Goal: Information Seeking & Learning: Learn about a topic

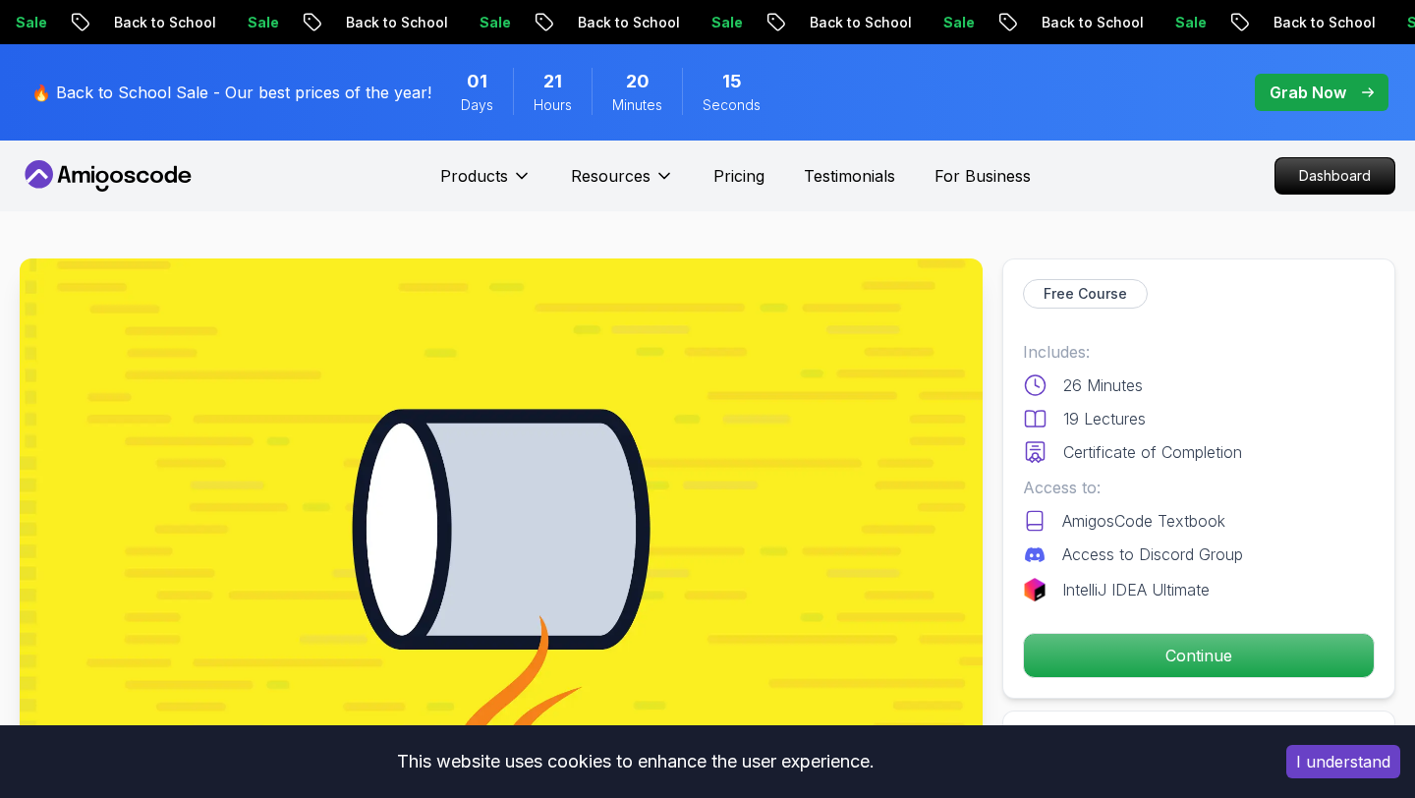
click at [1147, 676] on button "Continue" at bounding box center [1199, 655] width 352 height 45
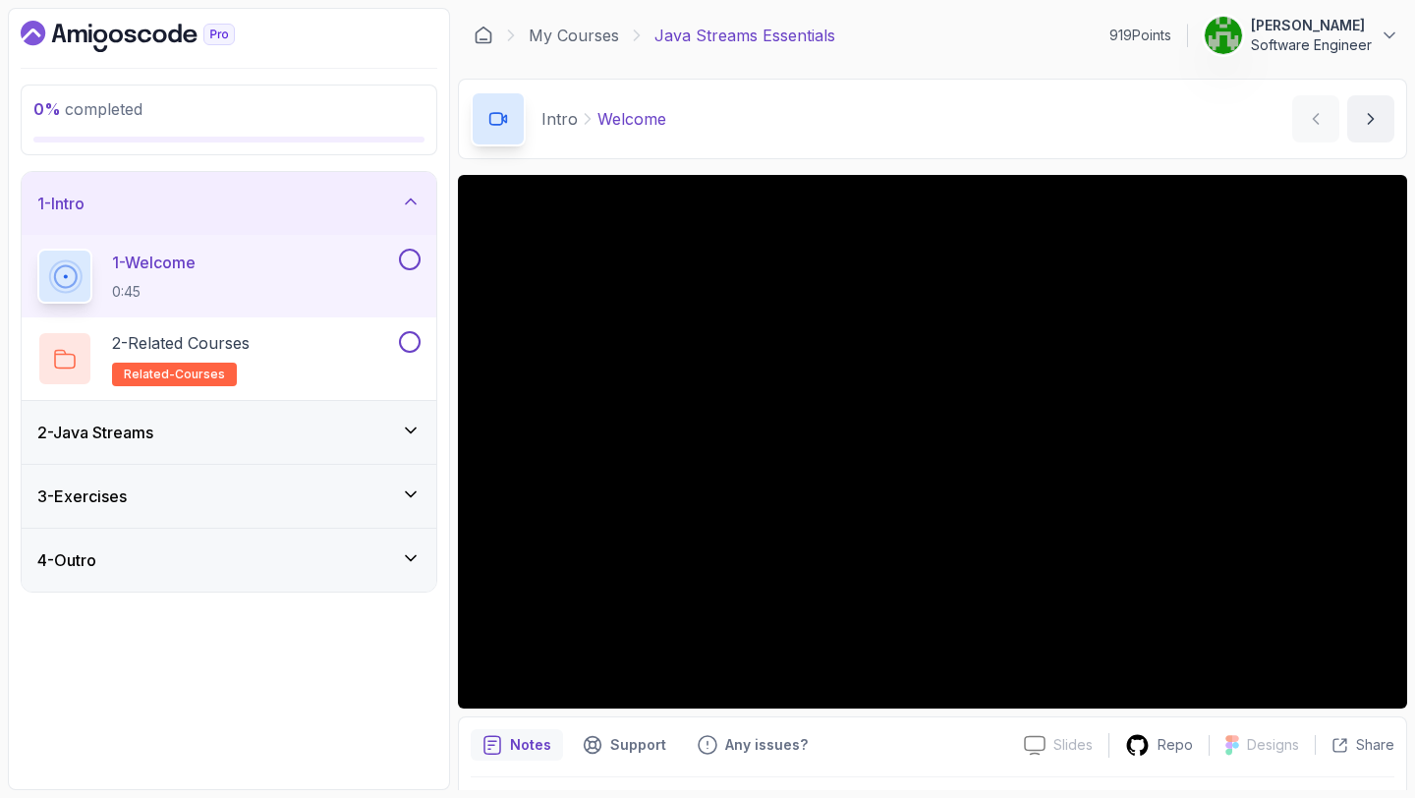
click at [407, 265] on button at bounding box center [410, 260] width 22 height 22
click at [413, 338] on button at bounding box center [410, 342] width 22 height 22
click at [363, 435] on div "2 - Java Streams" at bounding box center [228, 432] width 383 height 24
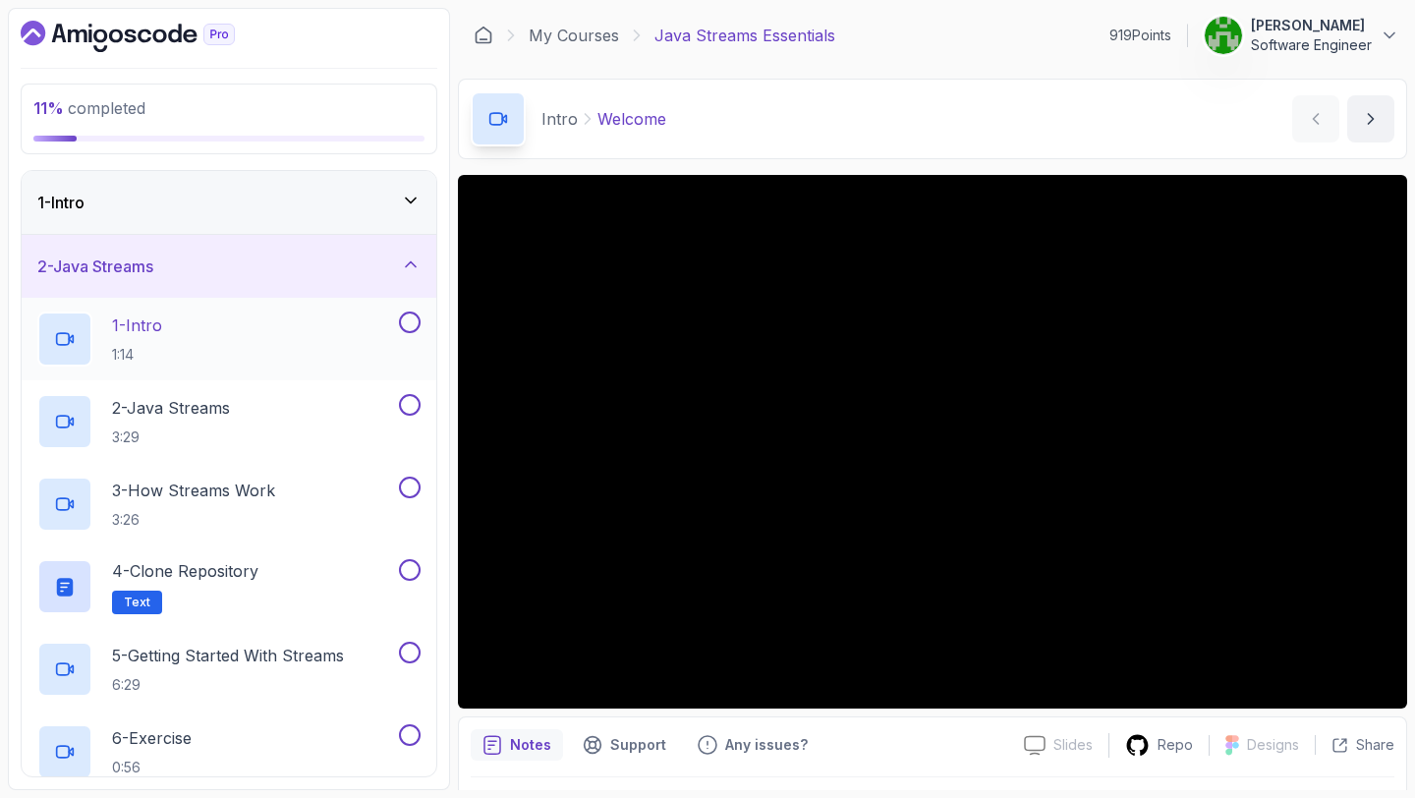
click at [325, 331] on div "1 - Intro 1:14" at bounding box center [216, 338] width 358 height 55
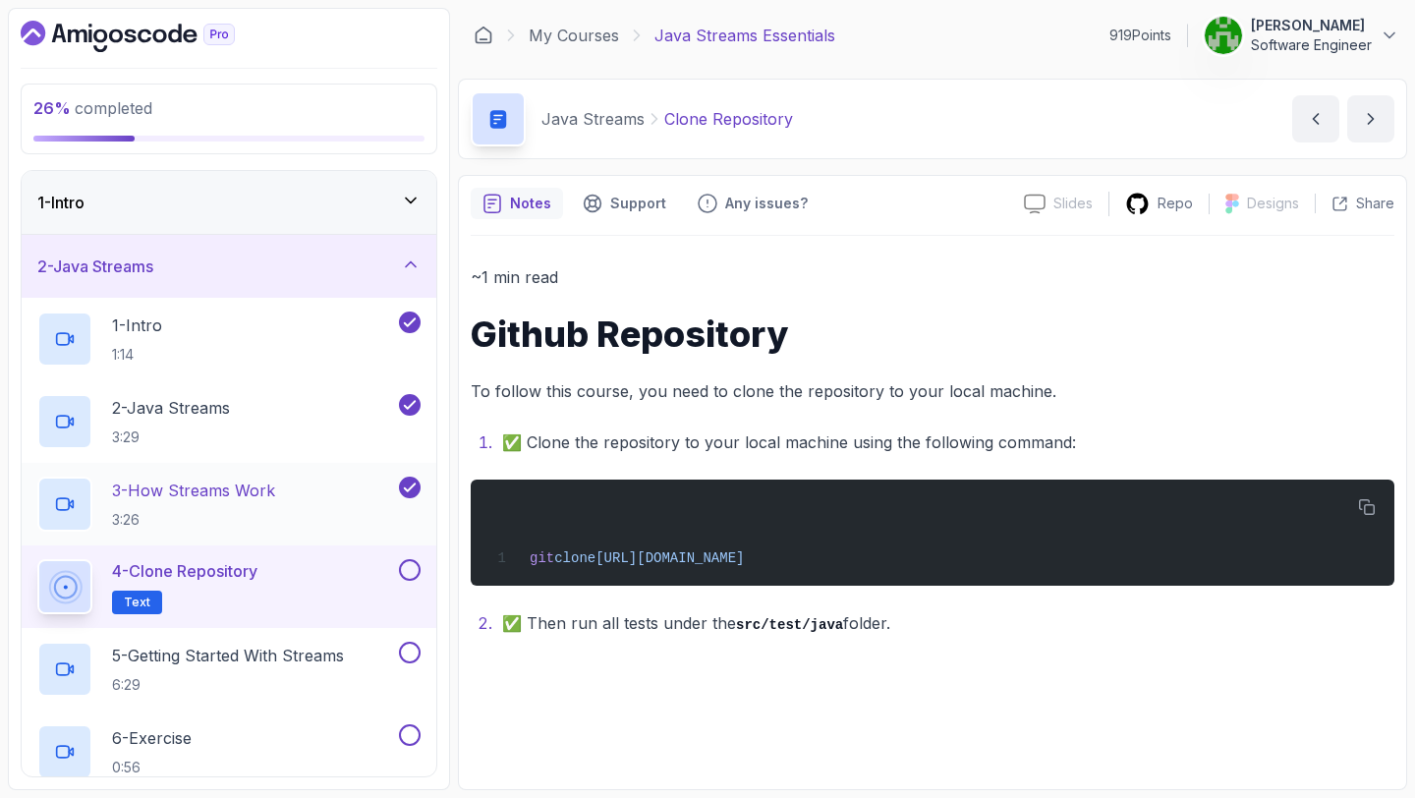
click at [303, 483] on div "3 - How Streams Work 3:26" at bounding box center [216, 503] width 358 height 55
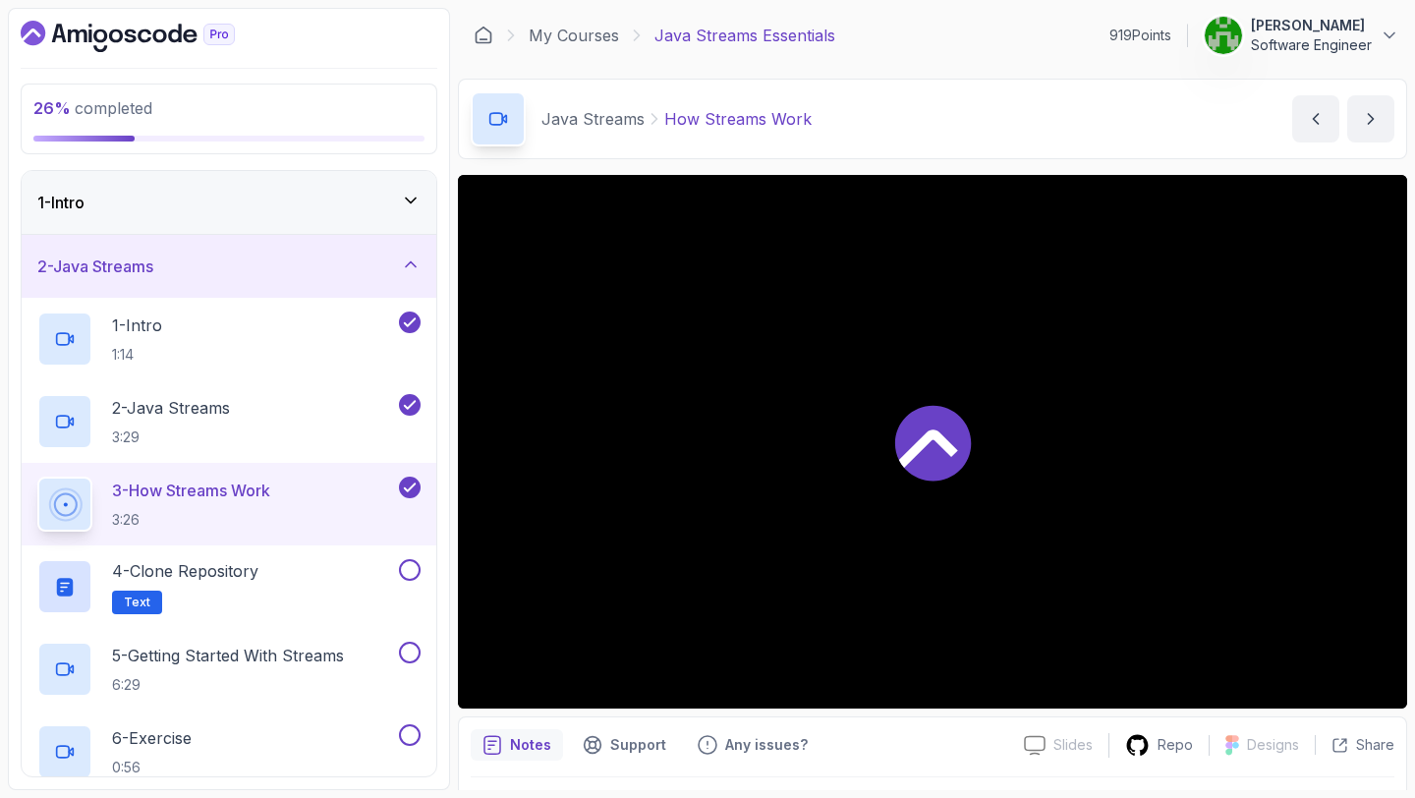
scroll to position [55, 0]
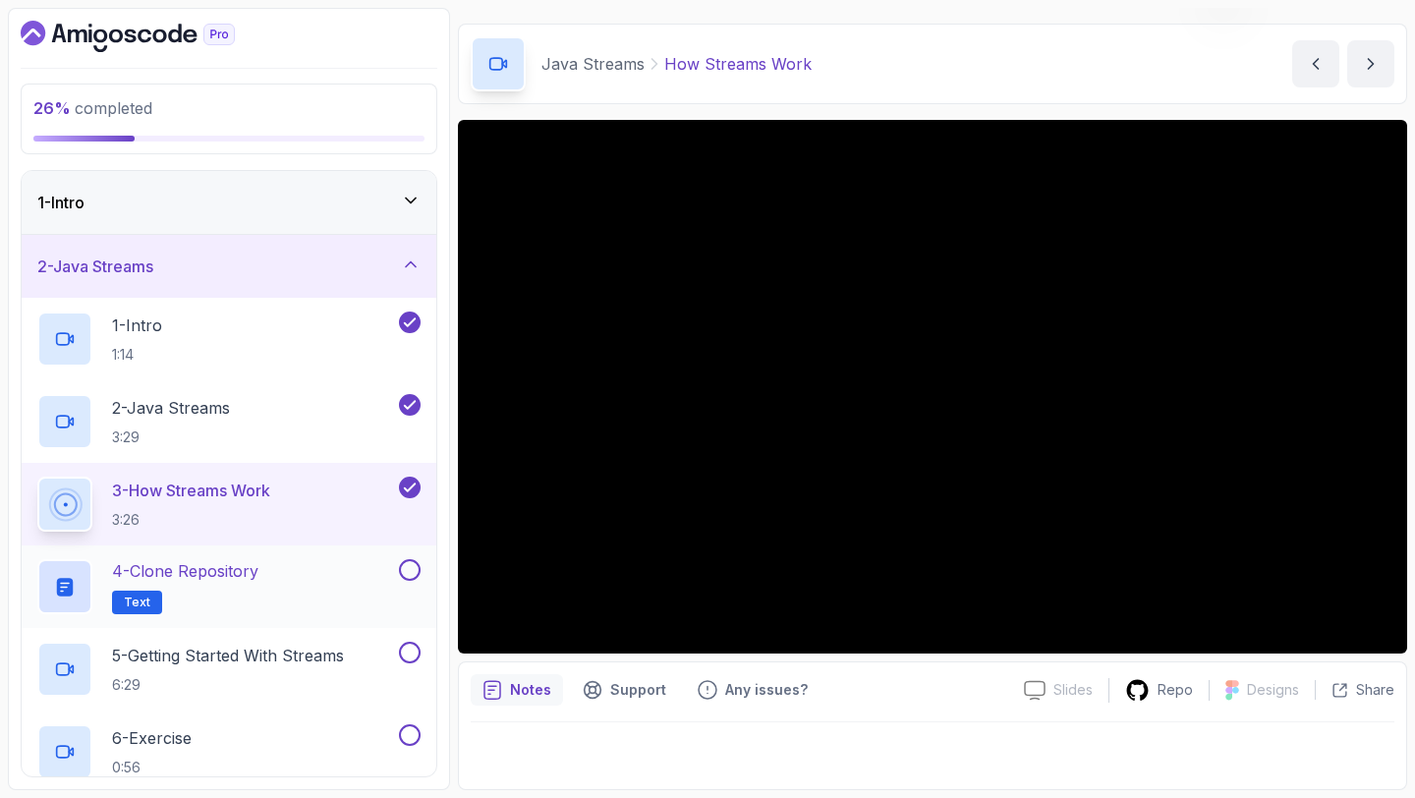
click at [407, 568] on button at bounding box center [410, 570] width 22 height 22
click at [338, 652] on p "5 - Getting Started With Streams" at bounding box center [228, 655] width 232 height 24
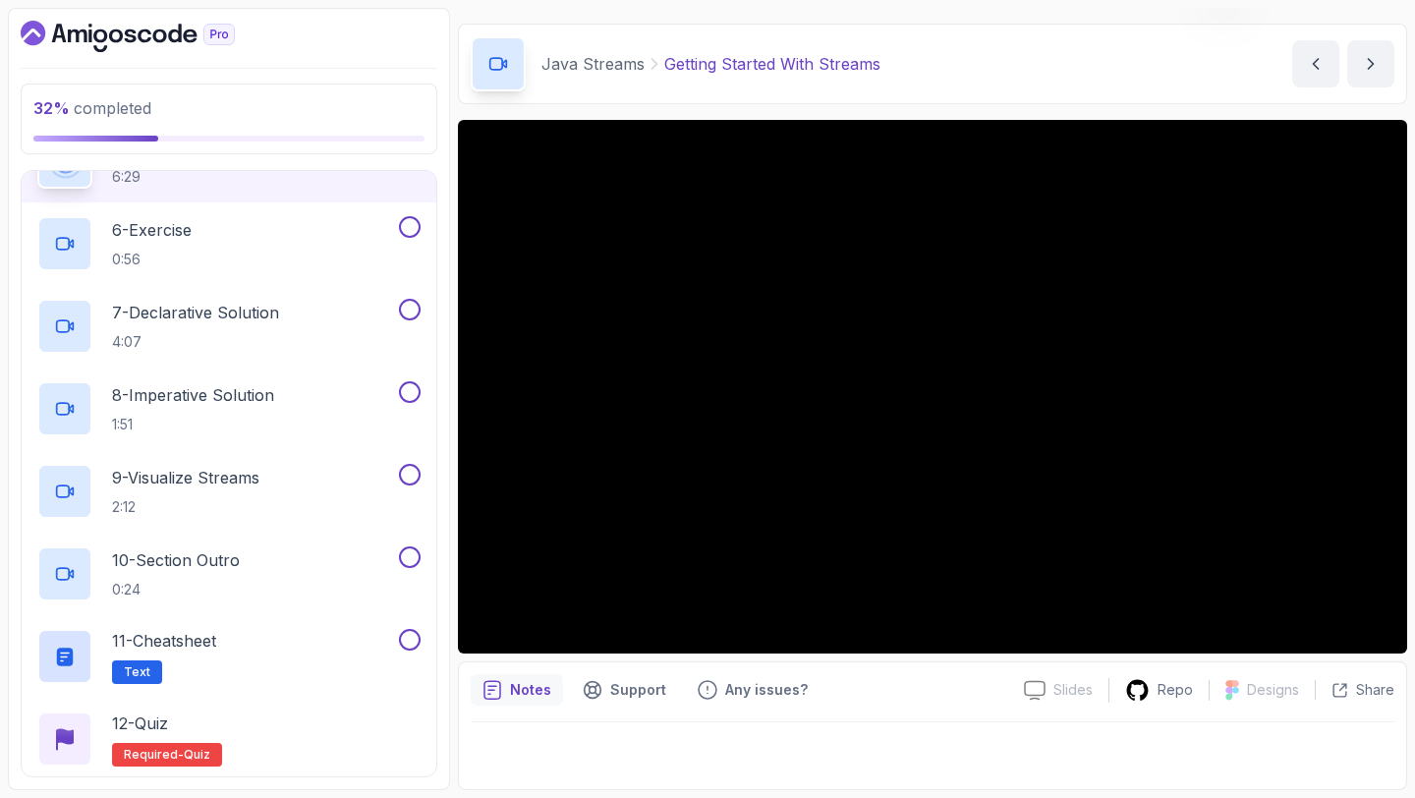
scroll to position [500, 0]
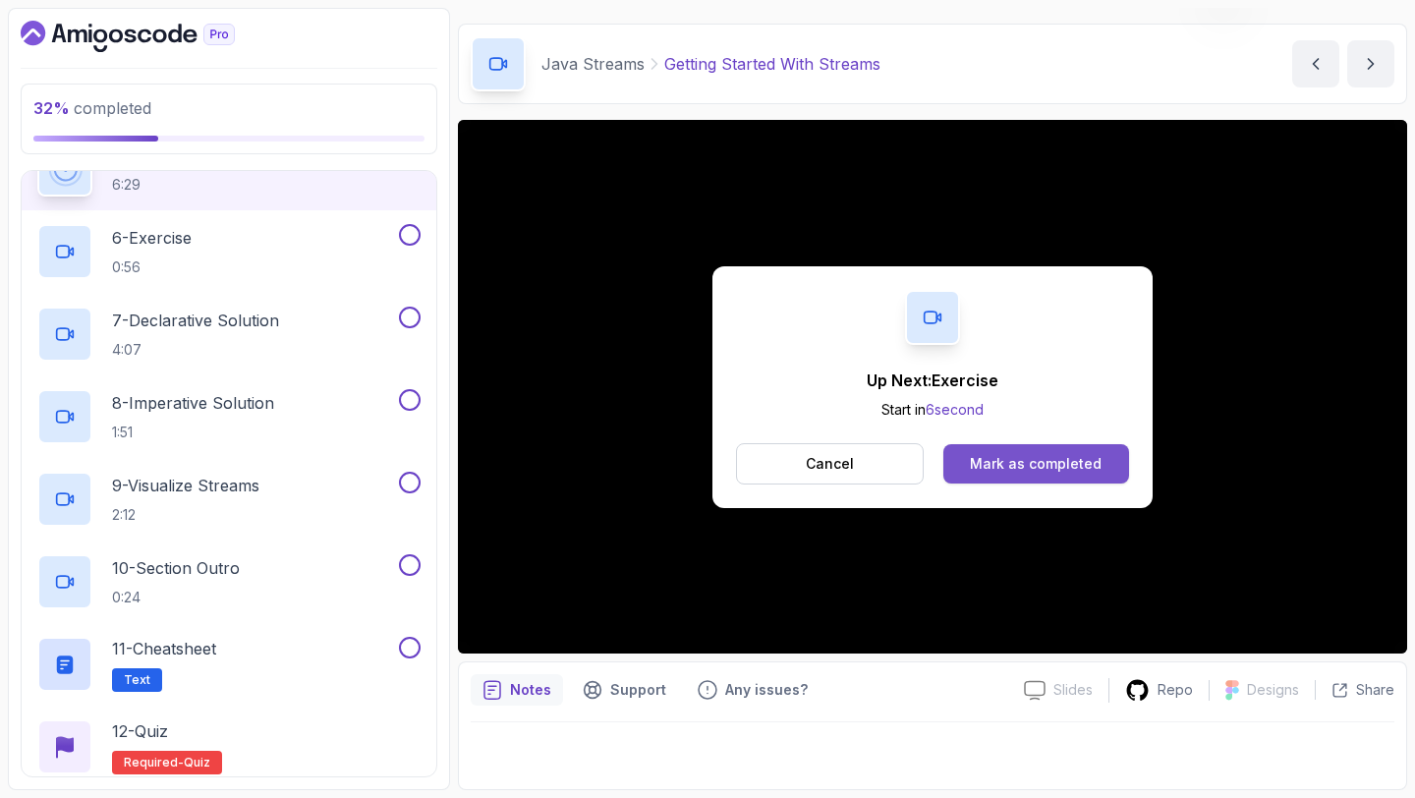
click at [1027, 481] on button "Mark as completed" at bounding box center [1036, 463] width 186 height 39
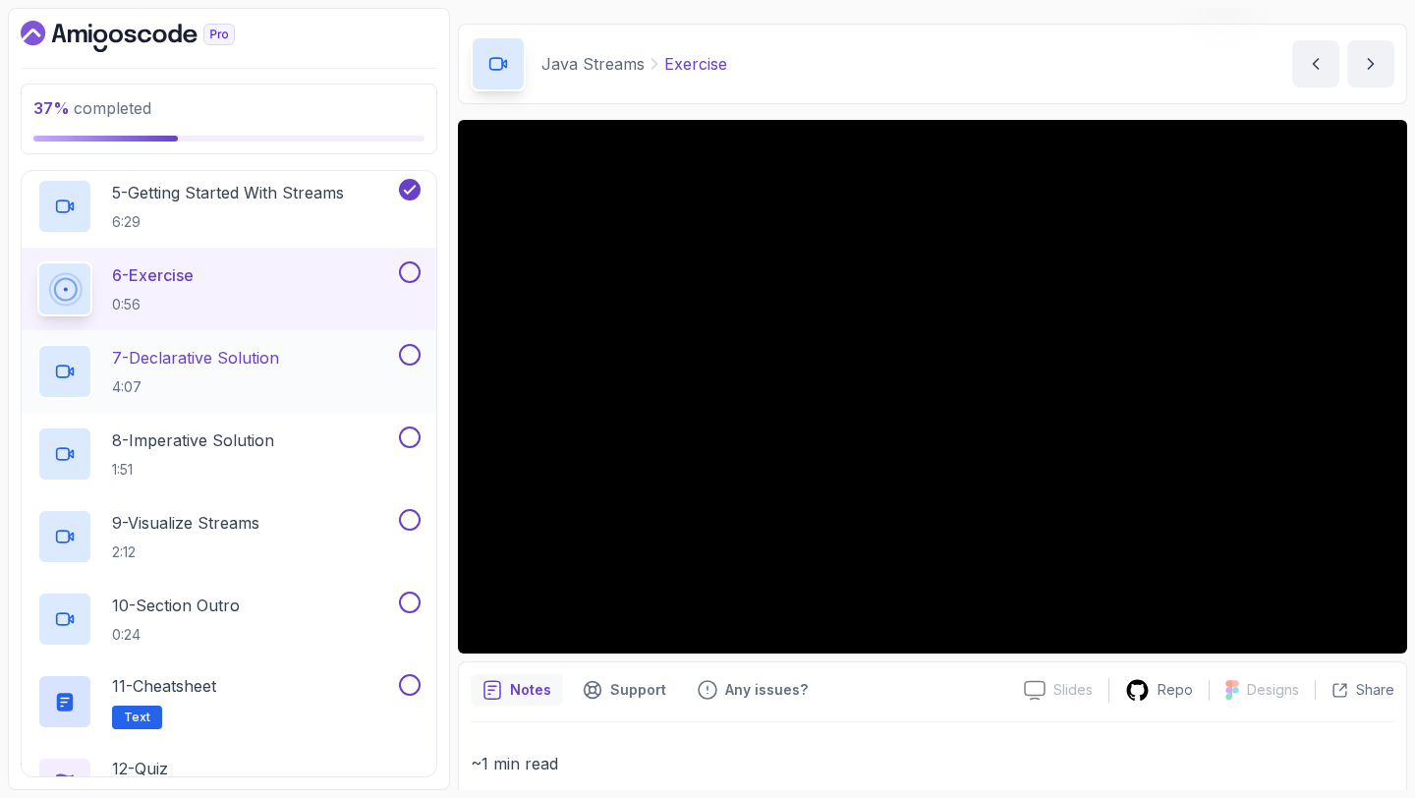
scroll to position [412, 0]
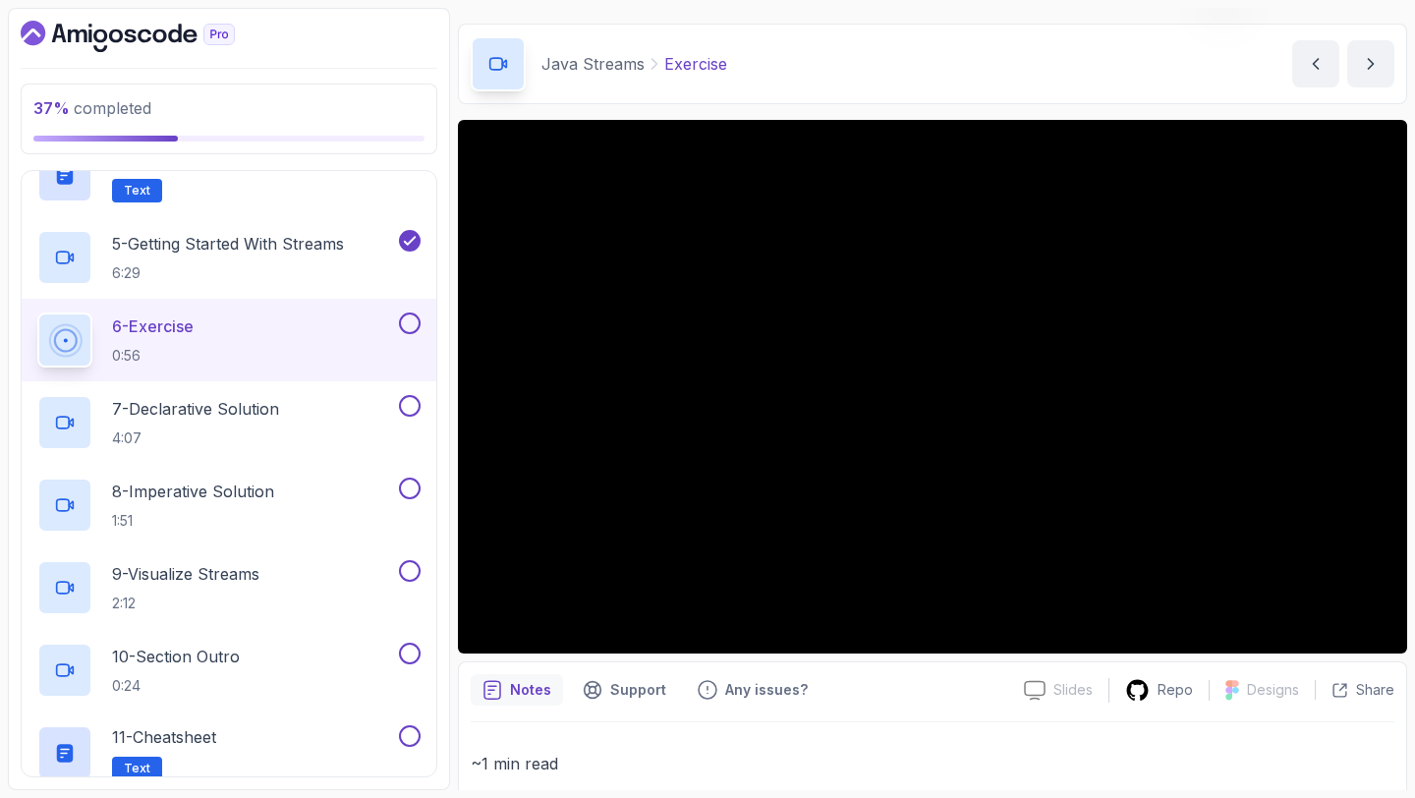
click at [406, 318] on button at bounding box center [410, 323] width 22 height 22
click at [406, 403] on button at bounding box center [410, 406] width 22 height 22
click at [401, 397] on icon at bounding box center [410, 406] width 18 height 20
click at [358, 413] on div "7 - Declarative Solution 4:07" at bounding box center [216, 422] width 358 height 55
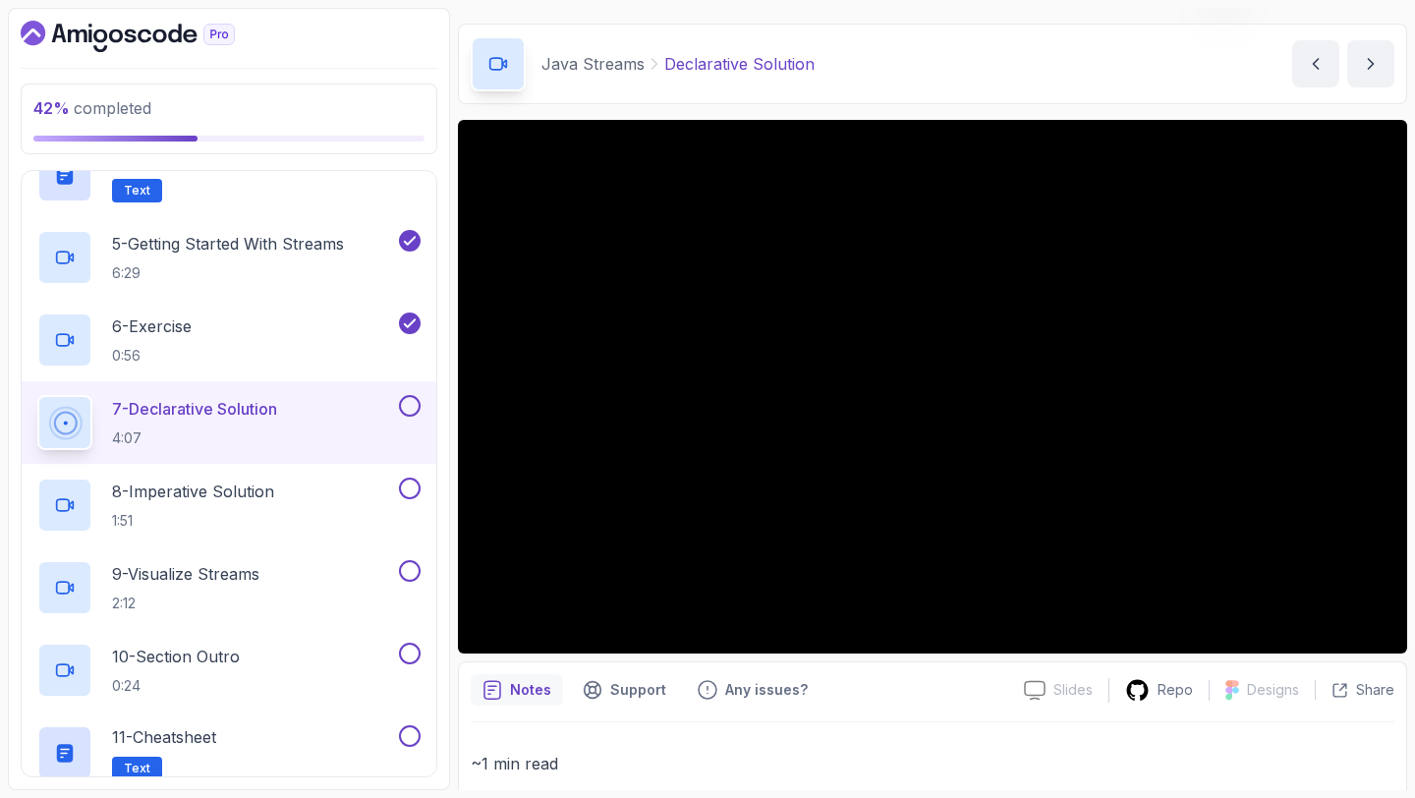
click at [37, 395] on button "7 - Declarative Solution 4:07" at bounding box center [228, 422] width 383 height 55
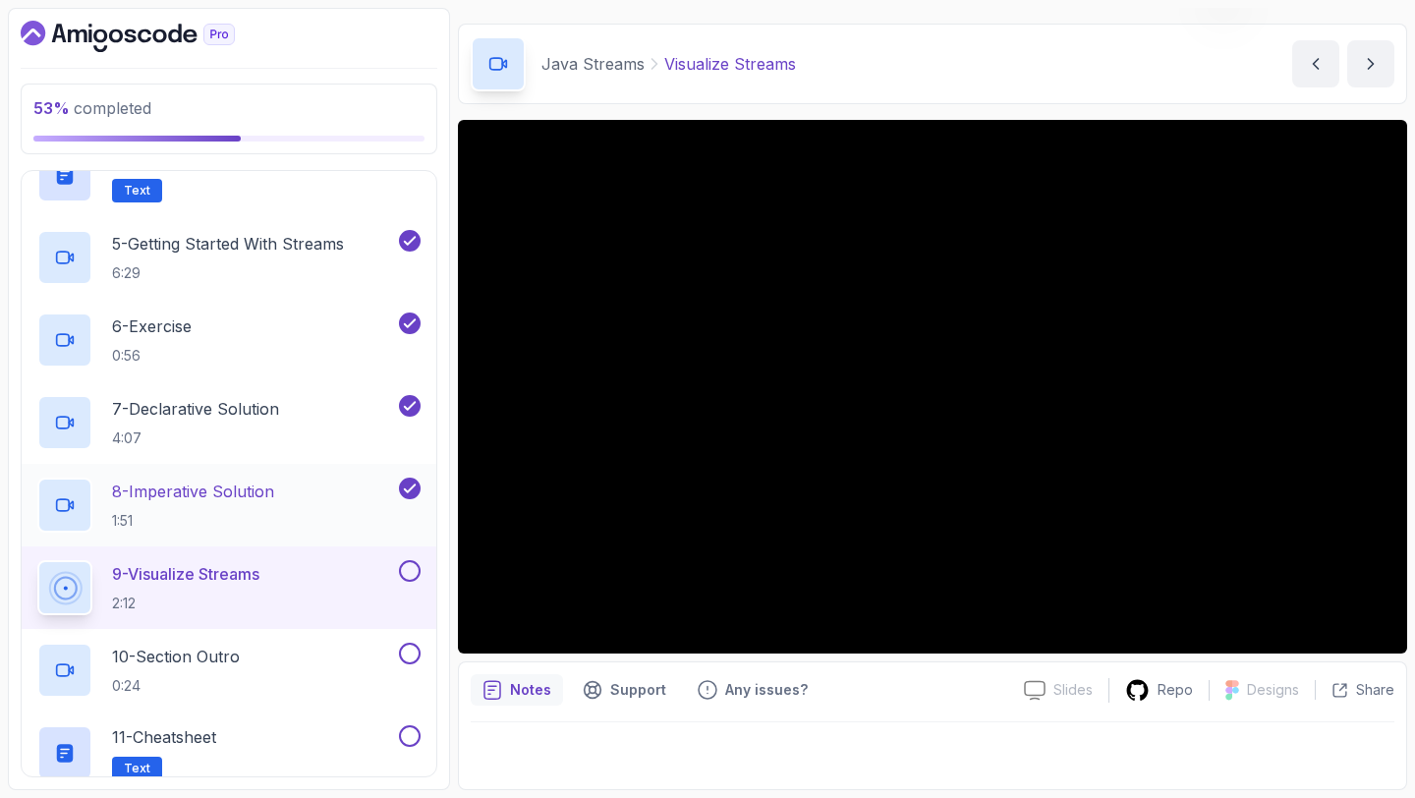
click at [319, 486] on div "8 - Imperative Solution 1:51" at bounding box center [216, 504] width 358 height 55
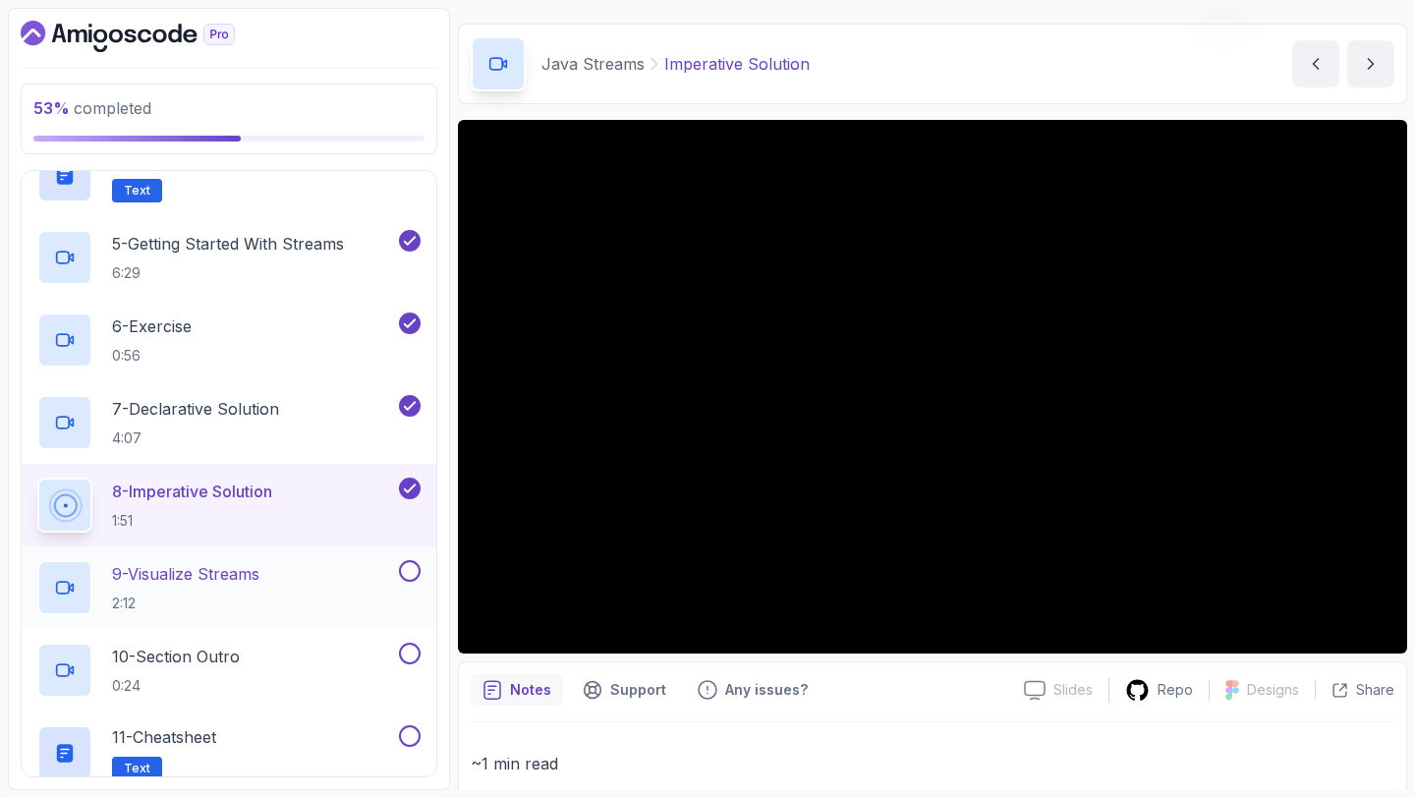
click at [382, 565] on div "9 - Visualize Streams 2:12" at bounding box center [216, 587] width 358 height 55
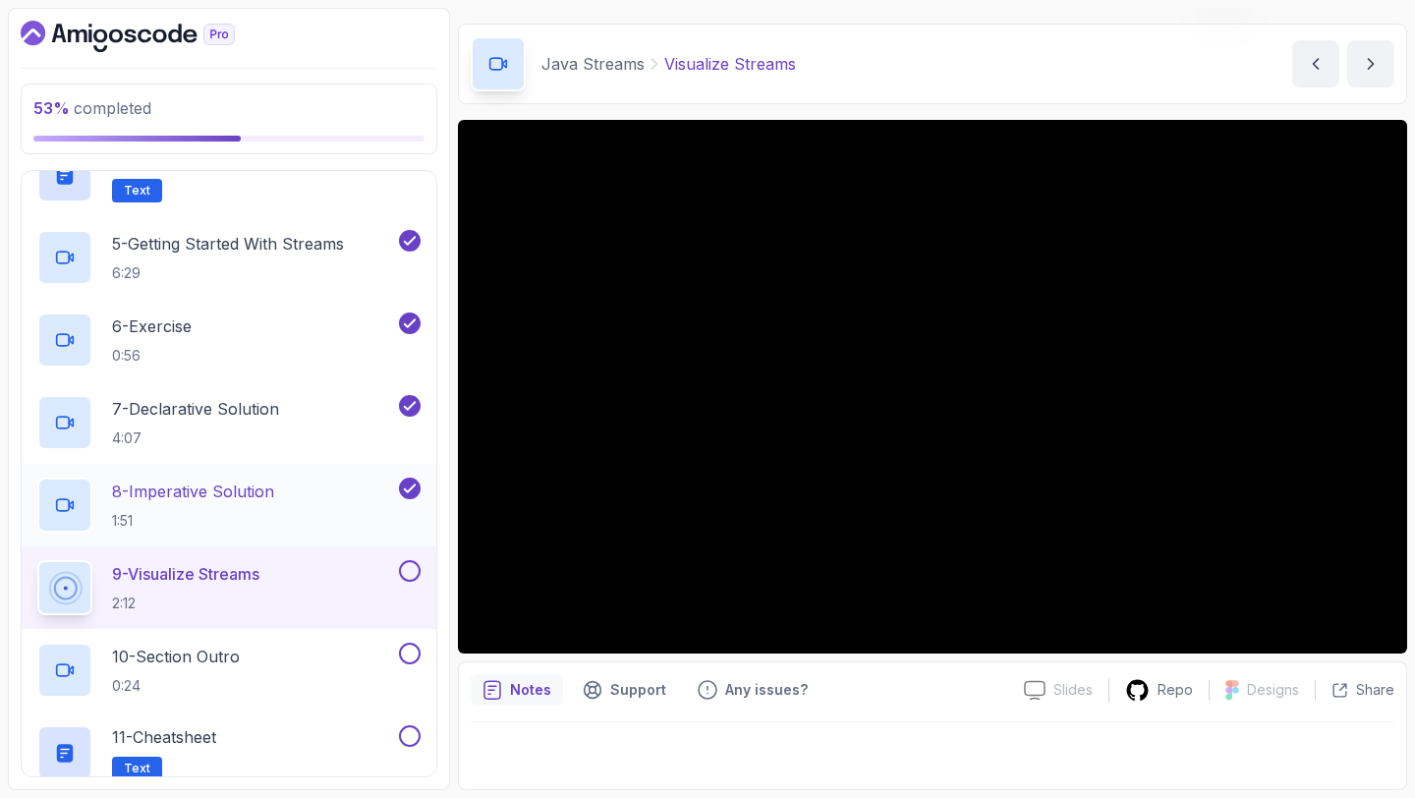
click at [347, 482] on div "8 - Imperative Solution 1:51" at bounding box center [216, 504] width 358 height 55
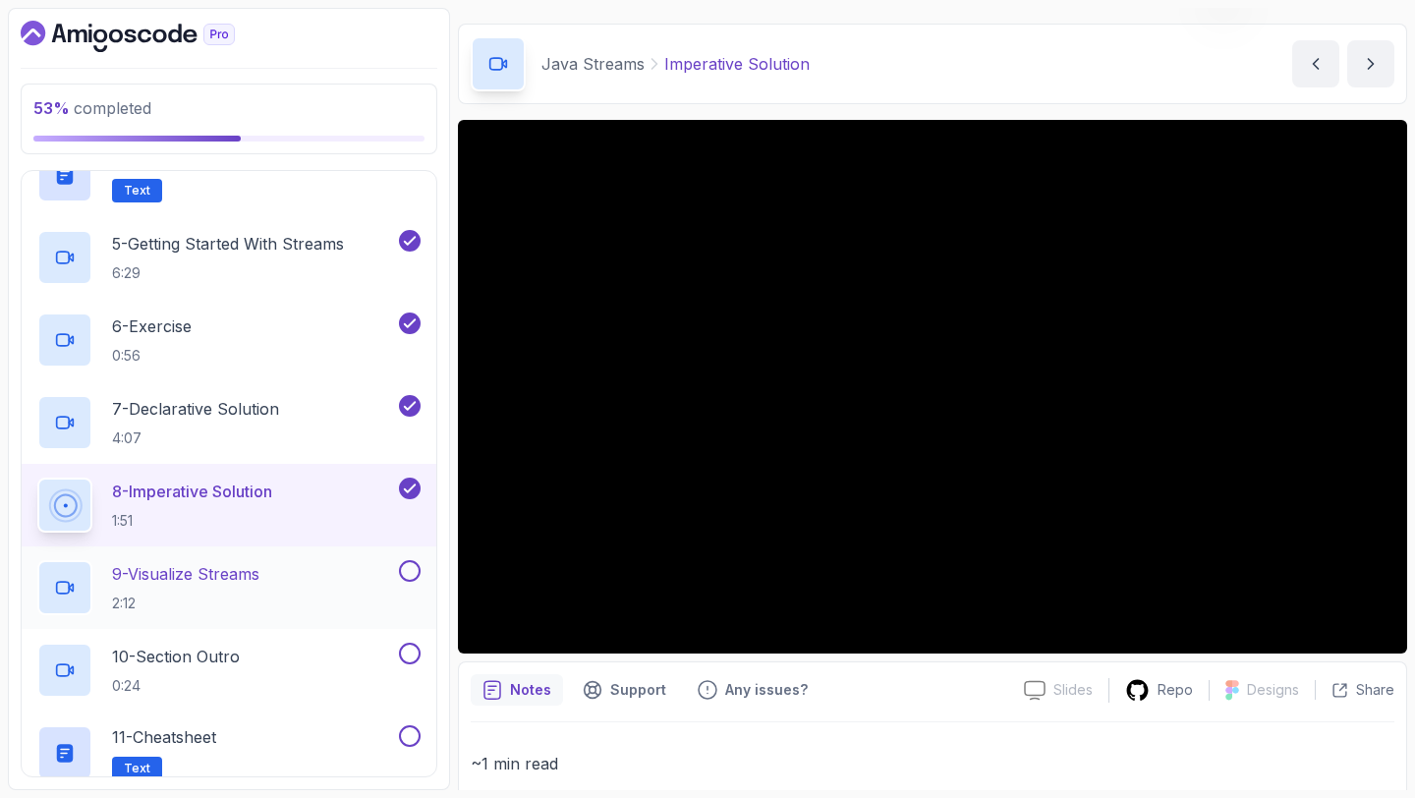
click at [321, 583] on div "9 - Visualize Streams 2:12" at bounding box center [216, 587] width 358 height 55
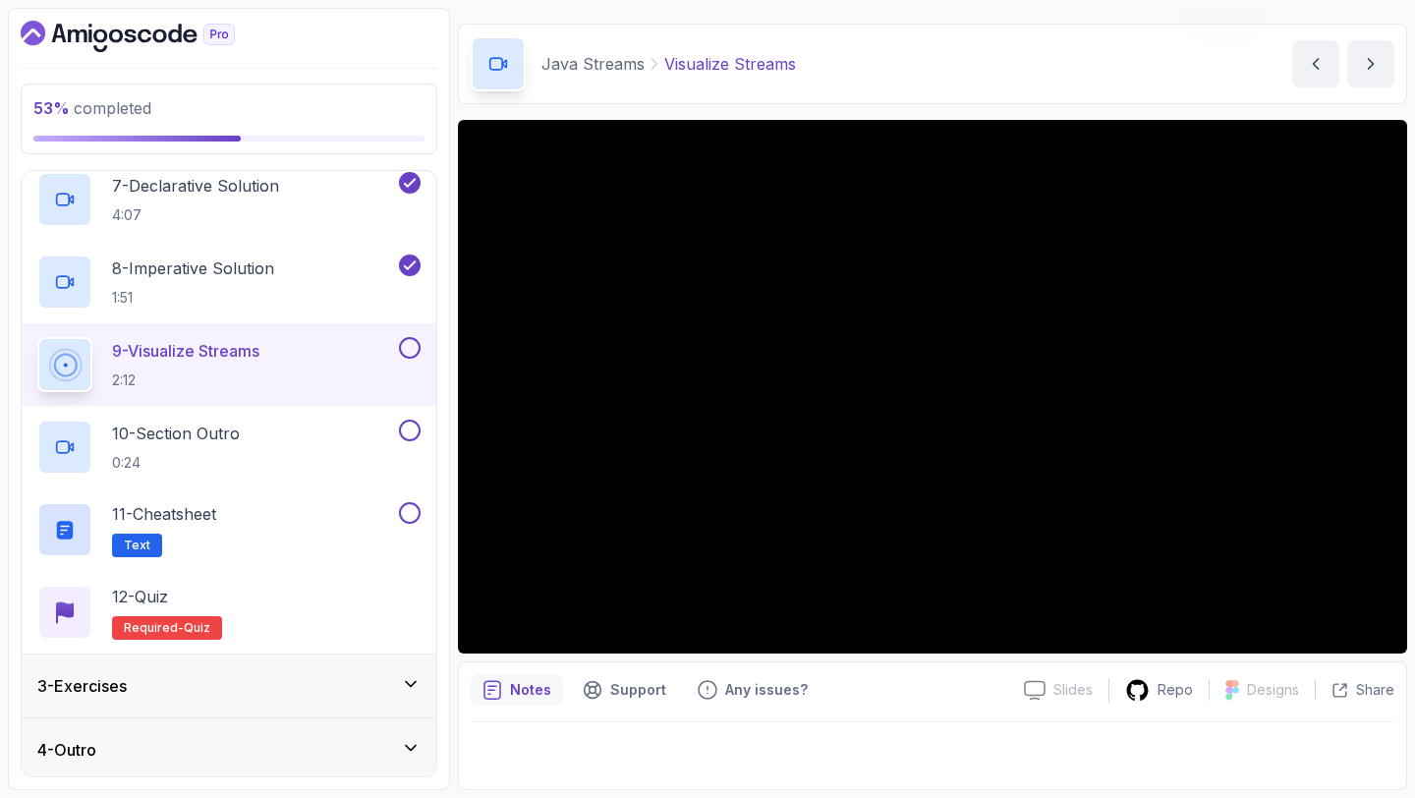
scroll to position [640, 0]
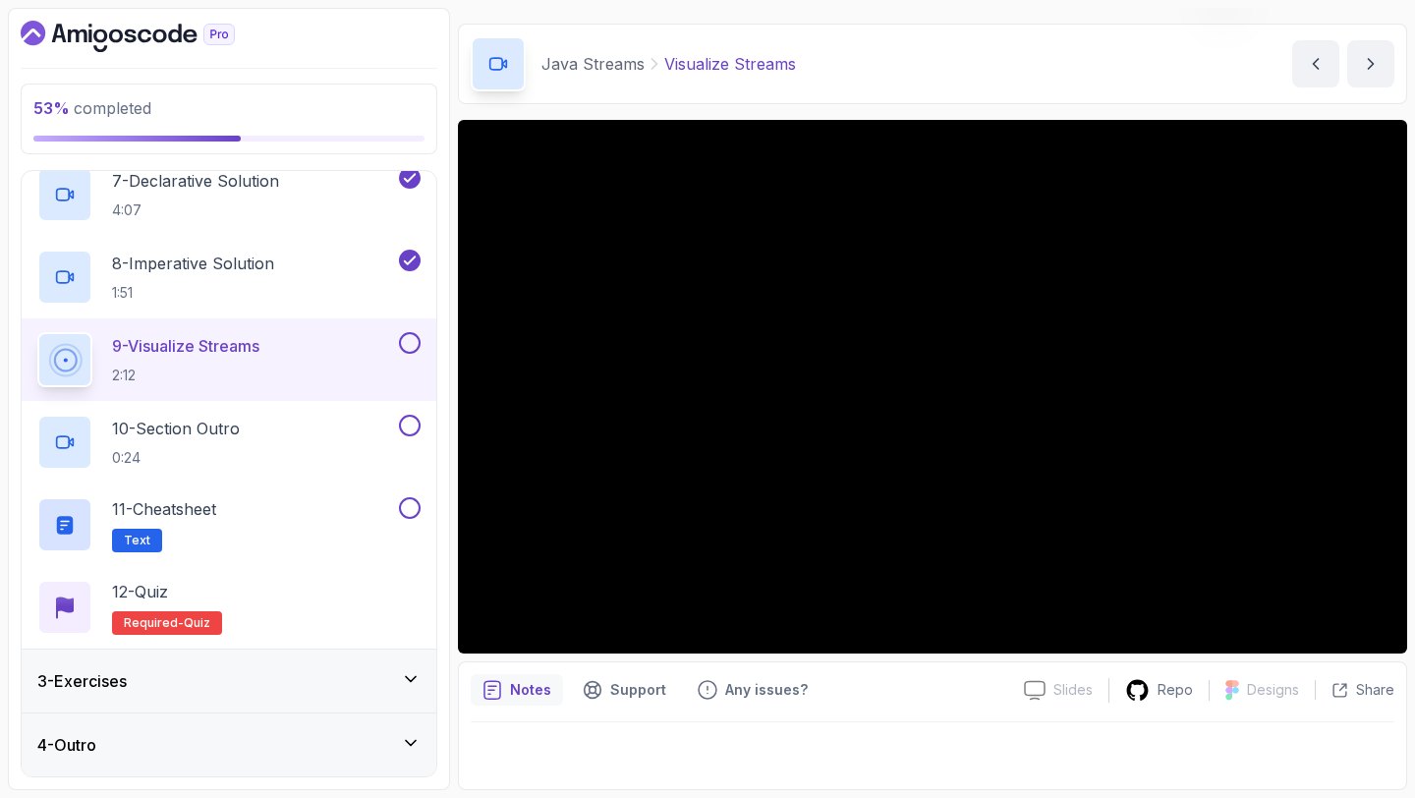
click at [277, 691] on div "3 - Exercises" at bounding box center [228, 681] width 383 height 24
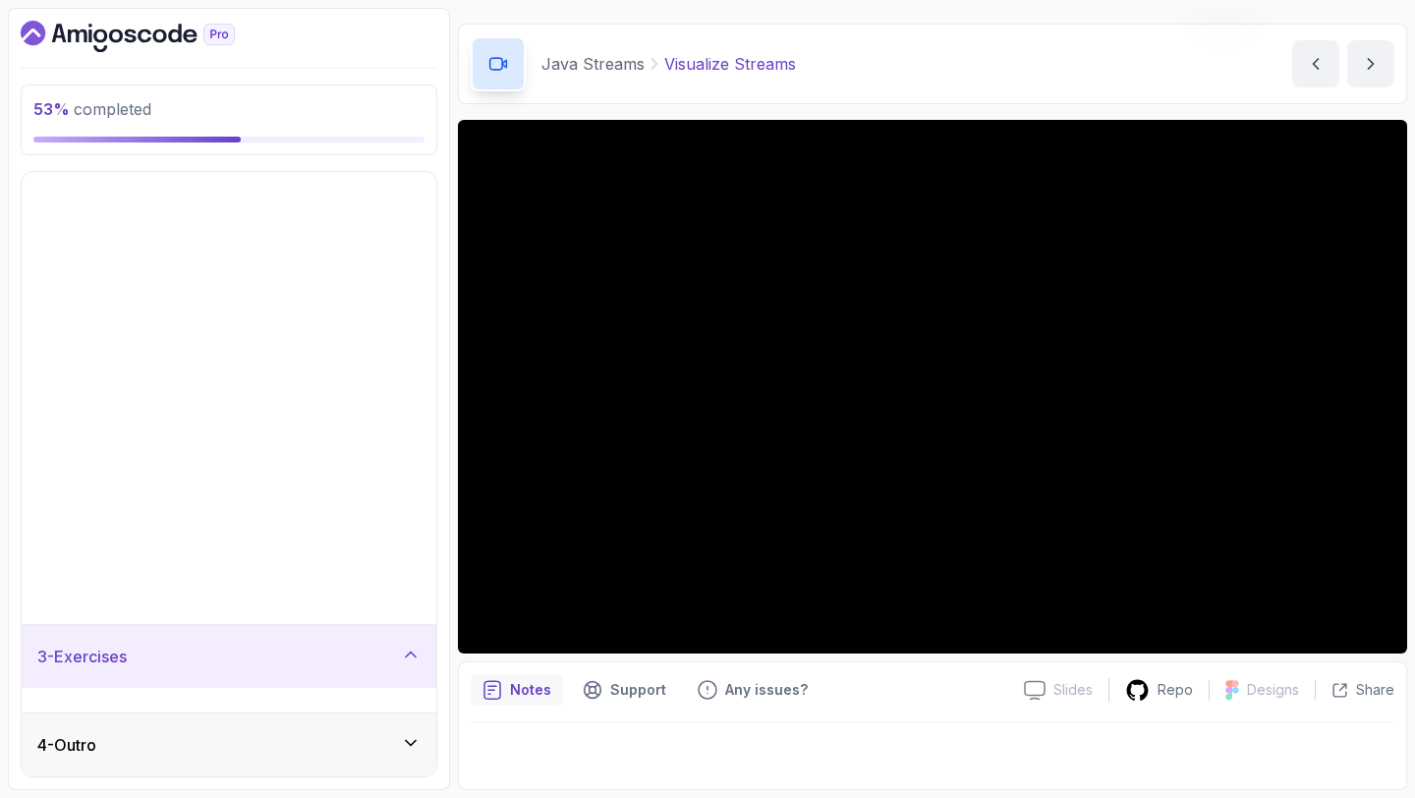
scroll to position [0, 0]
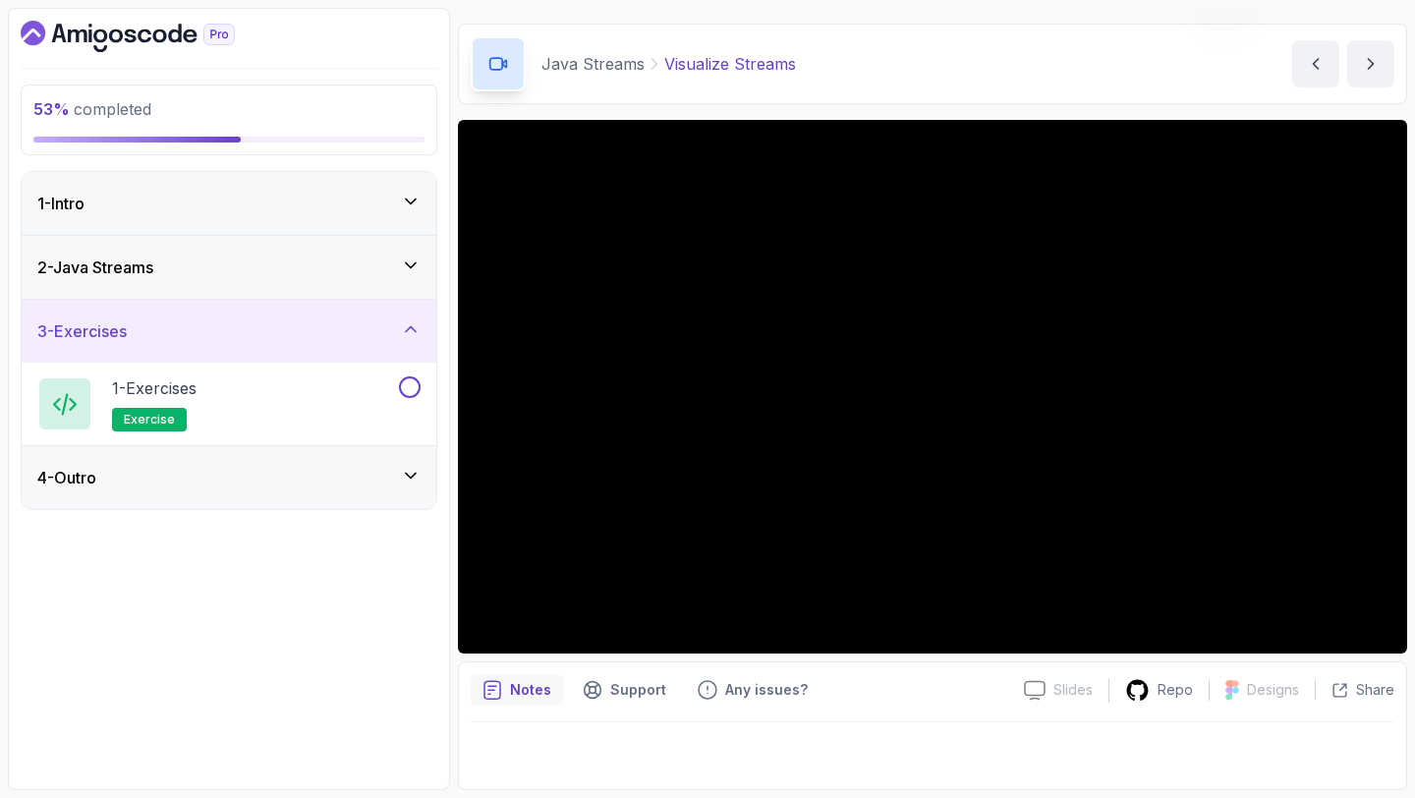
click at [407, 267] on icon at bounding box center [411, 265] width 20 height 20
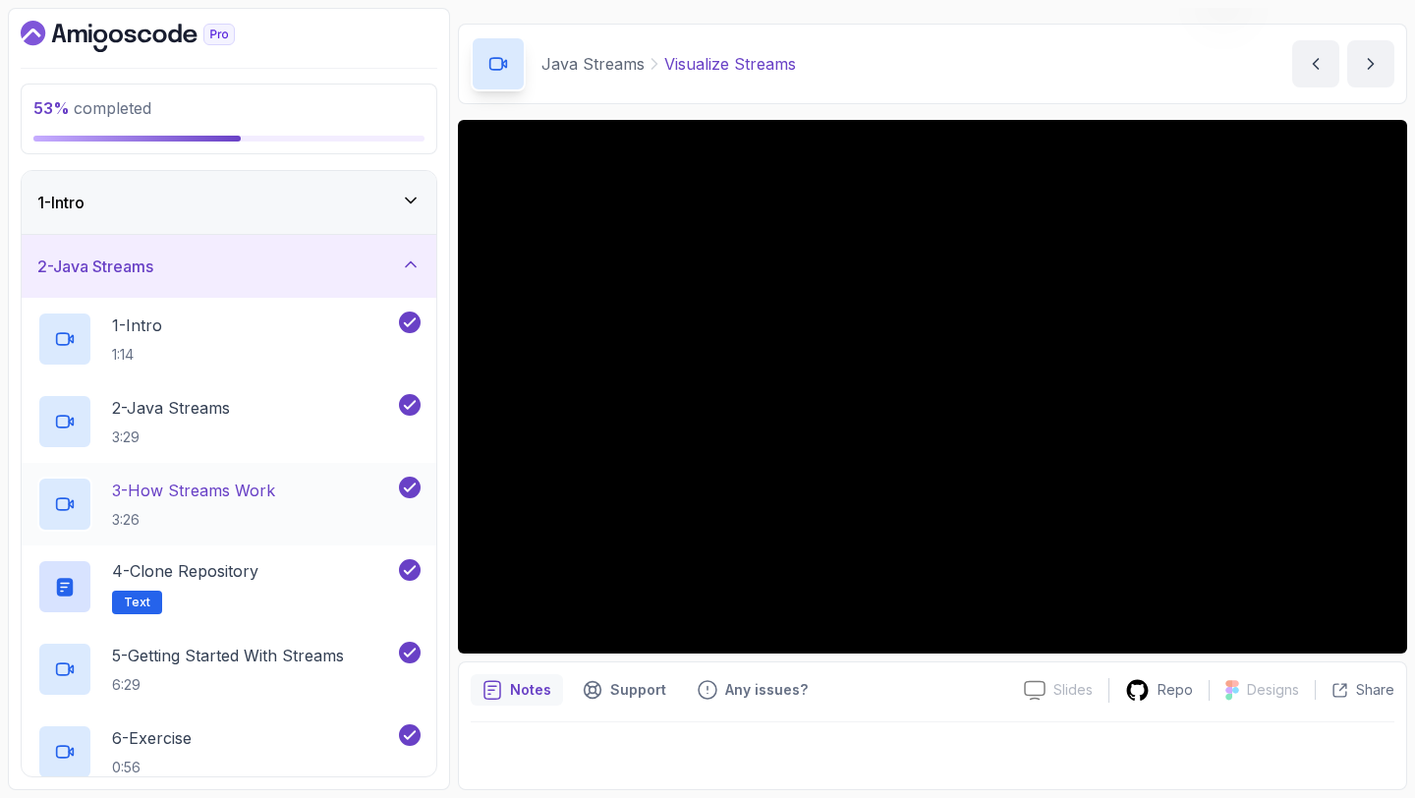
scroll to position [640, 0]
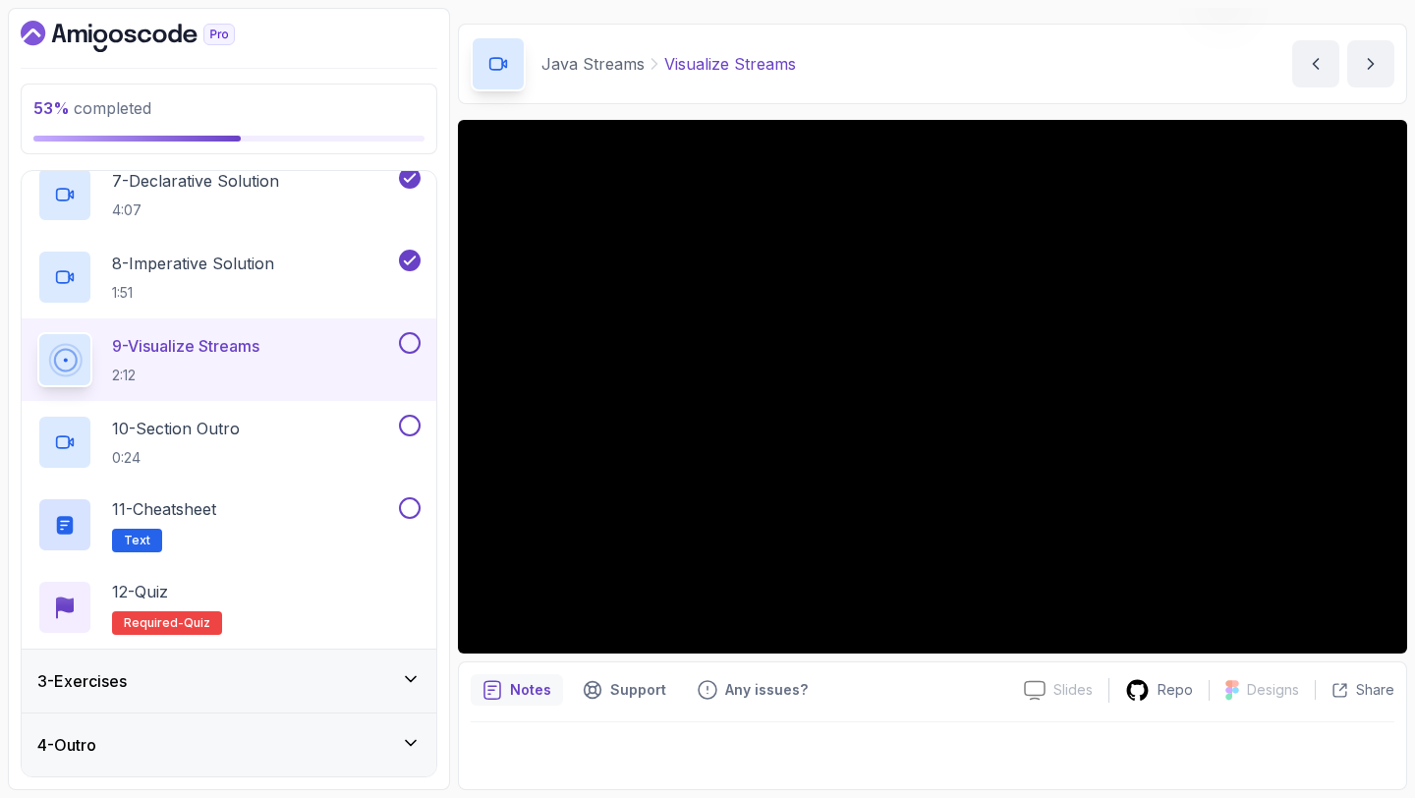
click at [410, 340] on button at bounding box center [410, 343] width 22 height 22
click at [406, 422] on button at bounding box center [410, 426] width 22 height 22
click at [406, 500] on button at bounding box center [410, 508] width 22 height 22
click at [398, 671] on div "3 - Exercises" at bounding box center [228, 681] width 383 height 24
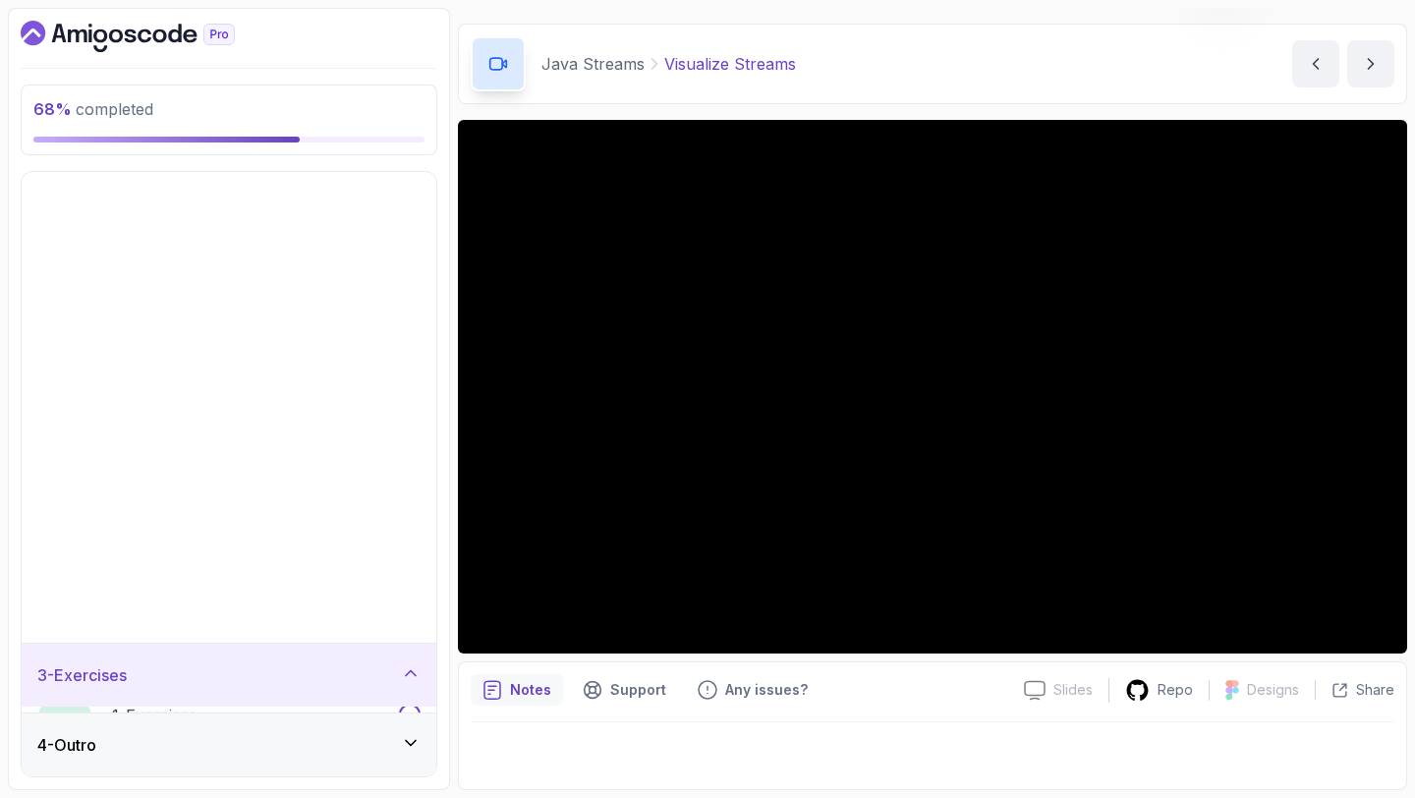
scroll to position [0, 0]
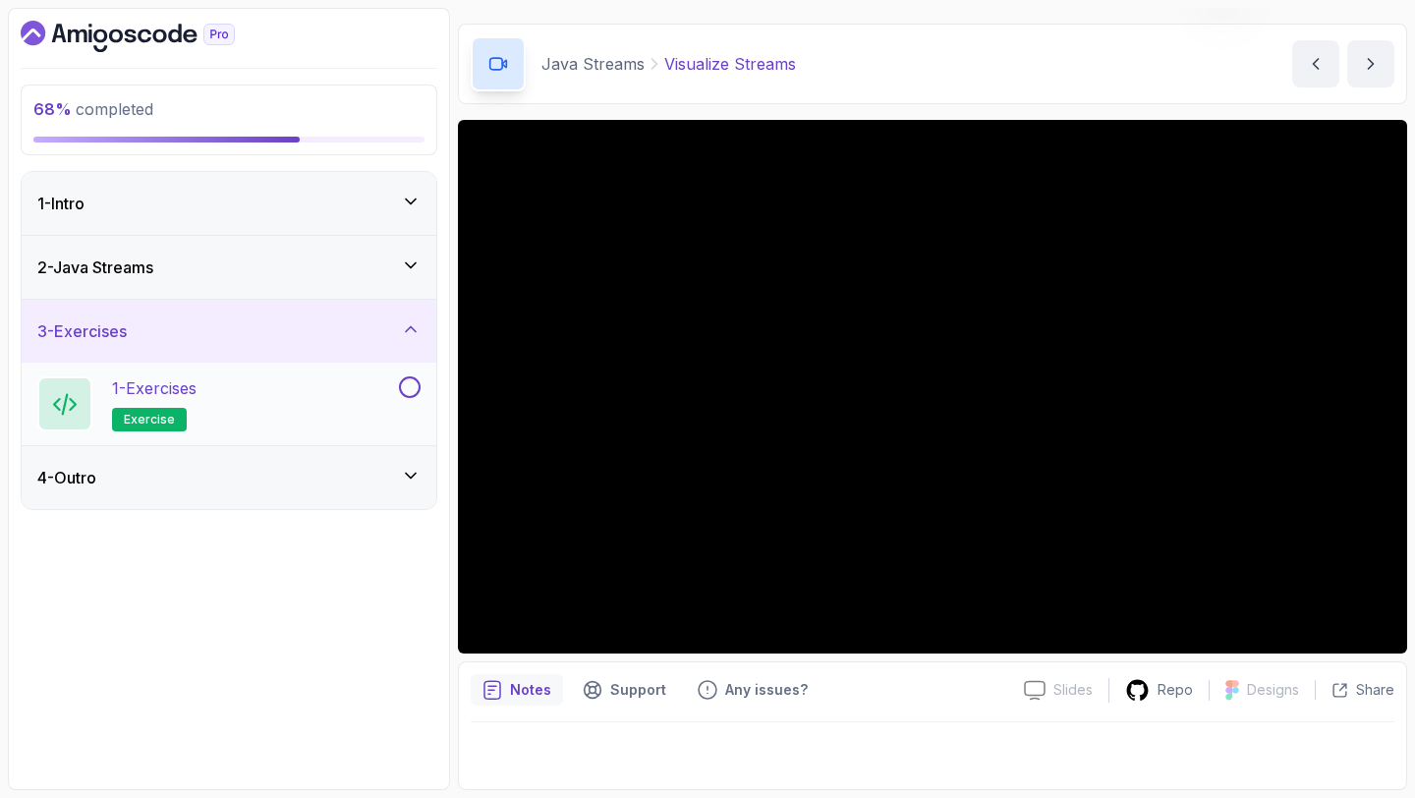
click at [408, 393] on button at bounding box center [410, 387] width 22 height 22
click at [412, 477] on icon at bounding box center [411, 476] width 20 height 20
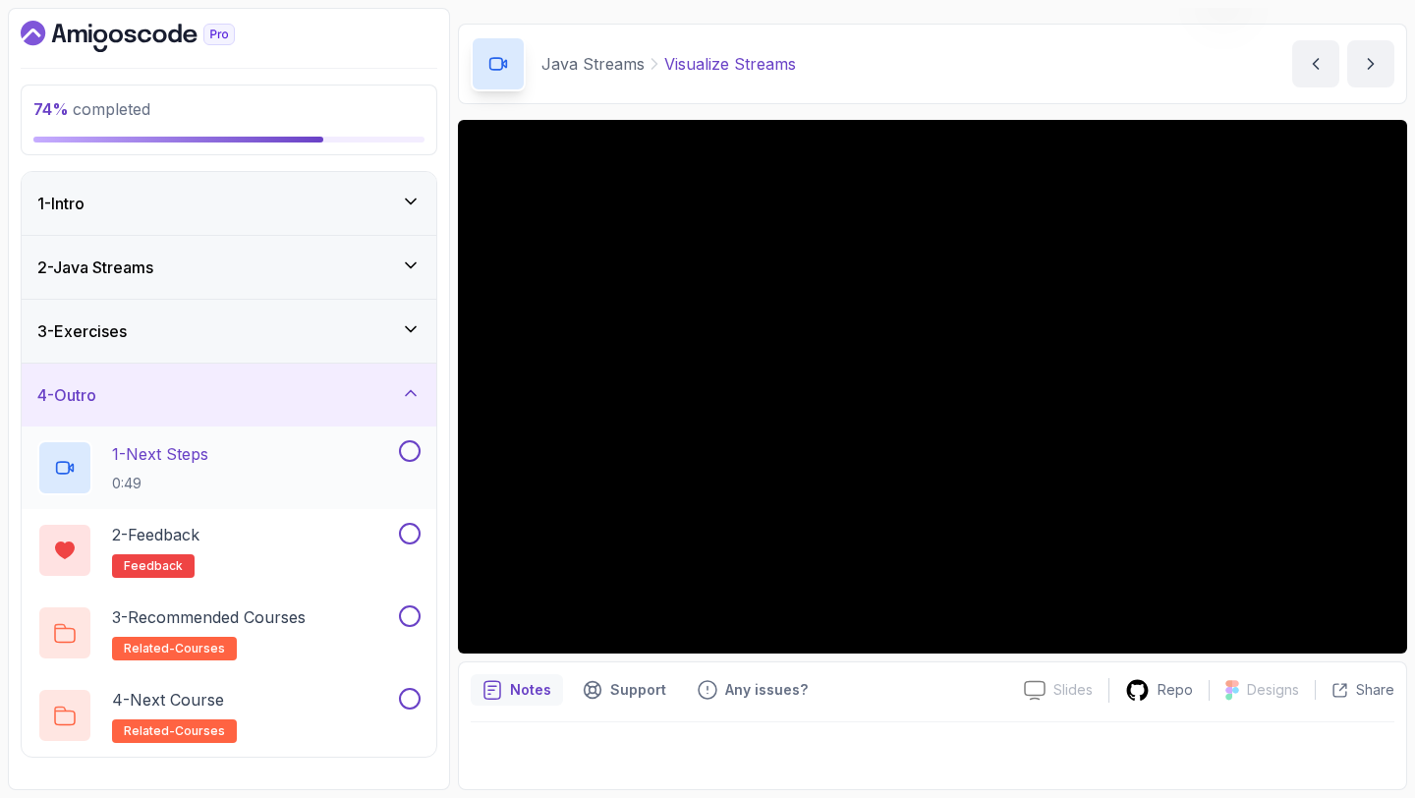
click at [408, 444] on button at bounding box center [410, 451] width 22 height 22
click at [407, 533] on button at bounding box center [410, 534] width 22 height 22
click at [407, 609] on button at bounding box center [410, 616] width 22 height 22
click at [410, 688] on button at bounding box center [410, 699] width 22 height 22
click at [365, 392] on div "4 - Outro" at bounding box center [228, 395] width 383 height 24
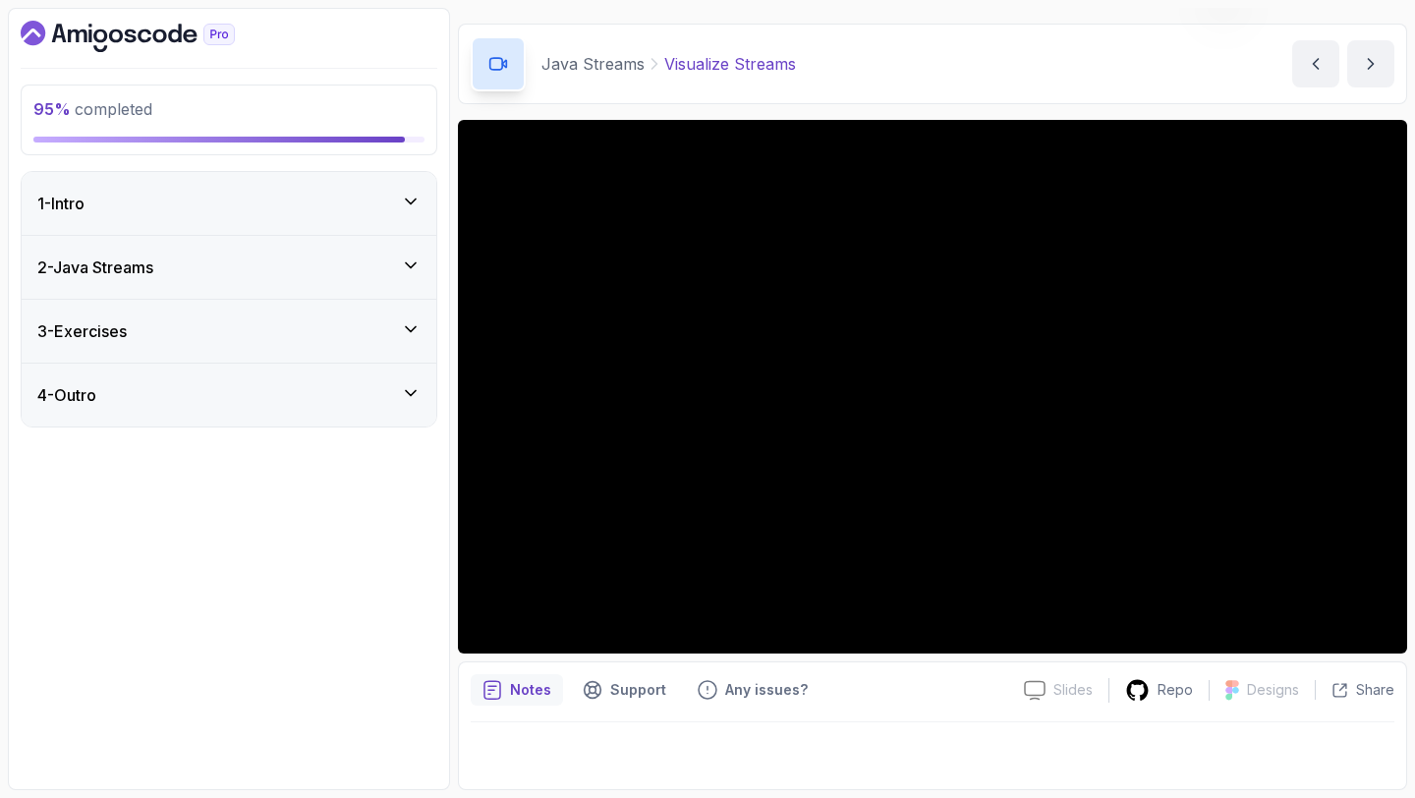
click at [361, 324] on div "3 - Exercises" at bounding box center [228, 331] width 383 height 24
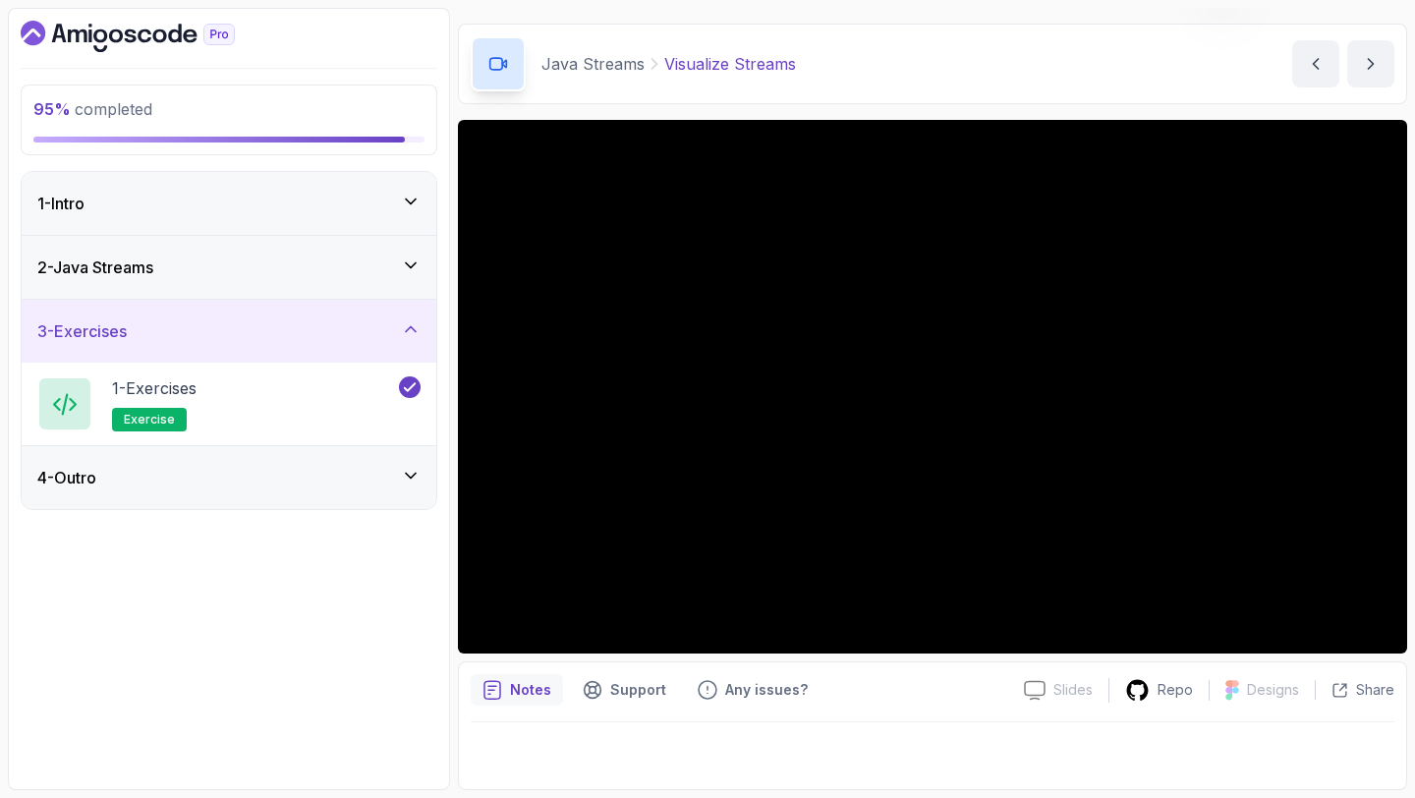
click at [362, 270] on div "2 - Java Streams" at bounding box center [228, 267] width 383 height 24
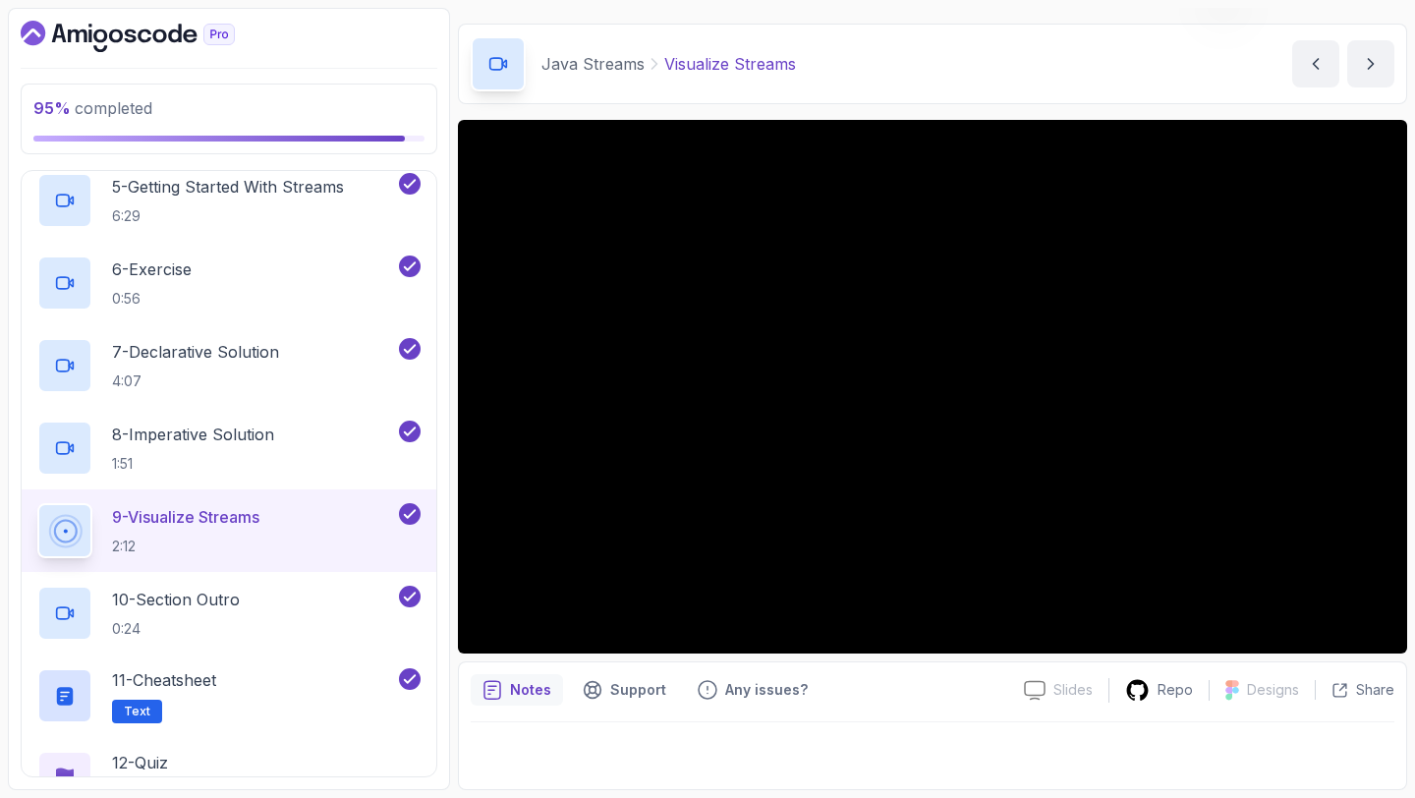
scroll to position [640, 0]
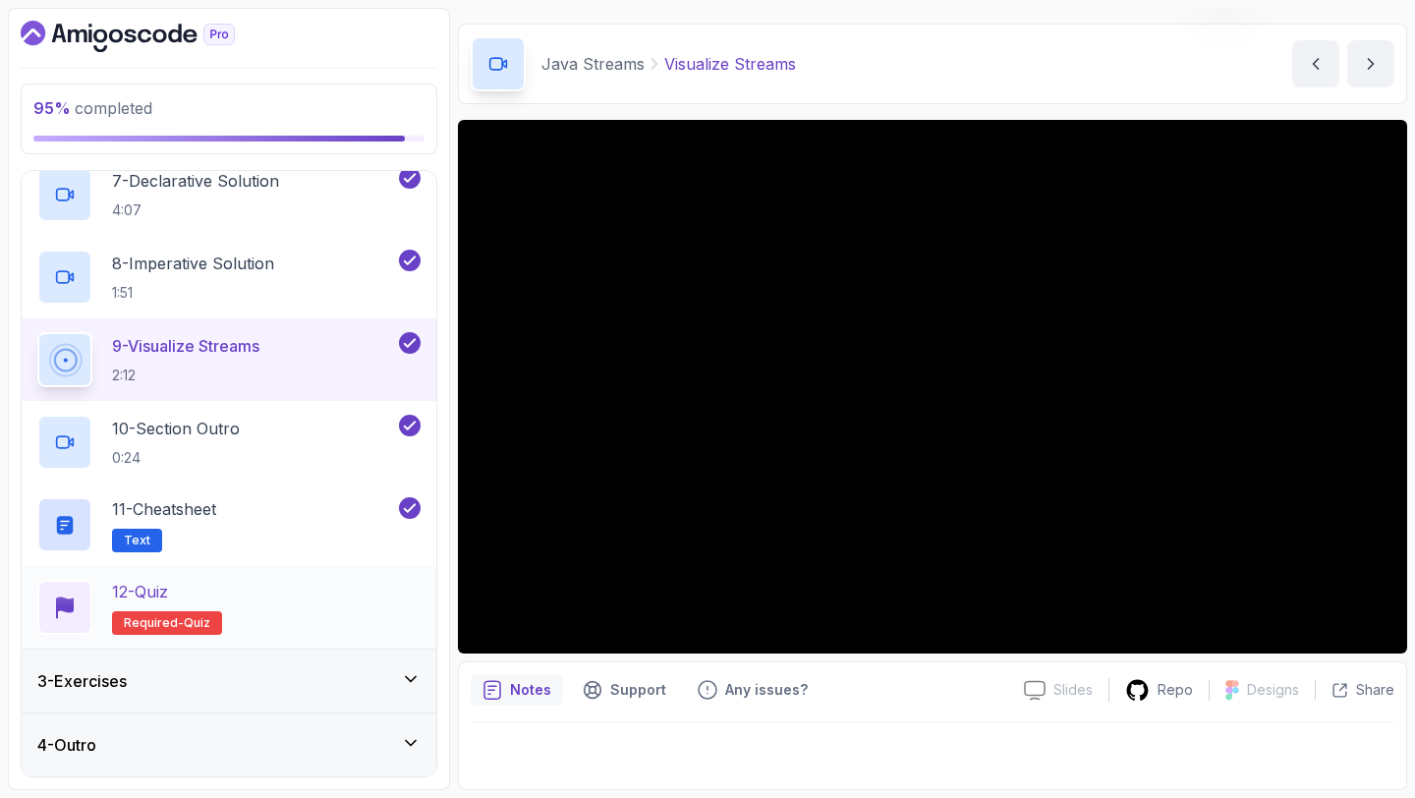
click at [391, 582] on div "12 - Quiz Required- quiz" at bounding box center [228, 607] width 383 height 55
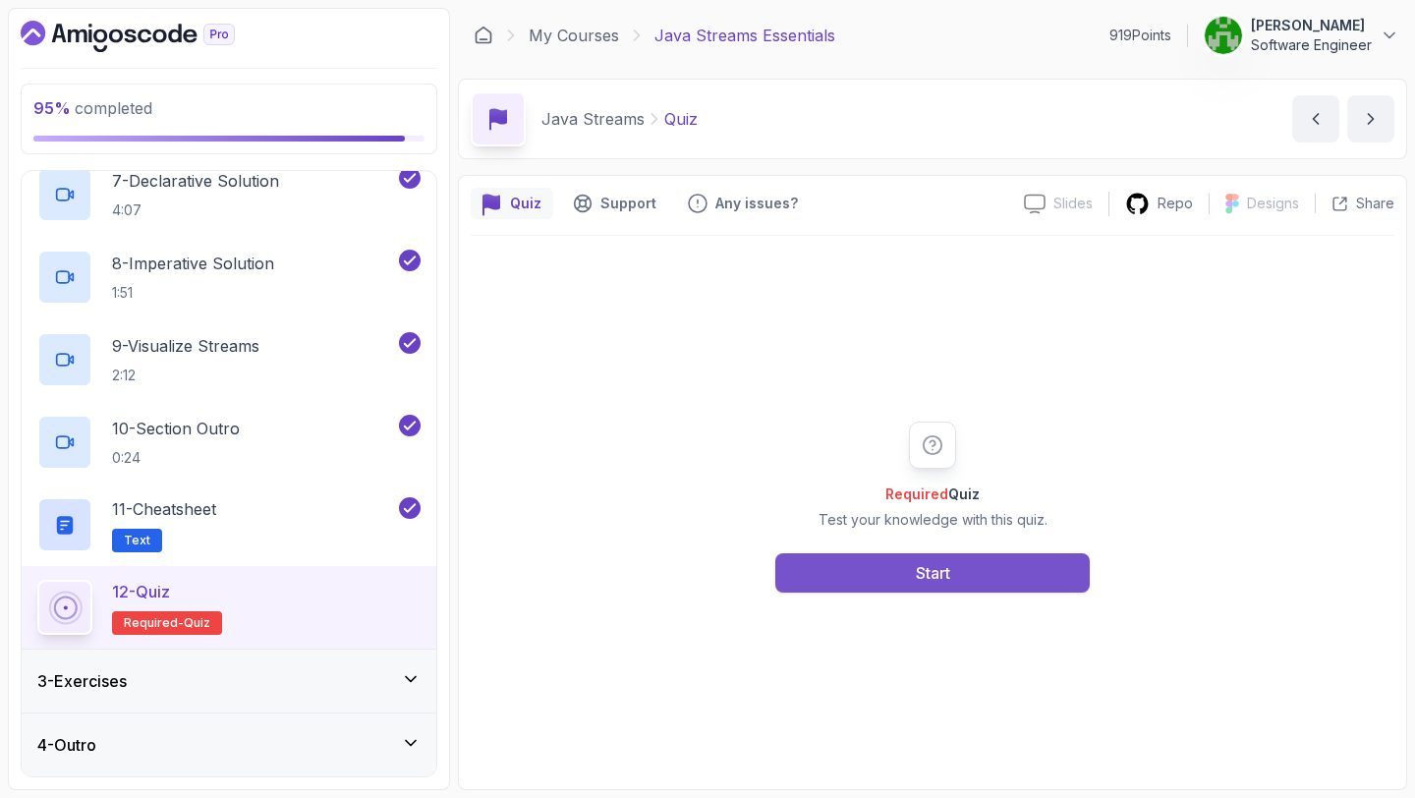
click at [788, 571] on button "Start" at bounding box center [932, 572] width 314 height 39
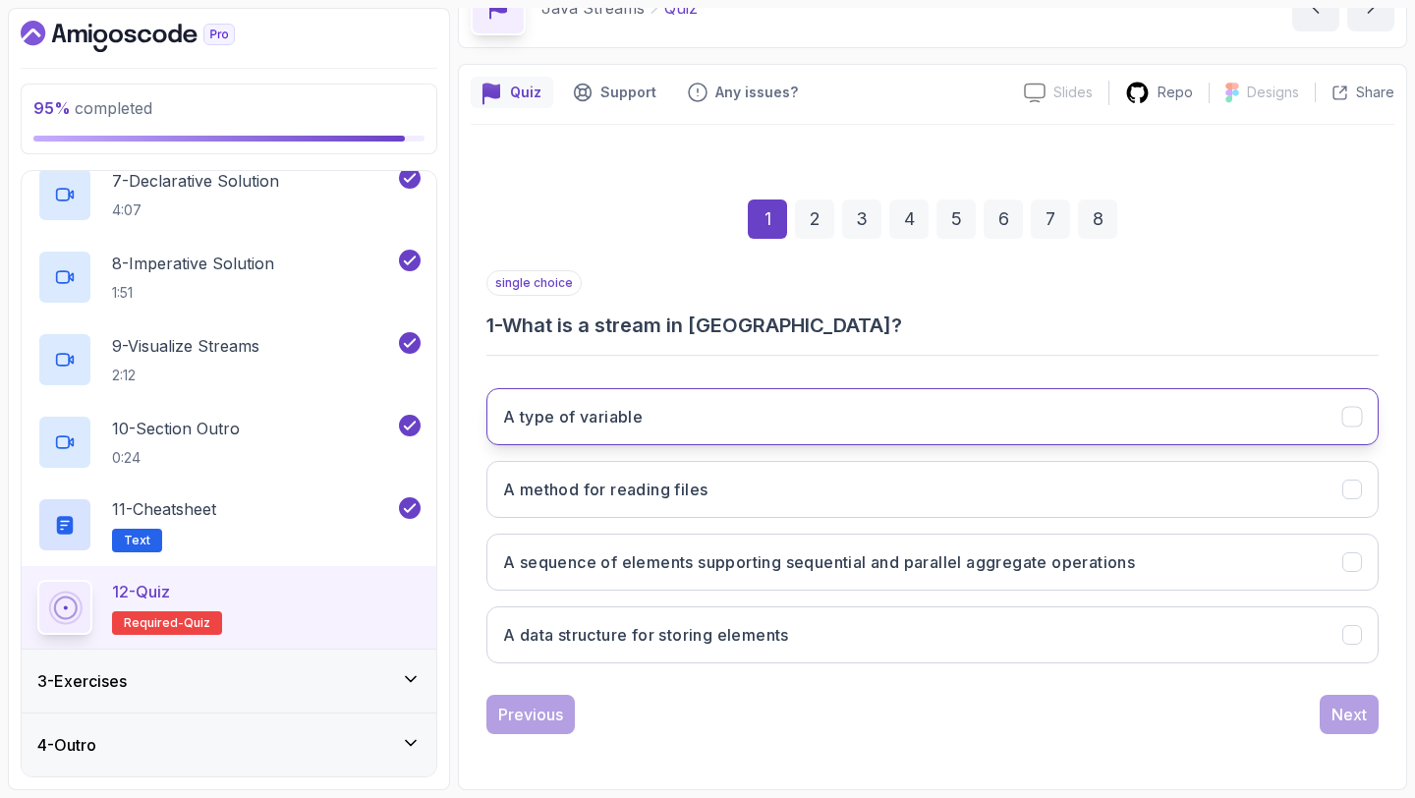
scroll to position [110, 0]
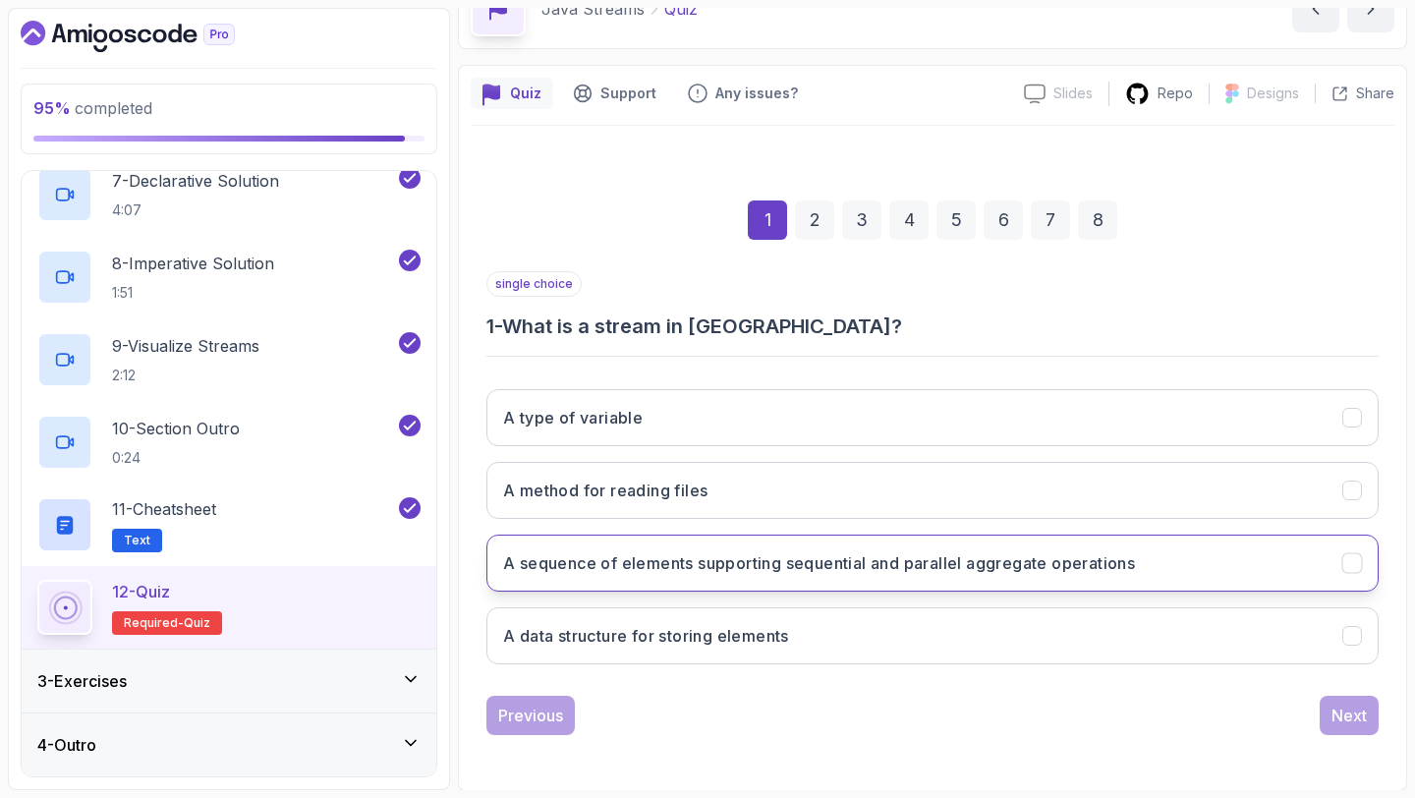
click at [709, 561] on h3 "A sequence of elements supporting sequential and parallel aggregate operations" at bounding box center [819, 563] width 632 height 24
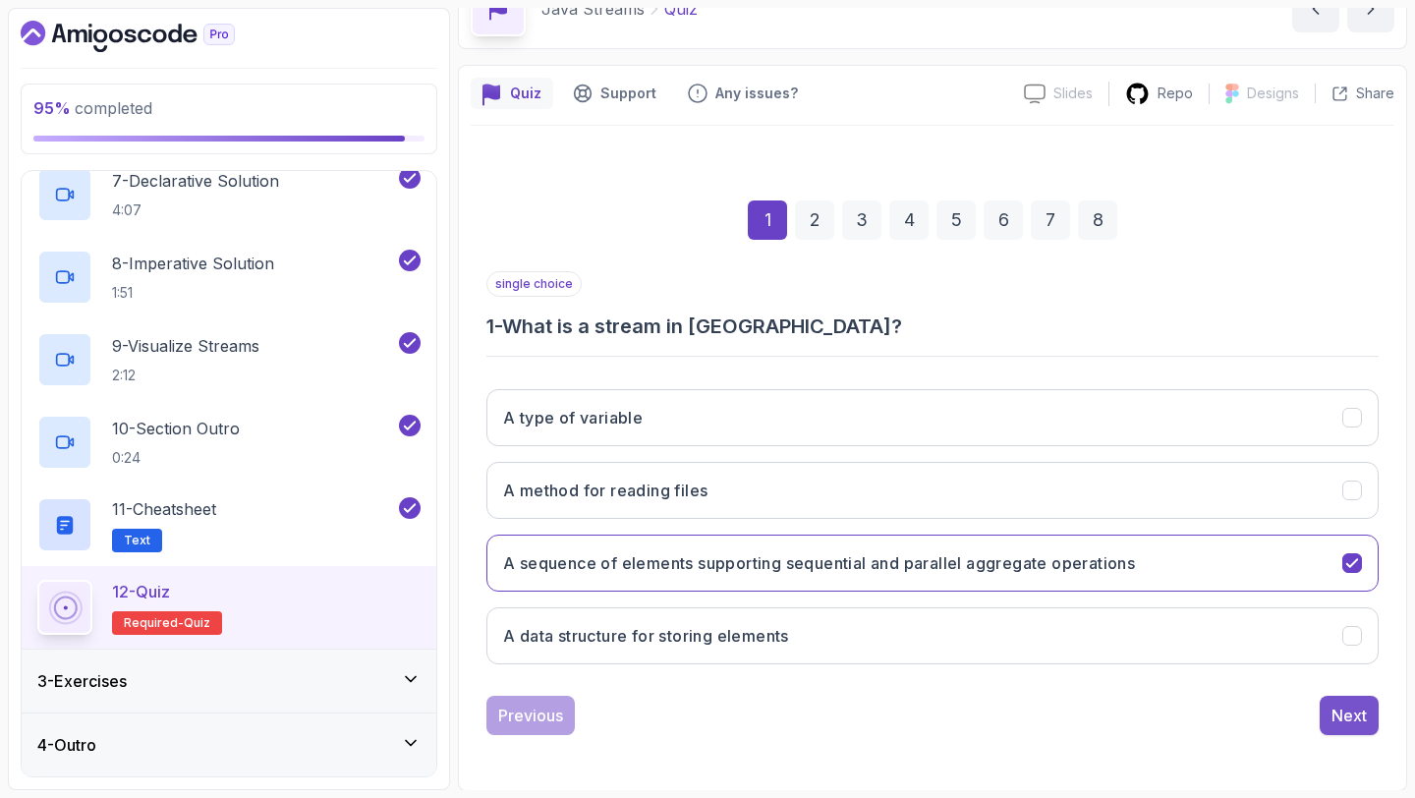
click at [1333, 719] on div "Next" at bounding box center [1348, 715] width 35 height 24
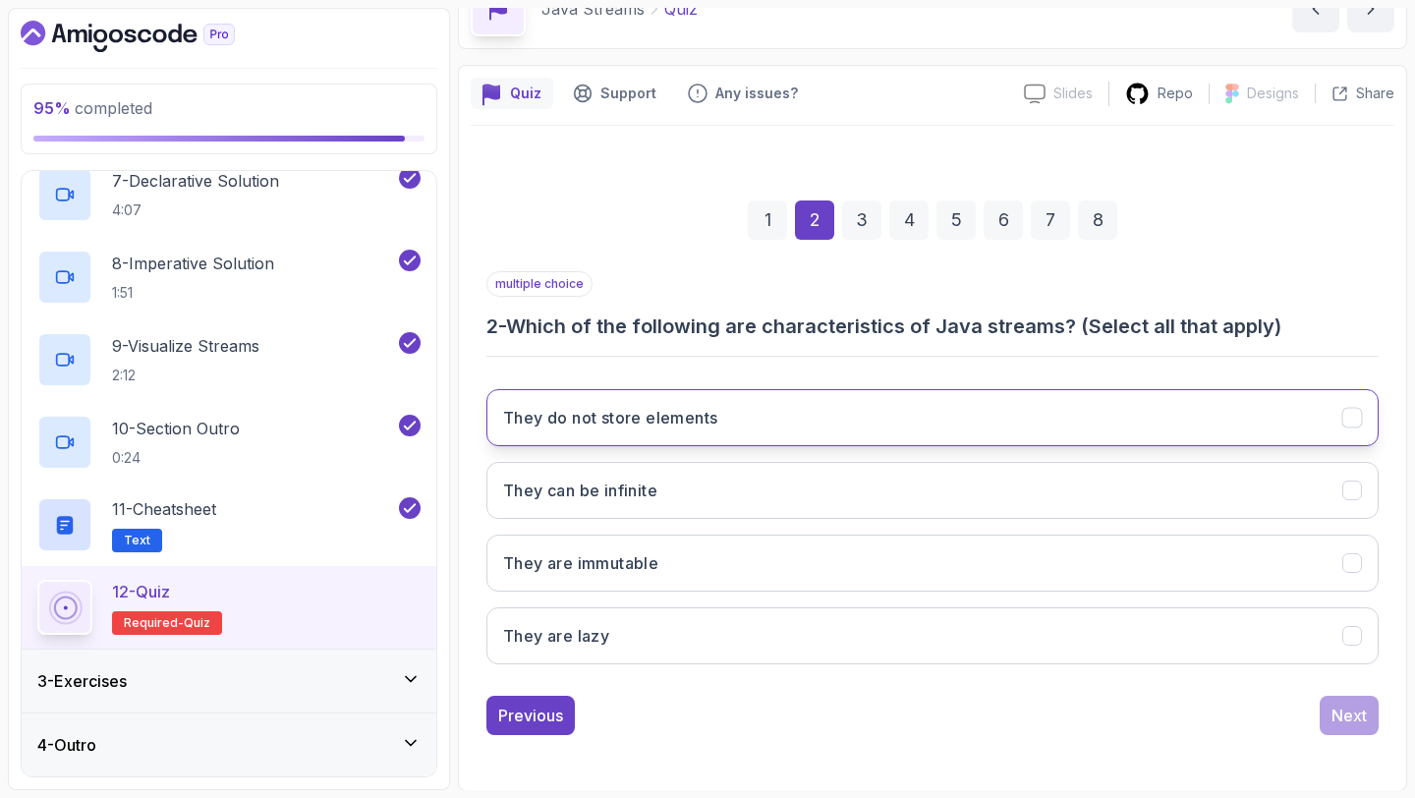
click at [752, 418] on button "They do not store elements" at bounding box center [932, 417] width 892 height 57
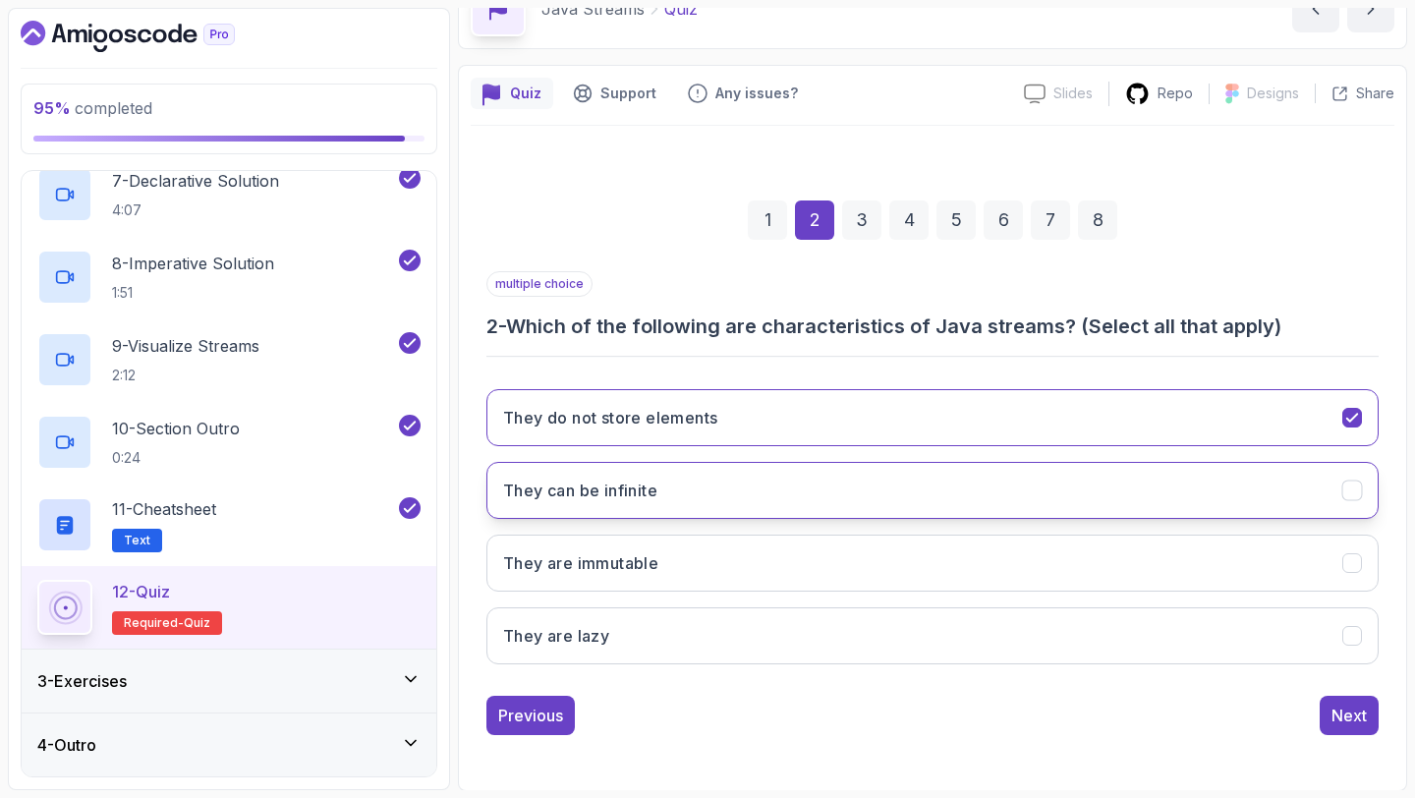
click at [725, 501] on button "They can be infinite" at bounding box center [932, 490] width 892 height 57
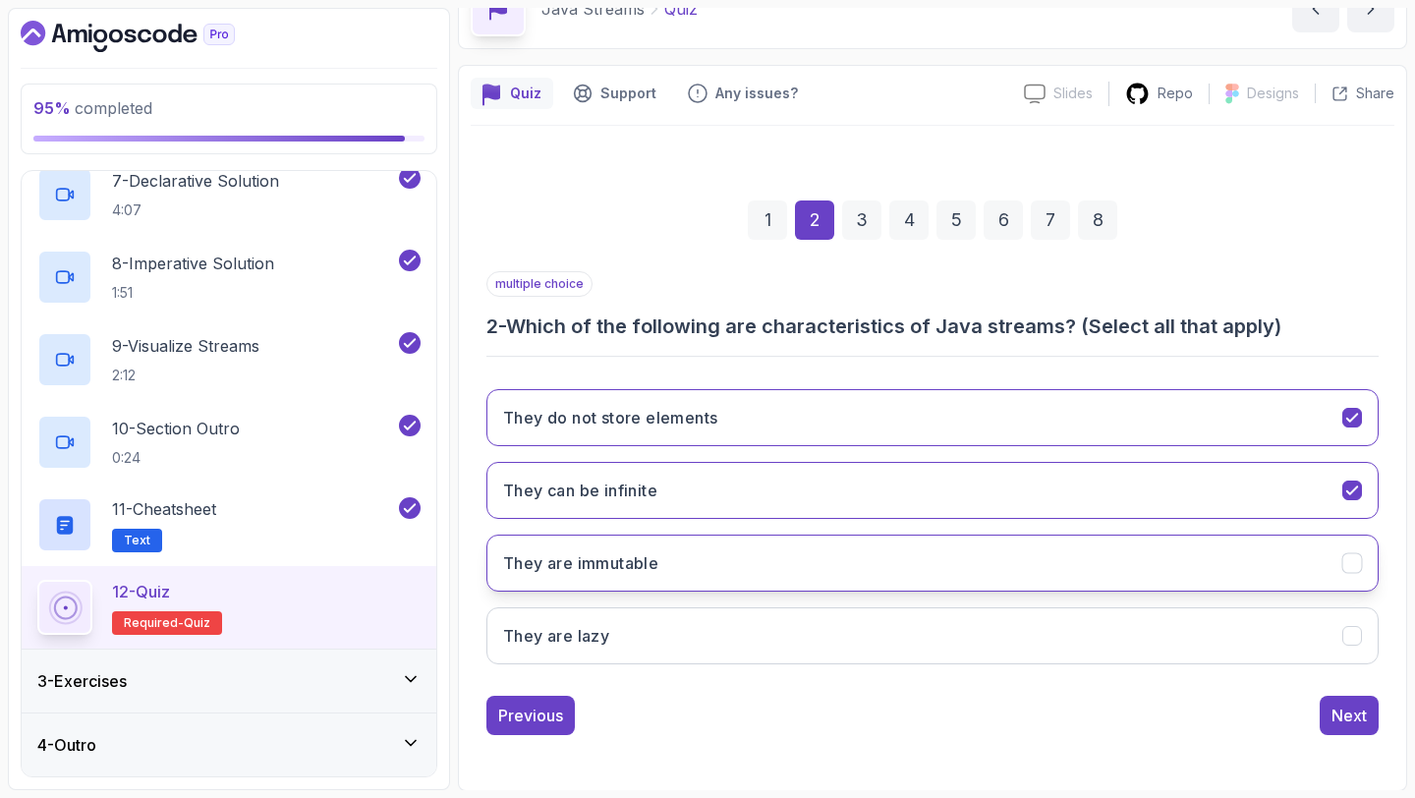
click at [702, 556] on button "They are immutable" at bounding box center [932, 562] width 892 height 57
click at [1314, 704] on div "Previous Next" at bounding box center [932, 715] width 892 height 39
click at [1329, 708] on button "Next" at bounding box center [1348, 715] width 59 height 39
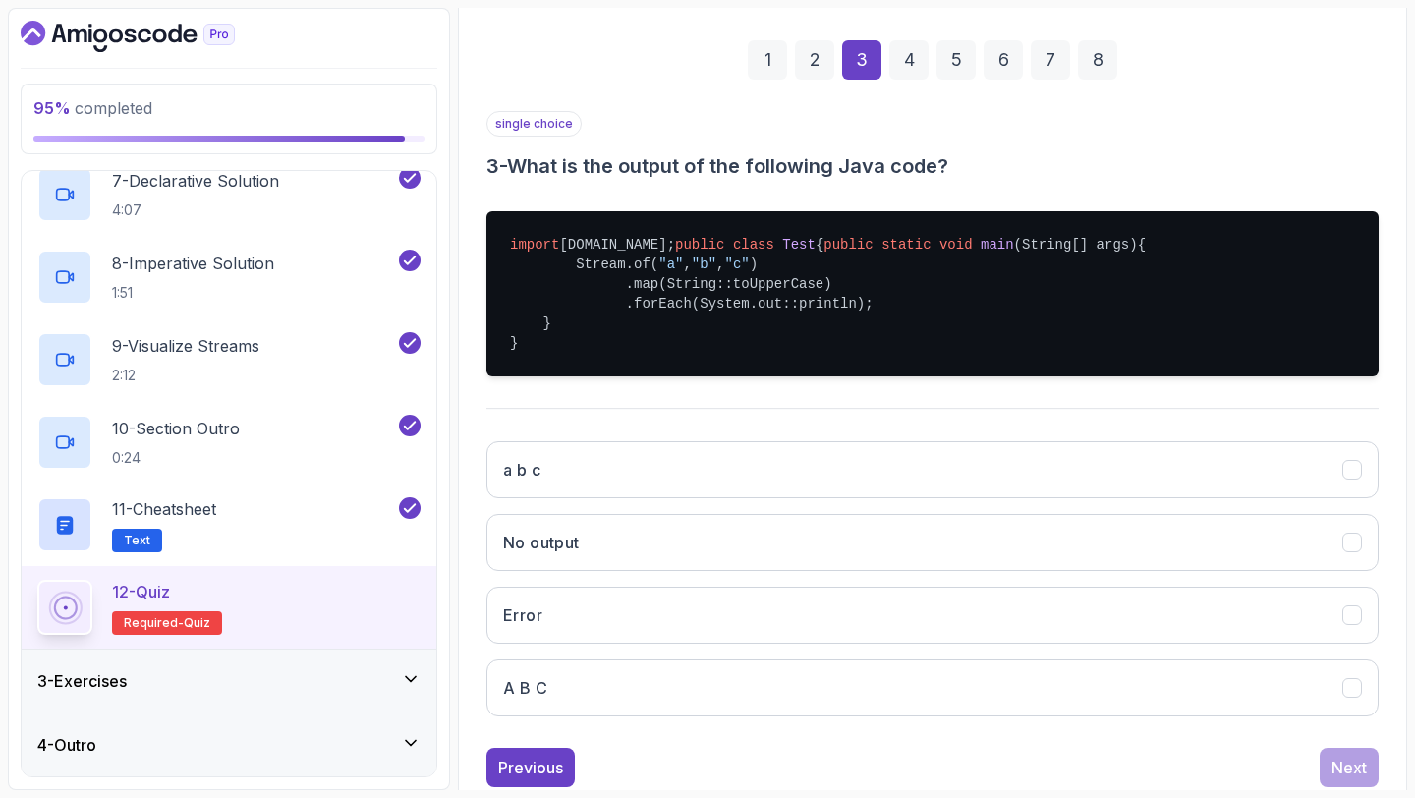
scroll to position [304, 0]
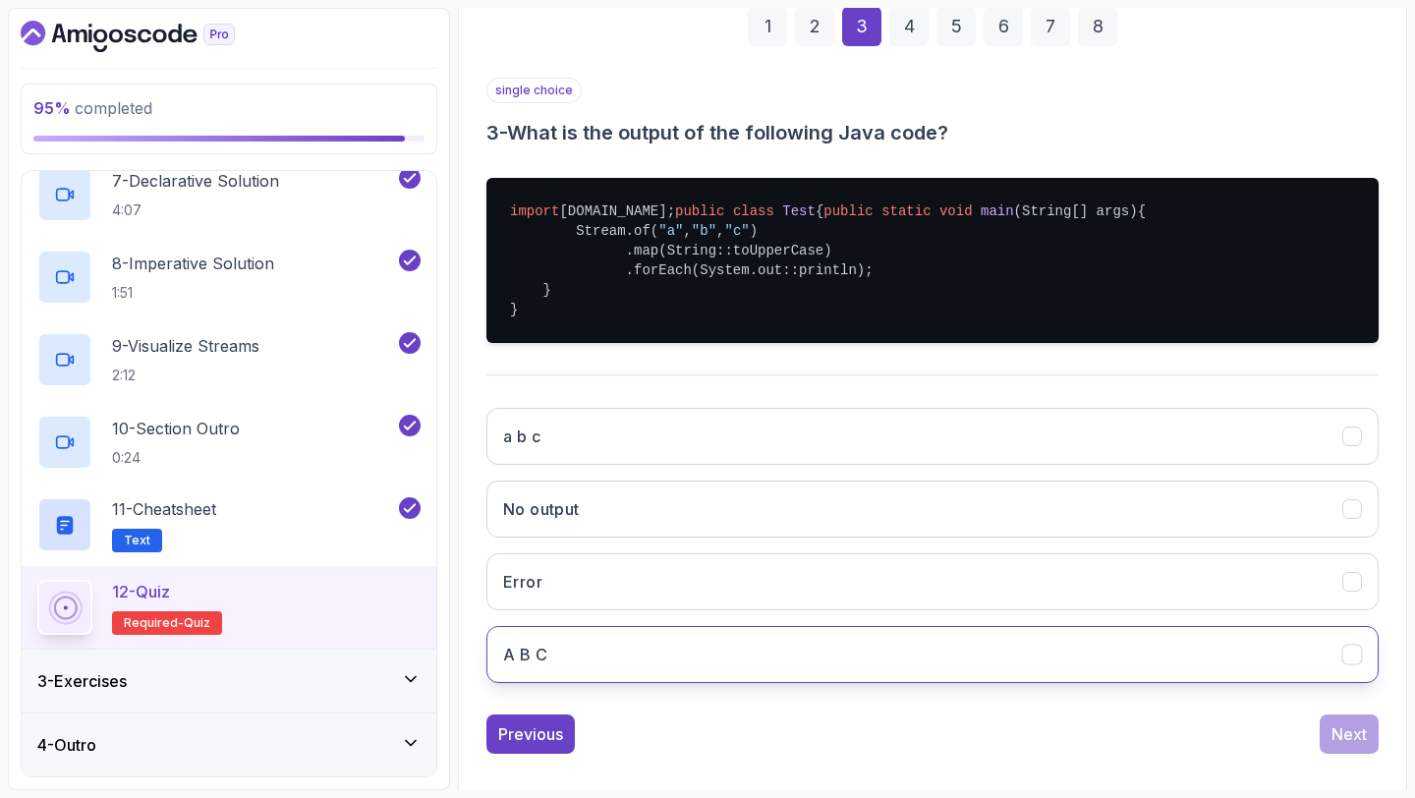
click at [652, 683] on button "A B C" at bounding box center [932, 654] width 892 height 57
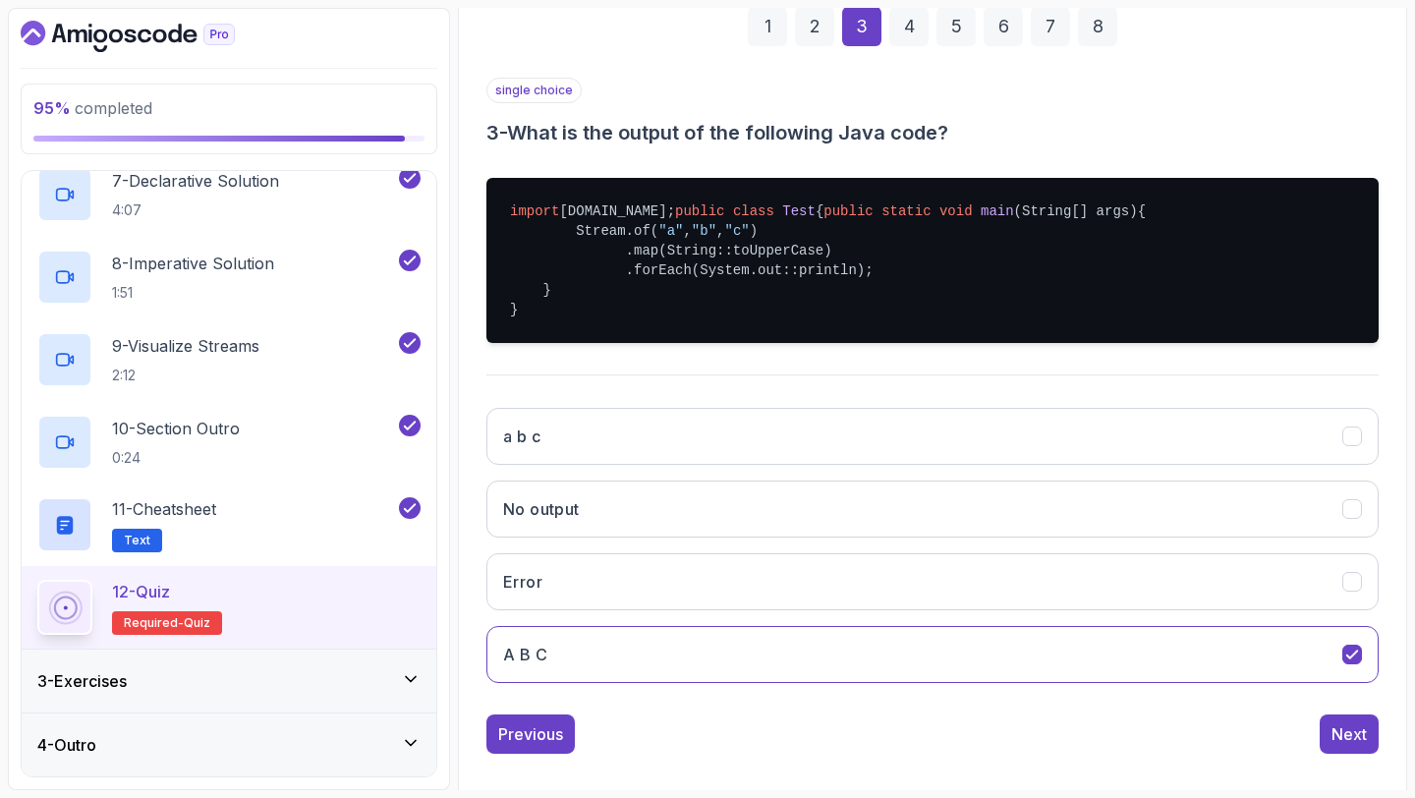
scroll to position [362, 0]
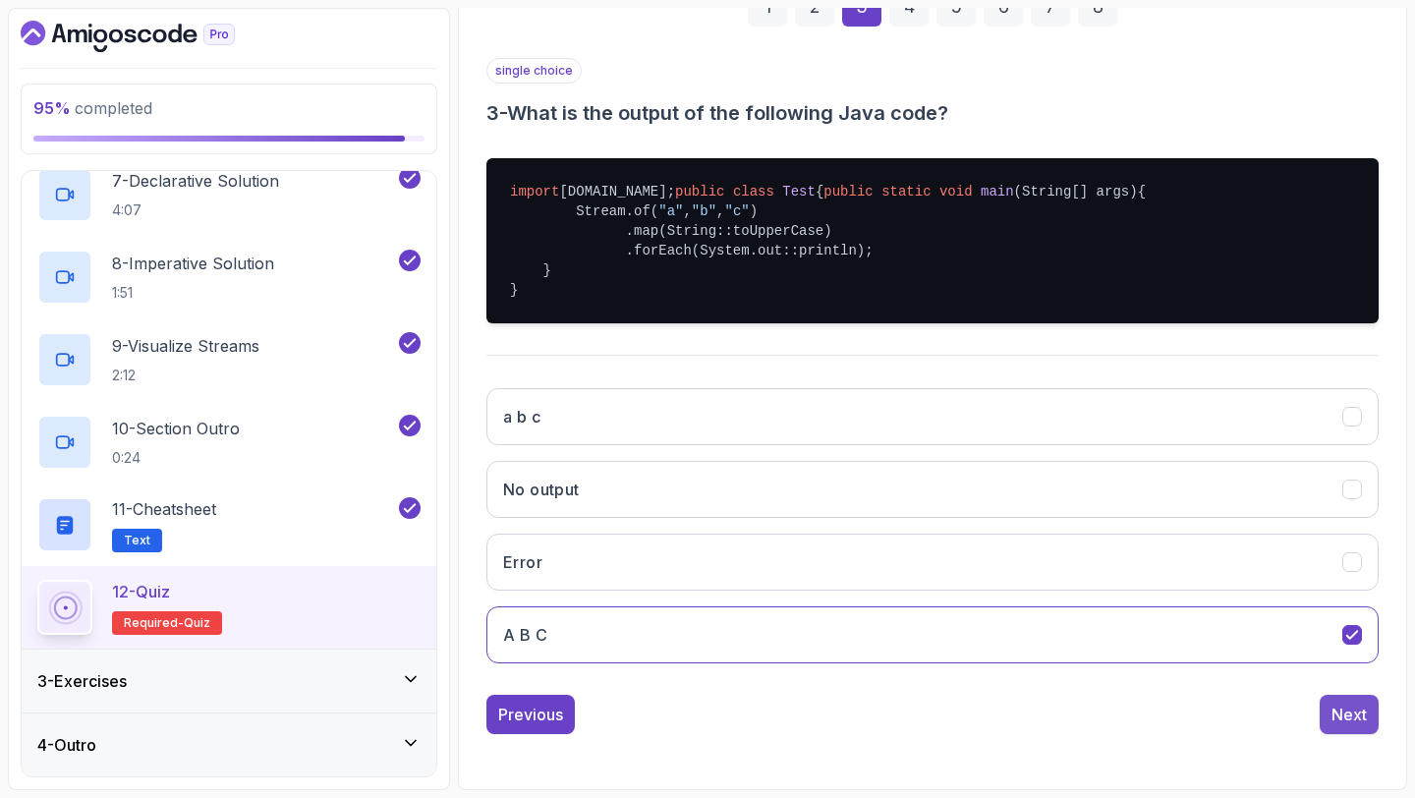
click at [1348, 698] on button "Next" at bounding box center [1348, 714] width 59 height 39
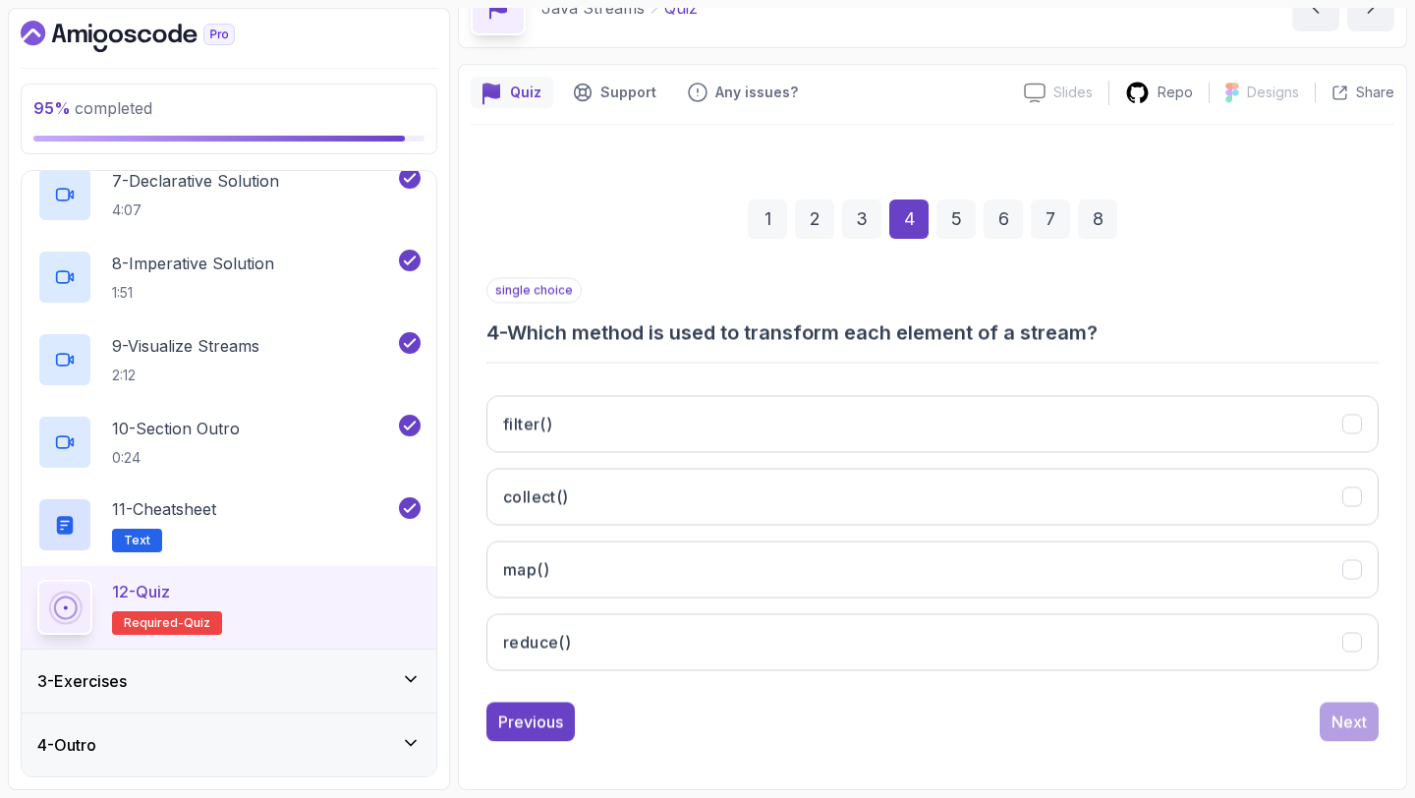
scroll to position [111, 0]
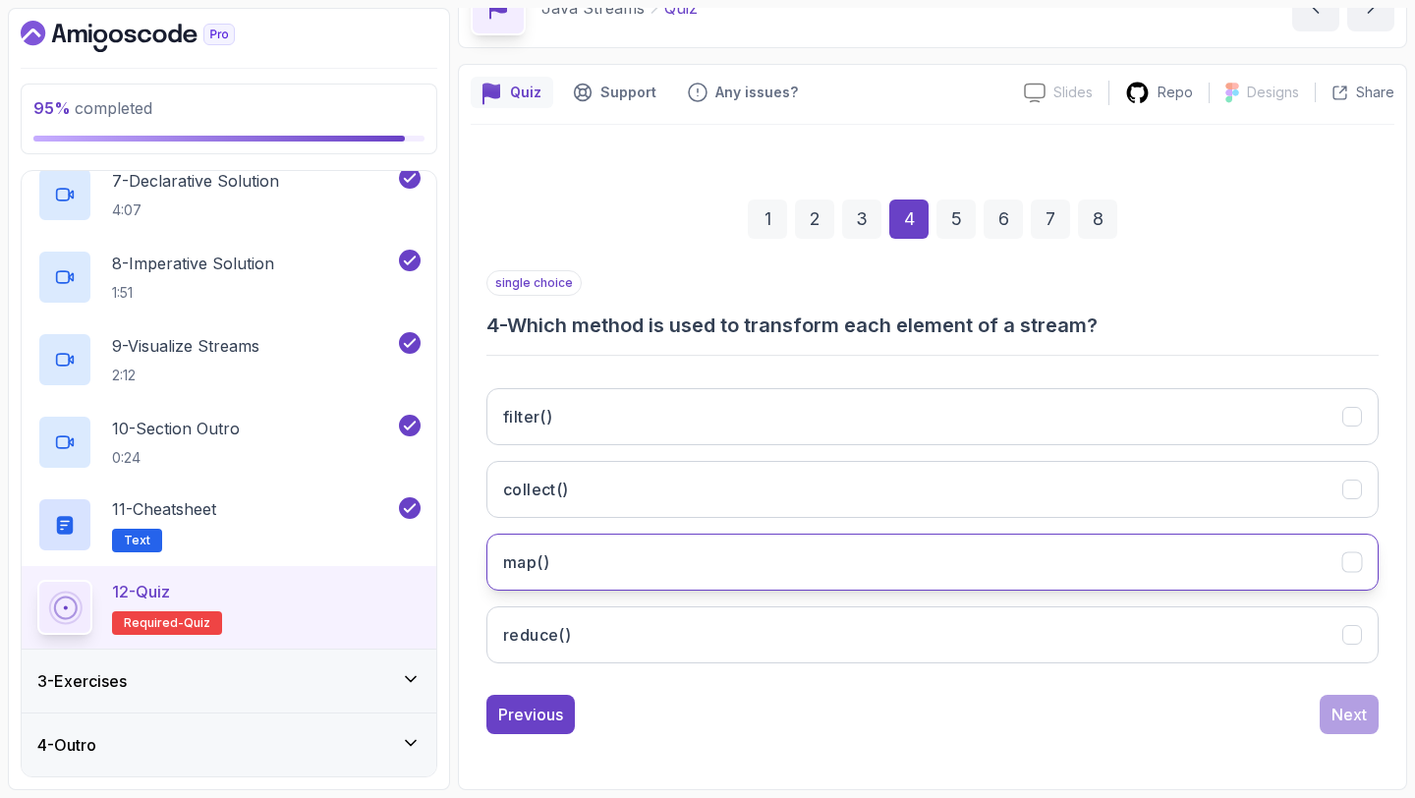
click at [597, 560] on button "map()" at bounding box center [932, 561] width 892 height 57
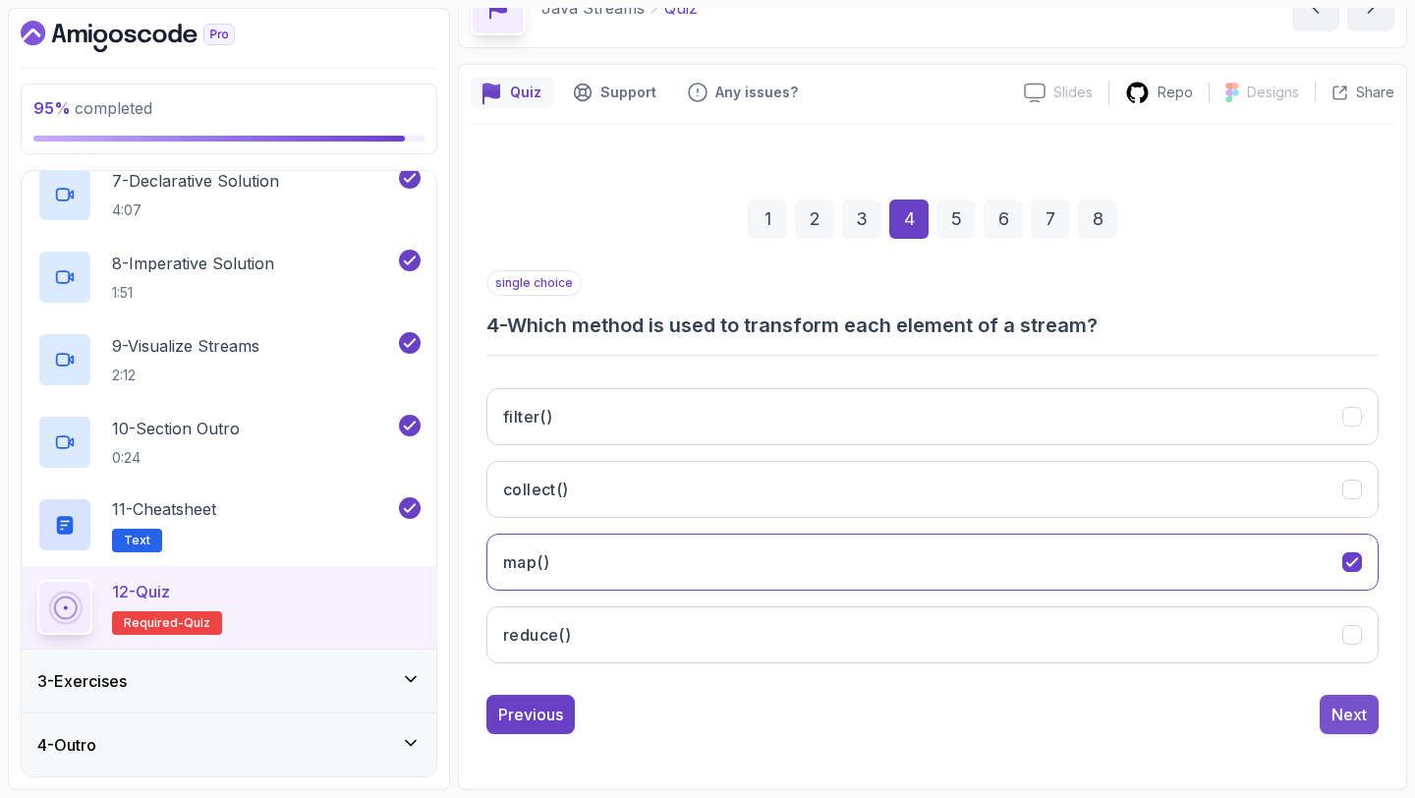
click at [1331, 719] on div "Next" at bounding box center [1348, 714] width 35 height 24
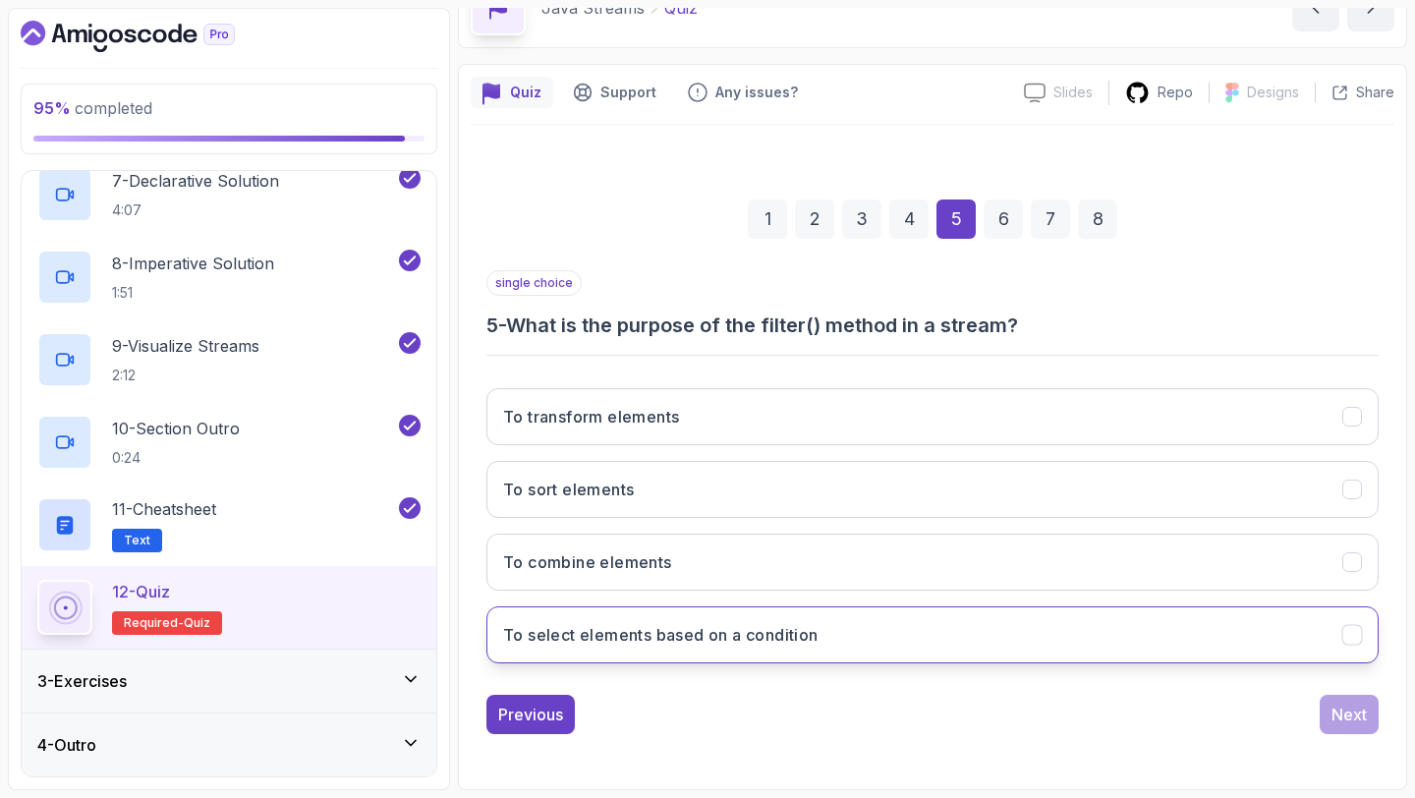
click at [733, 627] on h3 "To select elements based on a condition" at bounding box center [660, 635] width 315 height 24
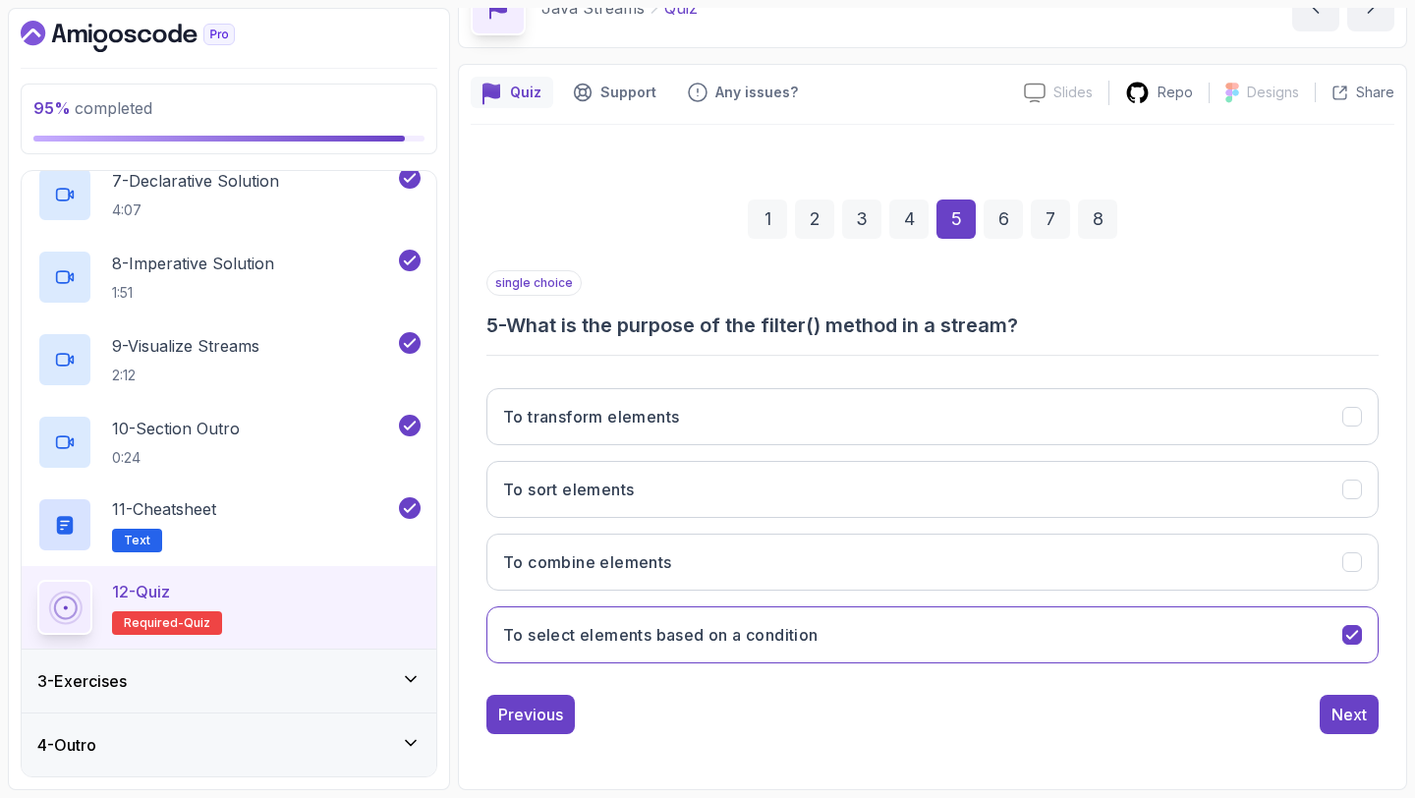
click at [1336, 734] on div "1 2 3 4 5 6 7 8 single choice 5 - What is the purpose of the filter() method in…" at bounding box center [932, 450] width 923 height 597
click at [1344, 716] on div "Next" at bounding box center [1348, 714] width 35 height 24
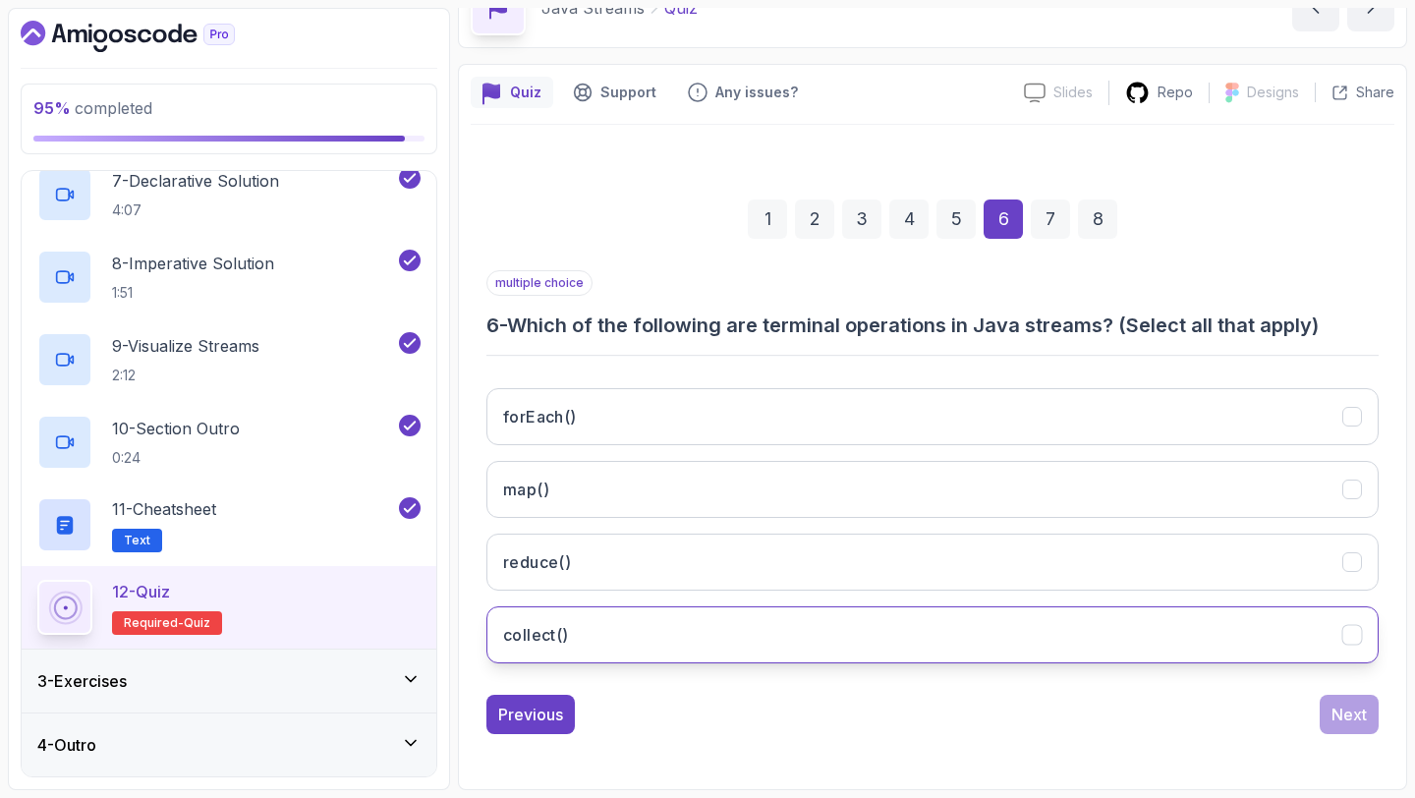
click at [675, 639] on button "collect()" at bounding box center [932, 634] width 892 height 57
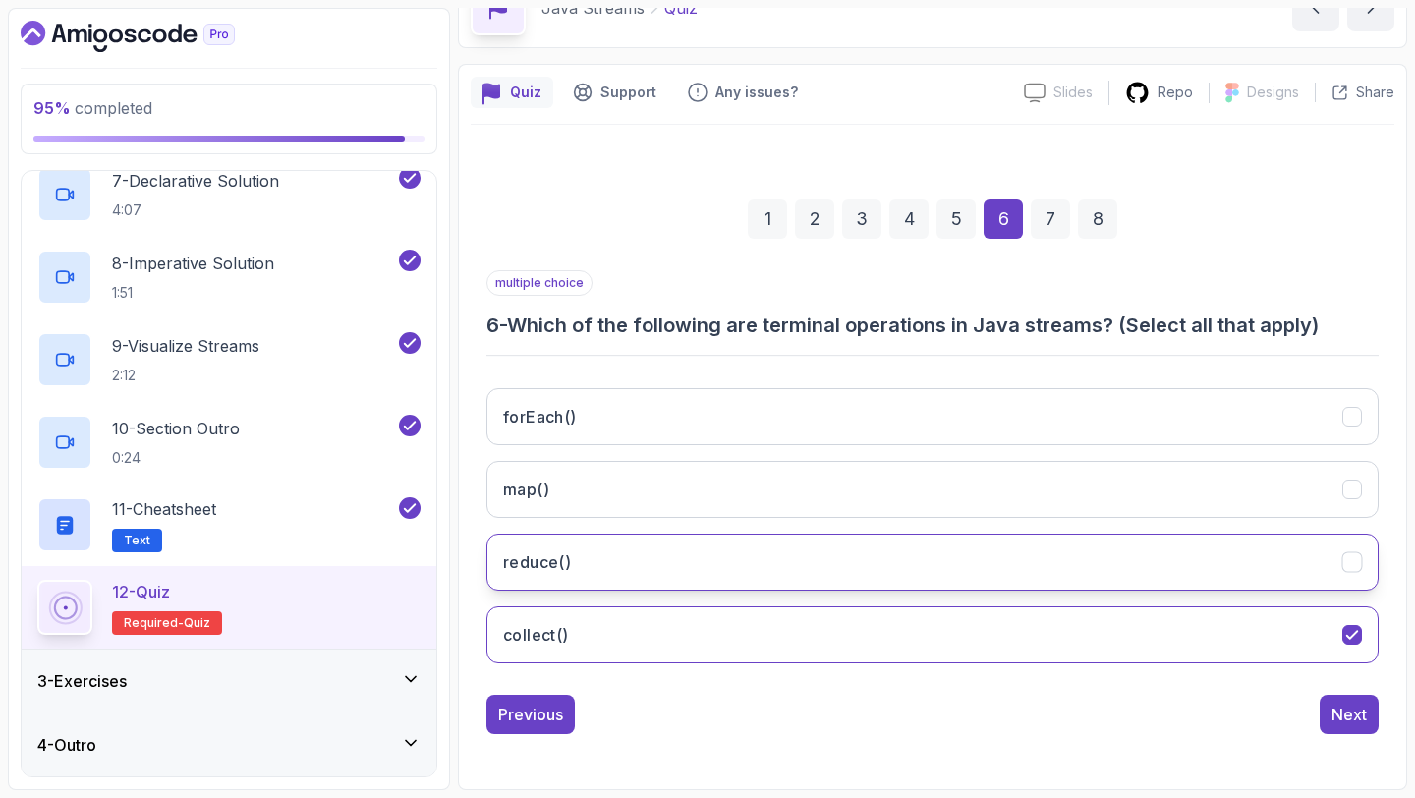
click at [788, 562] on button "reduce()" at bounding box center [932, 561] width 892 height 57
click at [1338, 702] on div "Next" at bounding box center [1348, 714] width 35 height 24
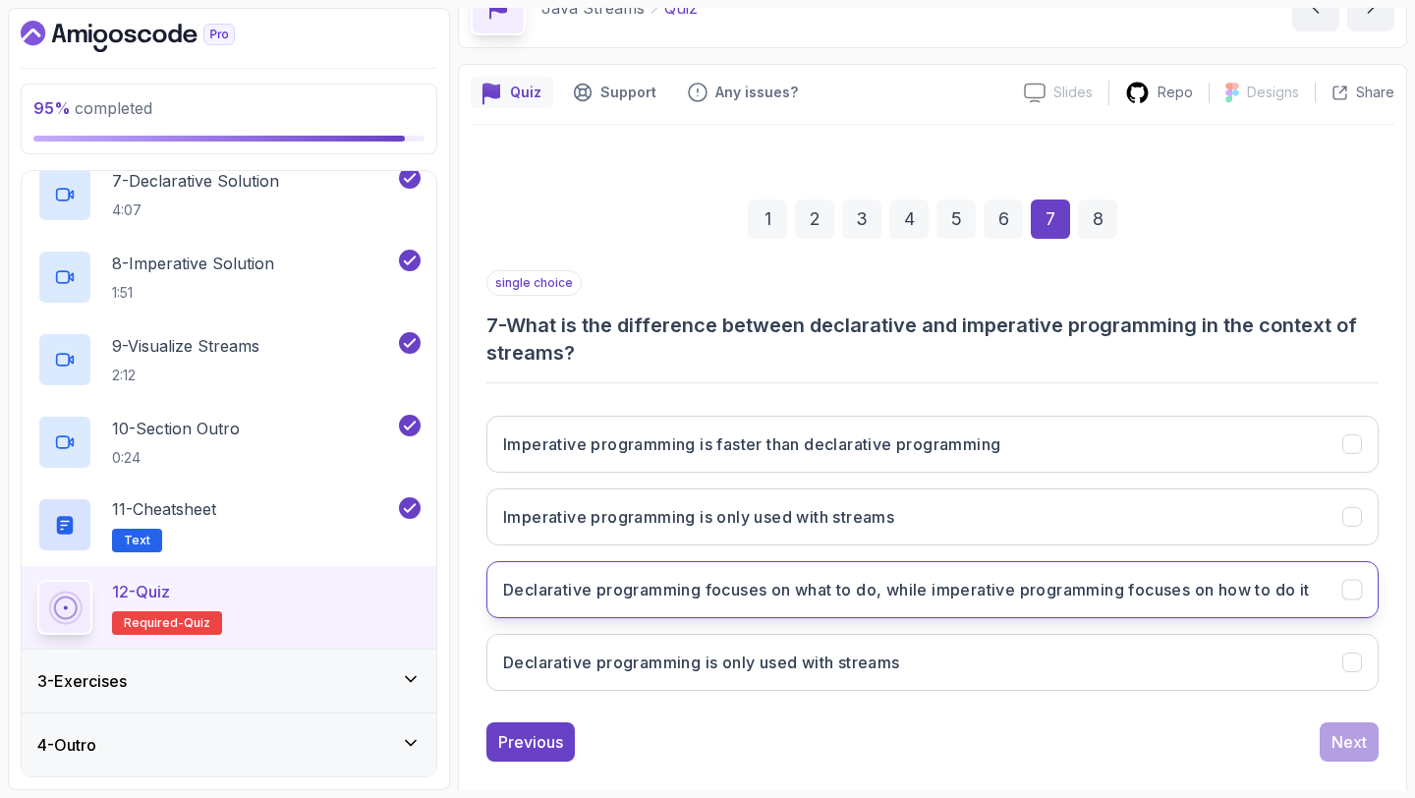
click at [702, 602] on button "Declarative programming focuses on what to do, while imperative programming foc…" at bounding box center [932, 589] width 892 height 57
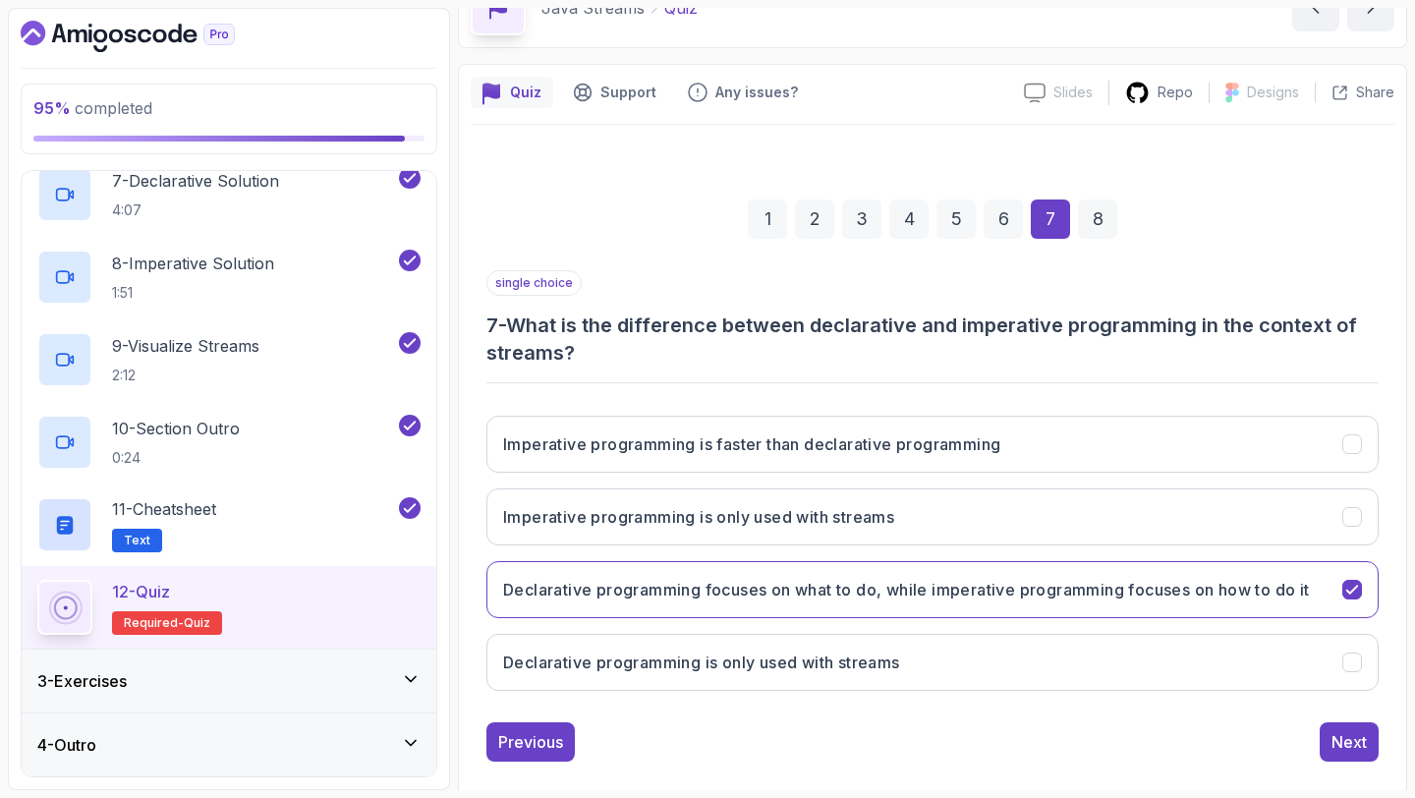
click at [1311, 725] on div "Previous Next" at bounding box center [932, 741] width 892 height 39
click at [1329, 752] on button "Next" at bounding box center [1348, 741] width 59 height 39
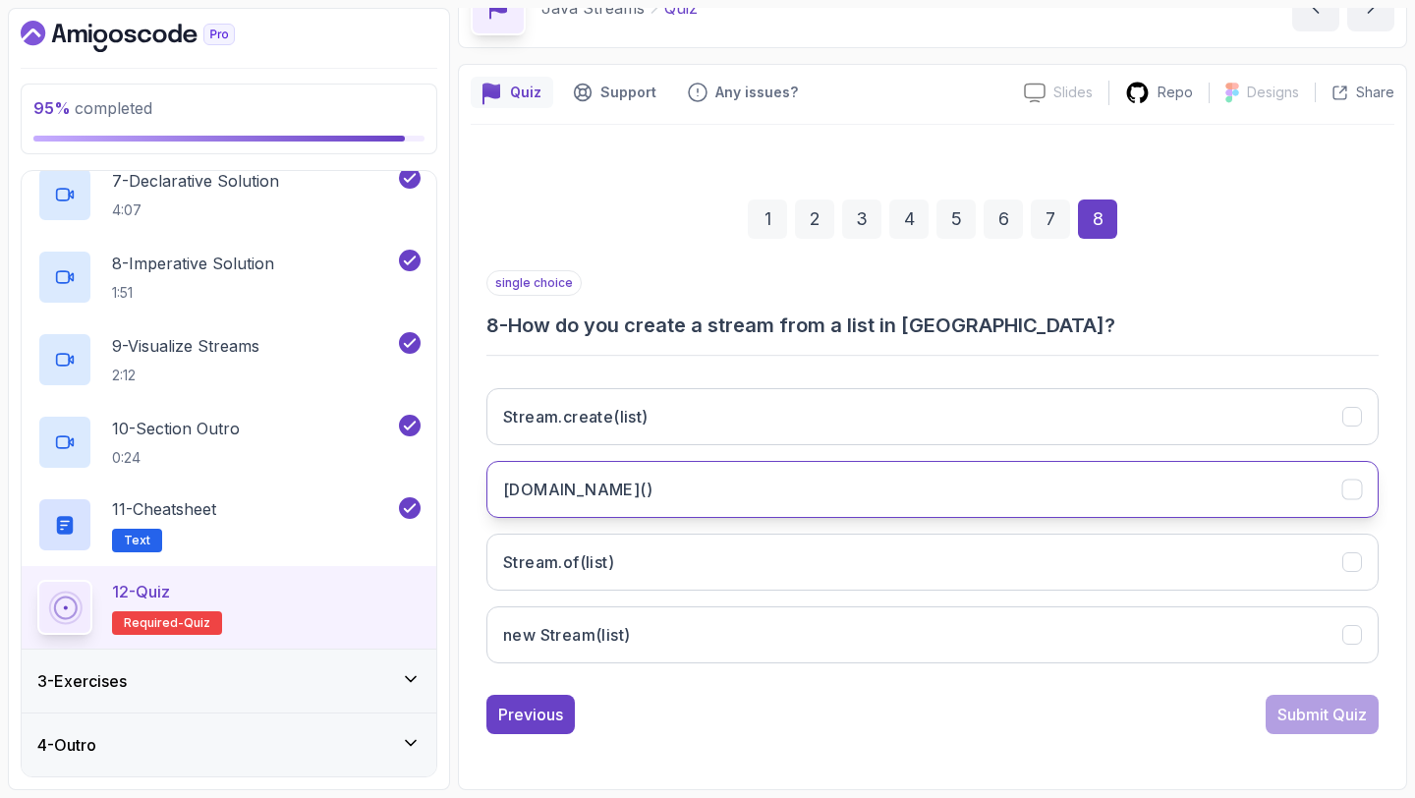
click at [630, 483] on button "[DOMAIN_NAME]()" at bounding box center [932, 489] width 892 height 57
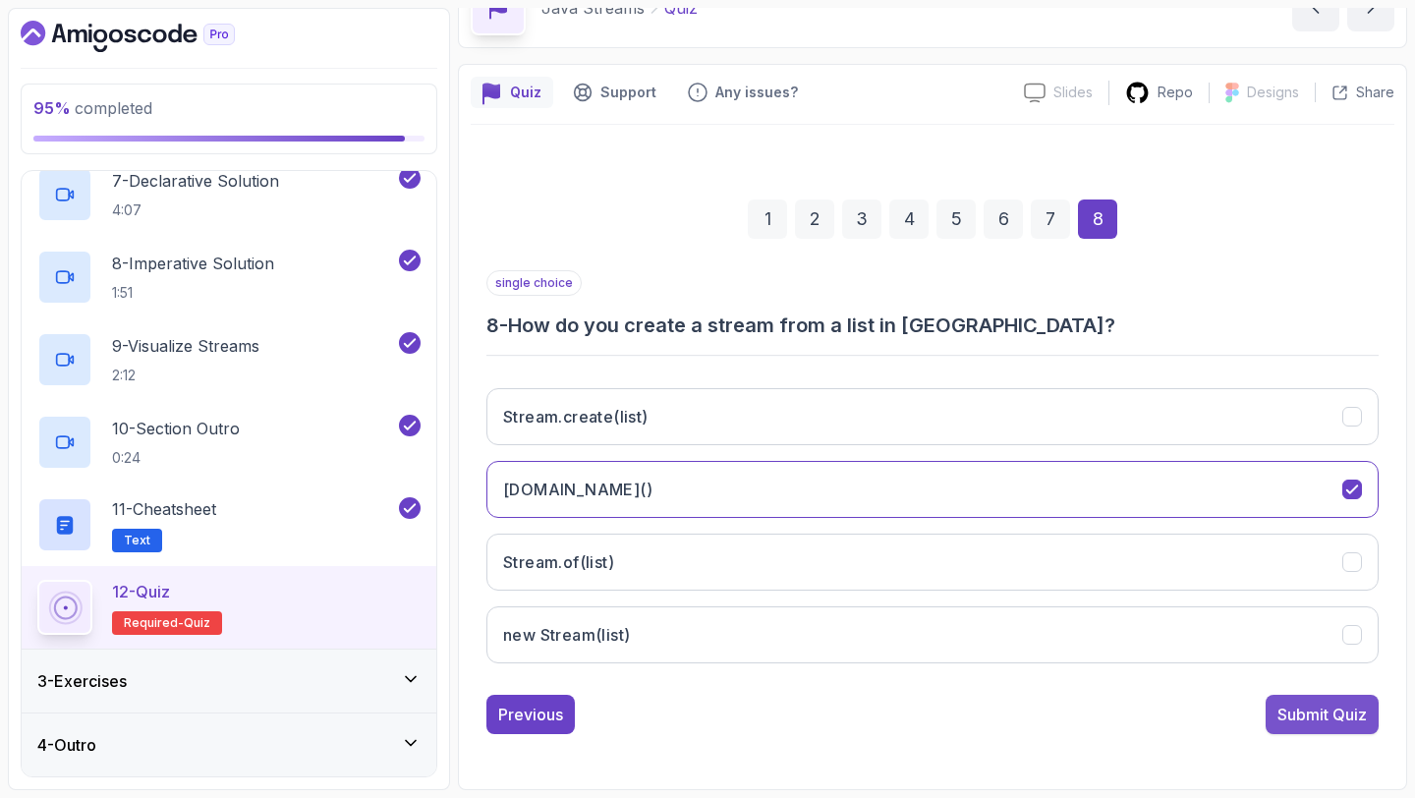
click at [1281, 716] on div "Submit Quiz" at bounding box center [1321, 714] width 89 height 24
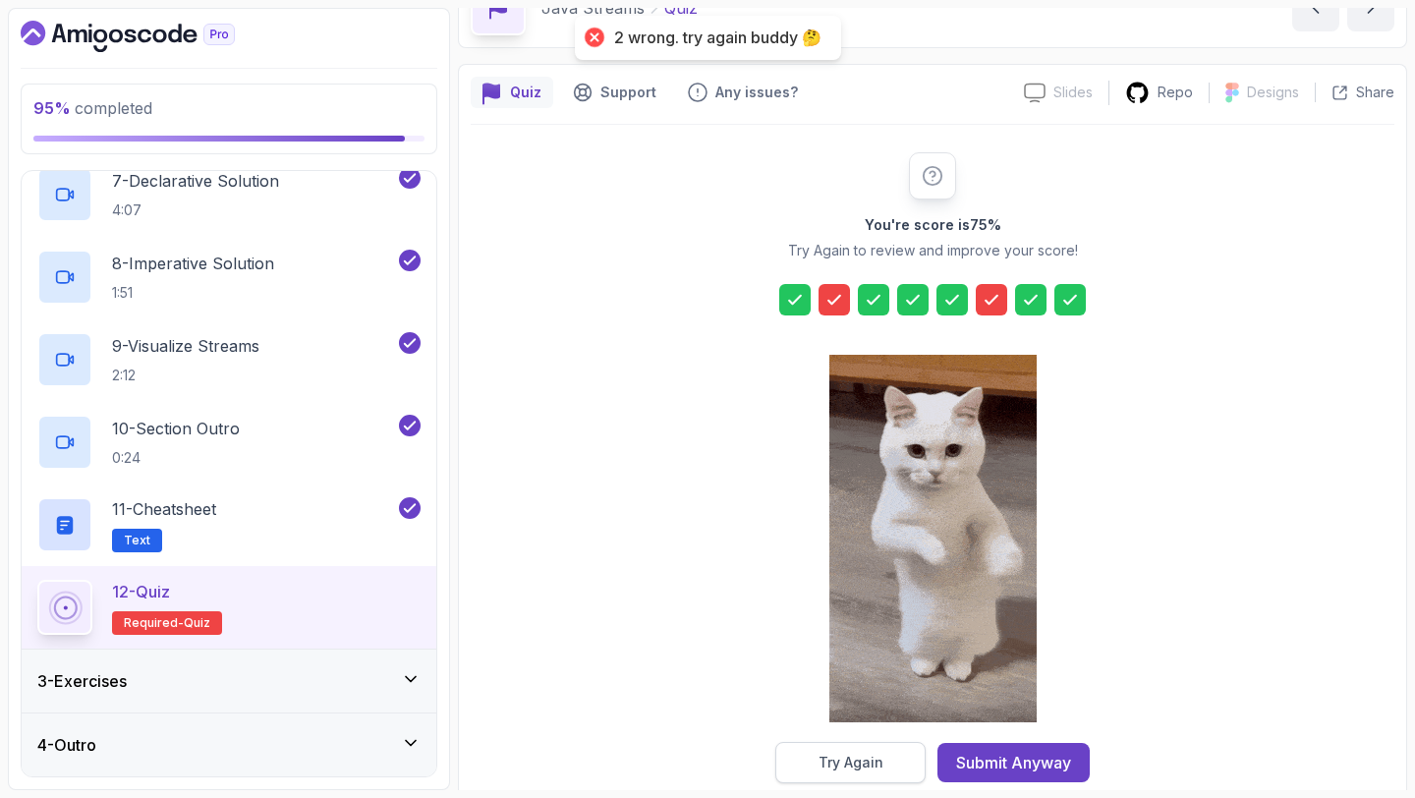
click at [880, 766] on div "Try Again" at bounding box center [850, 763] width 65 height 20
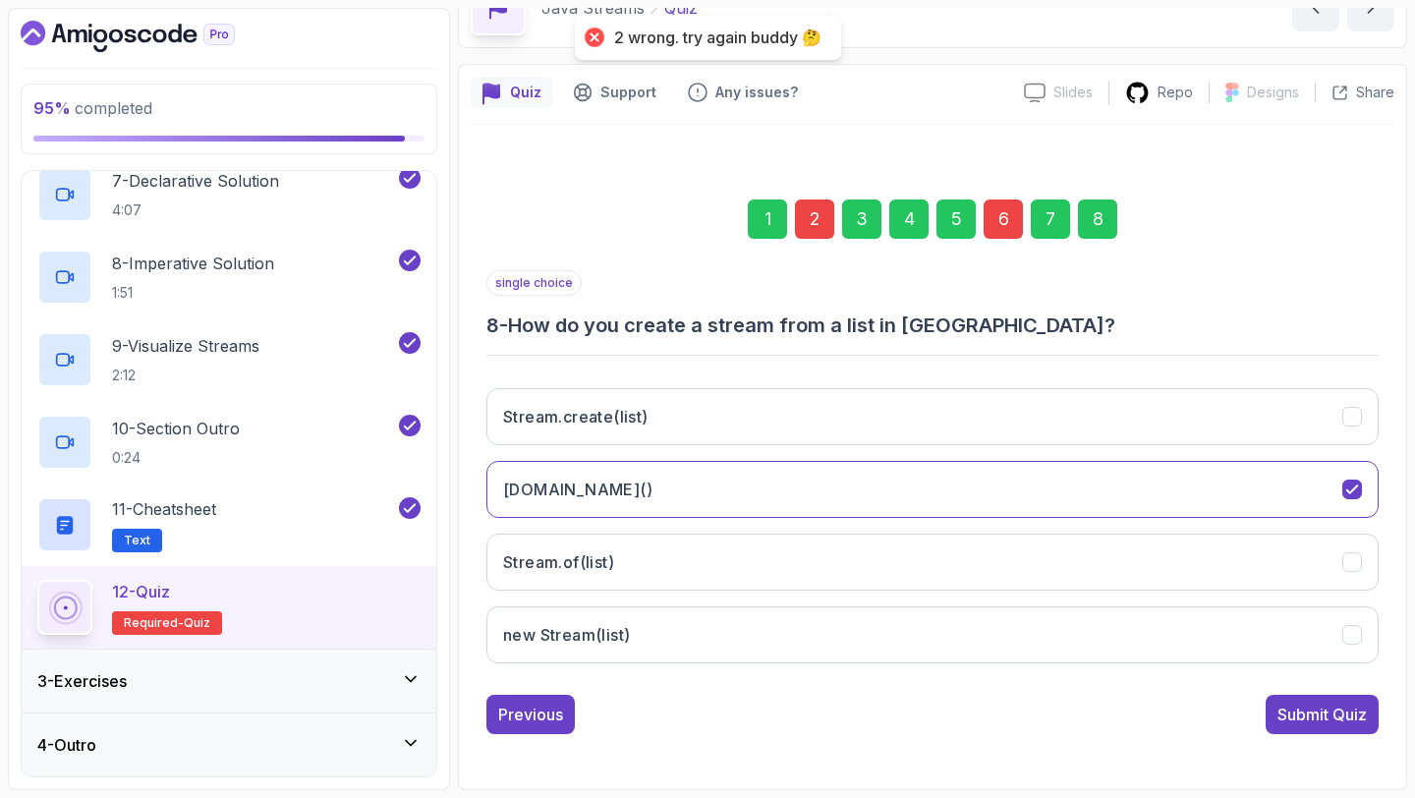
click at [818, 232] on div "2" at bounding box center [814, 218] width 39 height 39
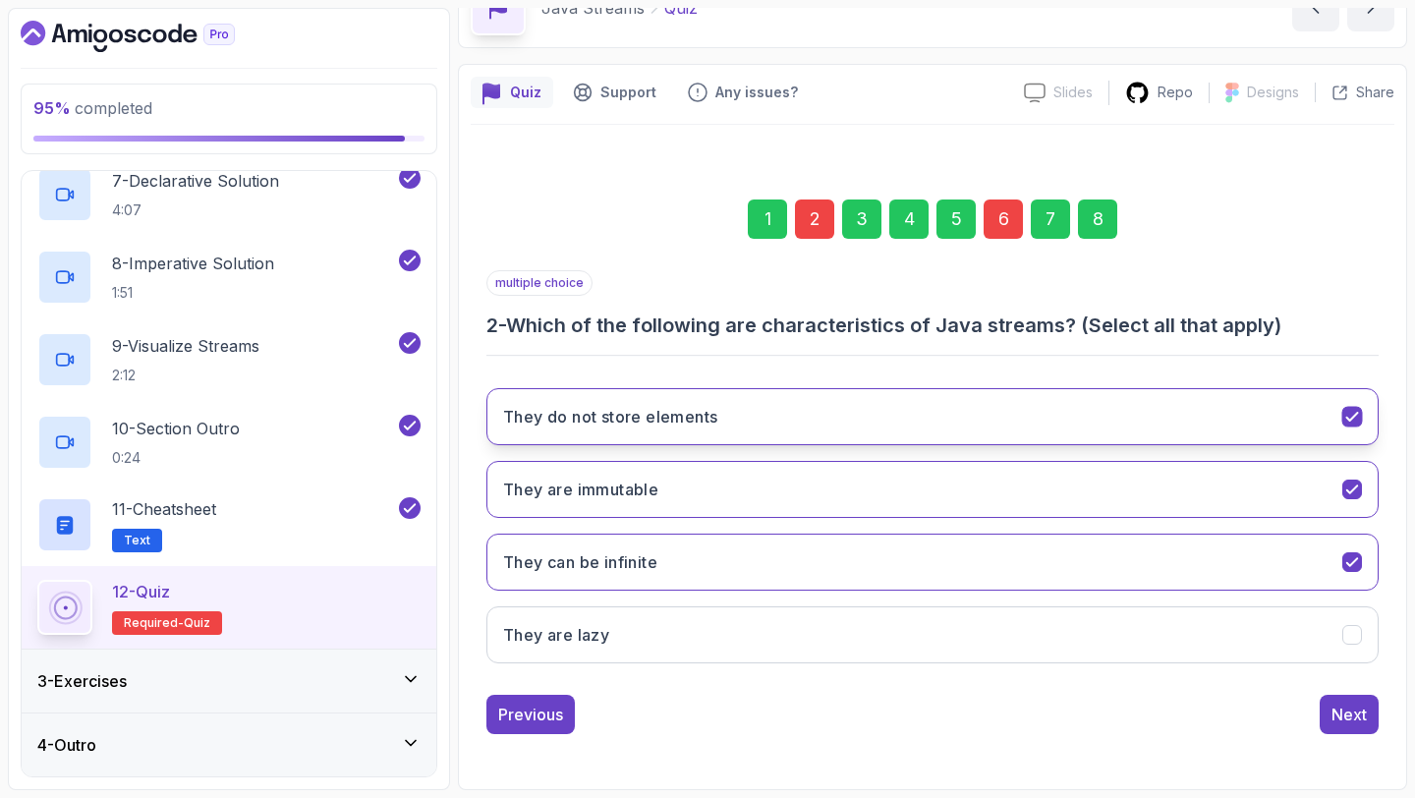
click at [741, 428] on button "They do not store elements" at bounding box center [932, 416] width 892 height 57
click at [1002, 233] on div "6" at bounding box center [1002, 218] width 39 height 39
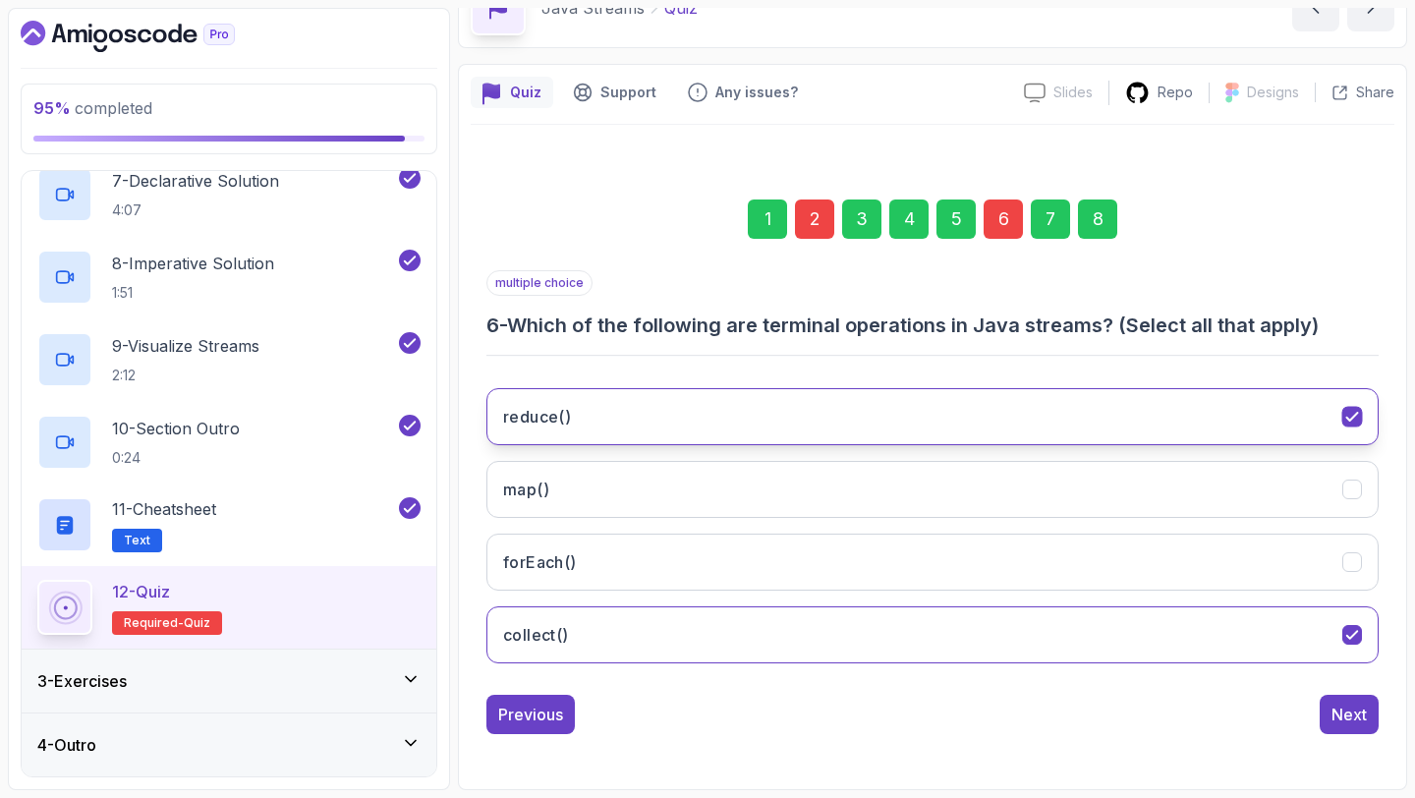
click at [973, 398] on button "reduce()" at bounding box center [932, 416] width 892 height 57
click at [1097, 222] on div "8" at bounding box center [1097, 218] width 39 height 39
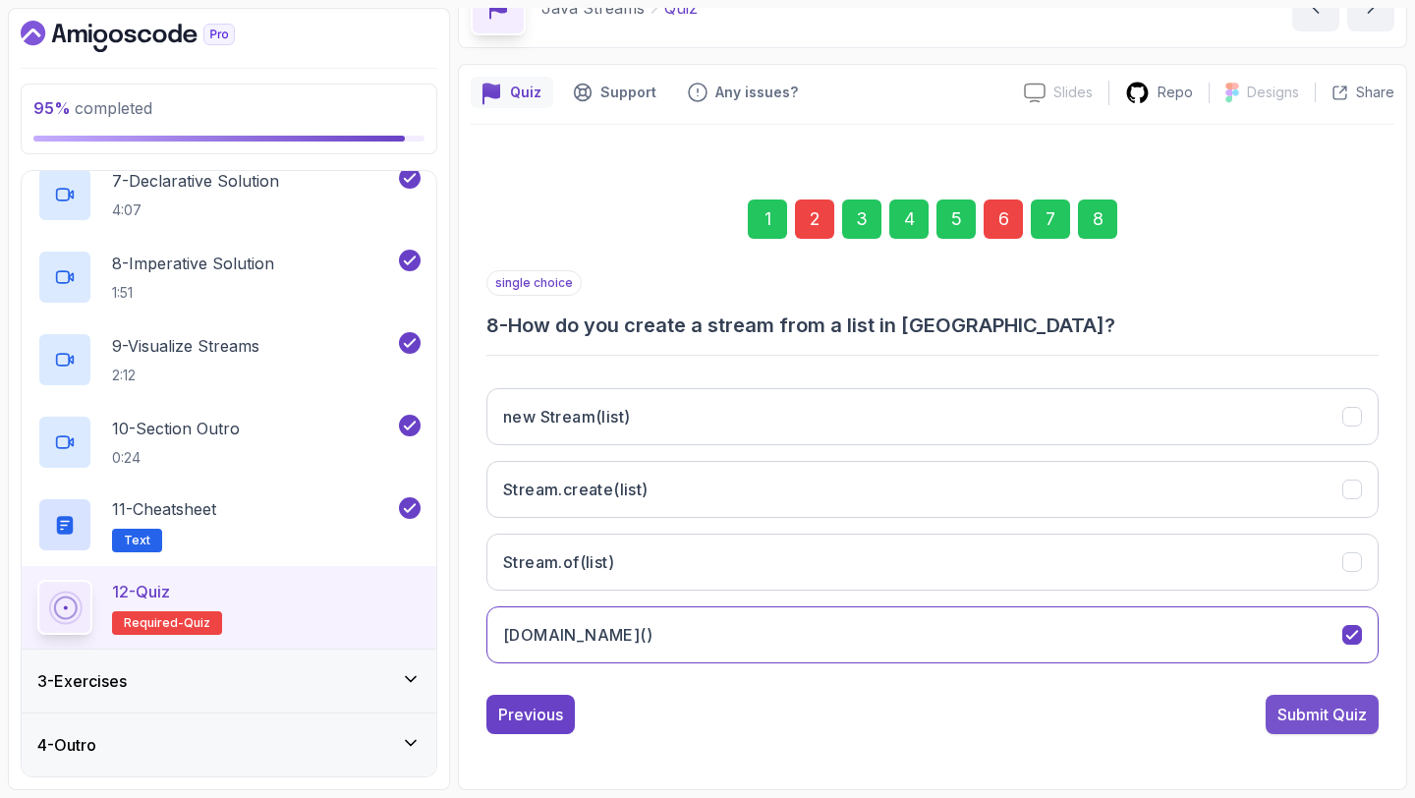
click at [1304, 728] on button "Submit Quiz" at bounding box center [1321, 714] width 113 height 39
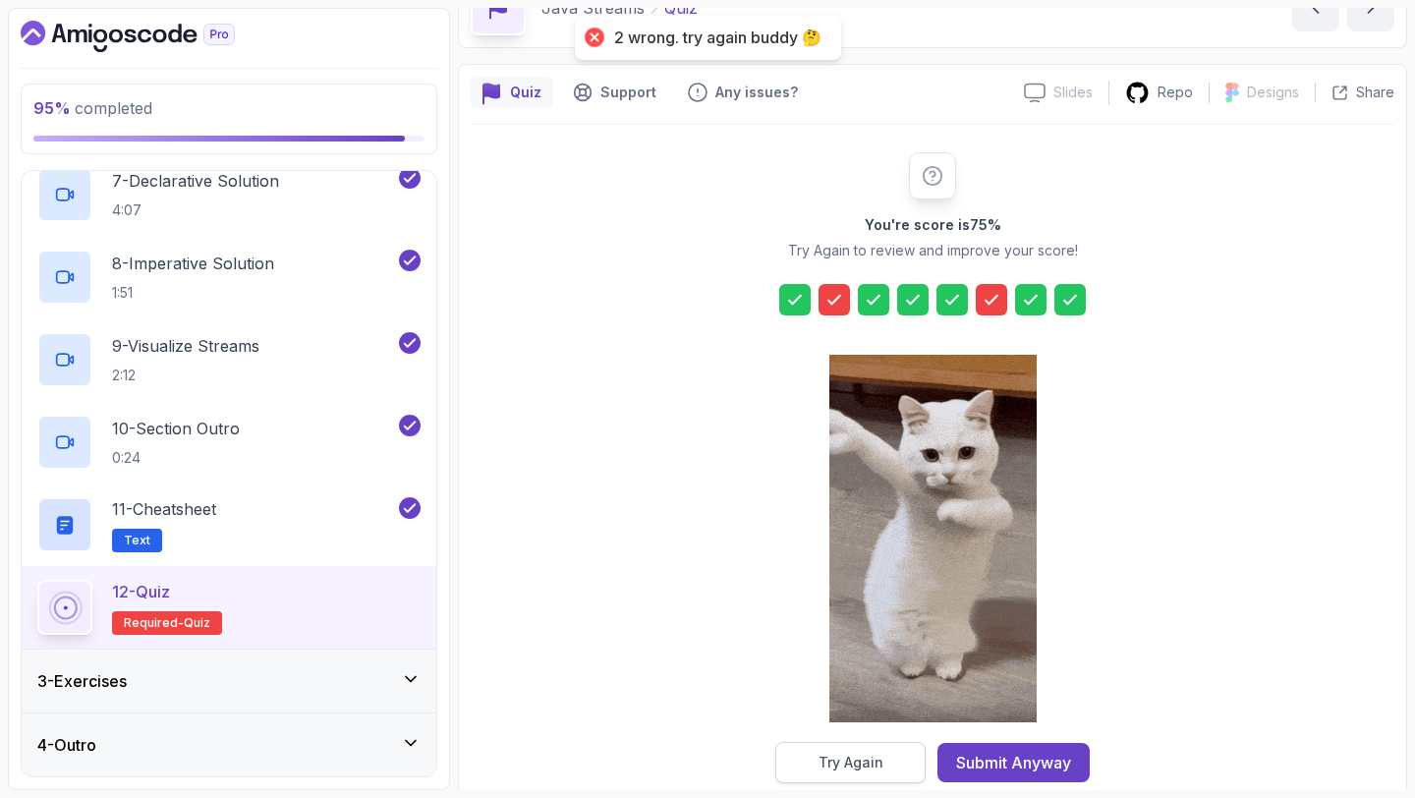
click at [909, 766] on button "Try Again" at bounding box center [850, 762] width 150 height 41
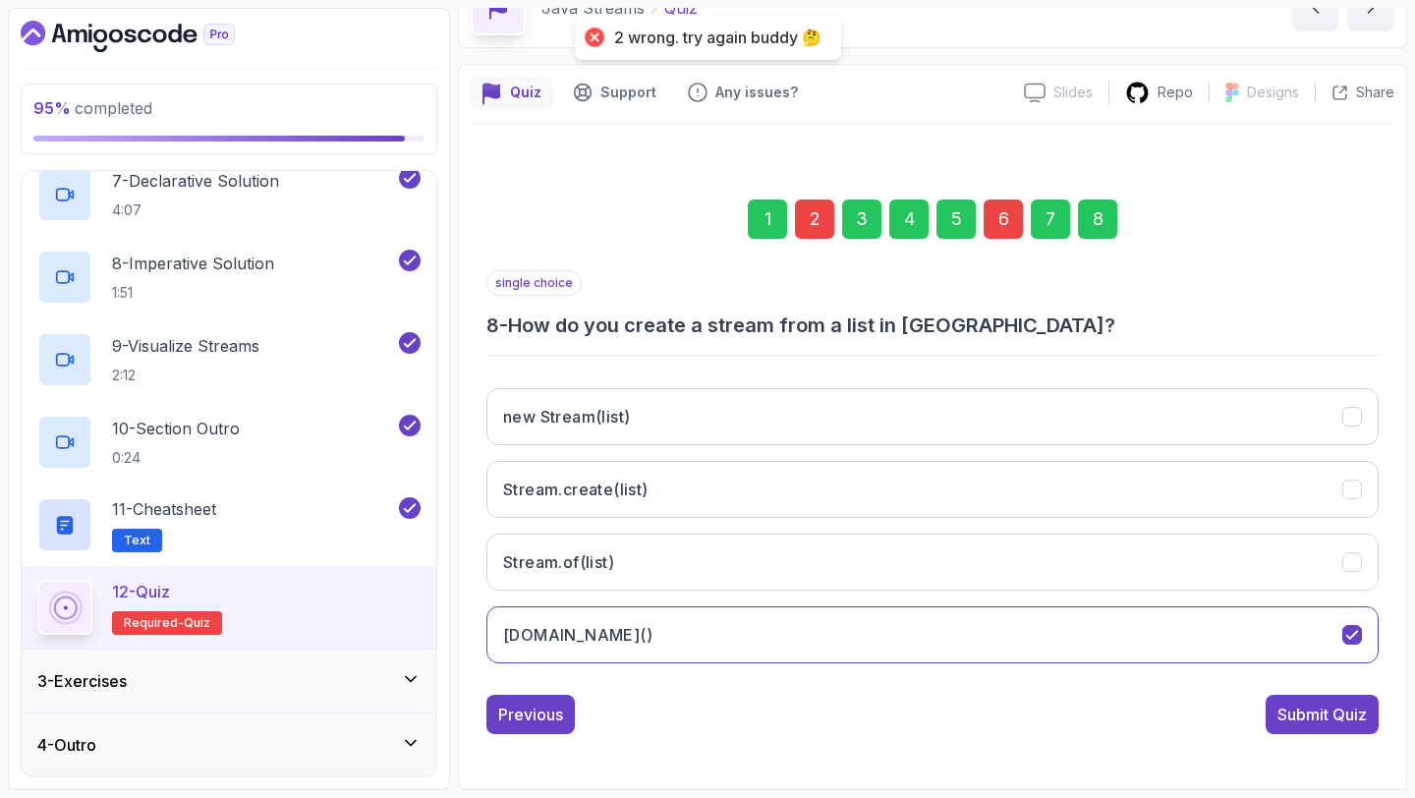
click at [991, 239] on div "1 2 3 4 5 6 7 8" at bounding box center [932, 219] width 892 height 102
click at [993, 228] on div "6" at bounding box center [1002, 218] width 39 height 39
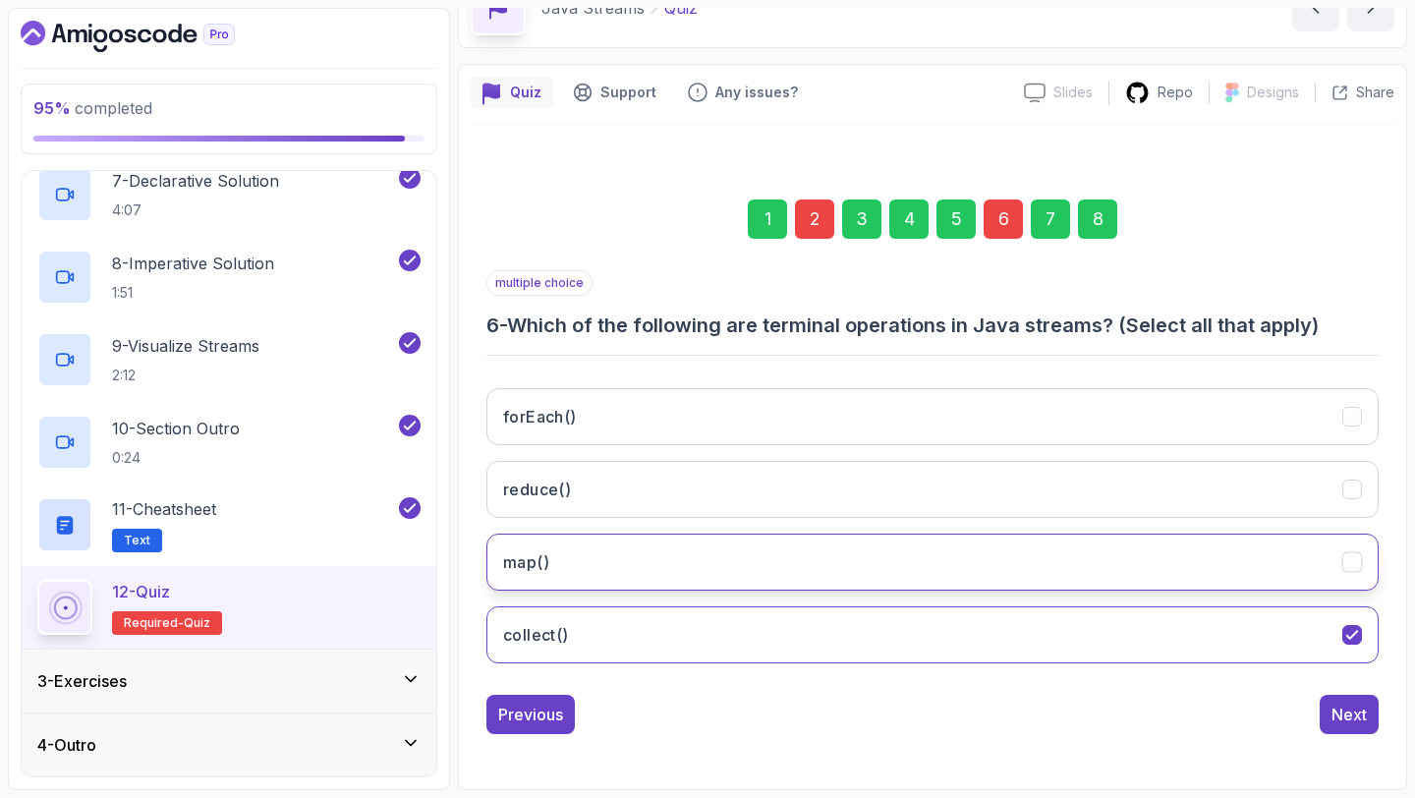
click at [600, 557] on button "map()" at bounding box center [932, 561] width 892 height 57
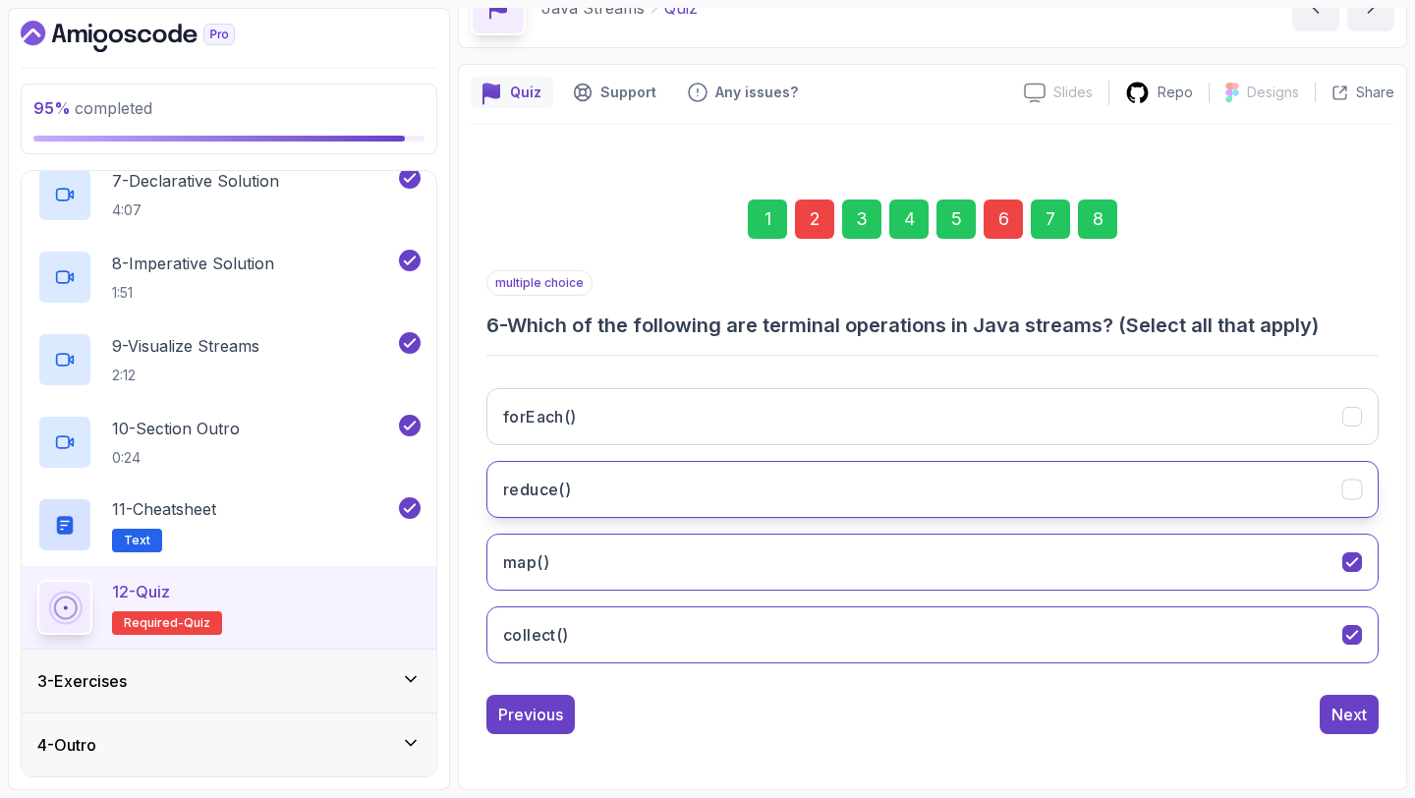
click at [595, 493] on button "reduce()" at bounding box center [932, 489] width 892 height 57
click at [820, 224] on div "2" at bounding box center [814, 218] width 39 height 39
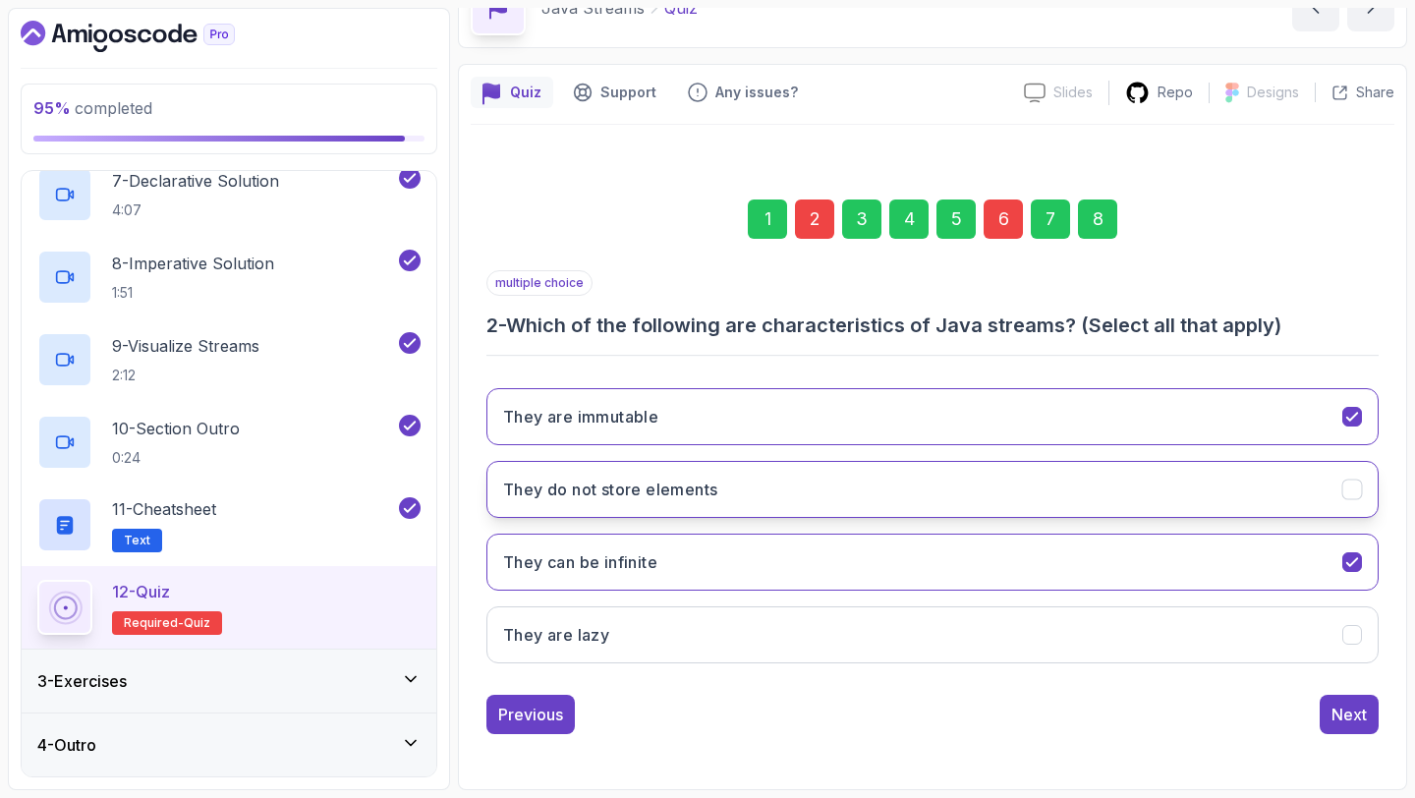
click at [666, 503] on button "They do not store elements" at bounding box center [932, 489] width 892 height 57
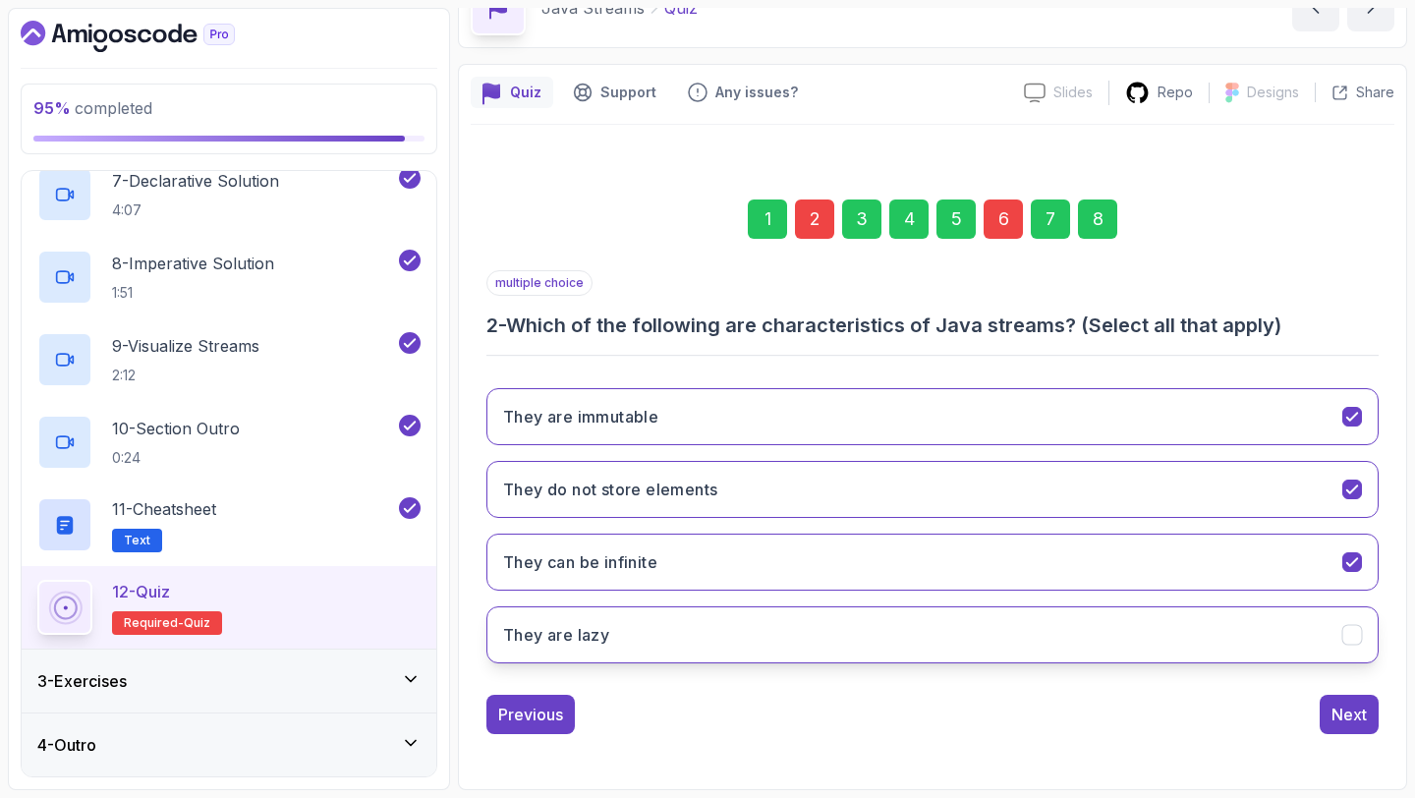
click at [659, 628] on button "They are lazy" at bounding box center [932, 634] width 892 height 57
click at [1090, 231] on div "8" at bounding box center [1097, 218] width 39 height 39
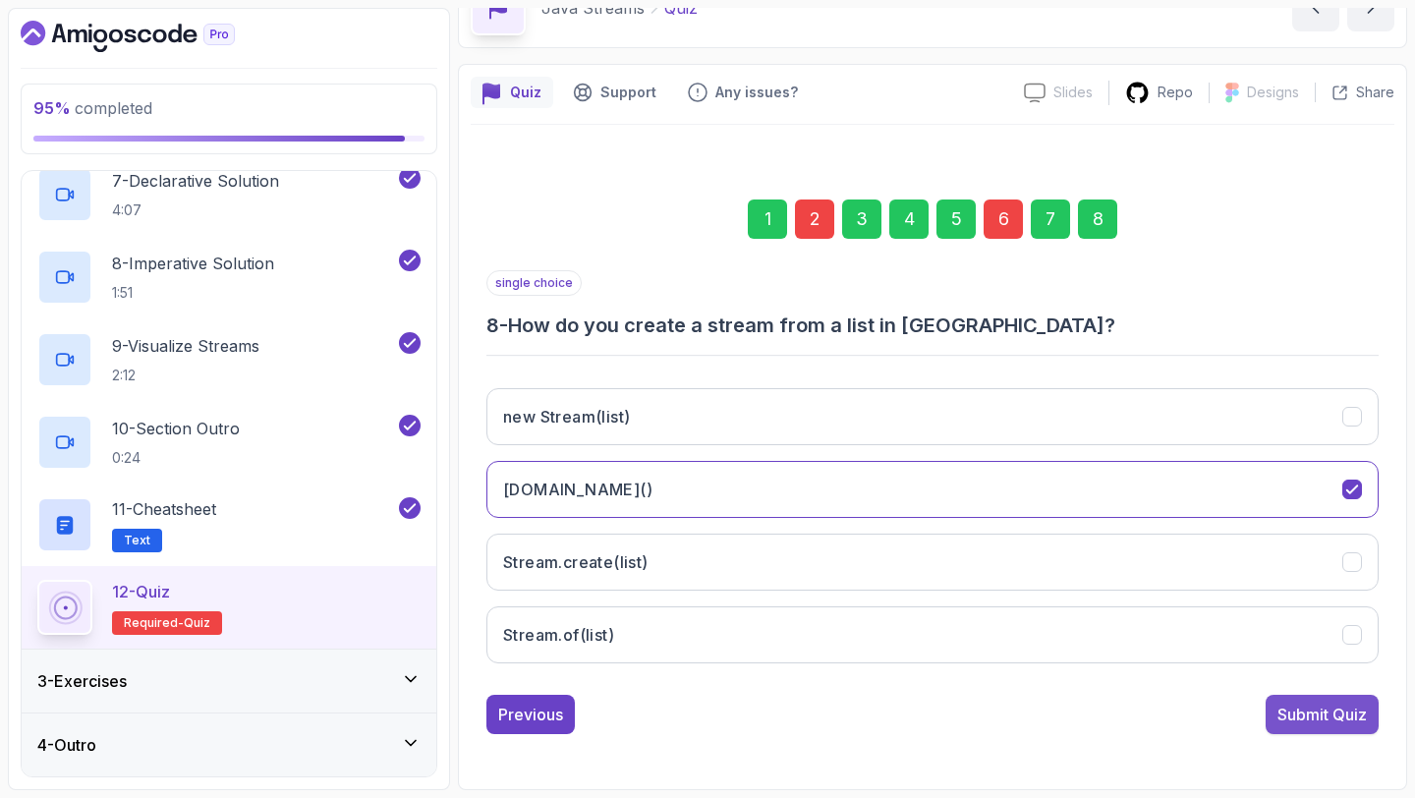
click at [1307, 711] on div "Submit Quiz" at bounding box center [1321, 714] width 89 height 24
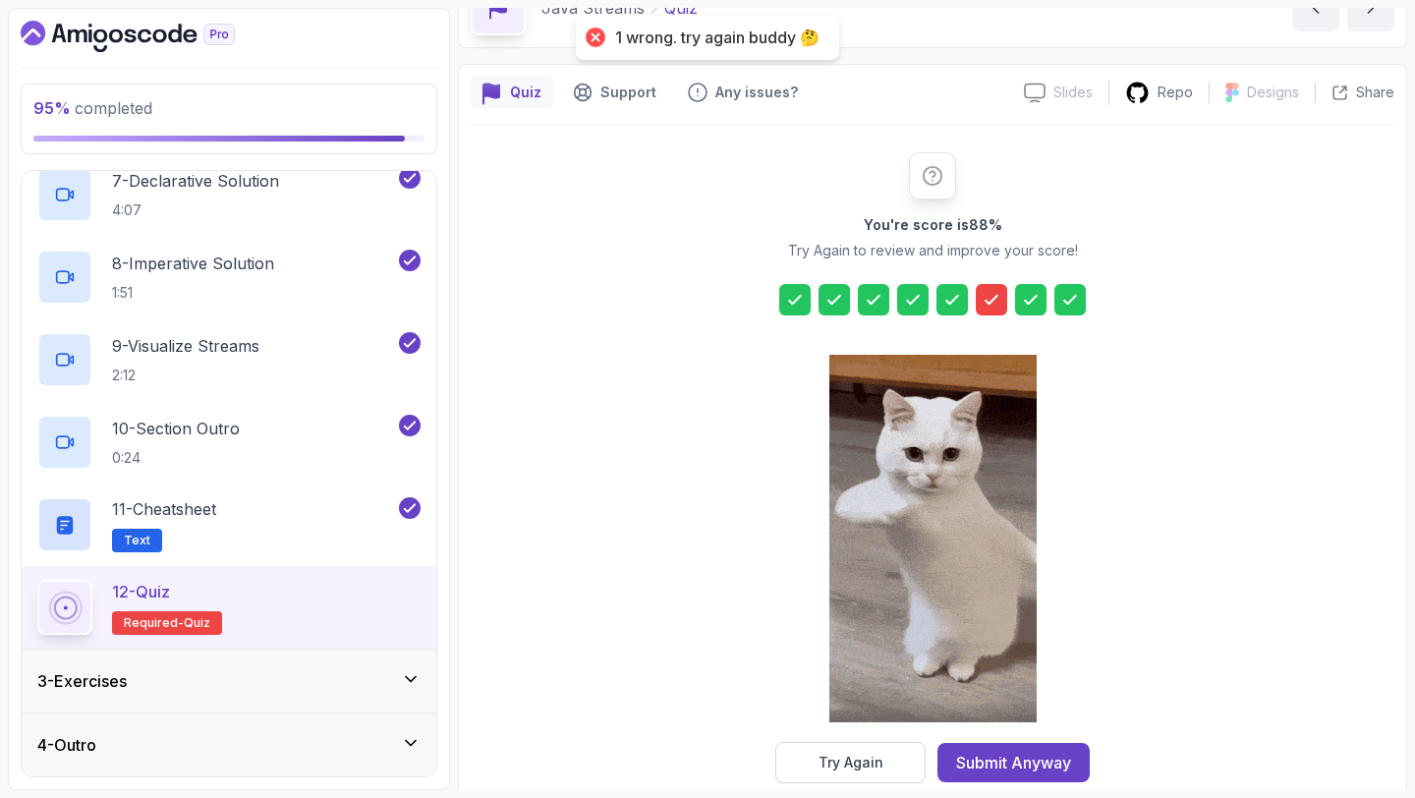
click at [846, 753] on div "Try Again" at bounding box center [850, 763] width 65 height 20
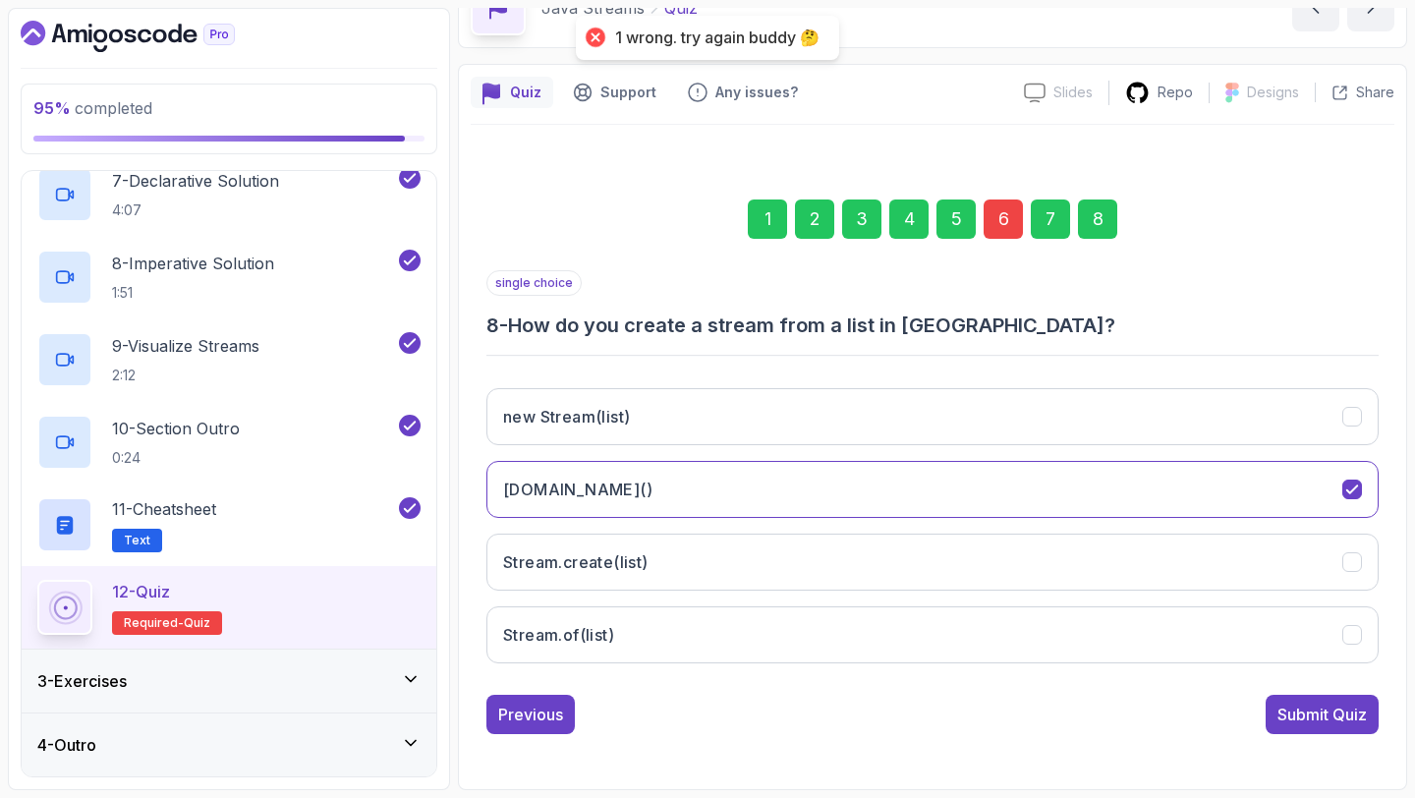
click at [1006, 210] on div "6" at bounding box center [1002, 218] width 39 height 39
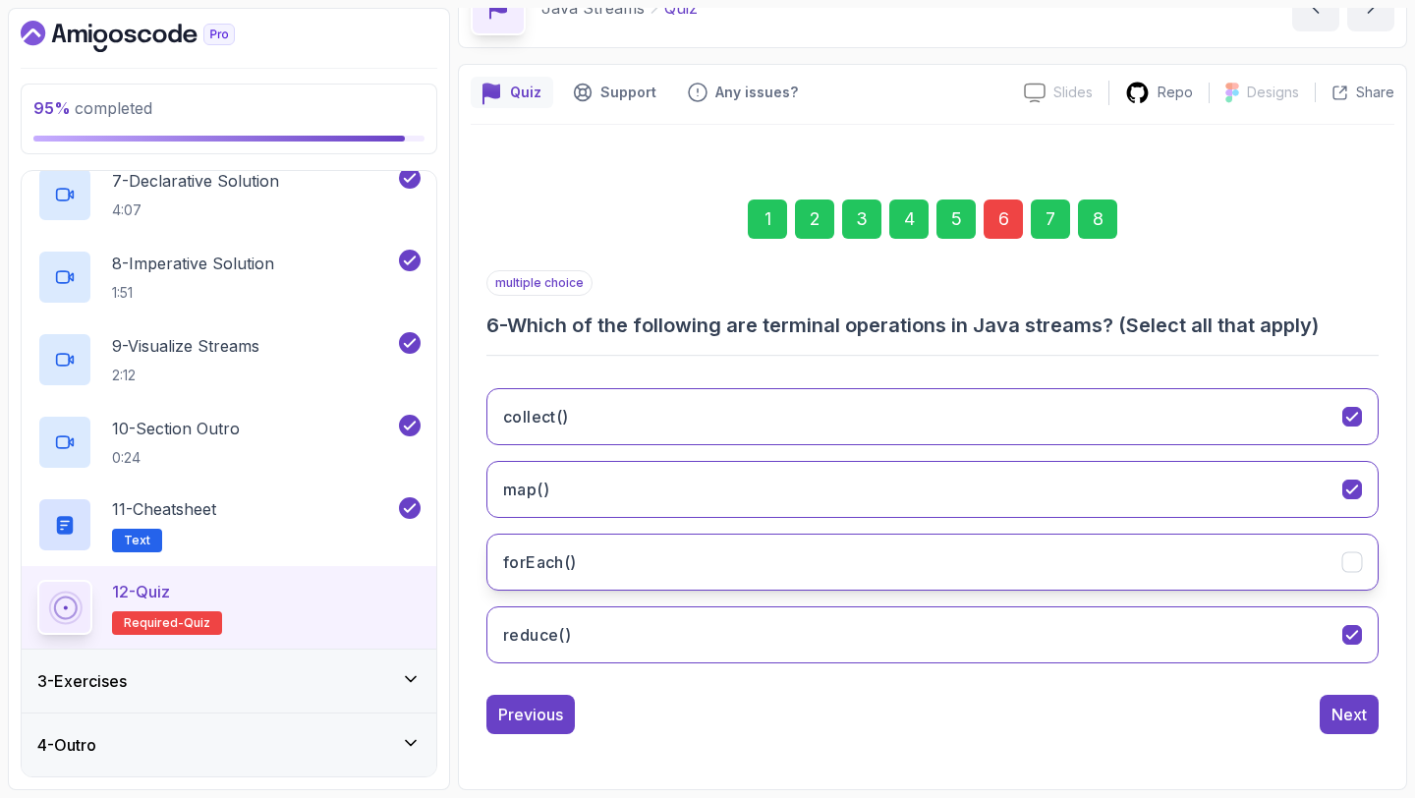
click at [777, 550] on button "forEach()" at bounding box center [932, 561] width 892 height 57
click at [1088, 228] on div "8" at bounding box center [1097, 218] width 39 height 39
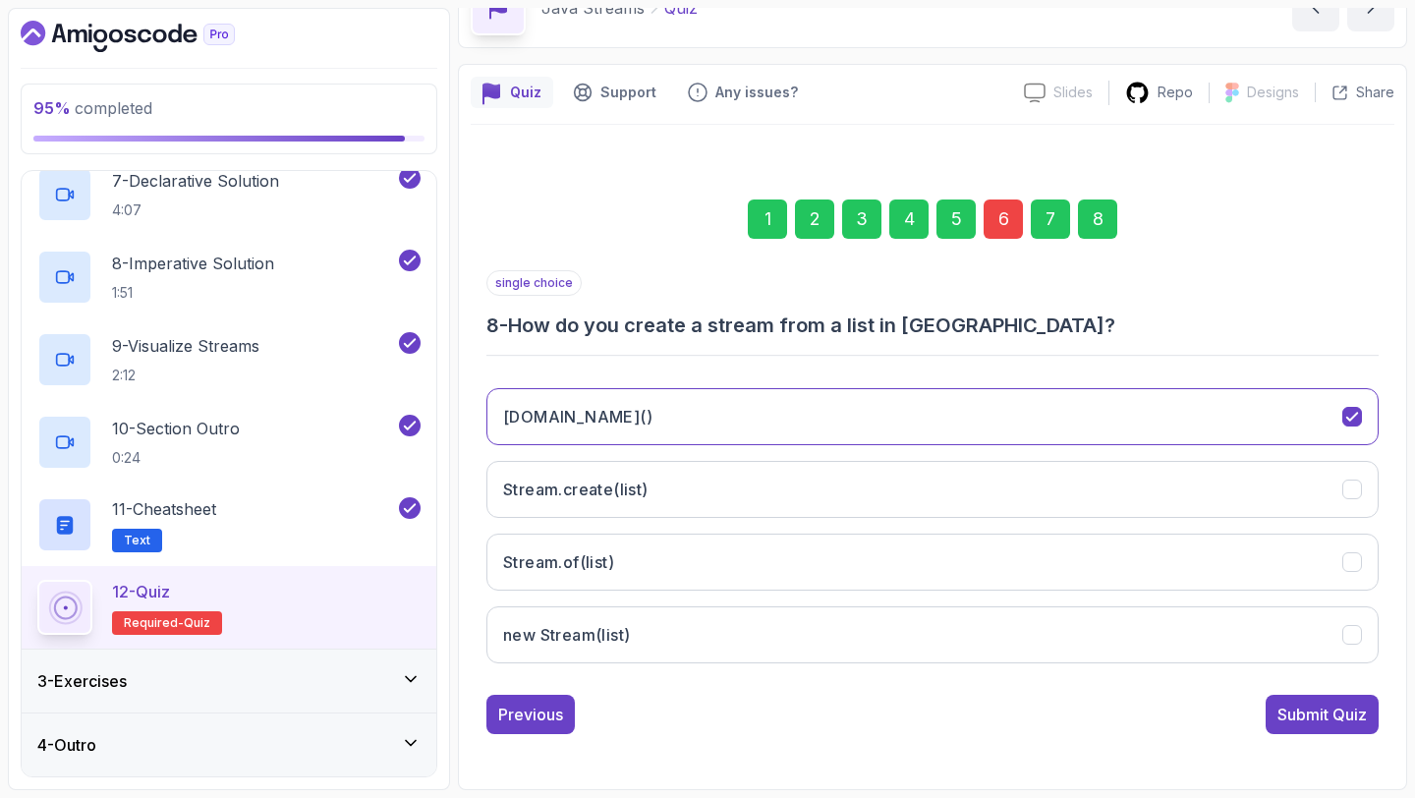
click at [1336, 710] on div "Submit Quiz" at bounding box center [1321, 714] width 89 height 24
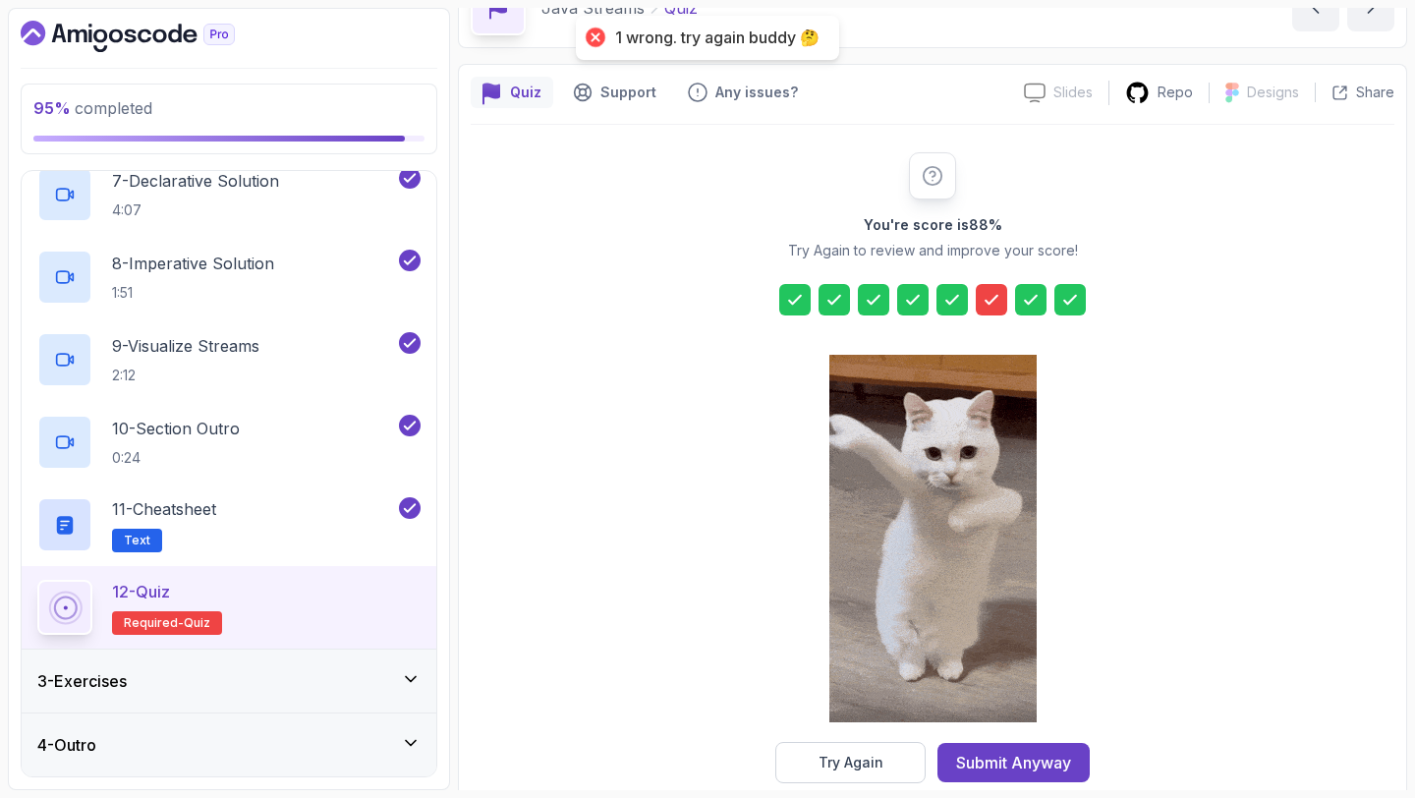
click at [988, 301] on icon at bounding box center [991, 300] width 20 height 20
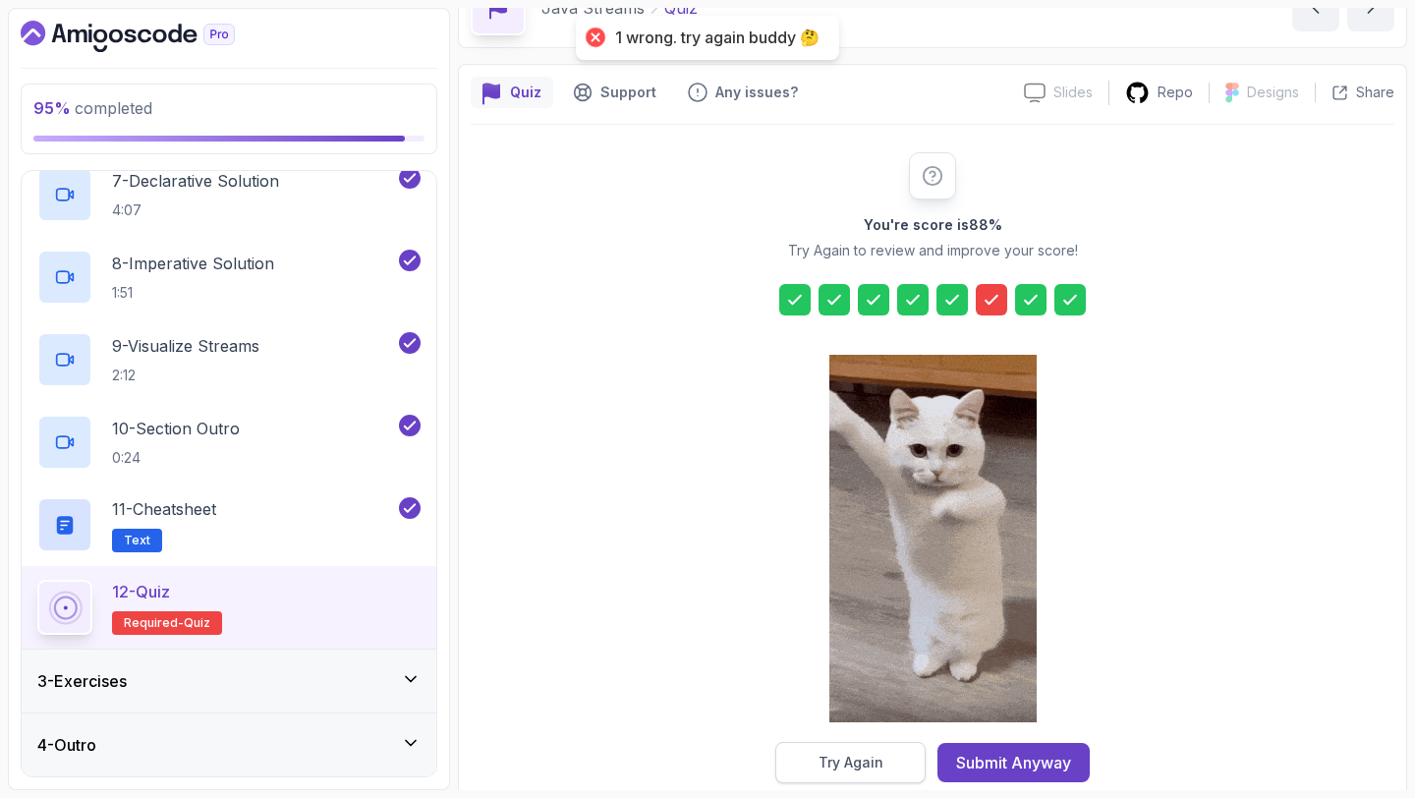
click at [868, 765] on div "Try Again" at bounding box center [850, 763] width 65 height 20
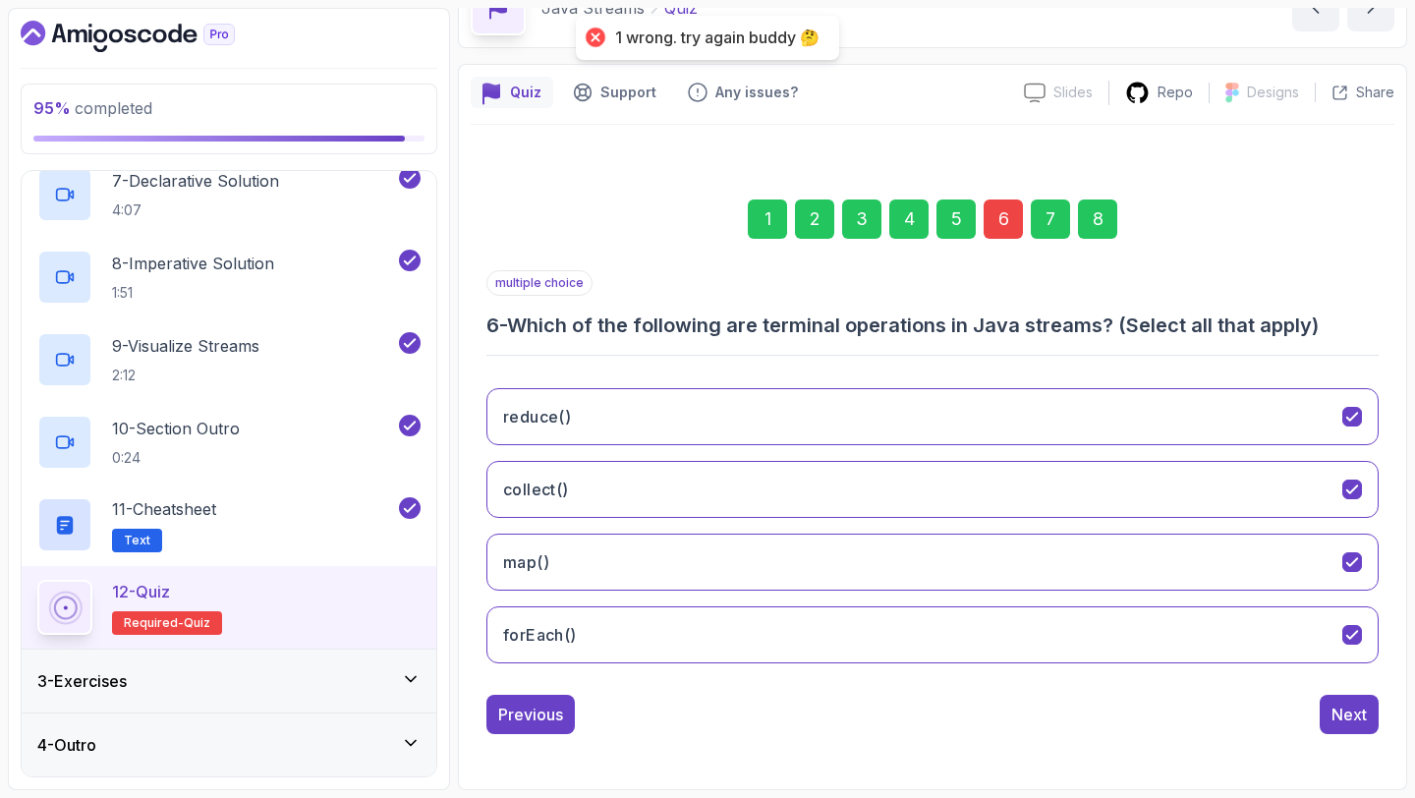
click at [1002, 236] on div "6" at bounding box center [1002, 218] width 39 height 39
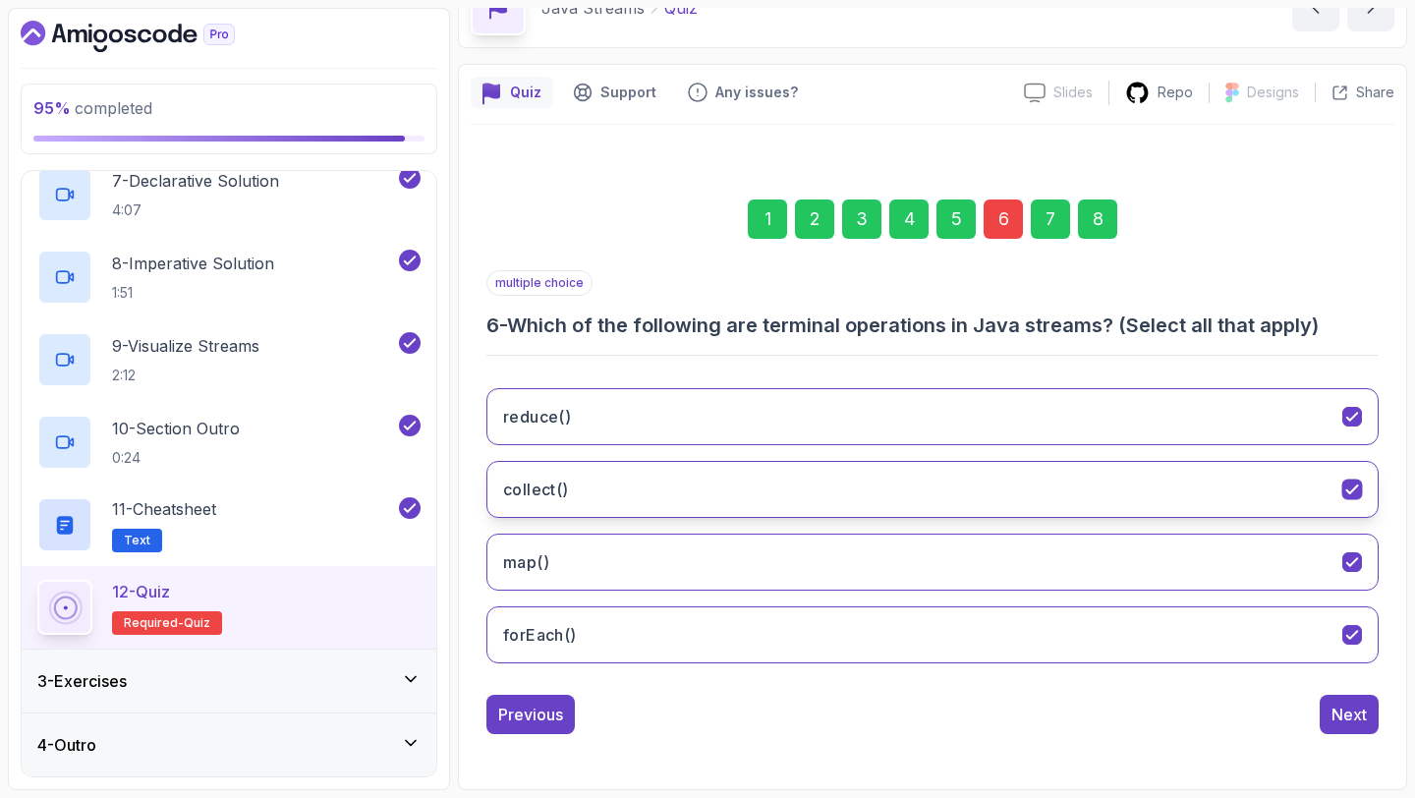
click at [703, 494] on button "collect()" at bounding box center [932, 489] width 892 height 57
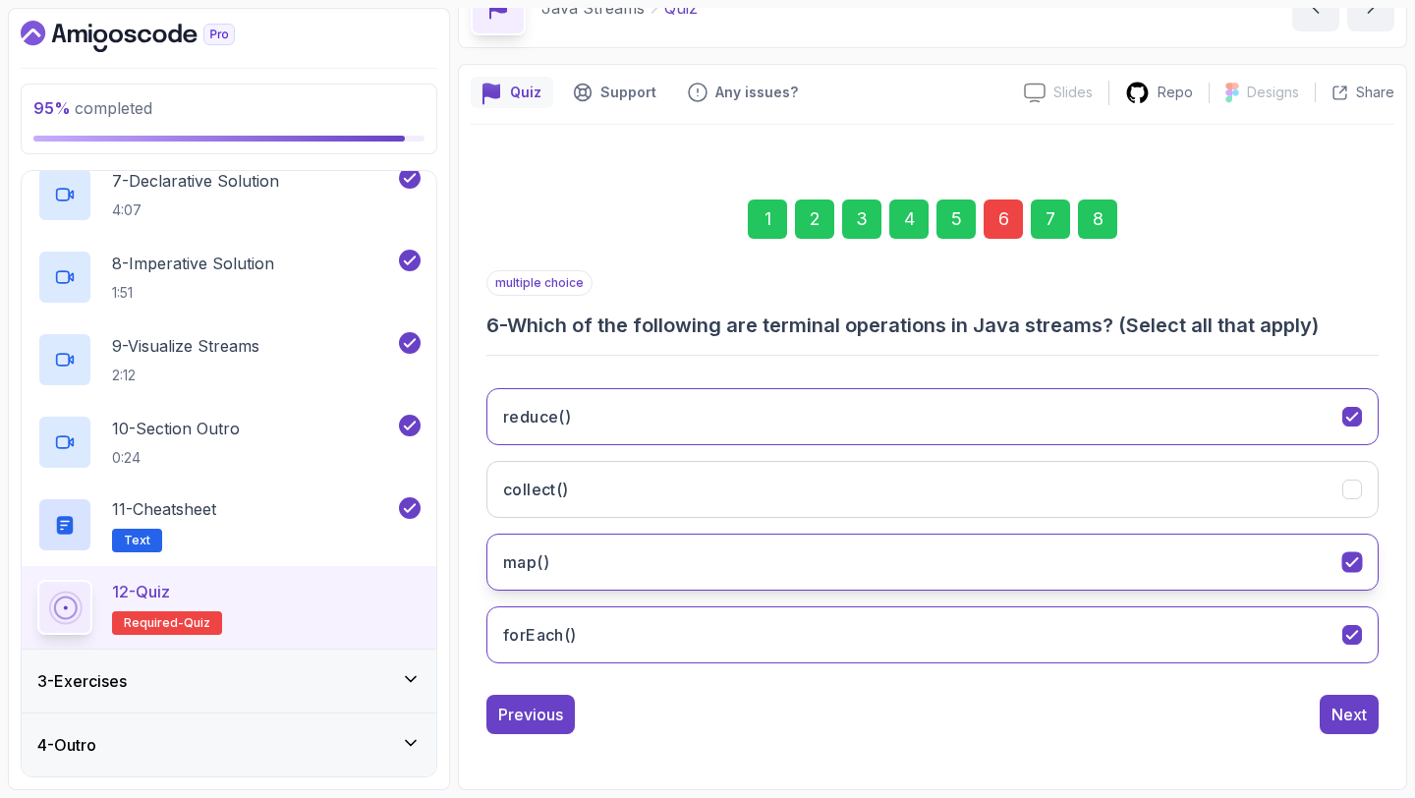
click at [690, 558] on button "map()" at bounding box center [932, 561] width 892 height 57
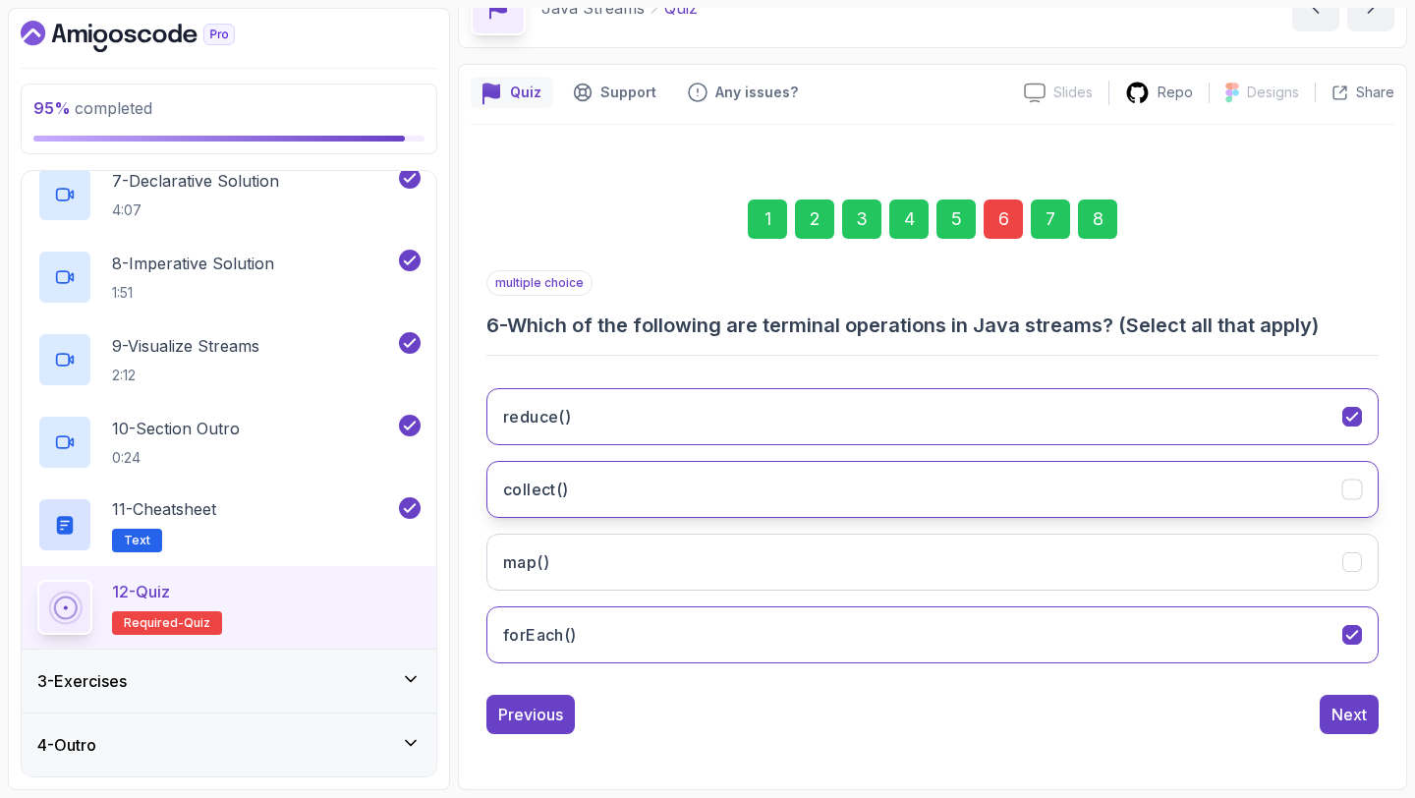
click at [678, 493] on button "collect()" at bounding box center [932, 489] width 892 height 57
click at [1097, 216] on div "8" at bounding box center [1097, 218] width 39 height 39
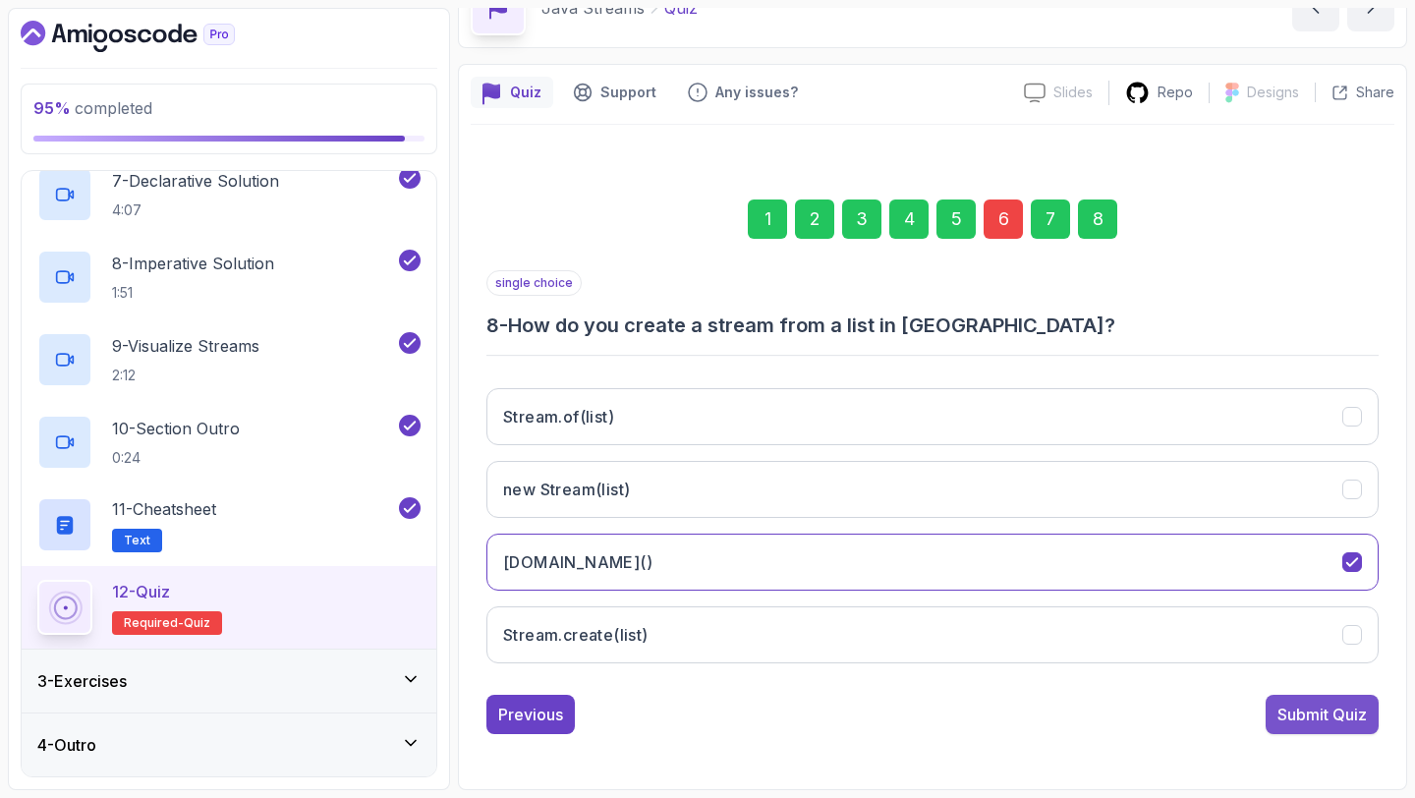
click at [1313, 706] on div "Submit Quiz" at bounding box center [1321, 714] width 89 height 24
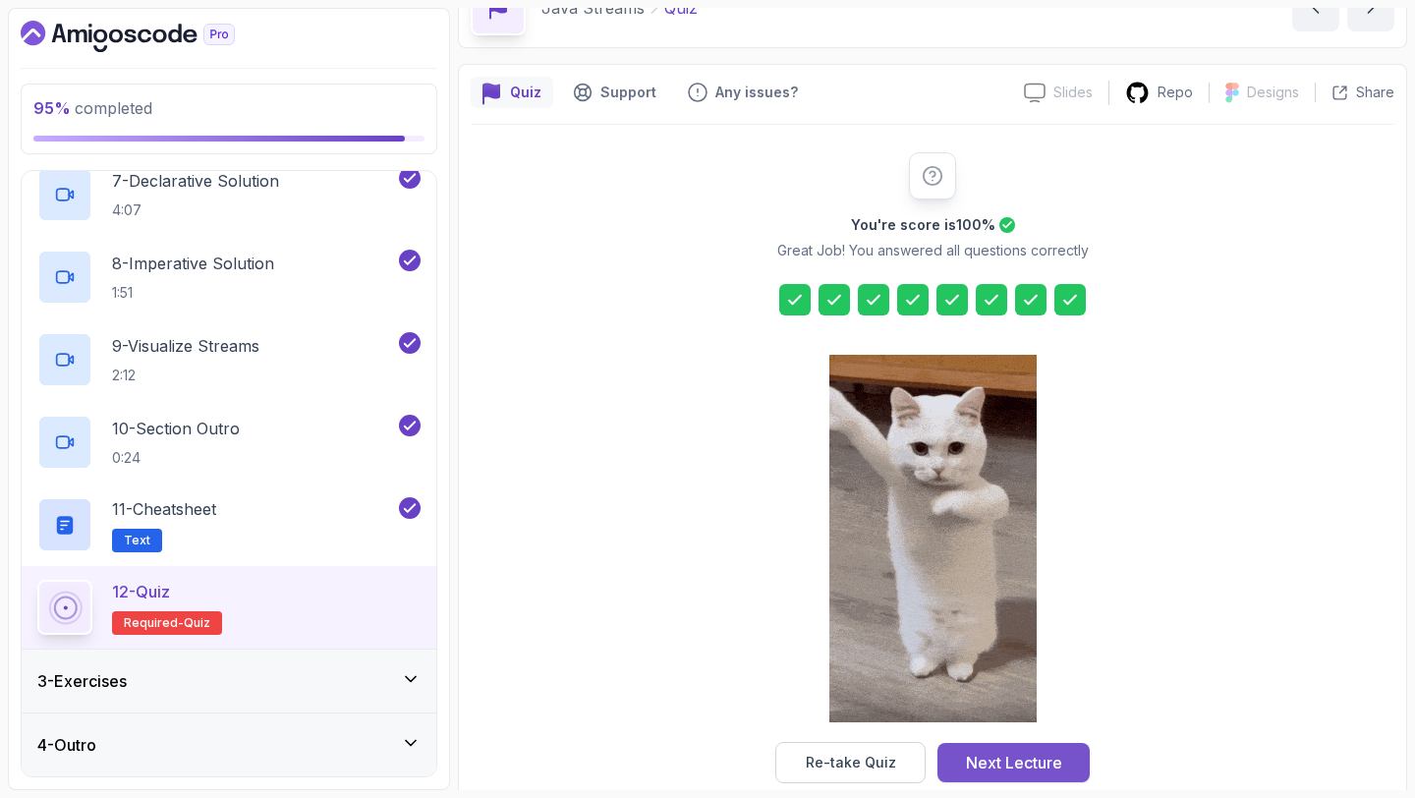
click at [990, 759] on div "Next Lecture" at bounding box center [1014, 763] width 96 height 24
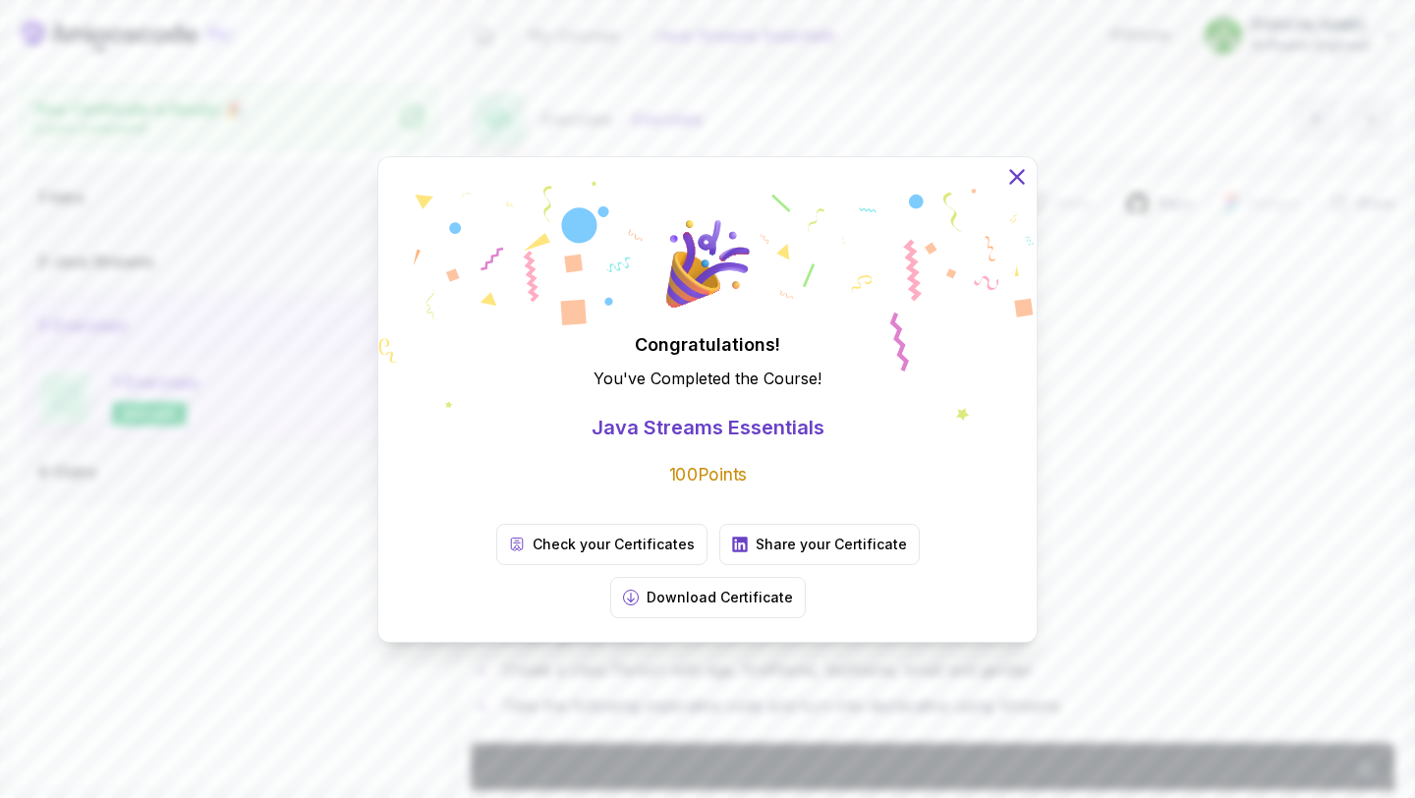
click at [1006, 189] on icon at bounding box center [1017, 176] width 26 height 26
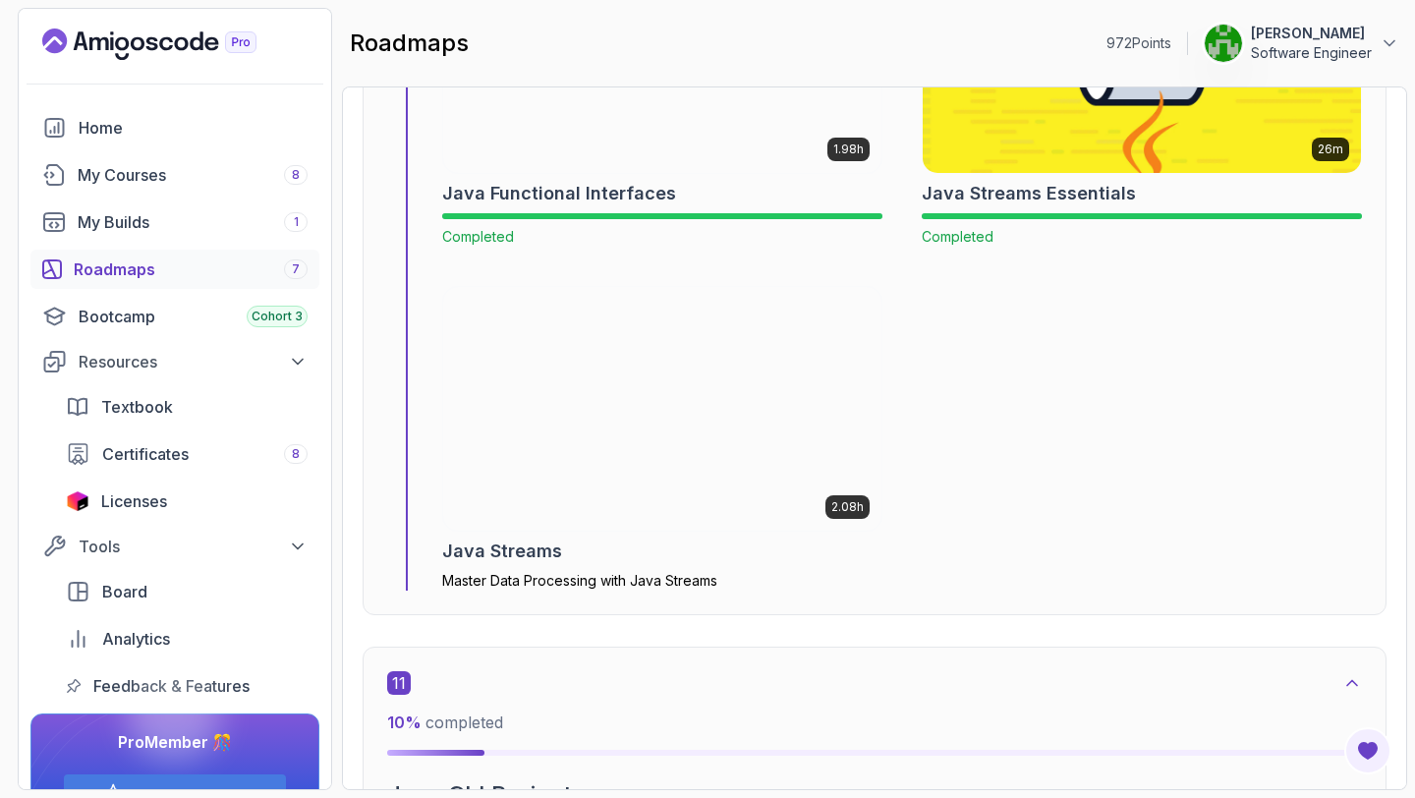
scroll to position [8063, 0]
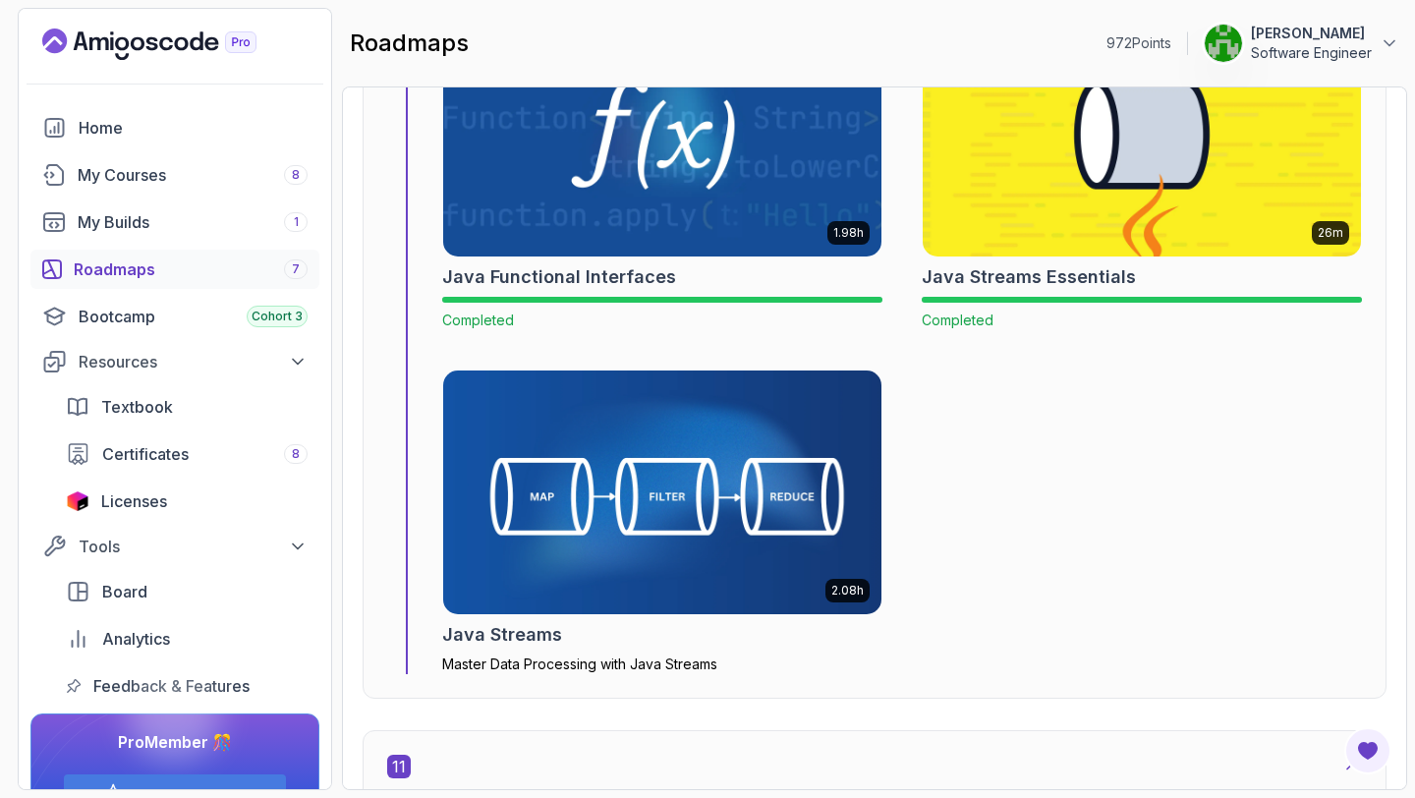
click at [687, 500] on img at bounding box center [662, 491] width 460 height 255
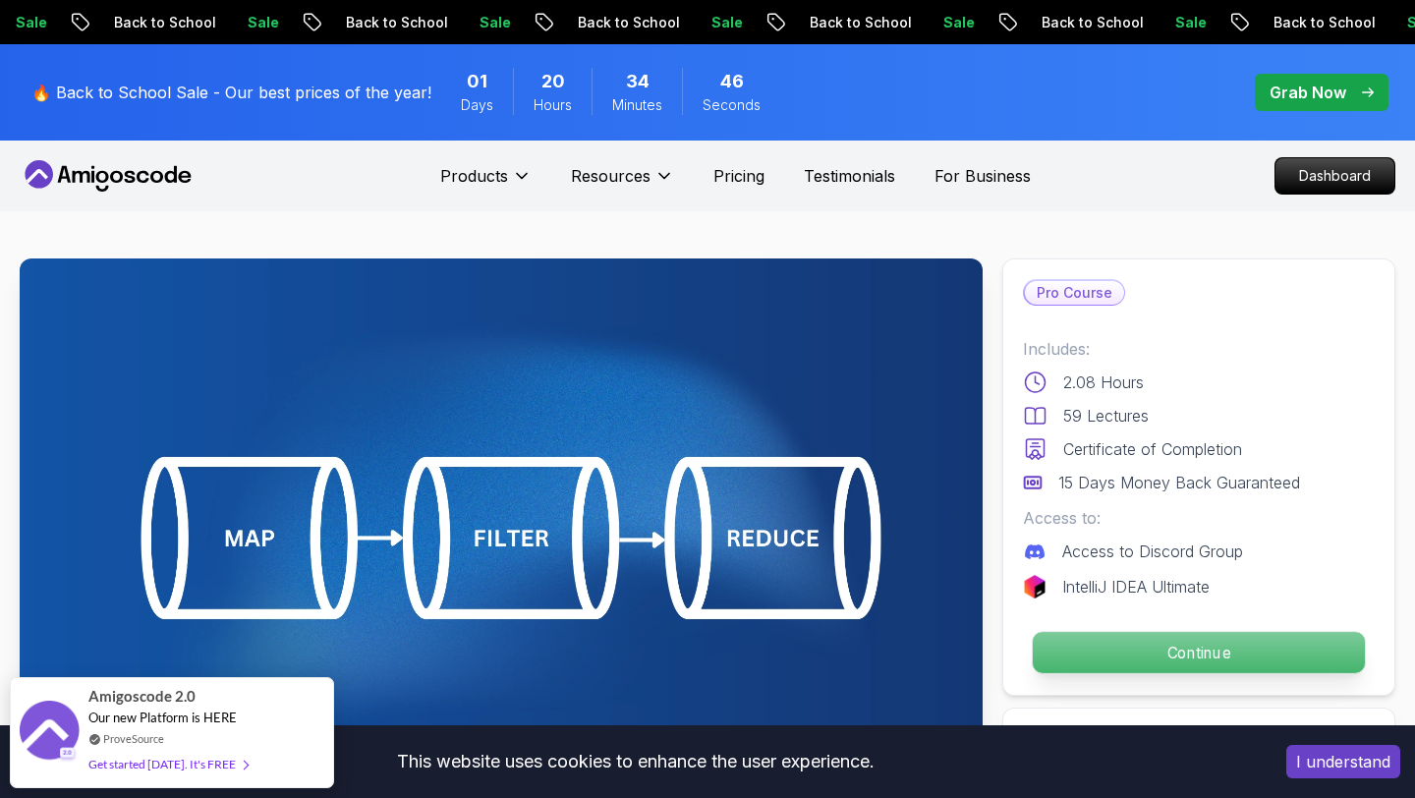
click at [1130, 644] on p "Continue" at bounding box center [1198, 652] width 332 height 41
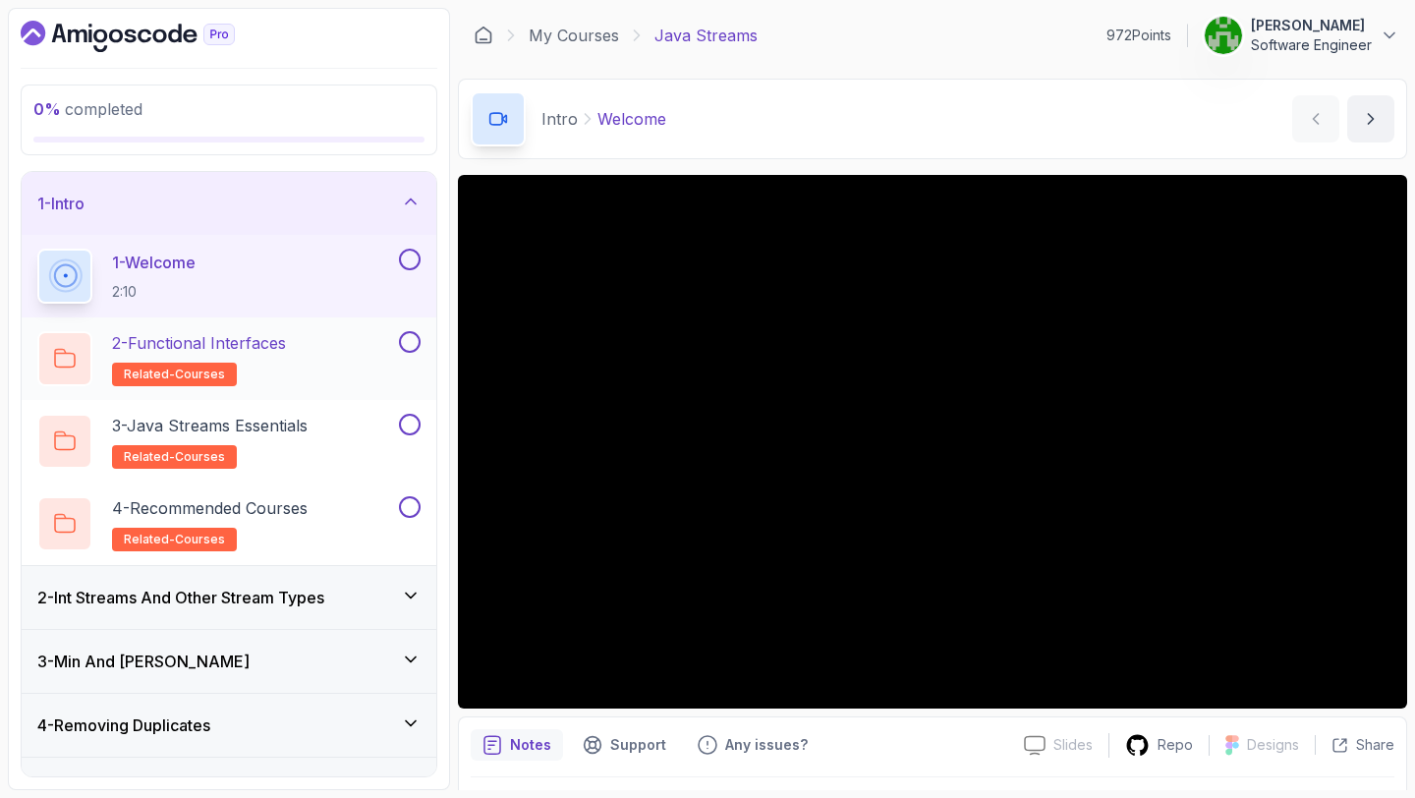
click at [408, 341] on button at bounding box center [410, 342] width 22 height 22
click at [410, 430] on button at bounding box center [410, 425] width 22 height 22
click at [409, 508] on button at bounding box center [410, 507] width 22 height 22
click at [416, 252] on button at bounding box center [410, 260] width 22 height 22
click at [396, 582] on div "2 - Int Streams And Other Stream Types" at bounding box center [229, 597] width 415 height 63
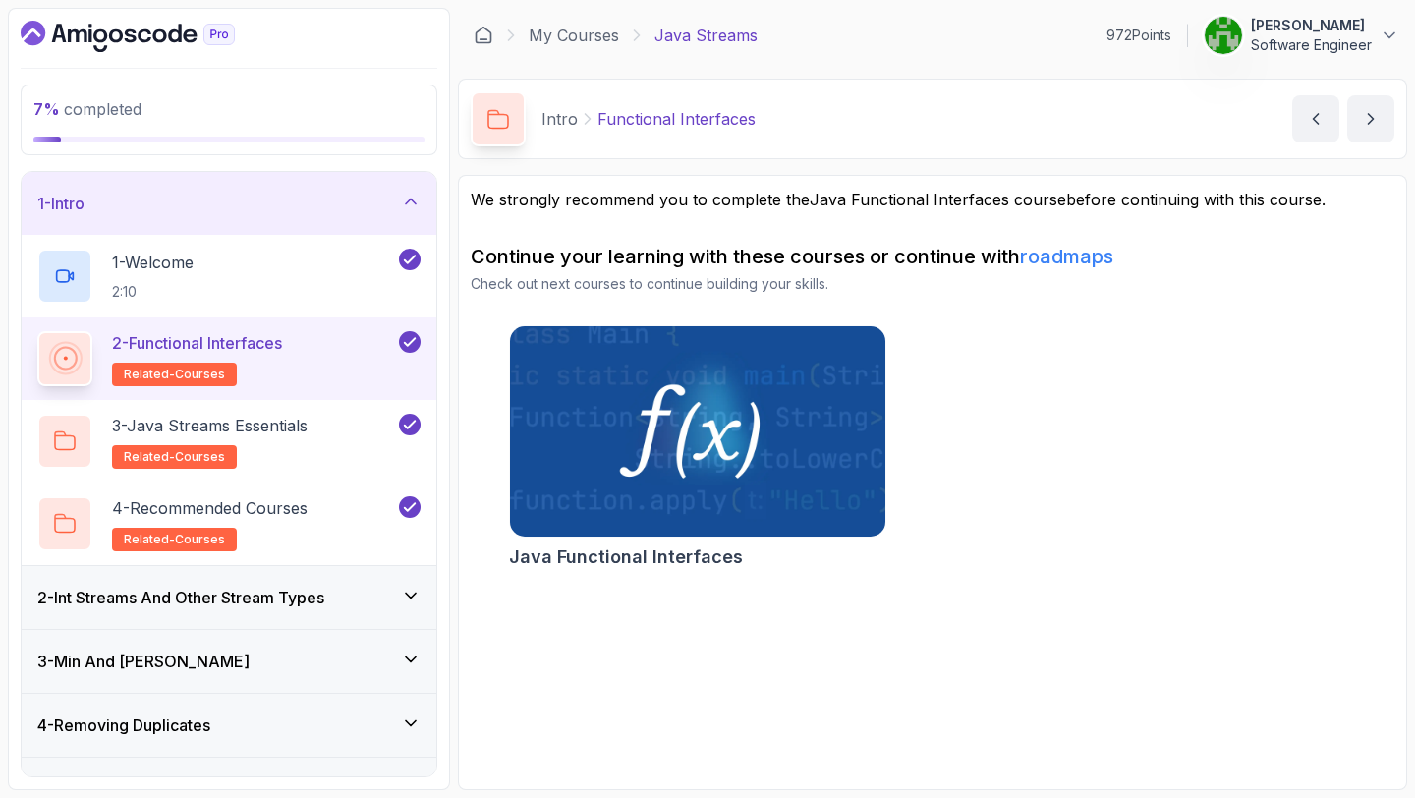
click at [308, 600] on h3 "2 - Int Streams And Other Stream Types" at bounding box center [180, 598] width 287 height 24
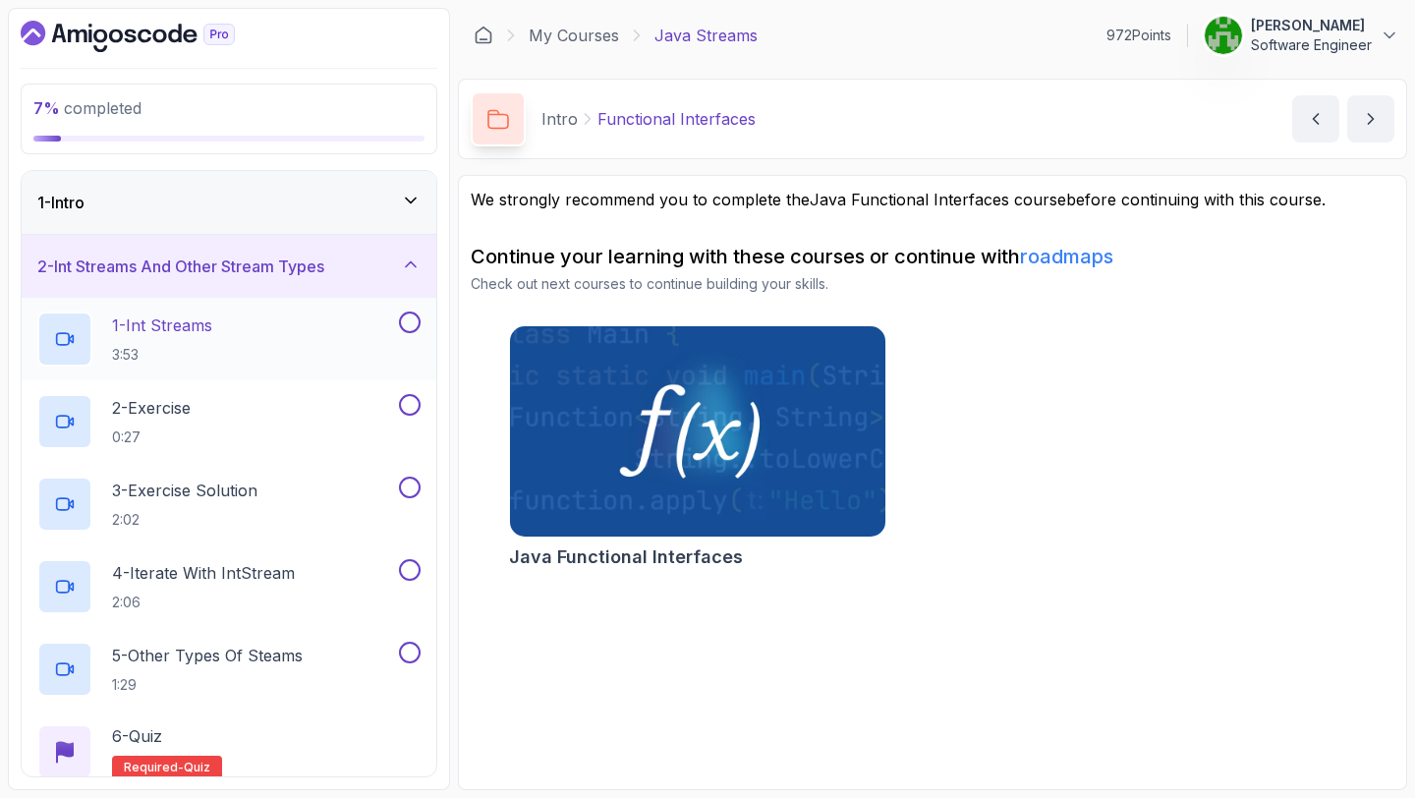
click at [324, 350] on div "1 - Int Streams 3:53" at bounding box center [216, 338] width 358 height 55
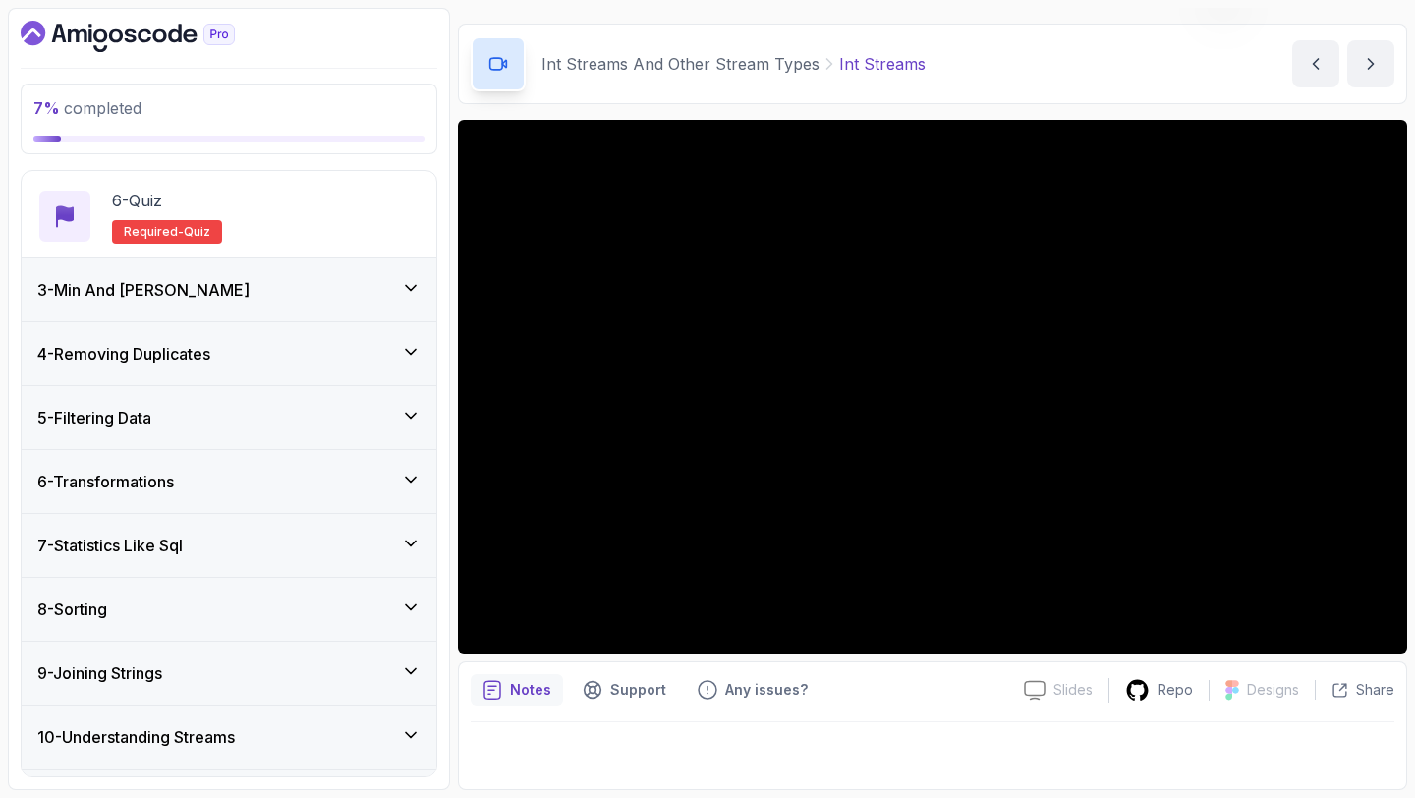
scroll to position [655, 0]
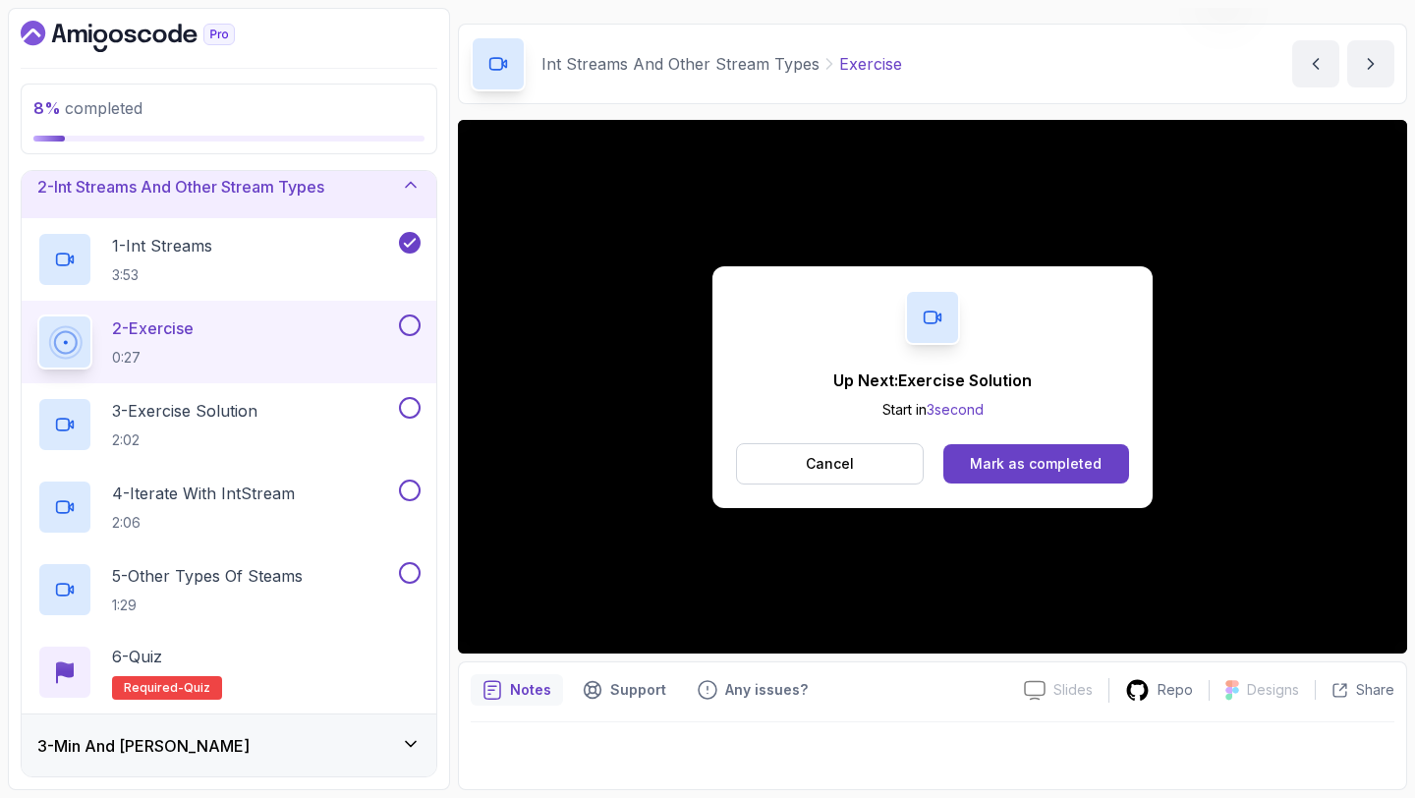
scroll to position [78, 0]
click at [406, 337] on button at bounding box center [410, 327] width 22 height 22
click at [374, 416] on div "3 - Exercise Solution 2:02" at bounding box center [216, 426] width 358 height 55
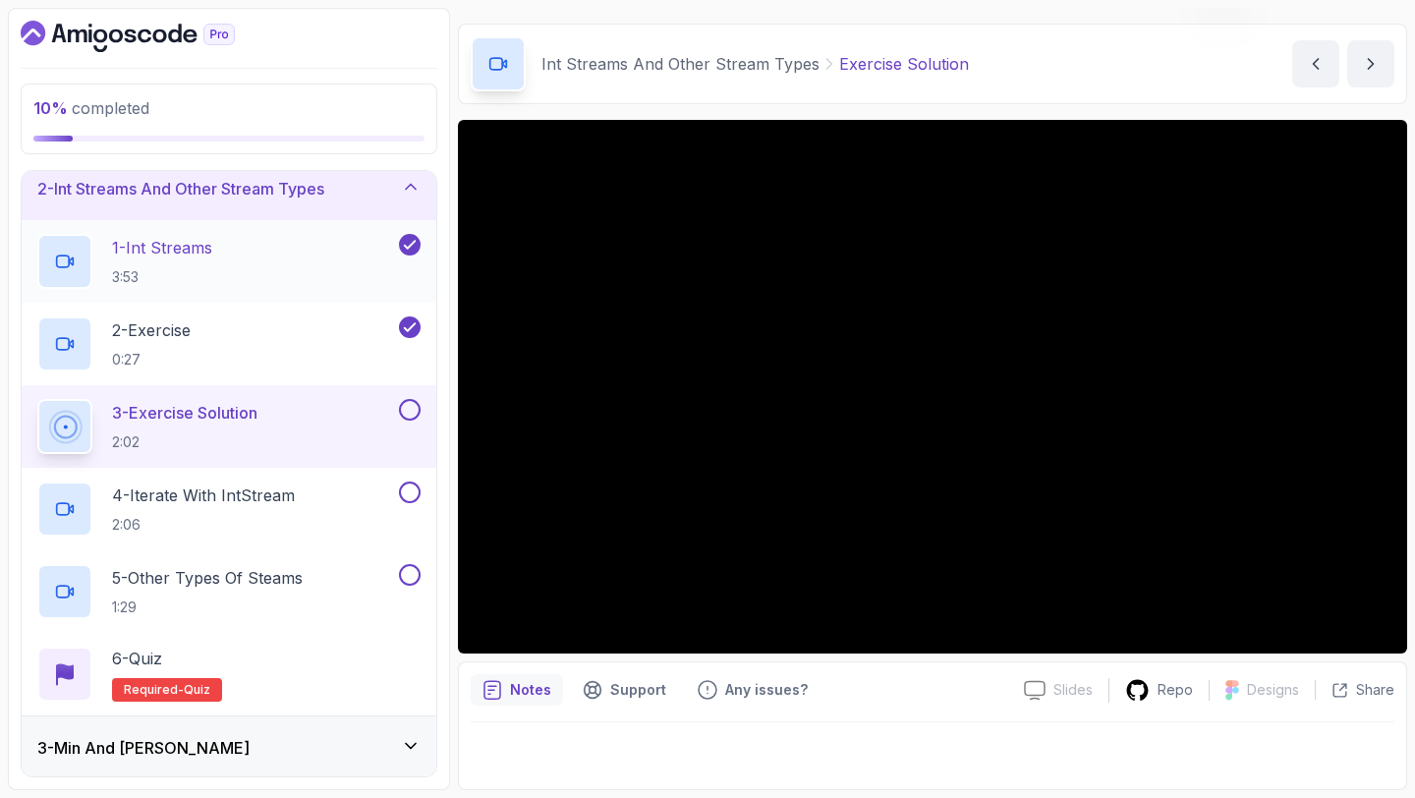
click at [304, 263] on div "1 - Int Streams 3:53" at bounding box center [216, 261] width 358 height 55
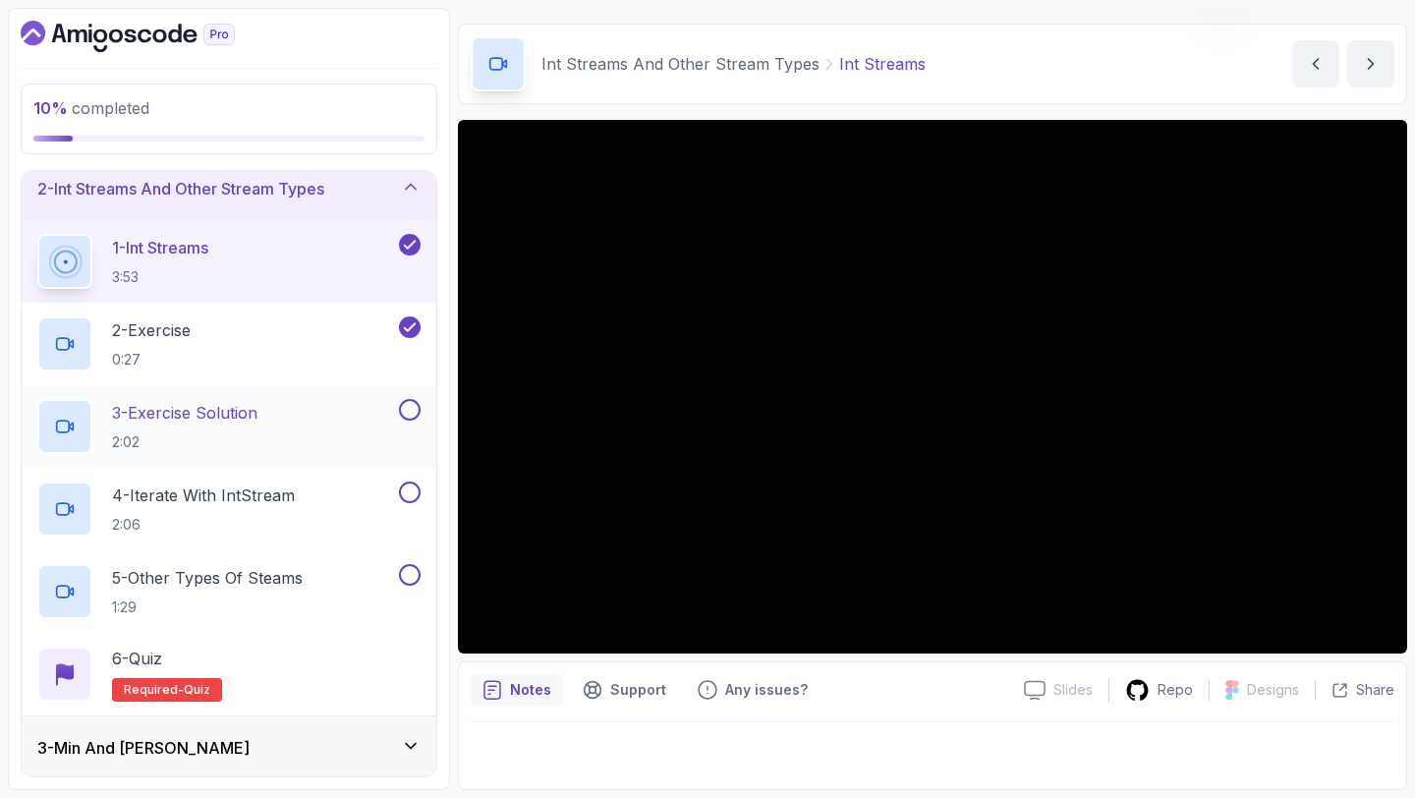
click at [321, 396] on div "3 - Exercise Solution 2:02" at bounding box center [229, 426] width 415 height 83
click at [389, 413] on div "3 - Exercise Solution 2:02" at bounding box center [216, 426] width 358 height 55
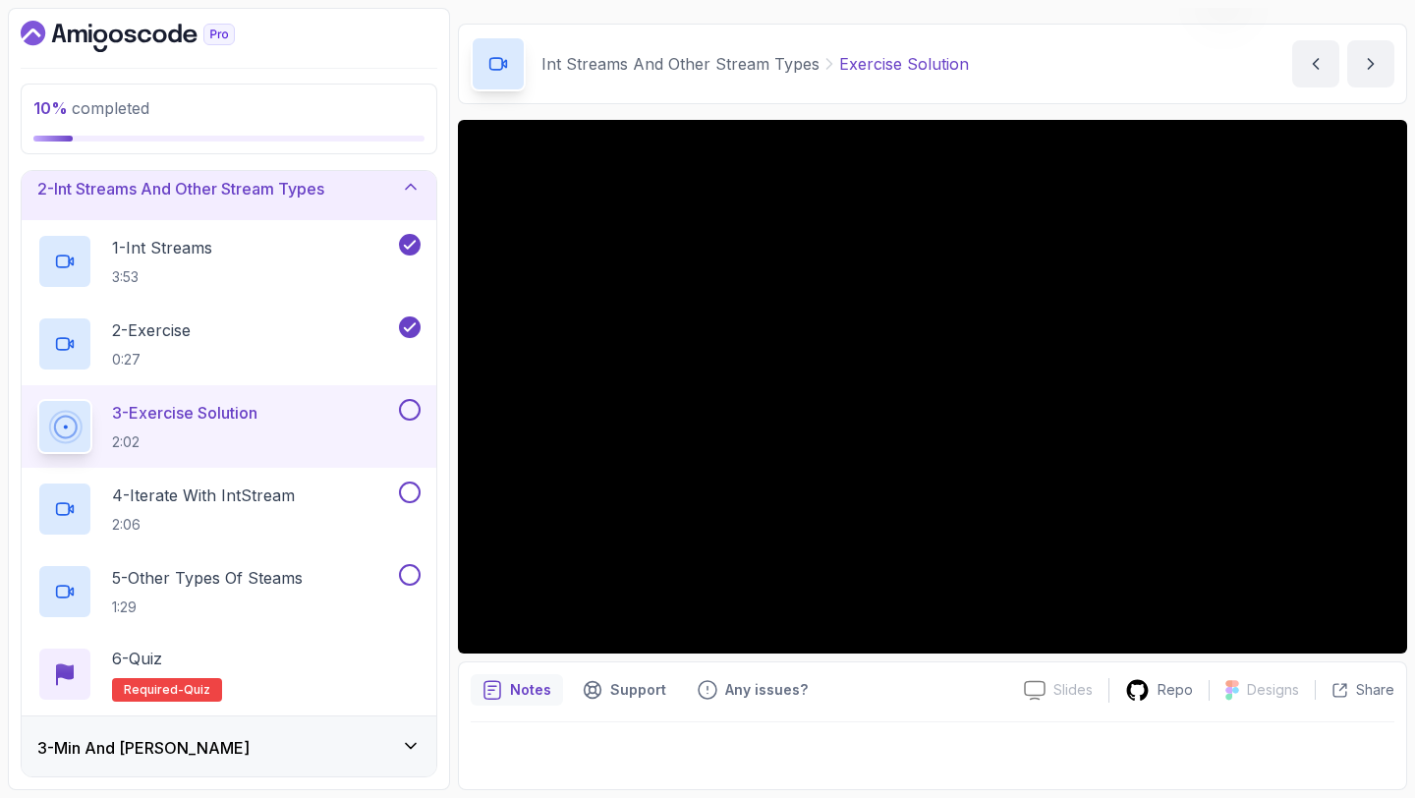
click at [413, 415] on button at bounding box center [410, 410] width 22 height 22
click at [334, 482] on div "4 - Iterate with IntStream 2:06" at bounding box center [216, 508] width 358 height 55
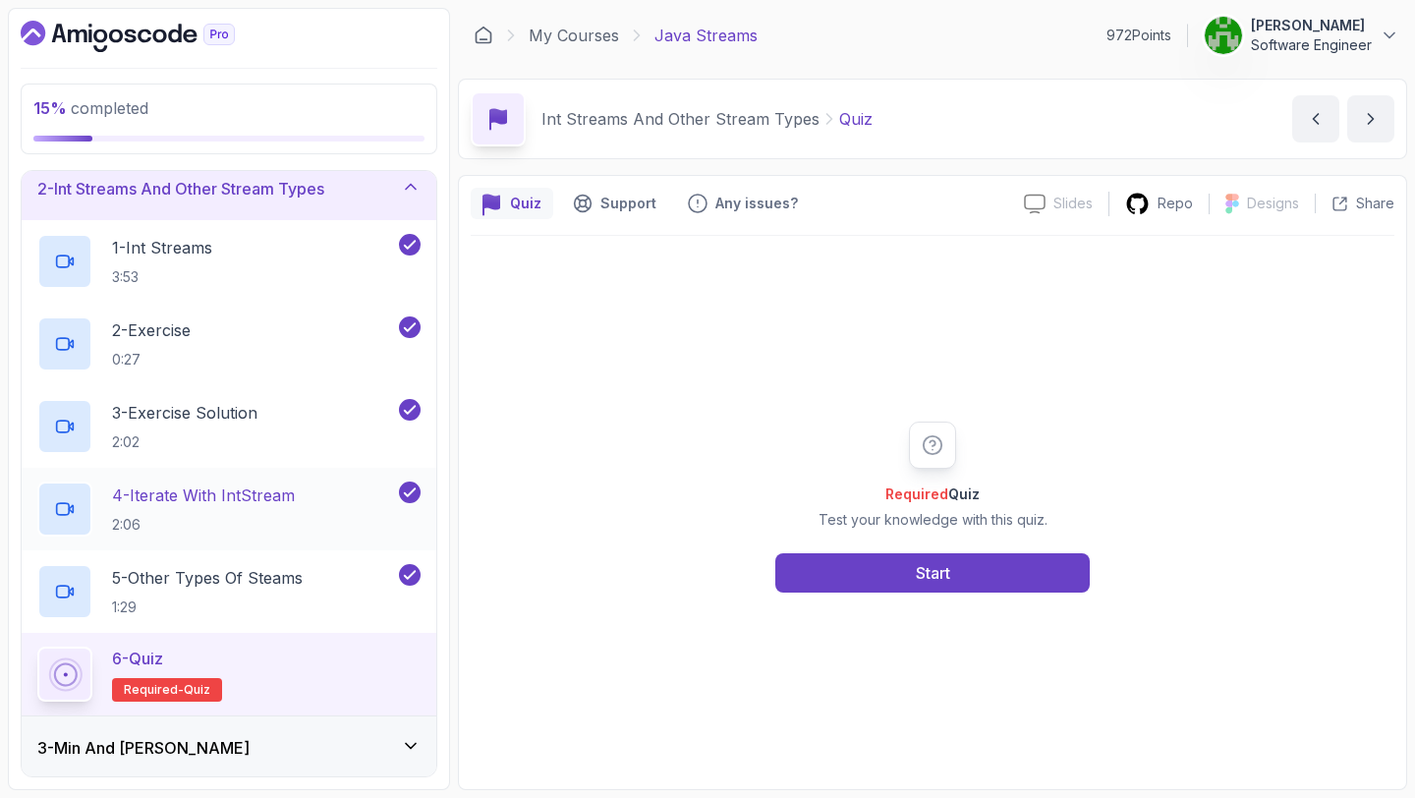
click at [334, 482] on div "4 - Iterate with IntStream 2:06" at bounding box center [216, 508] width 358 height 55
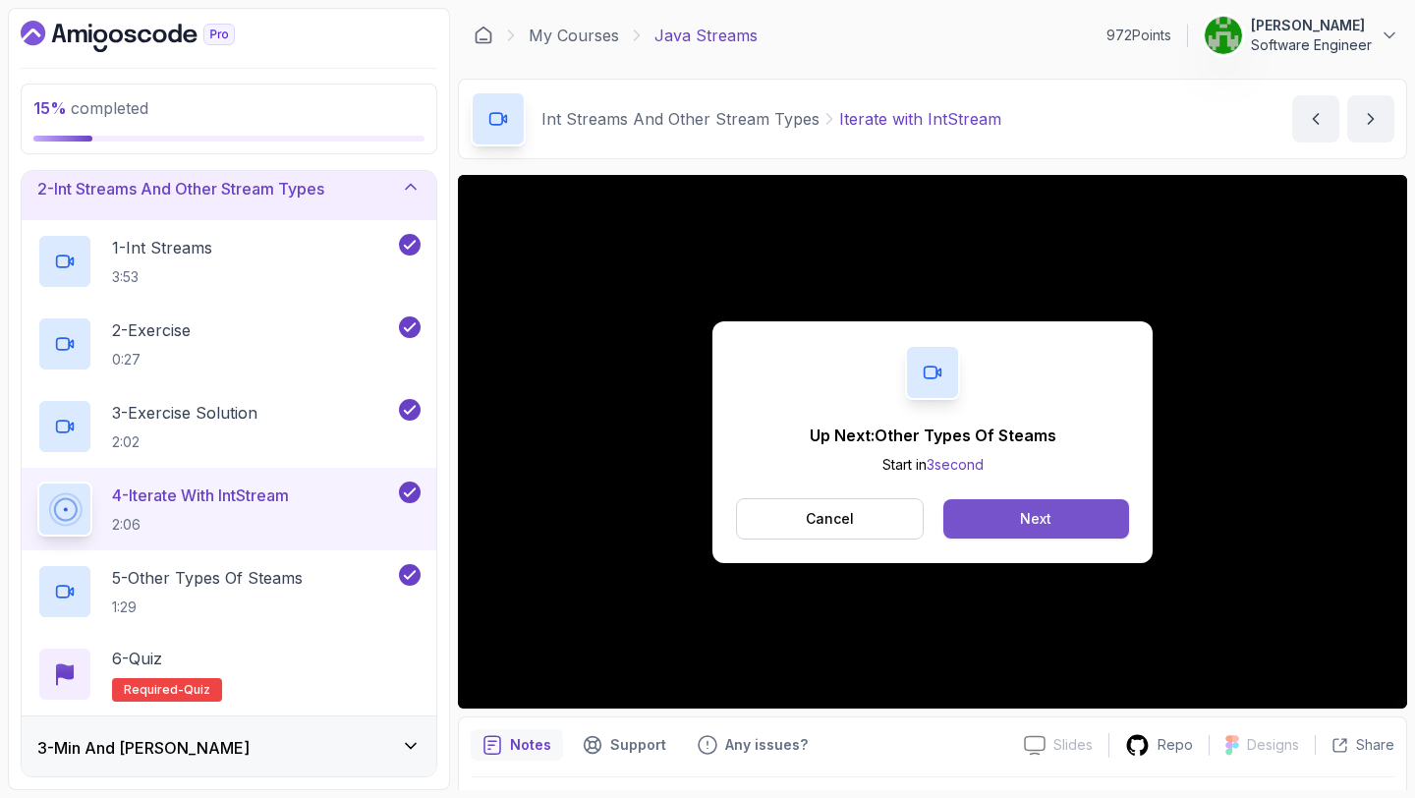
click at [1052, 515] on button "Next" at bounding box center [1036, 518] width 186 height 39
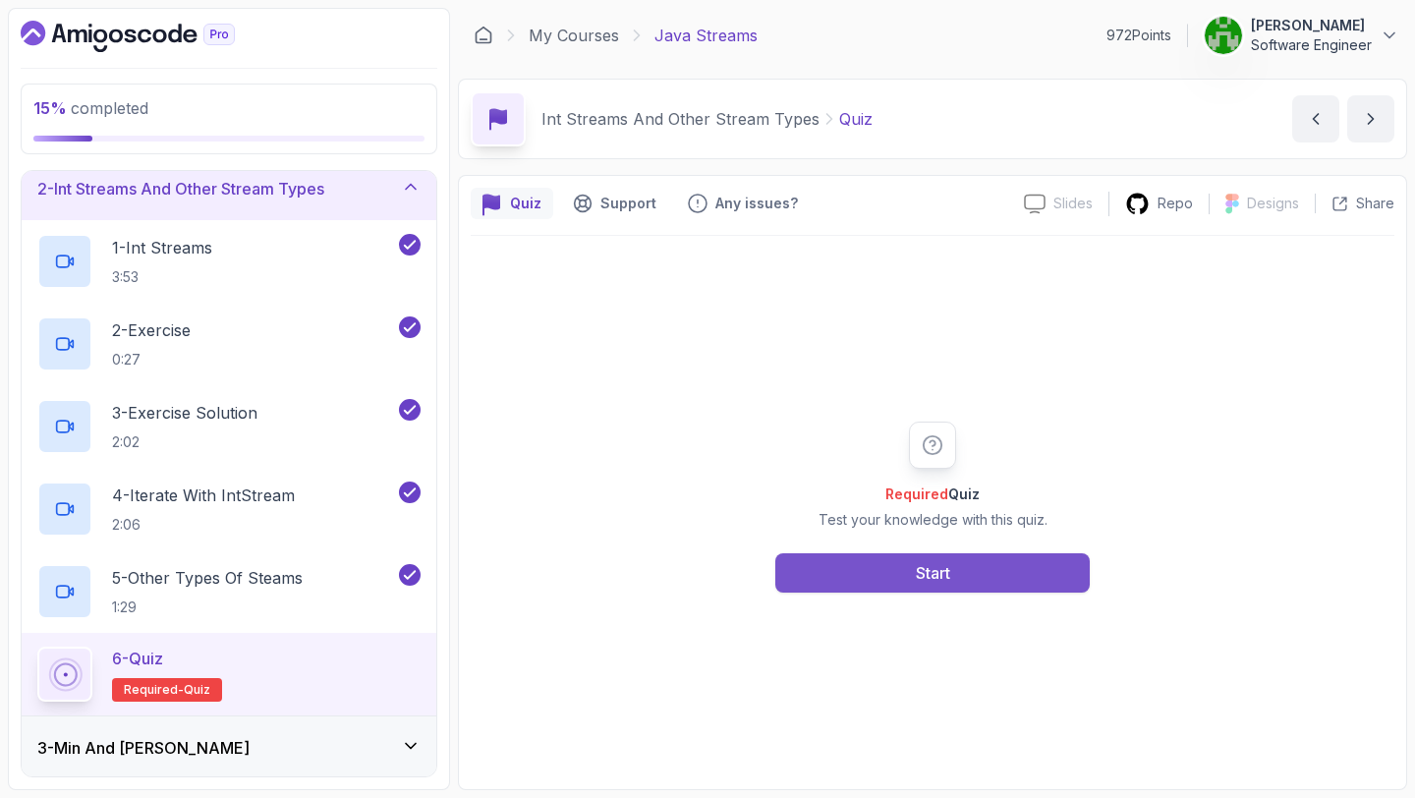
click at [925, 567] on div "Start" at bounding box center [933, 573] width 34 height 24
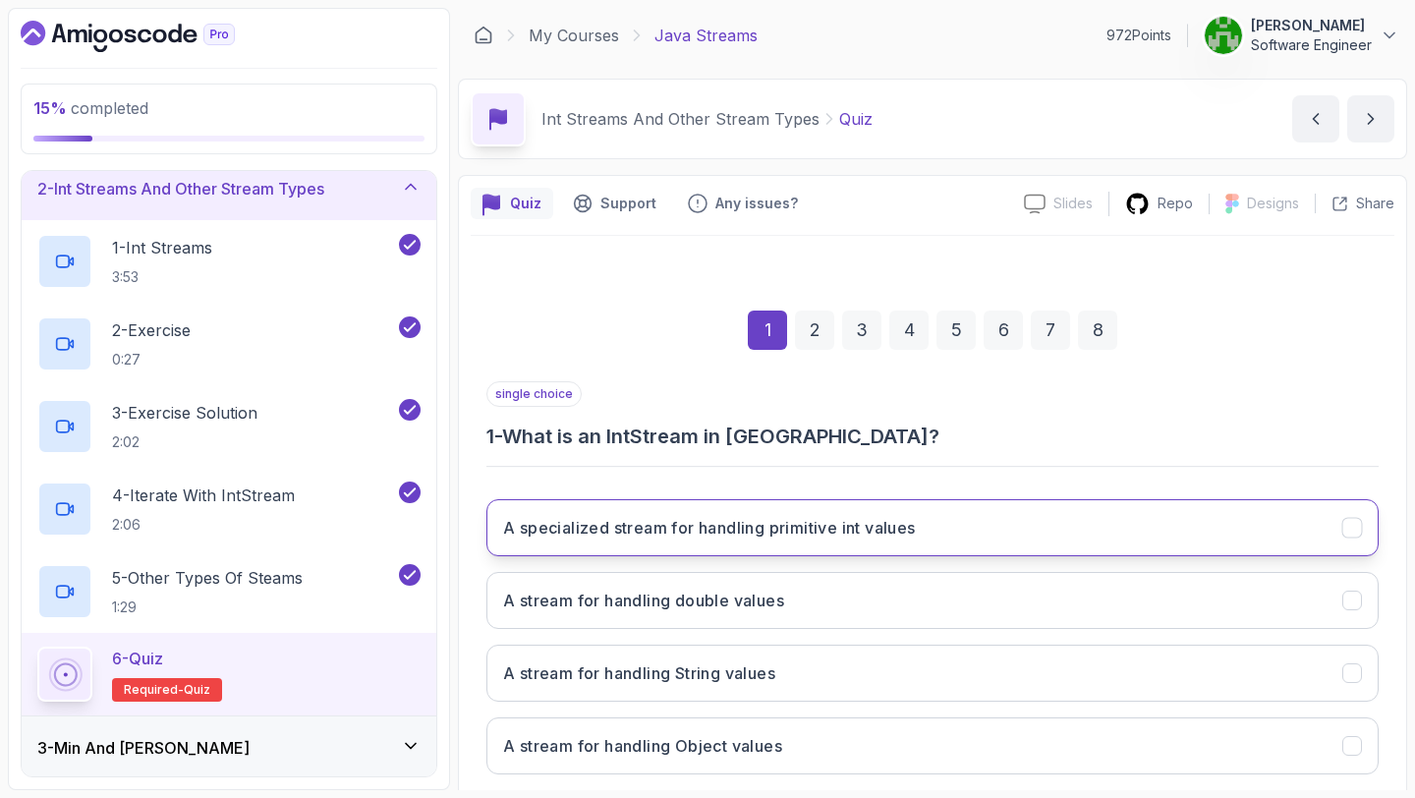
click at [911, 522] on h3 "A specialized stream for handling primitive int values" at bounding box center [709, 528] width 413 height 24
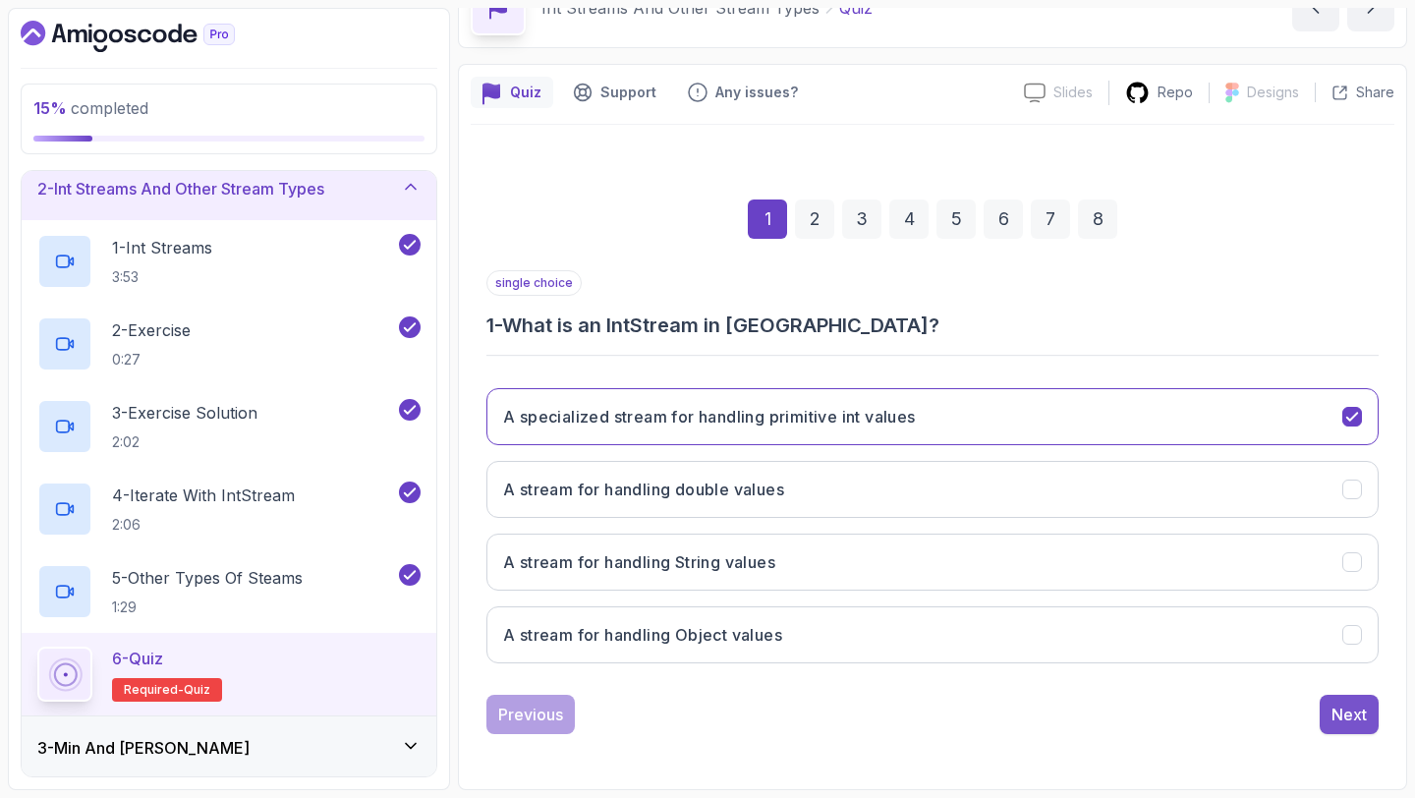
click at [1356, 710] on div "Next" at bounding box center [1348, 714] width 35 height 24
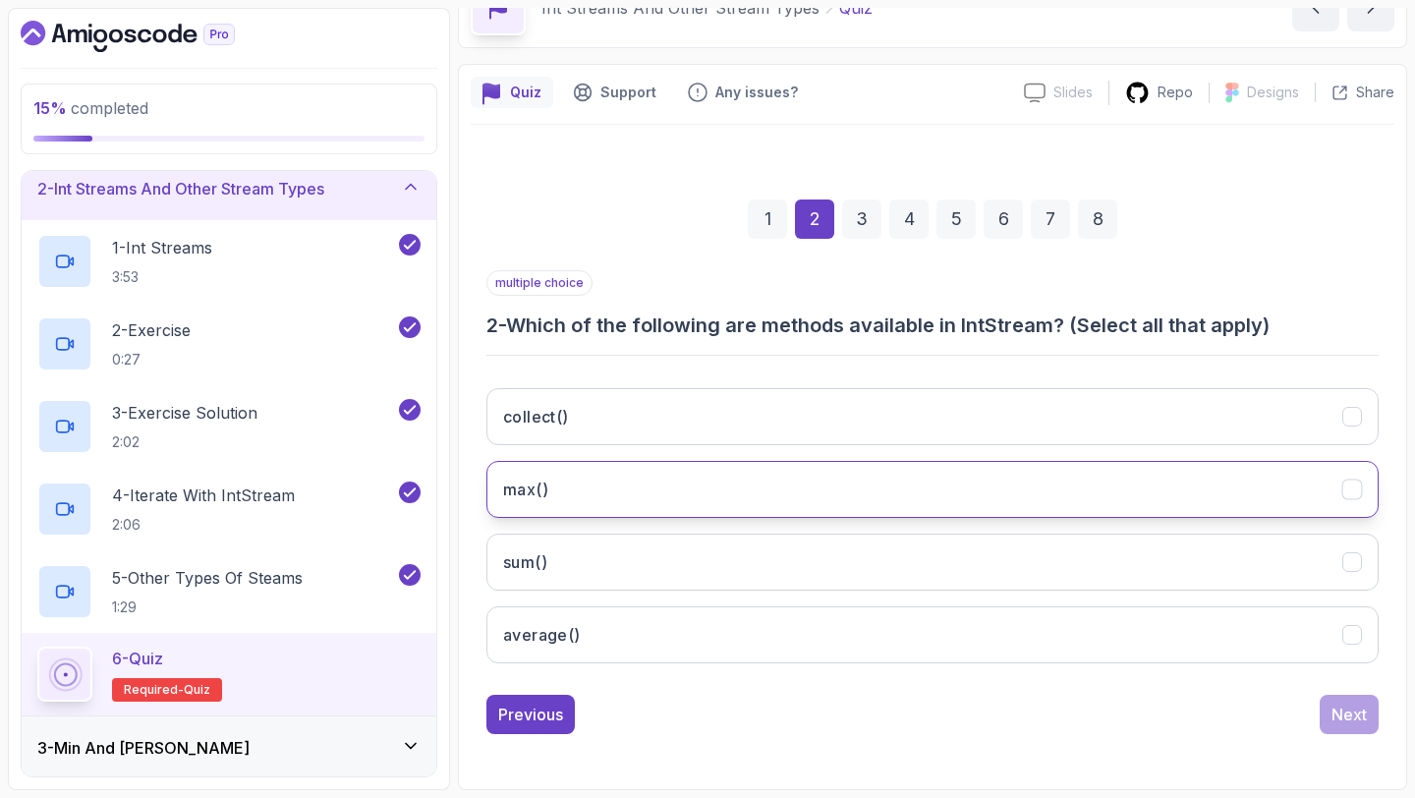
click at [704, 473] on button "max()" at bounding box center [932, 489] width 892 height 57
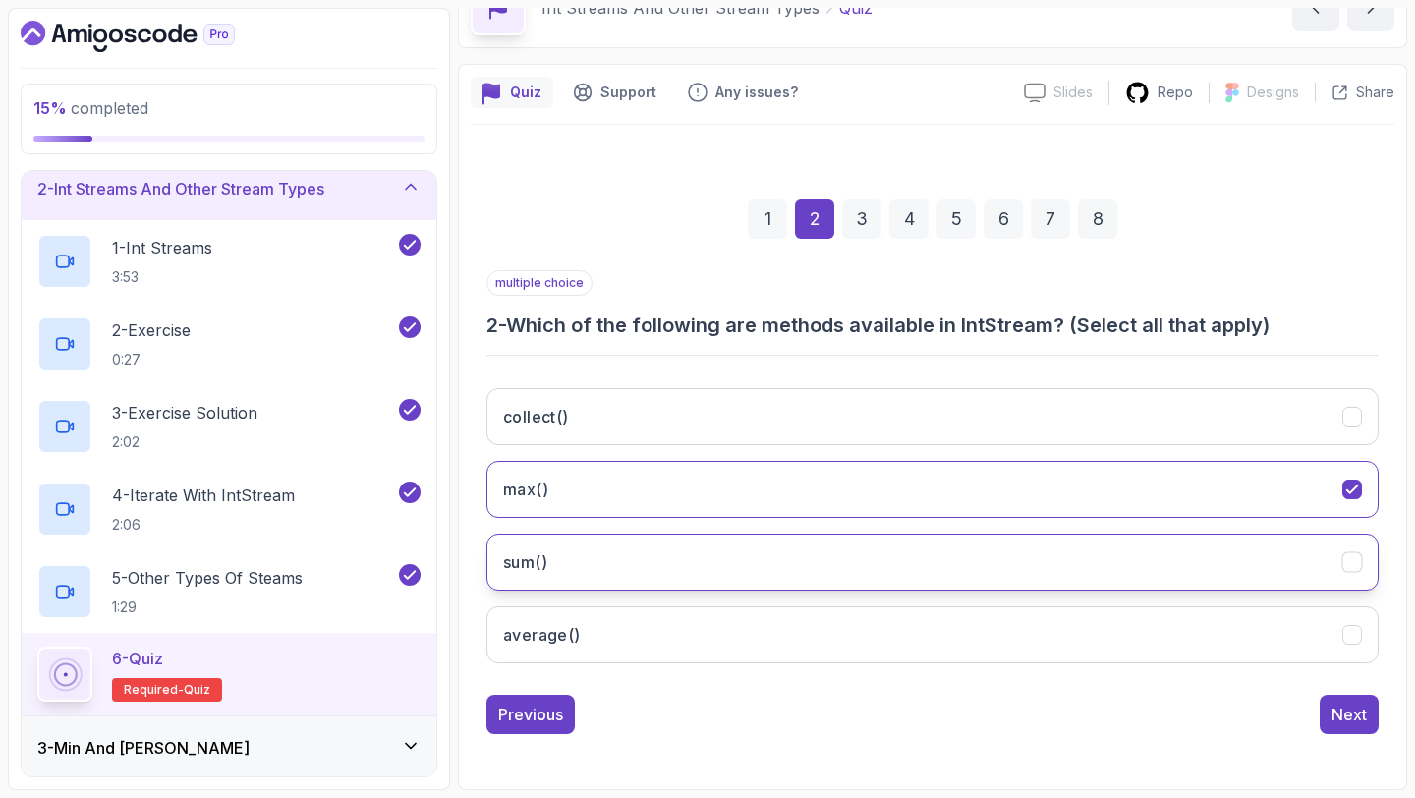
click at [672, 552] on button "sum()" at bounding box center [932, 561] width 892 height 57
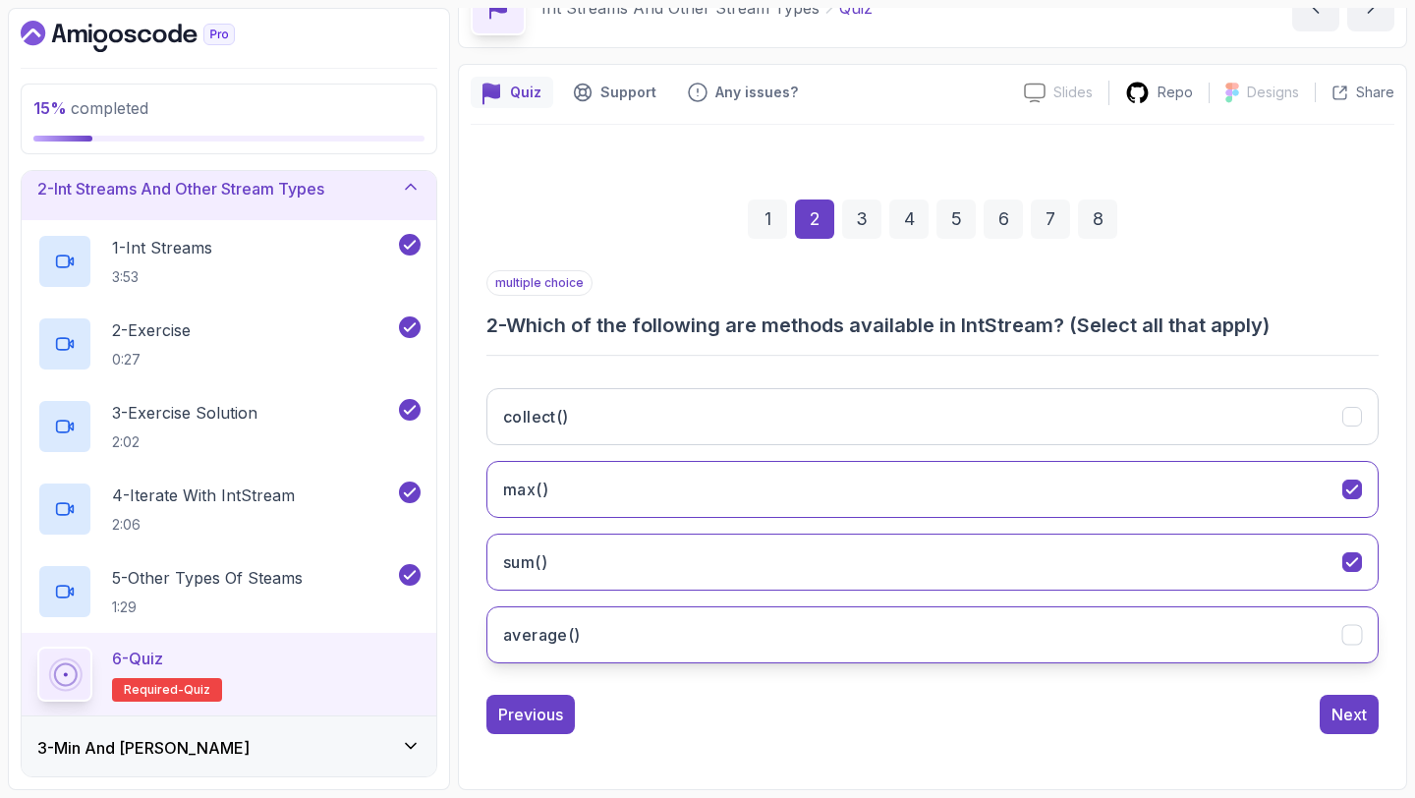
click at [651, 624] on button "average()" at bounding box center [932, 634] width 892 height 57
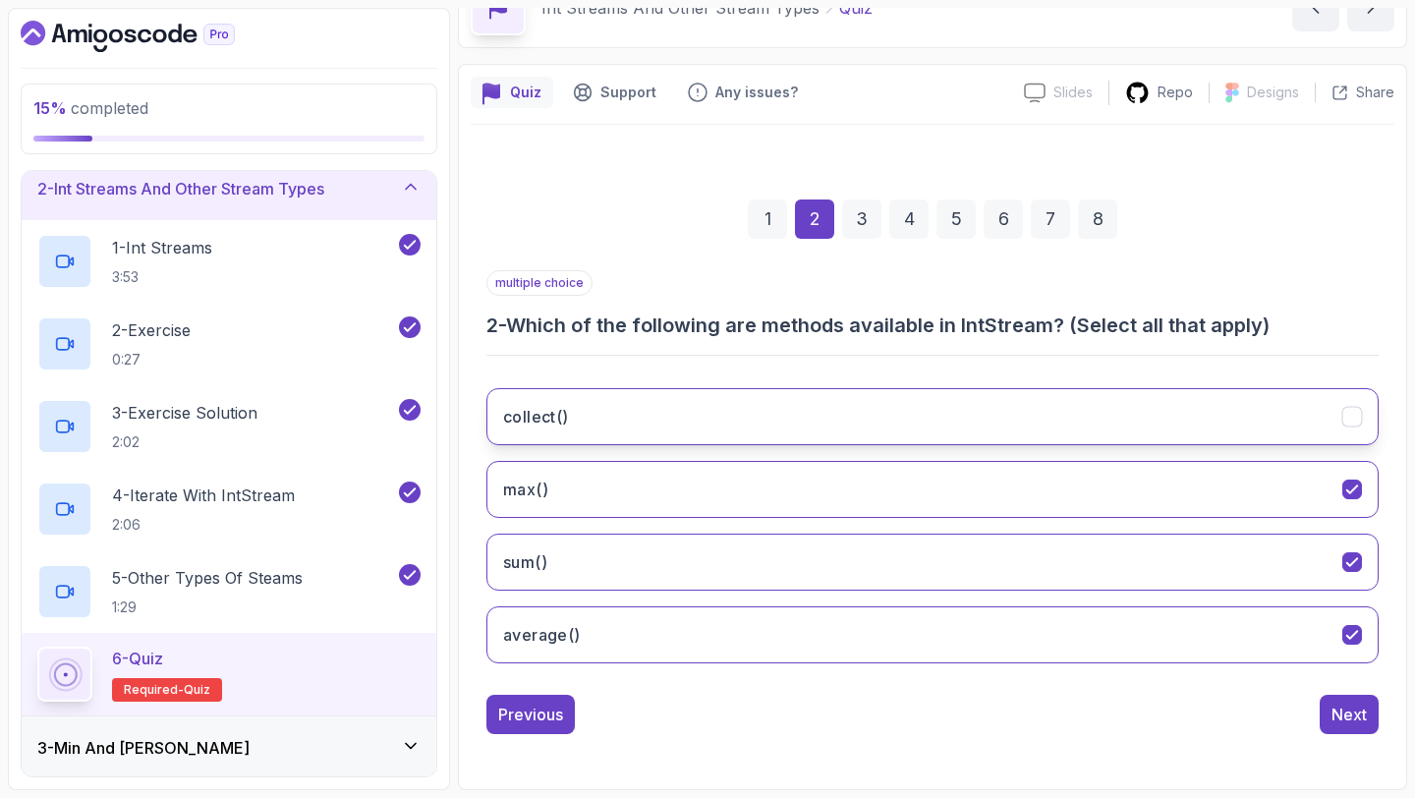
click at [679, 426] on button "collect()" at bounding box center [932, 416] width 892 height 57
click at [1333, 712] on div "Next" at bounding box center [1348, 714] width 35 height 24
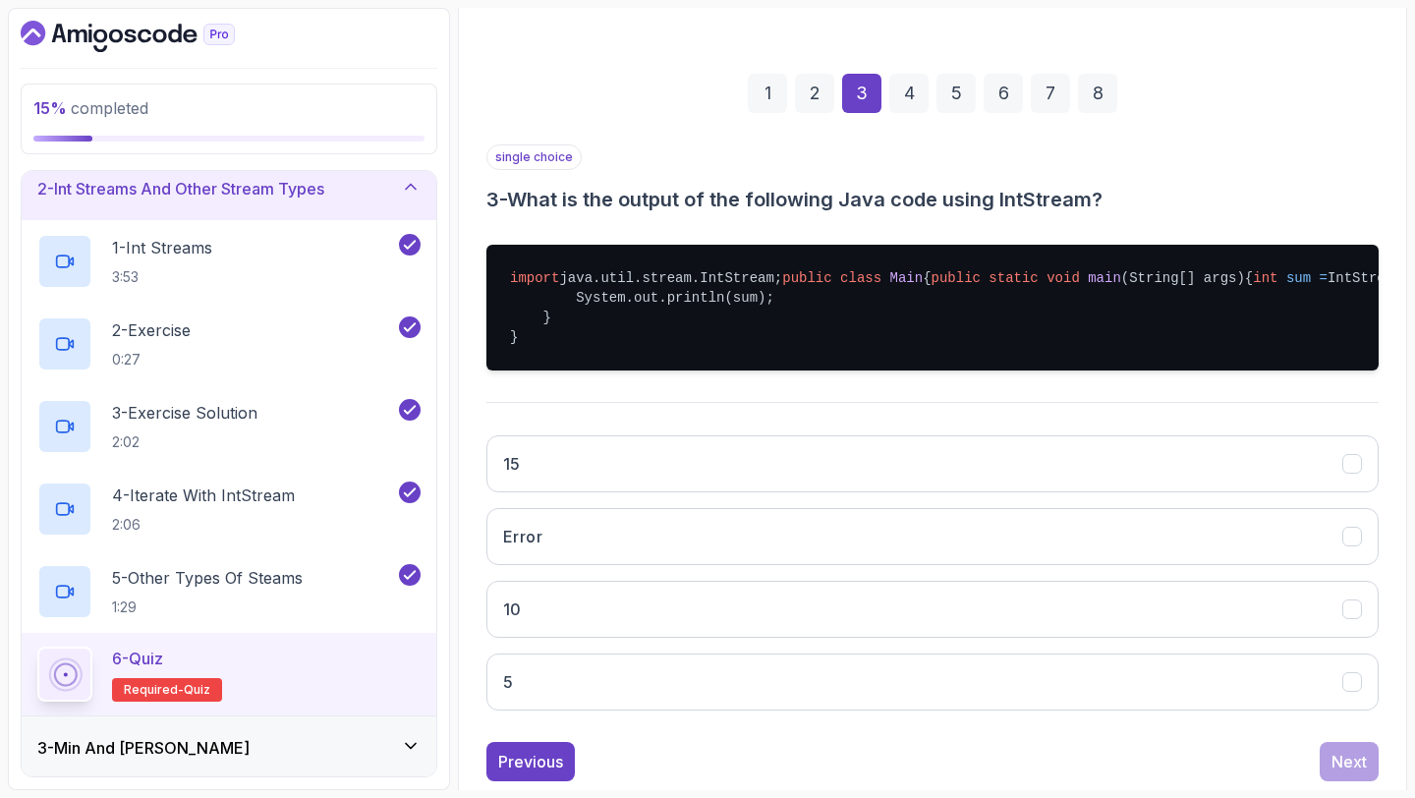
scroll to position [362, 0]
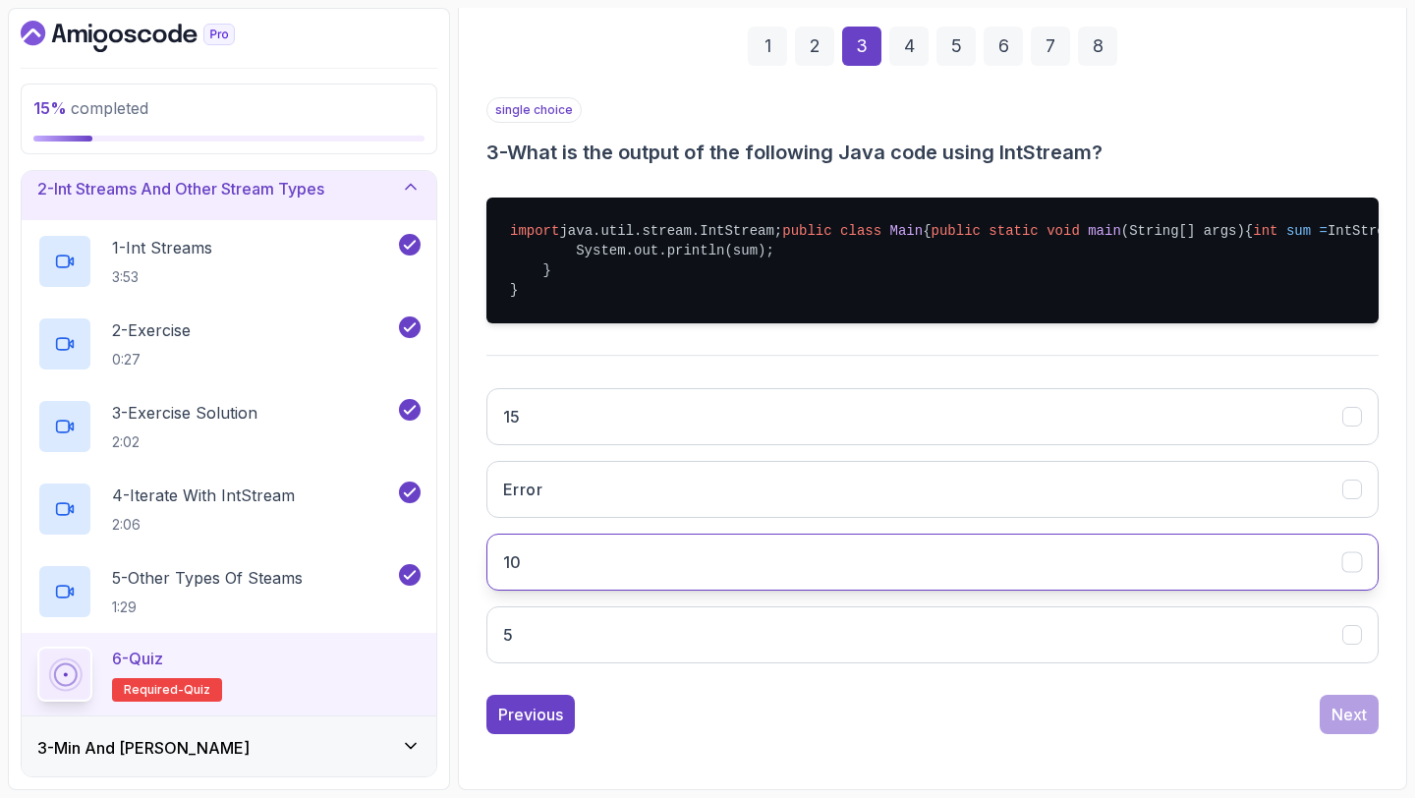
click at [923, 548] on button "10" at bounding box center [932, 561] width 892 height 57
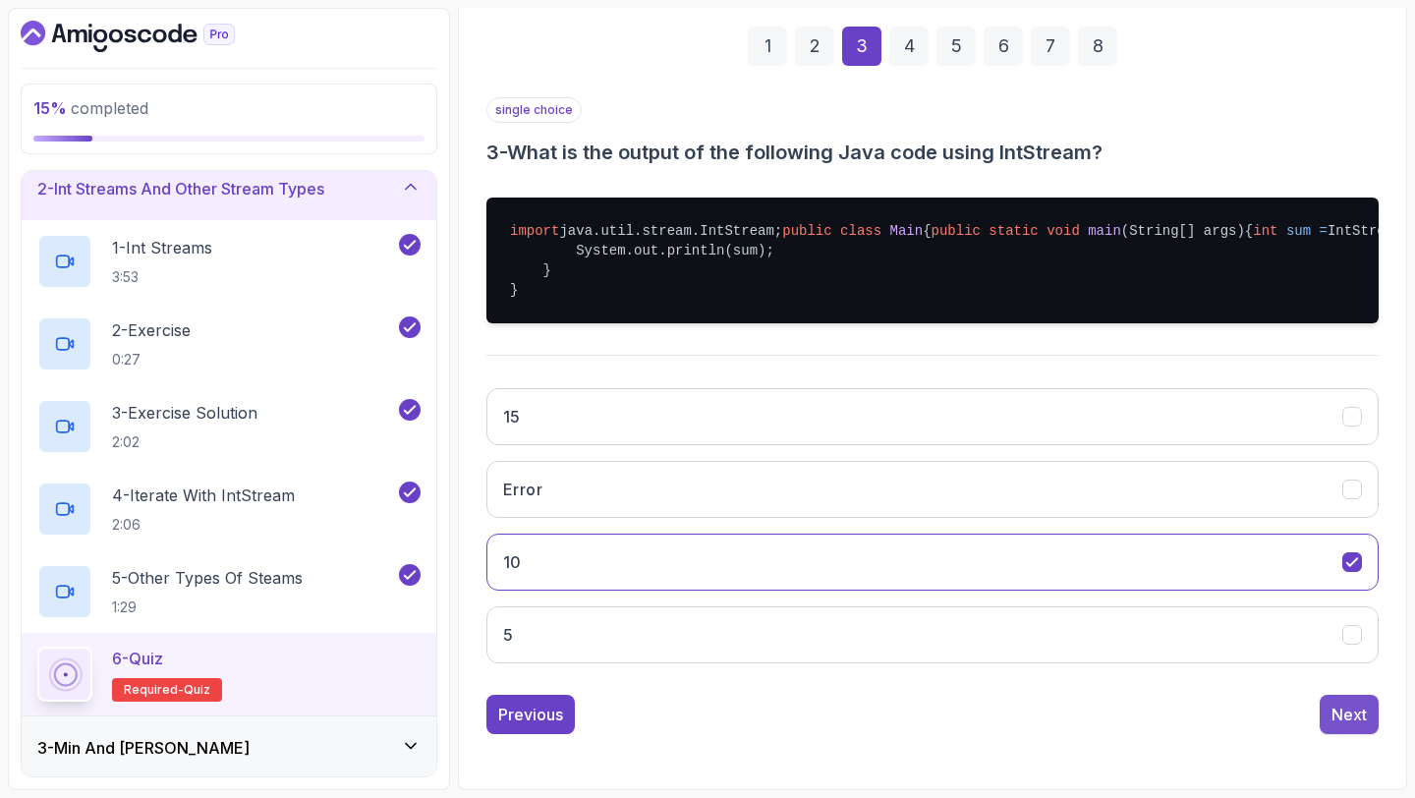
click at [1341, 716] on div "Next" at bounding box center [1348, 714] width 35 height 24
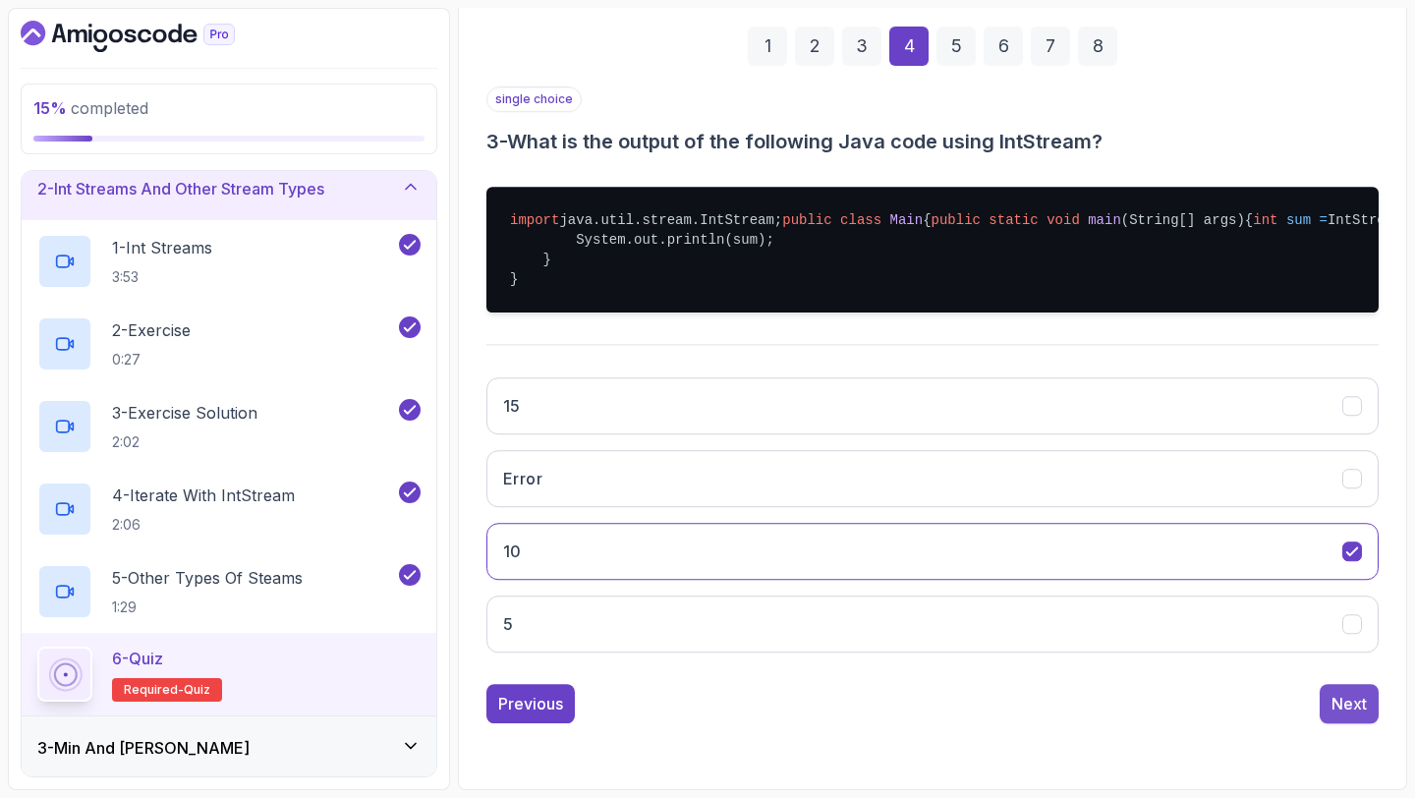
scroll to position [111, 0]
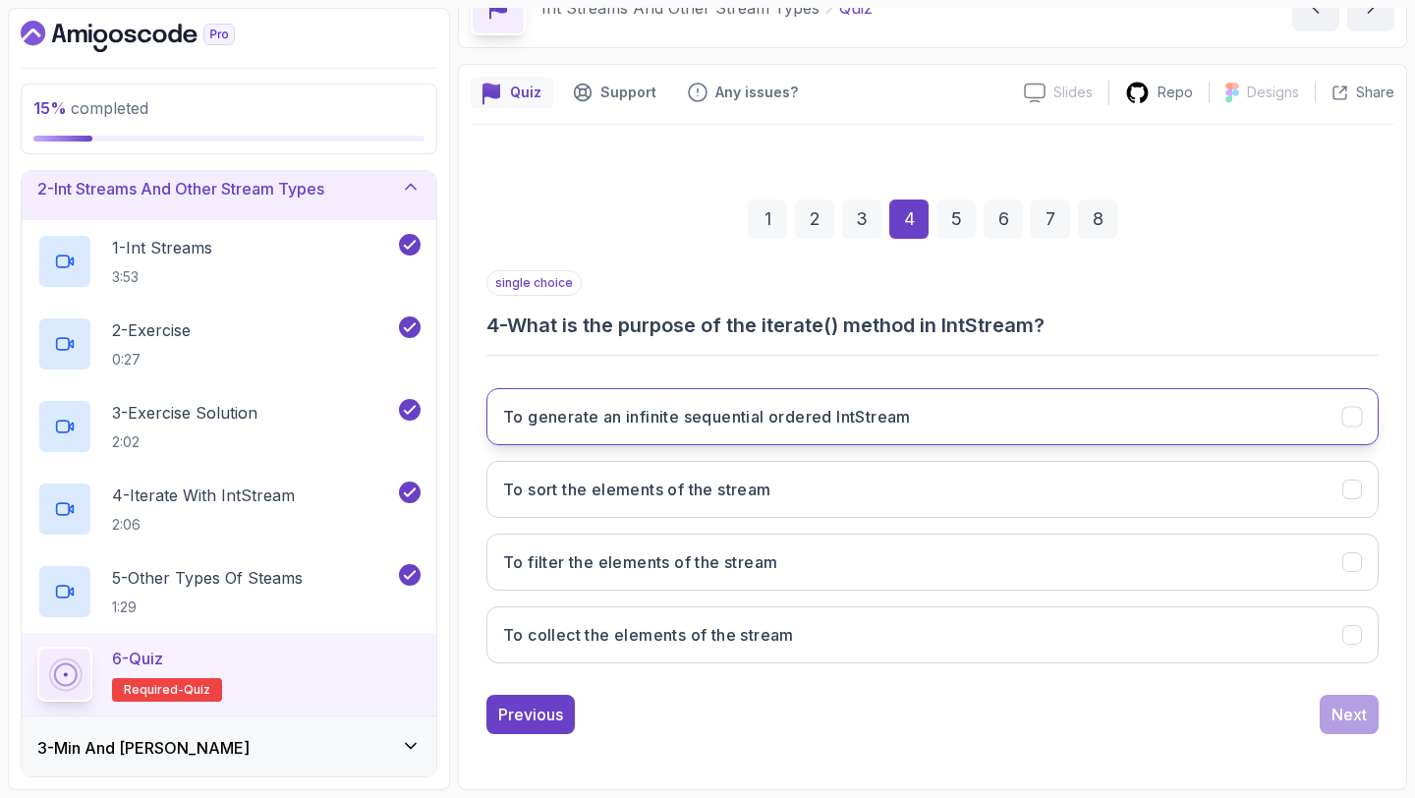
click at [943, 425] on button "To generate an infinite sequential ordered IntStream" at bounding box center [932, 416] width 892 height 57
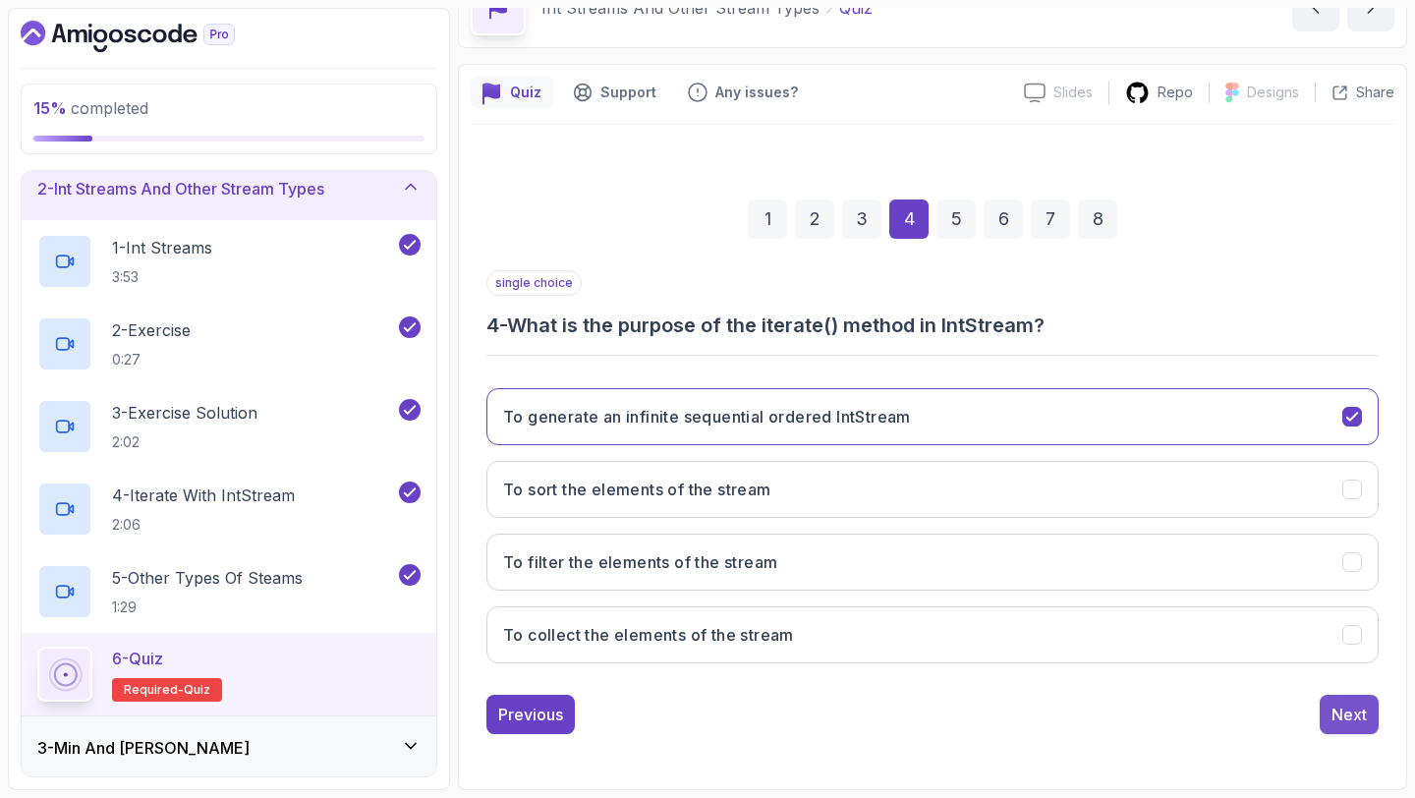
click at [1345, 719] on div "Next" at bounding box center [1348, 714] width 35 height 24
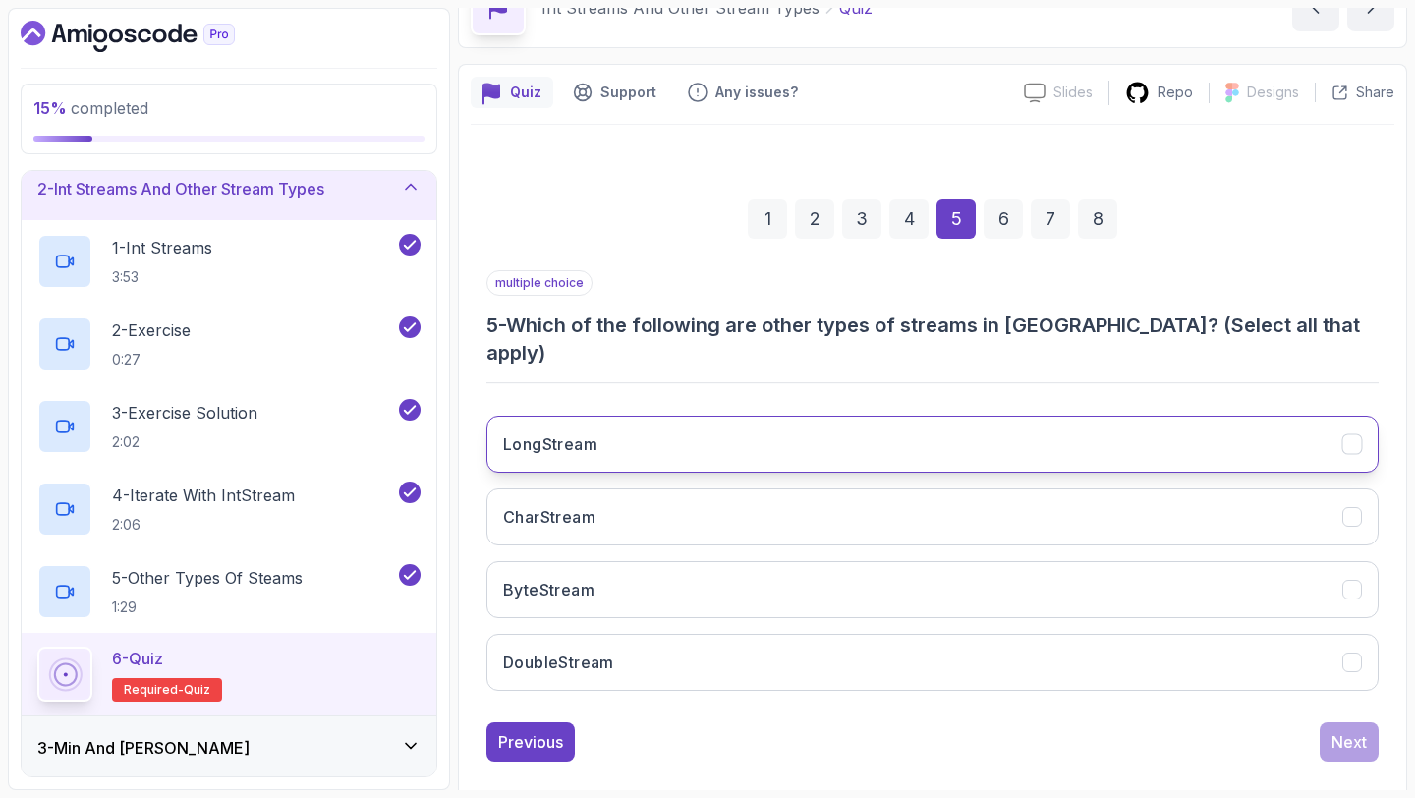
click at [881, 416] on button "LongStream" at bounding box center [932, 444] width 892 height 57
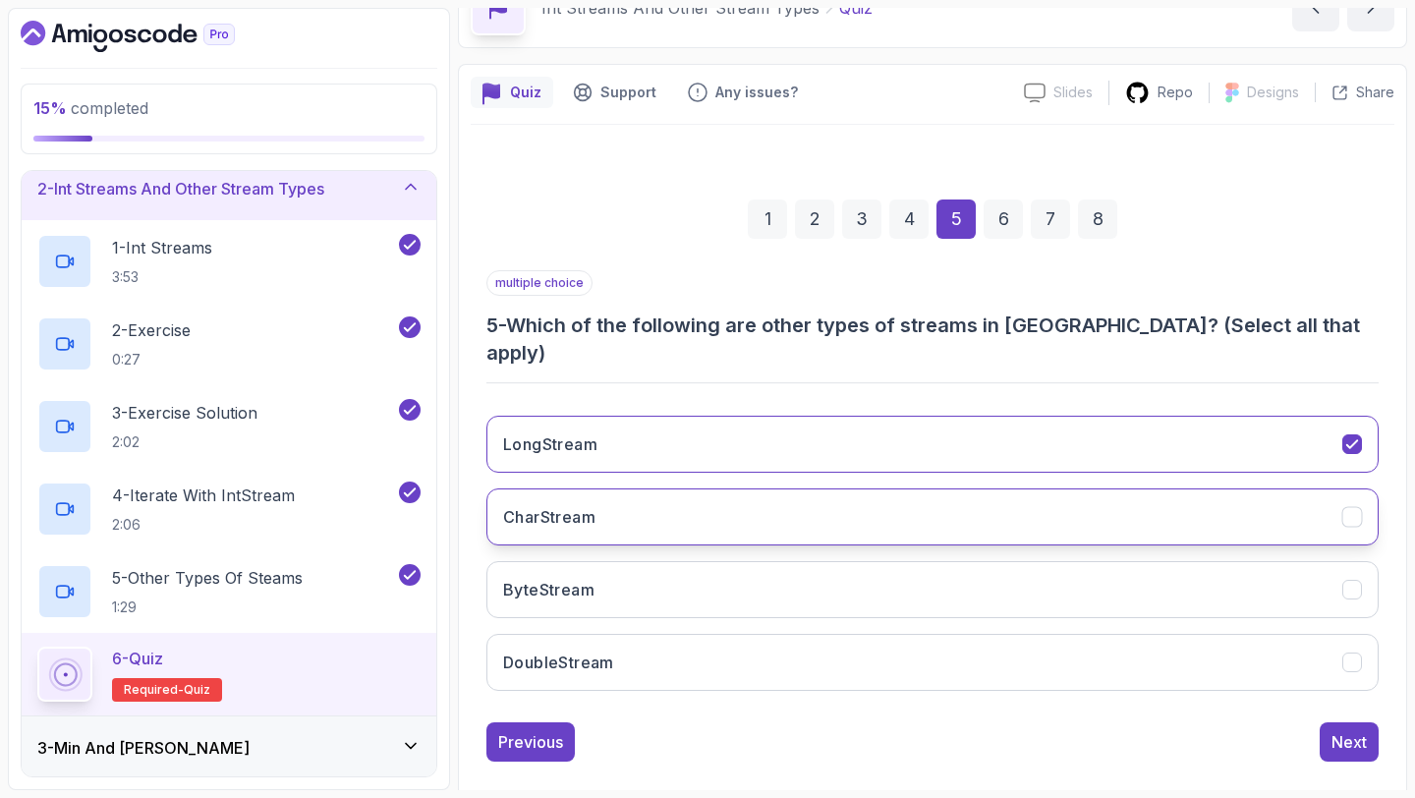
click at [845, 496] on button "CharStream" at bounding box center [932, 516] width 892 height 57
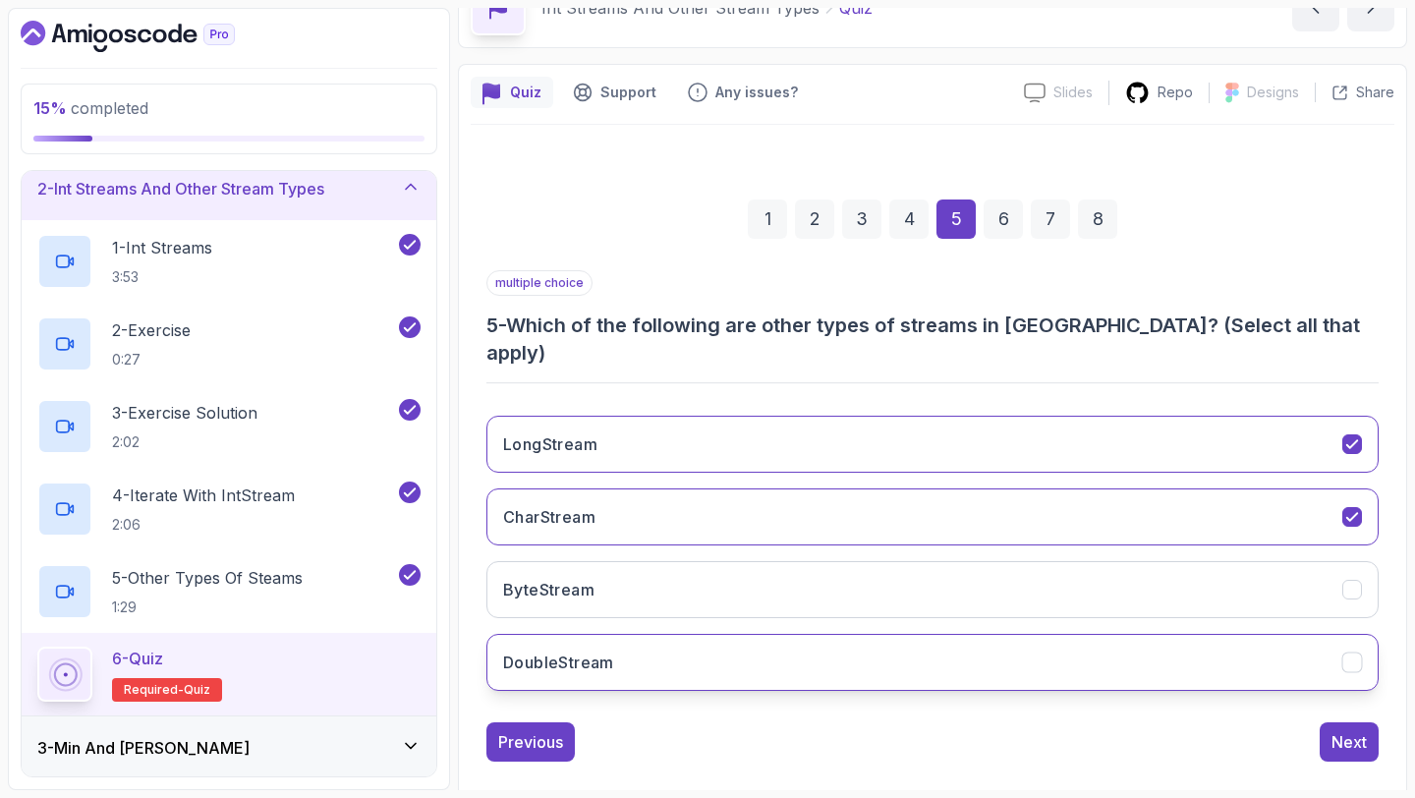
click at [802, 647] on button "DoubleStream" at bounding box center [932, 662] width 892 height 57
click at [1344, 730] on div "Next" at bounding box center [1348, 742] width 35 height 24
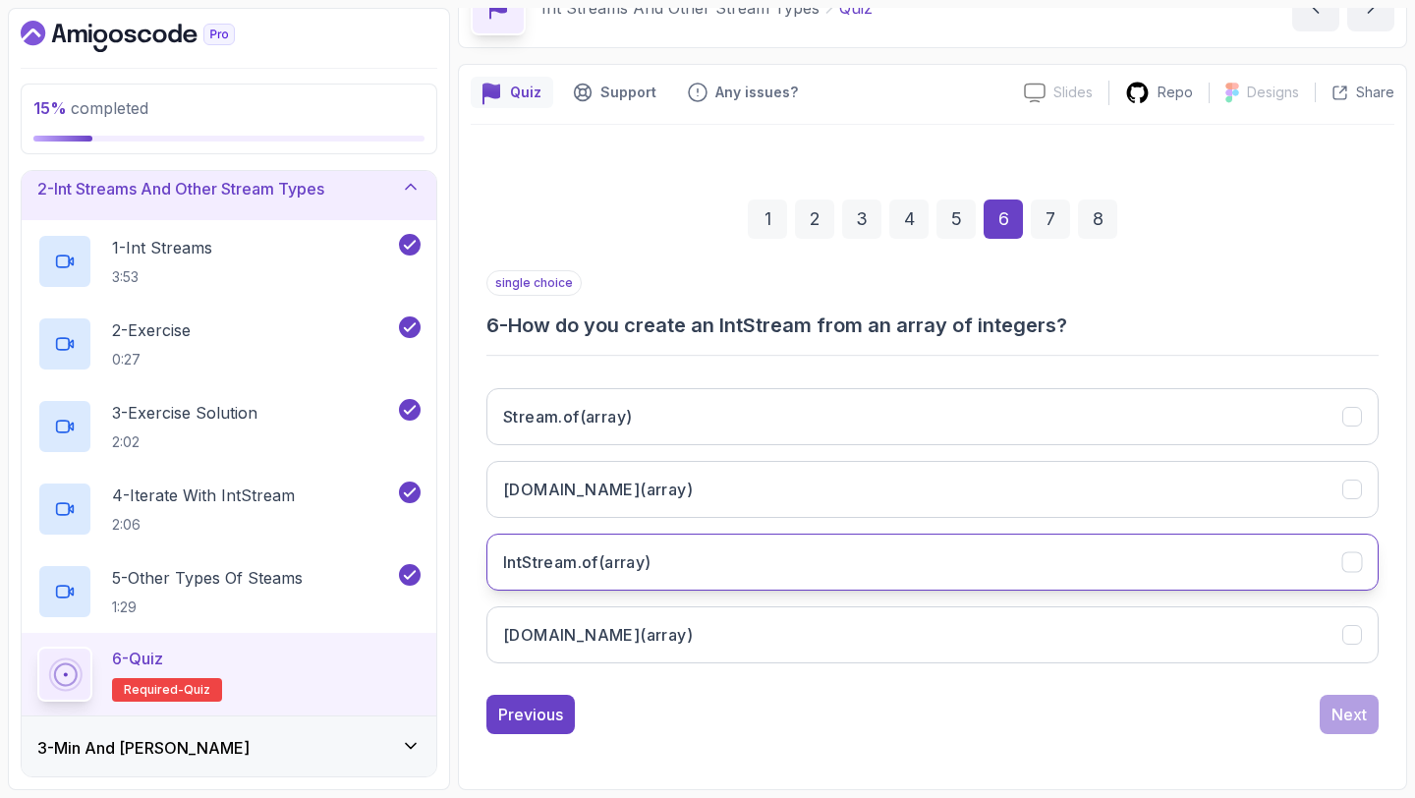
click at [618, 574] on button "IntStream.of(array)" at bounding box center [932, 561] width 892 height 57
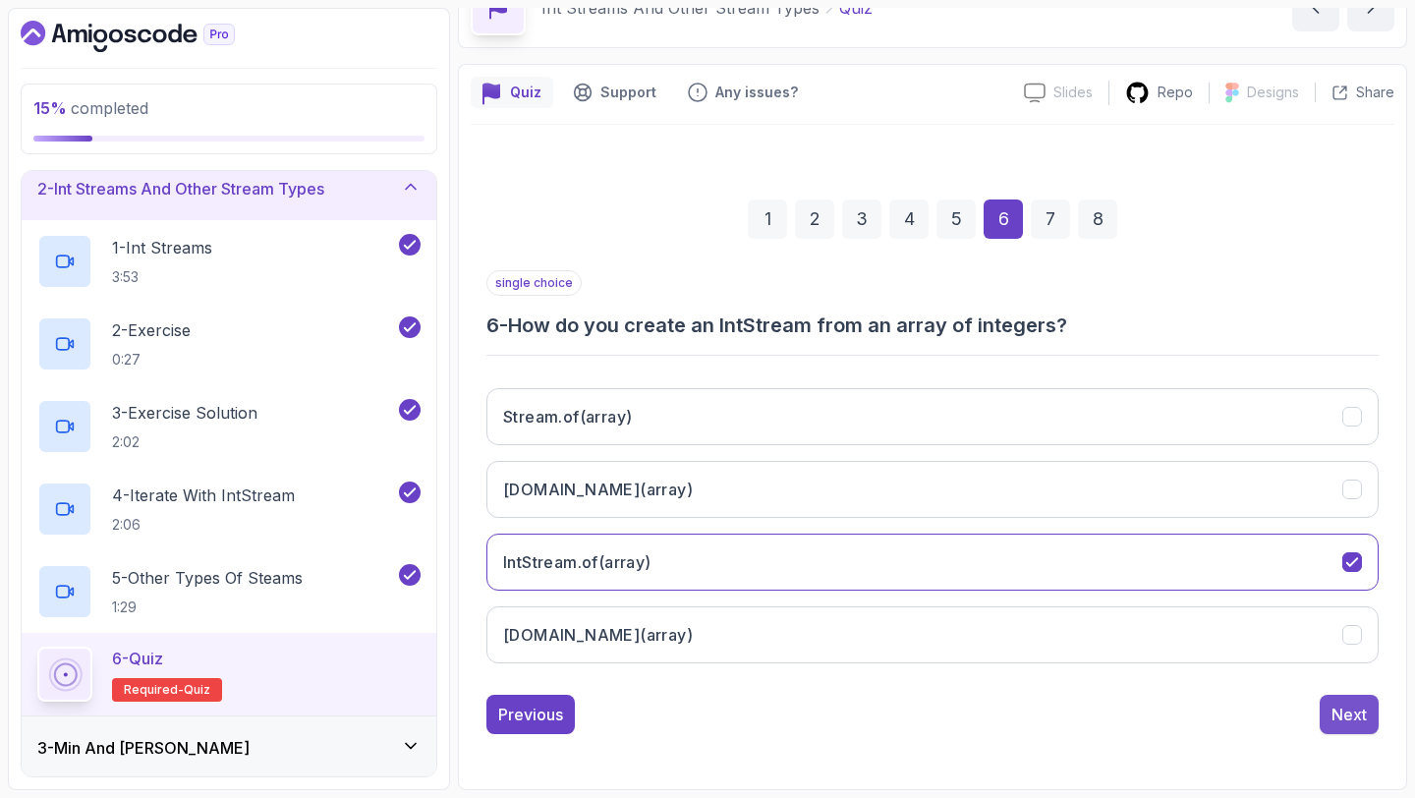
click at [1349, 731] on button "Next" at bounding box center [1348, 714] width 59 height 39
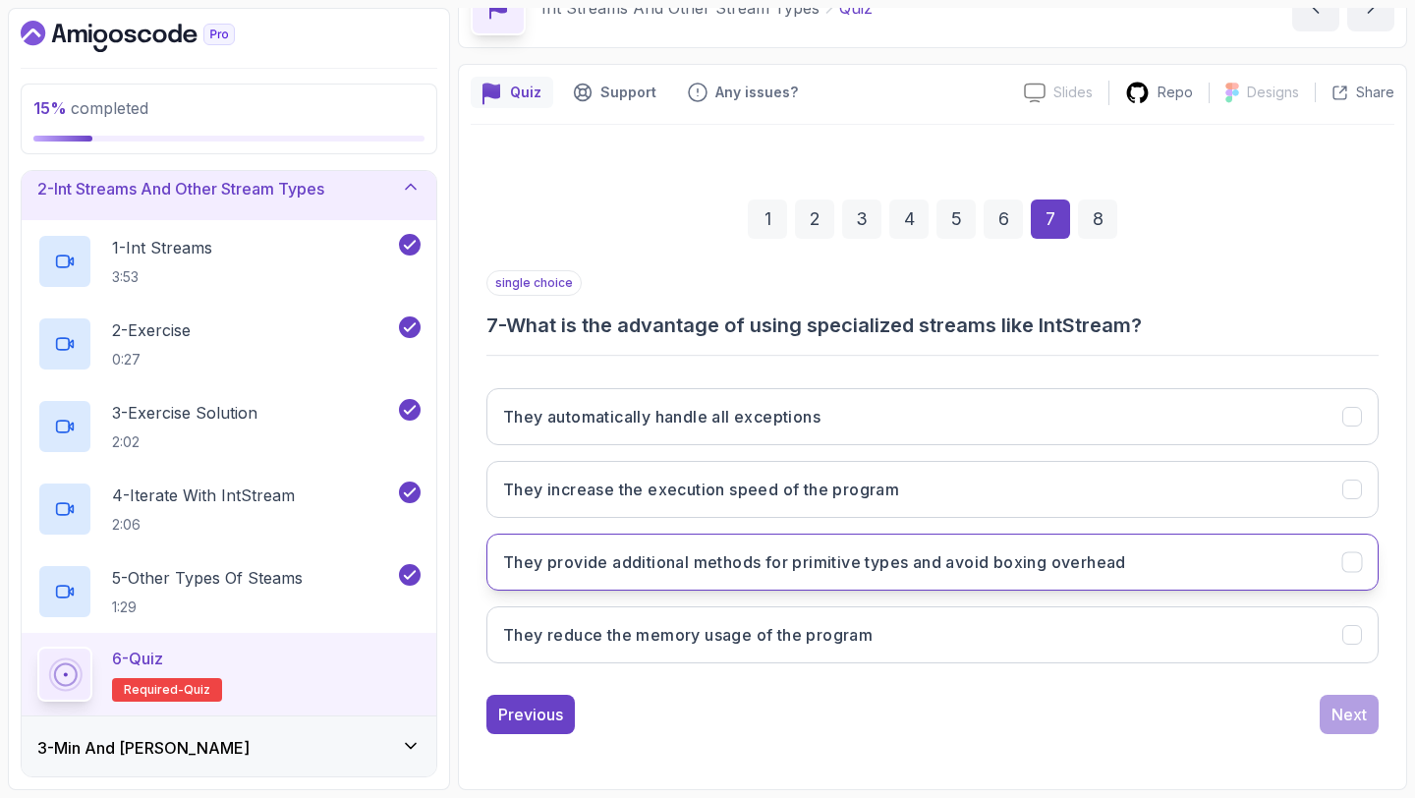
click at [885, 552] on h3 "They provide additional methods for primitive types and avoid boxing overhead" at bounding box center [814, 562] width 623 height 24
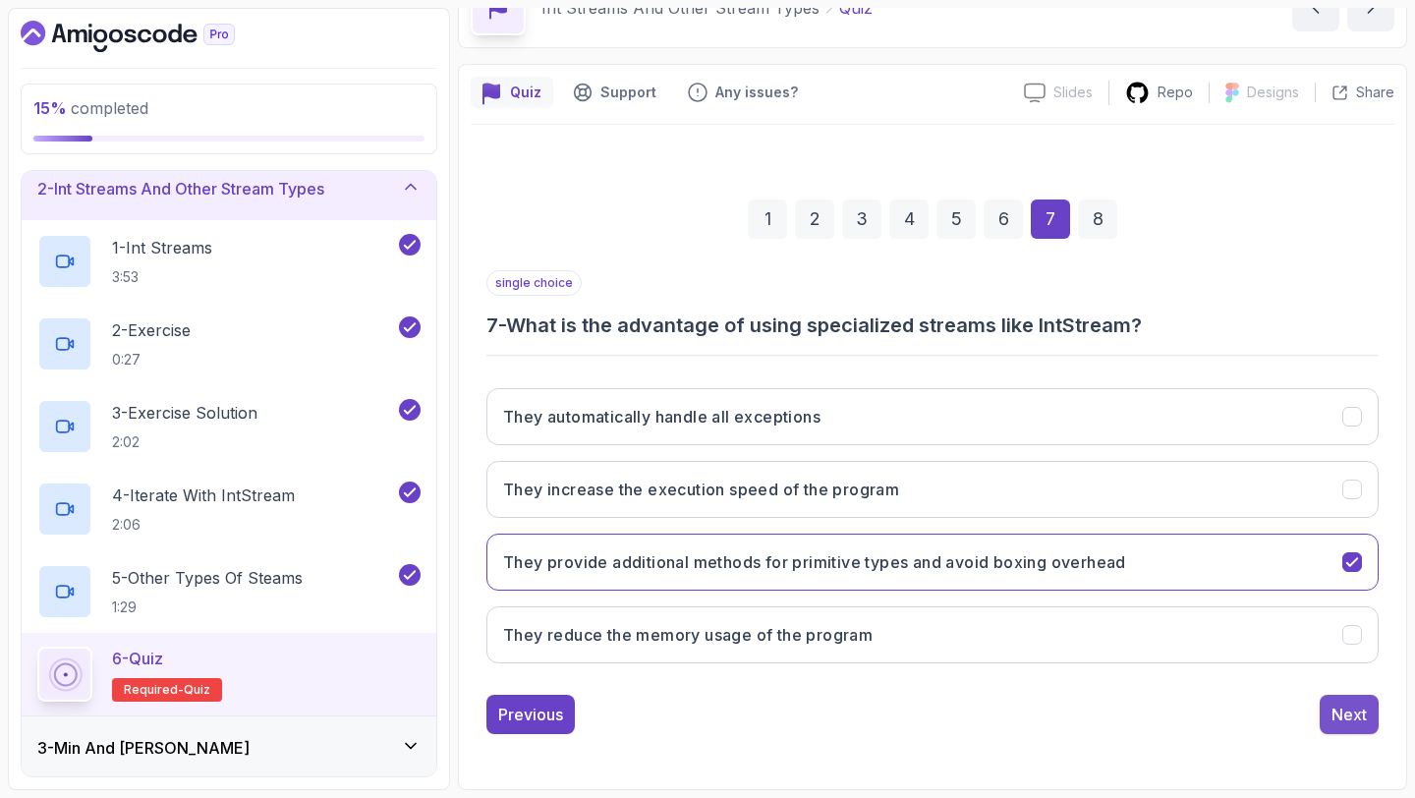
click at [1340, 708] on div "Next" at bounding box center [1348, 714] width 35 height 24
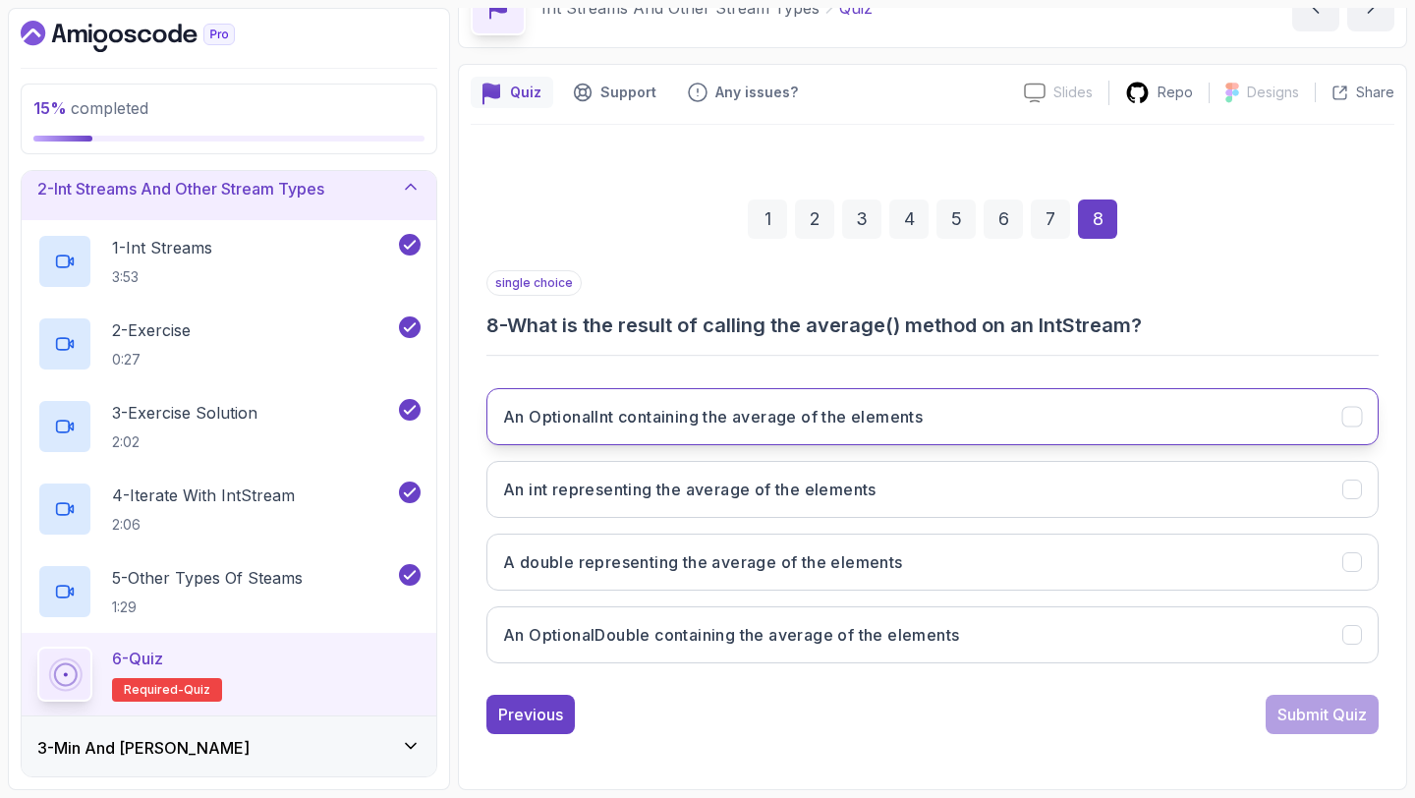
click at [922, 420] on h3 "An OptionalInt containing the average of the elements" at bounding box center [712, 417] width 419 height 24
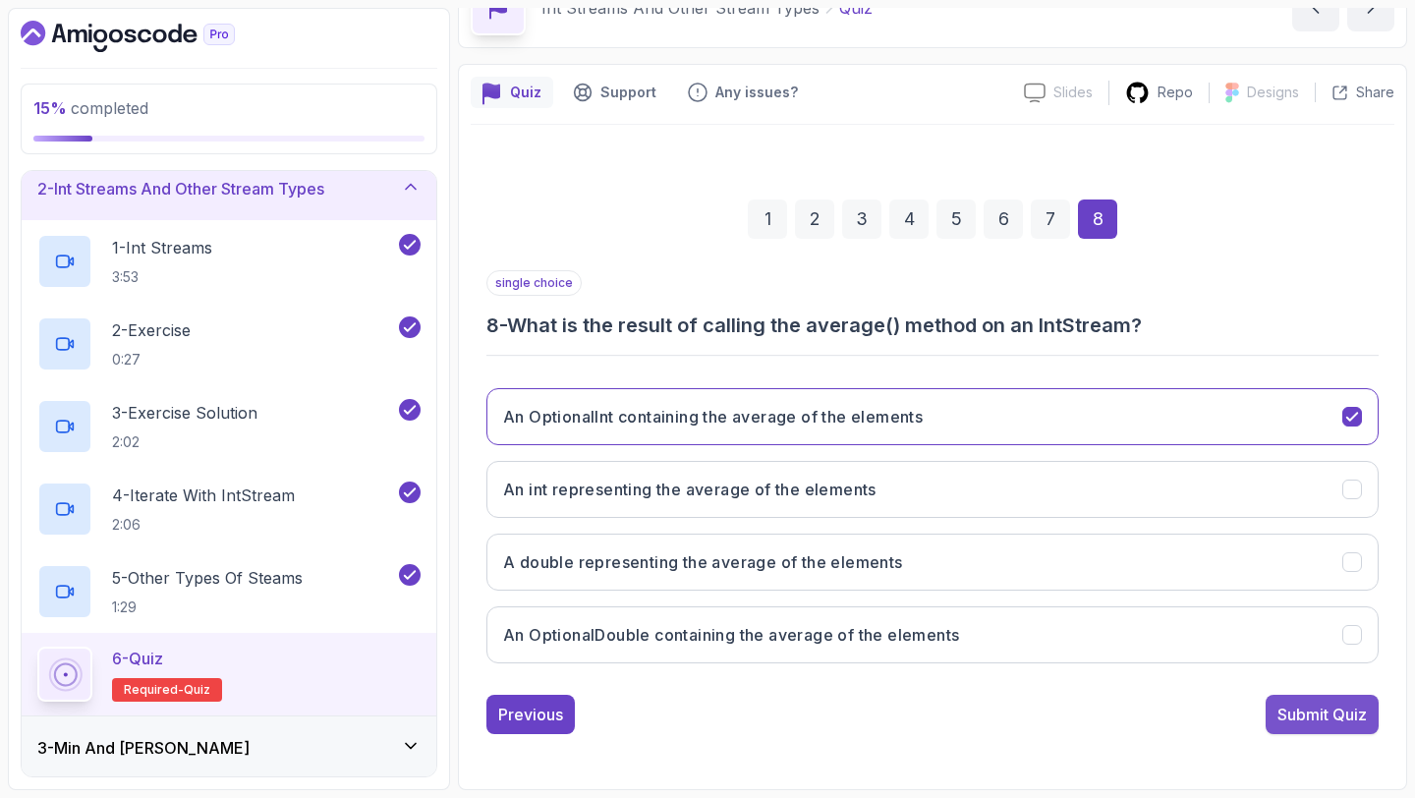
click at [1300, 707] on div "Submit Quiz" at bounding box center [1321, 714] width 89 height 24
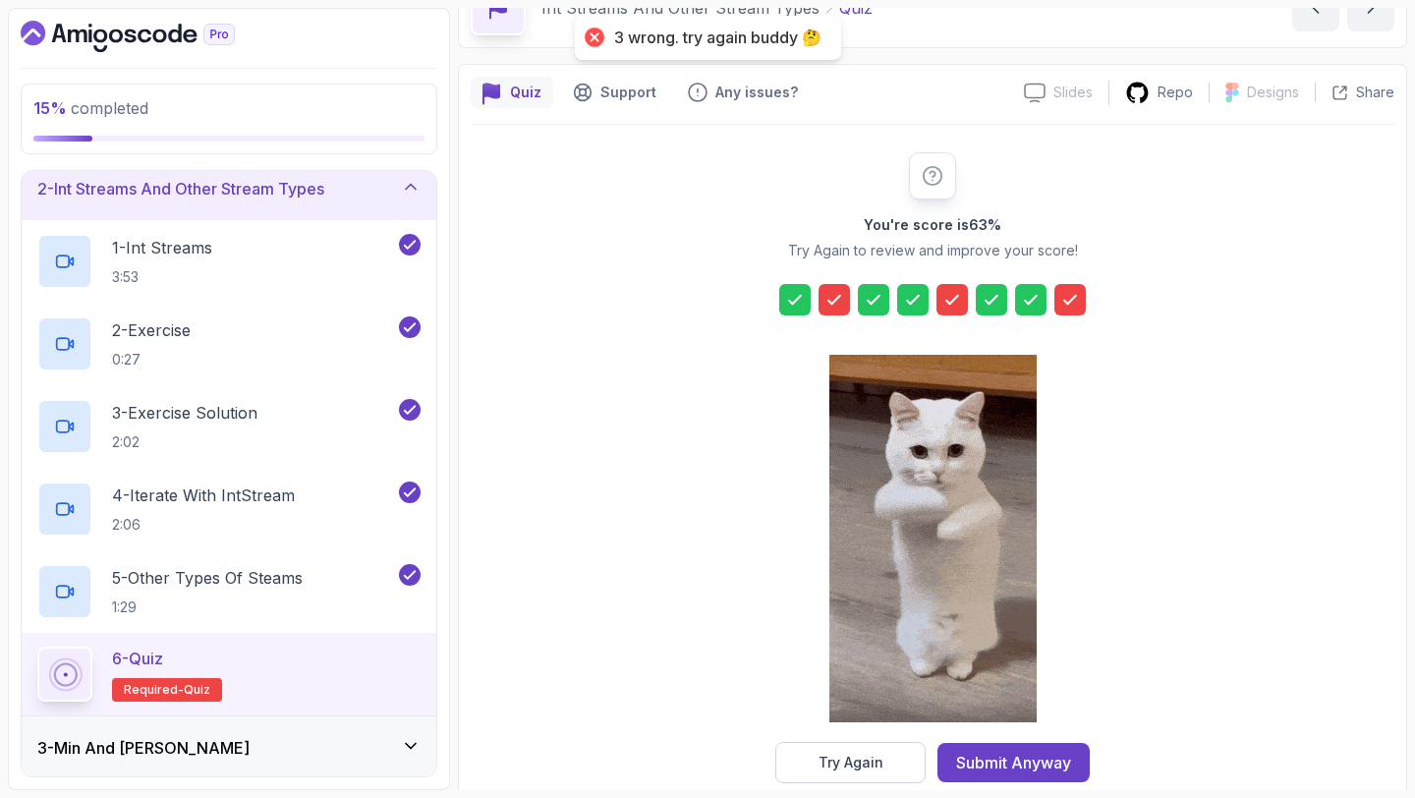
click at [871, 764] on div "Try Again" at bounding box center [850, 763] width 65 height 20
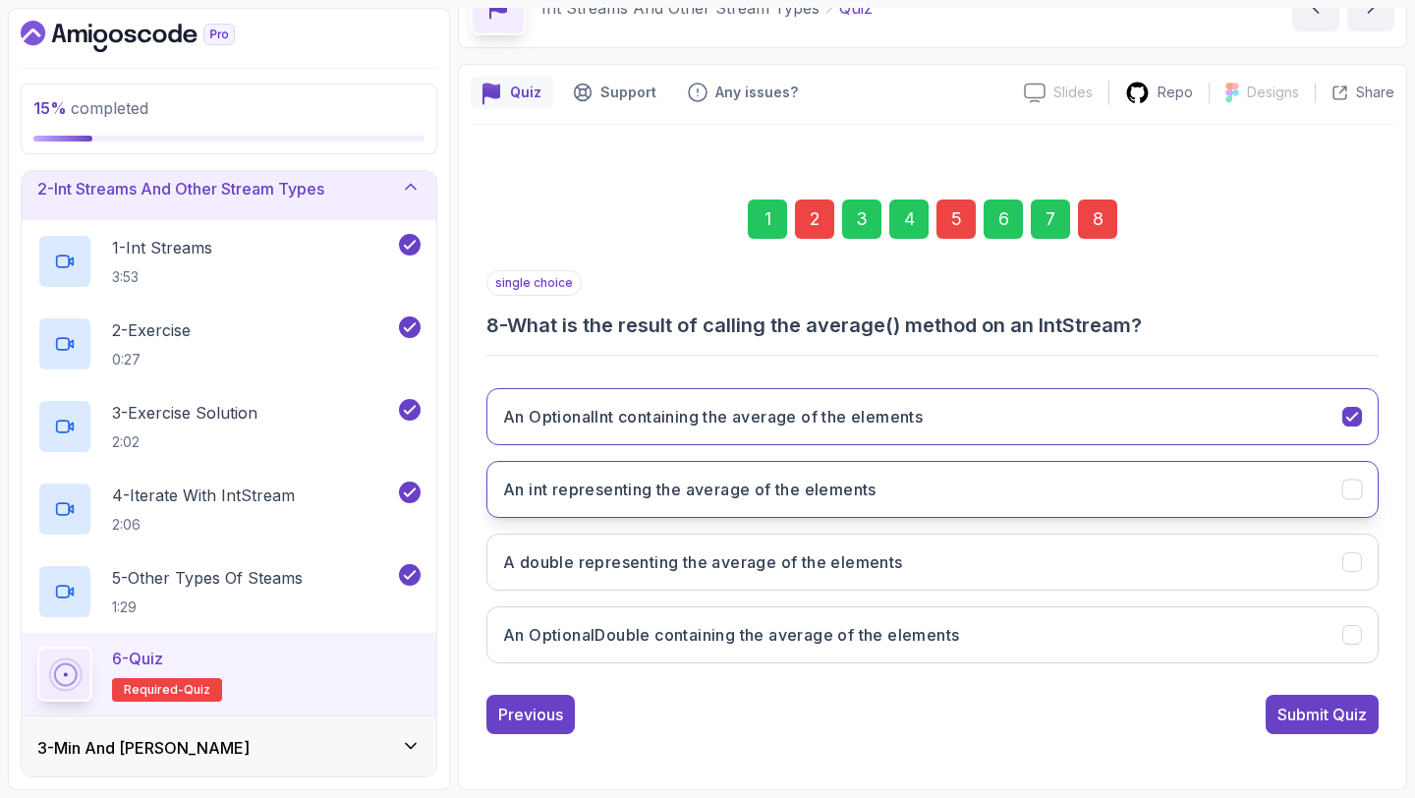
click at [847, 501] on button "An int representing the average of the elements" at bounding box center [932, 489] width 892 height 57
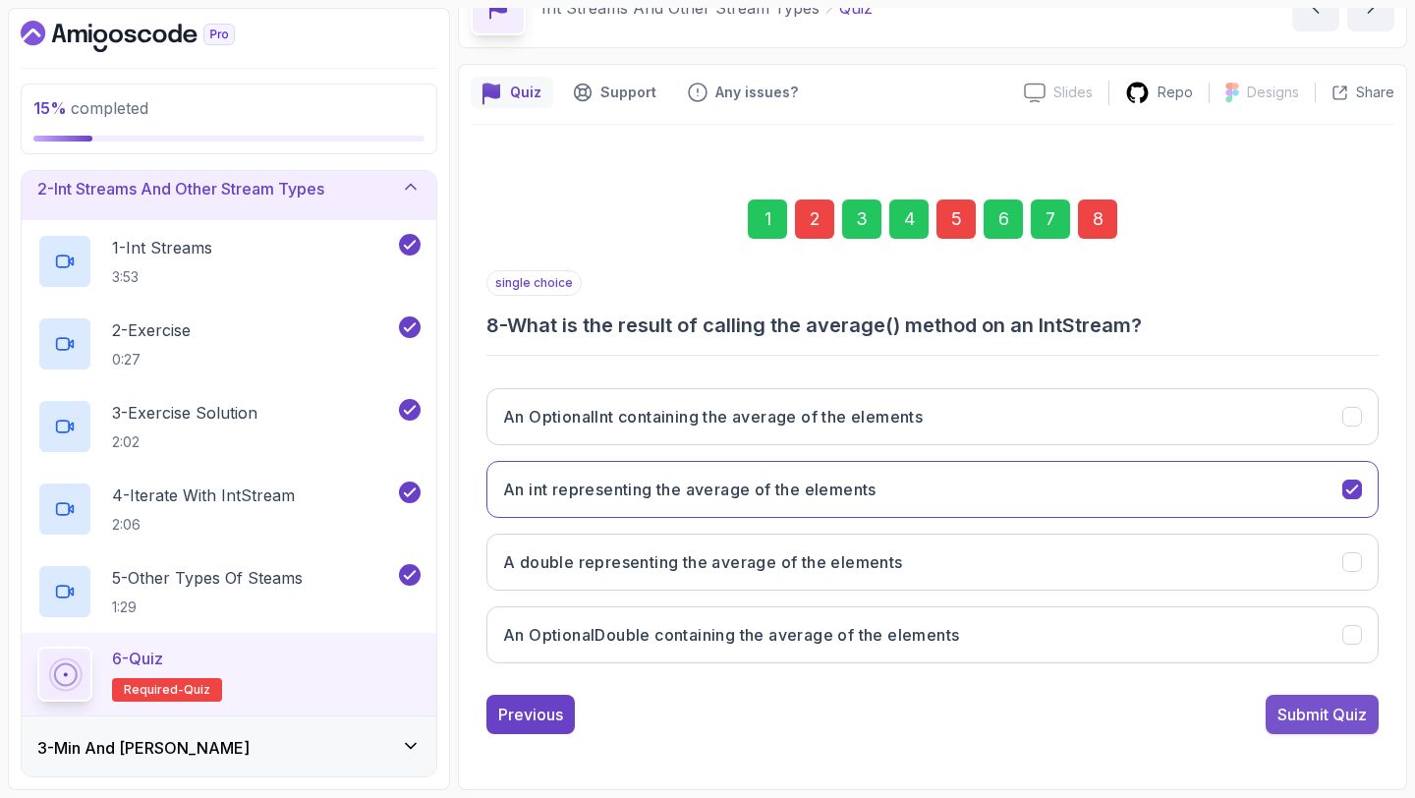
click at [1311, 716] on div "Submit Quiz" at bounding box center [1321, 714] width 89 height 24
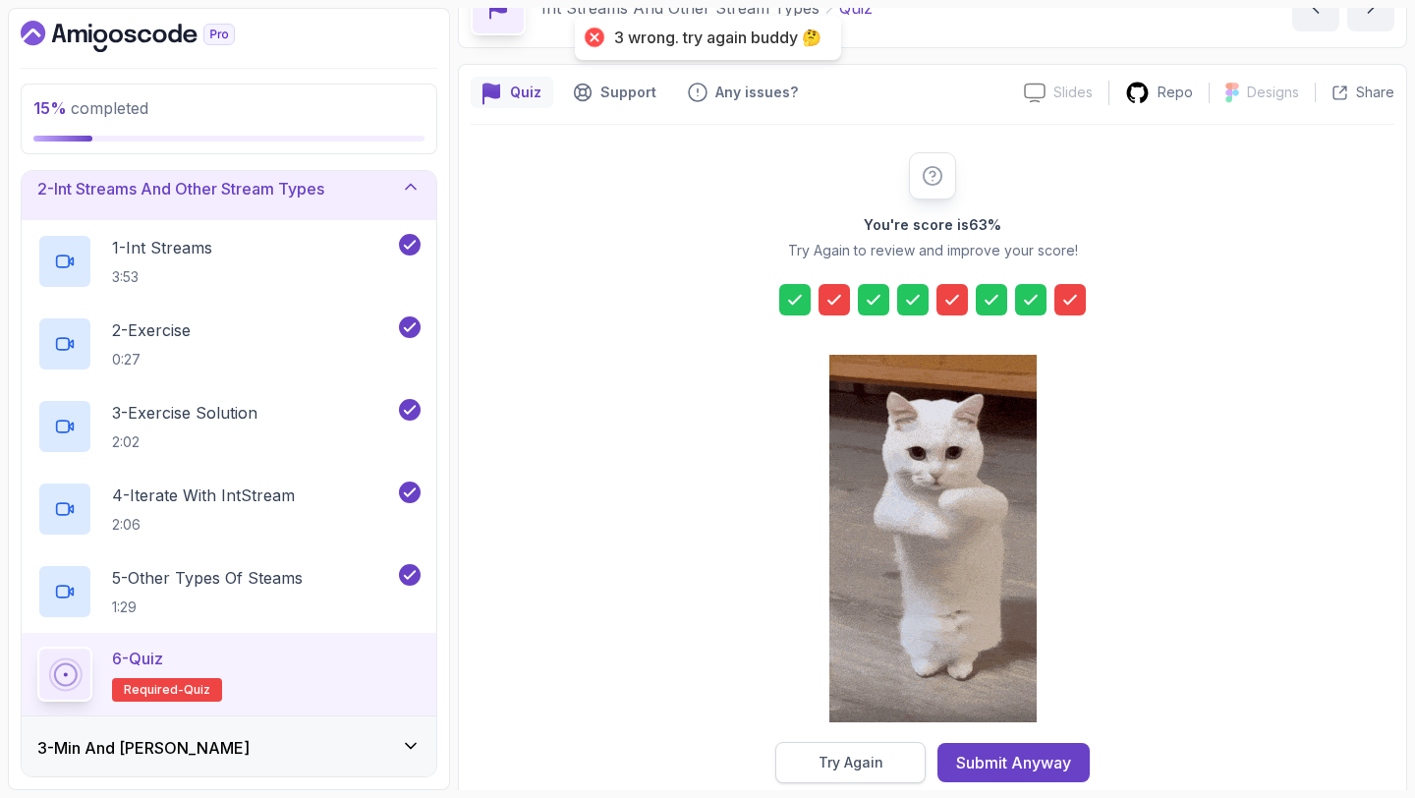
click at [870, 766] on div "Try Again" at bounding box center [850, 763] width 65 height 20
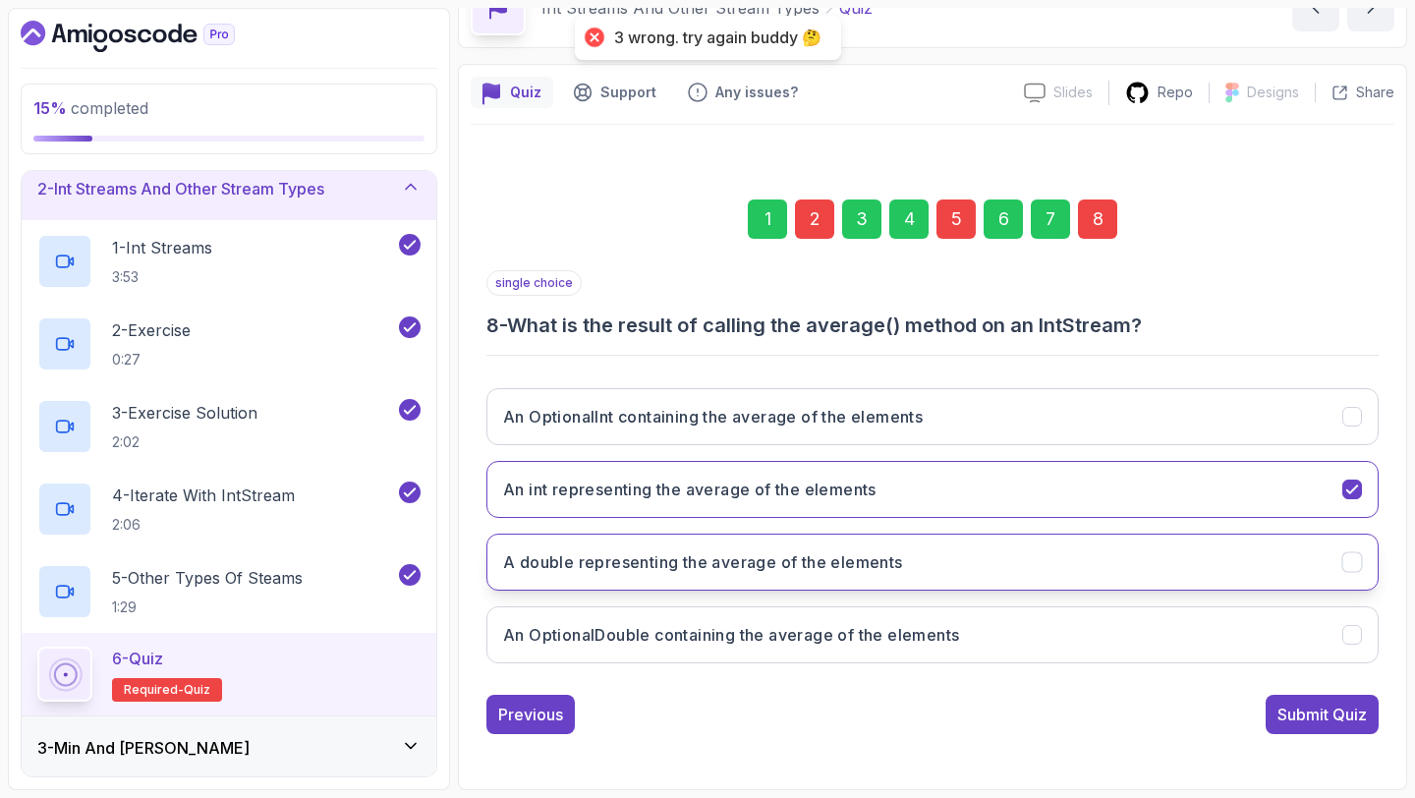
click at [791, 558] on h3 "A double representing the average of the elements" at bounding box center [703, 562] width 400 height 24
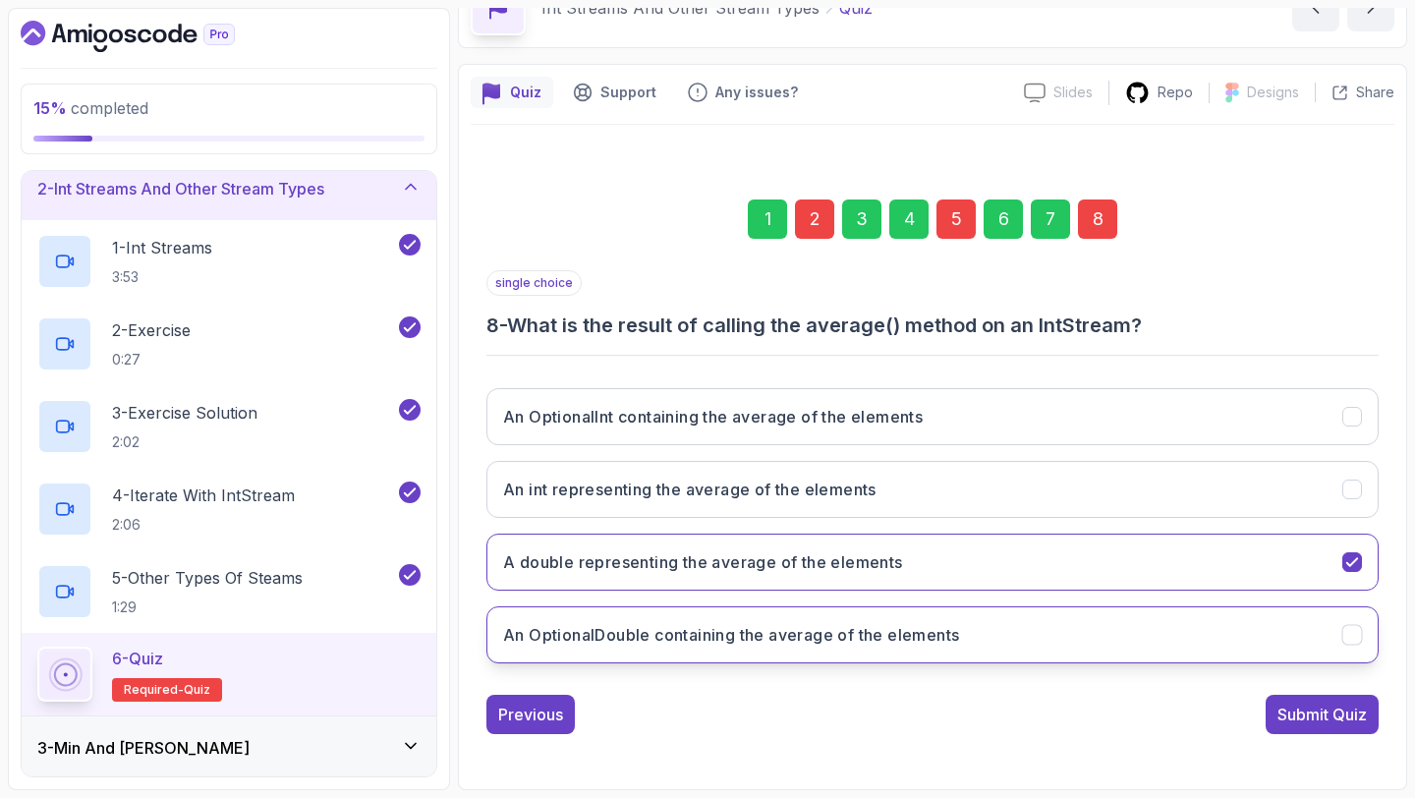
click at [1176, 653] on button "An OptionalDouble containing the average of the elements" at bounding box center [932, 634] width 892 height 57
click at [1335, 716] on div "Submit Quiz" at bounding box center [1321, 714] width 89 height 24
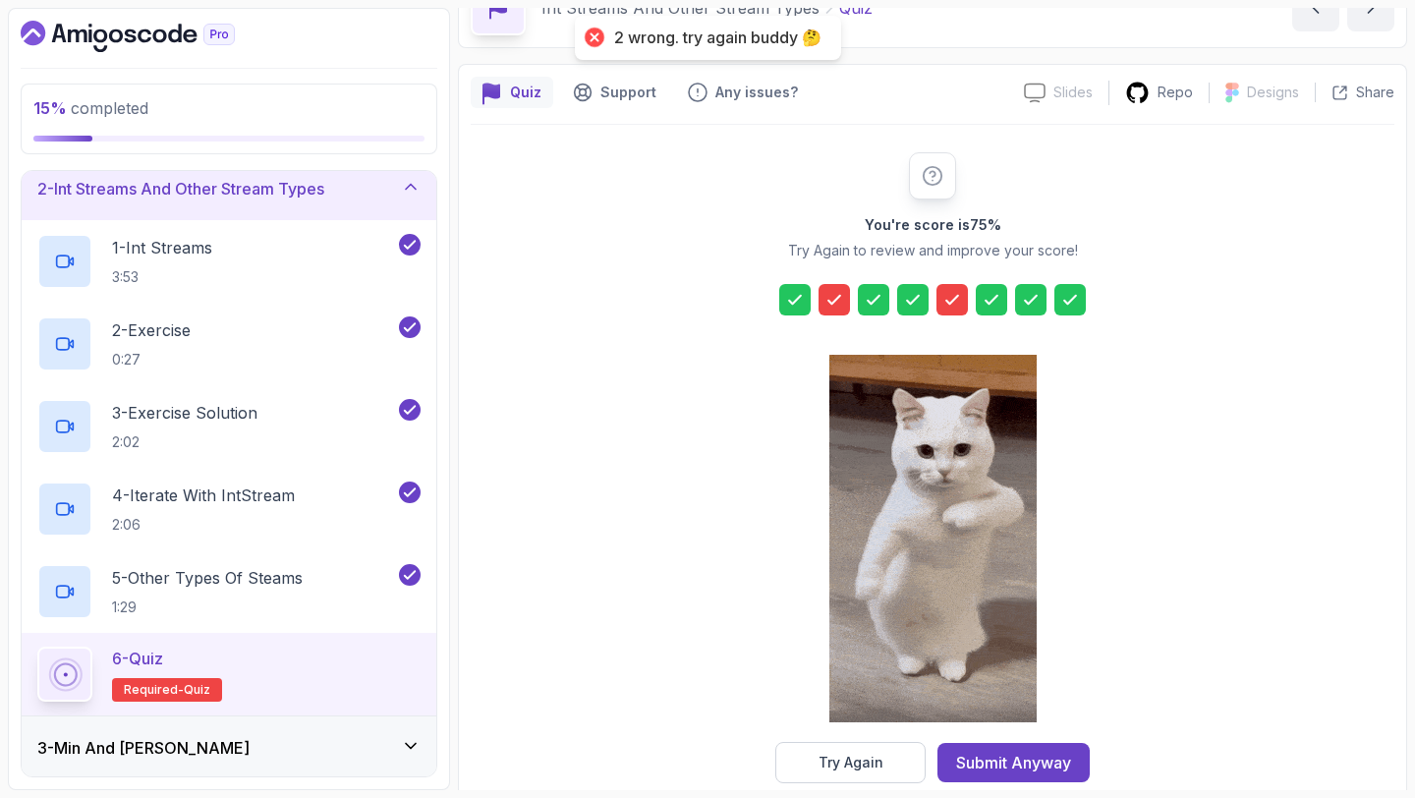
click at [827, 766] on div "Try Again" at bounding box center [850, 763] width 65 height 20
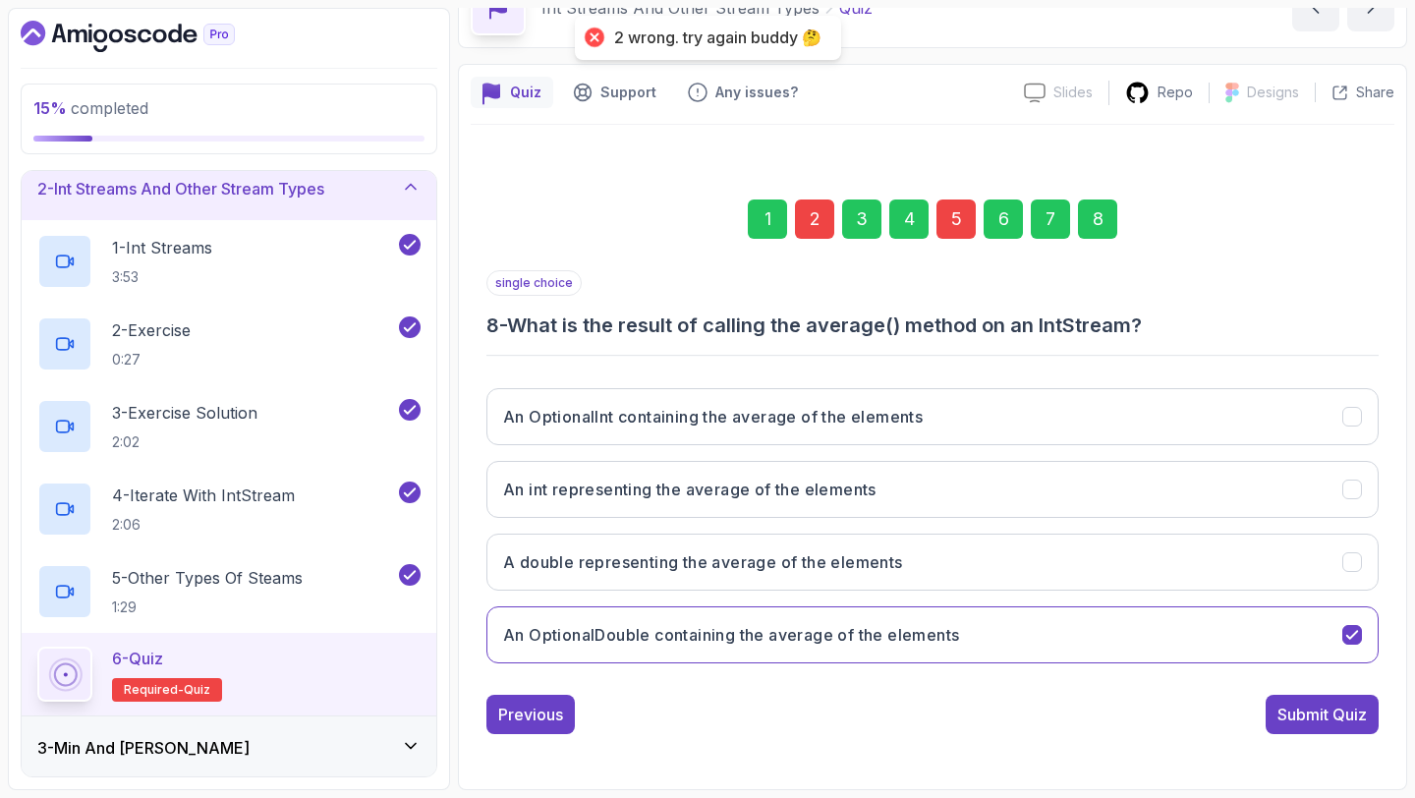
click at [821, 235] on div "2" at bounding box center [814, 218] width 39 height 39
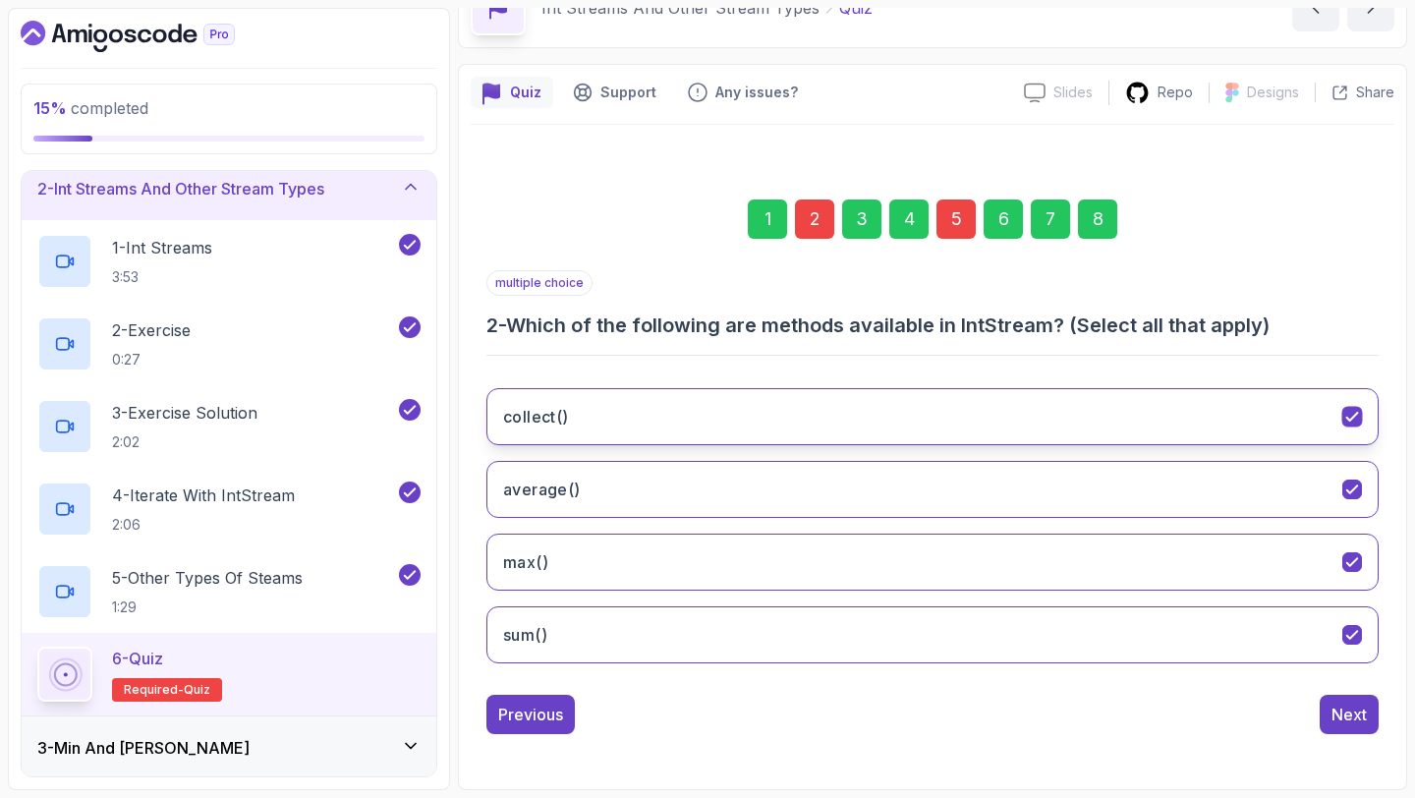
click at [851, 427] on button "collect()" at bounding box center [932, 416] width 892 height 57
click at [951, 214] on div "5" at bounding box center [955, 218] width 39 height 39
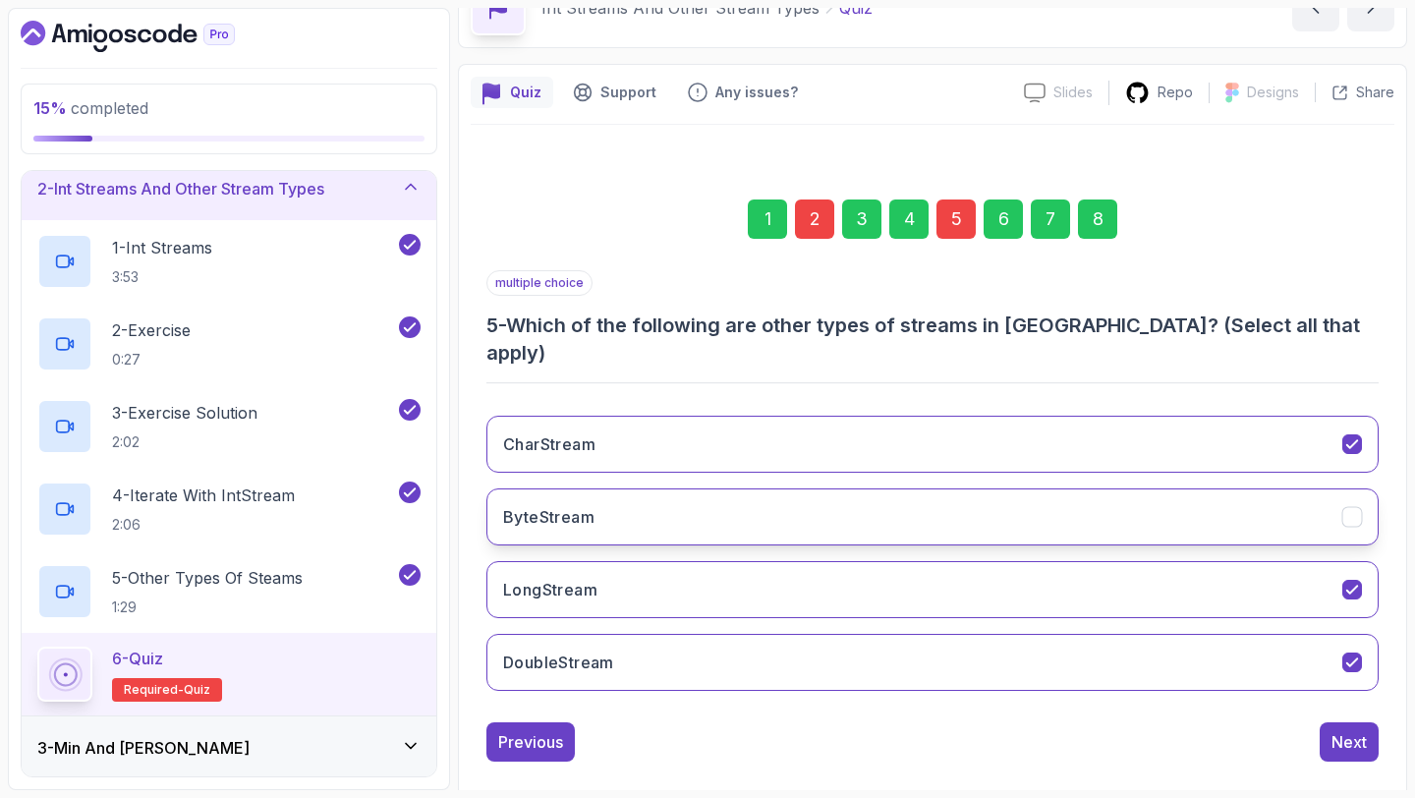
click at [759, 490] on button "ByteStream" at bounding box center [932, 516] width 892 height 57
click at [1099, 230] on div "8" at bounding box center [1097, 218] width 39 height 39
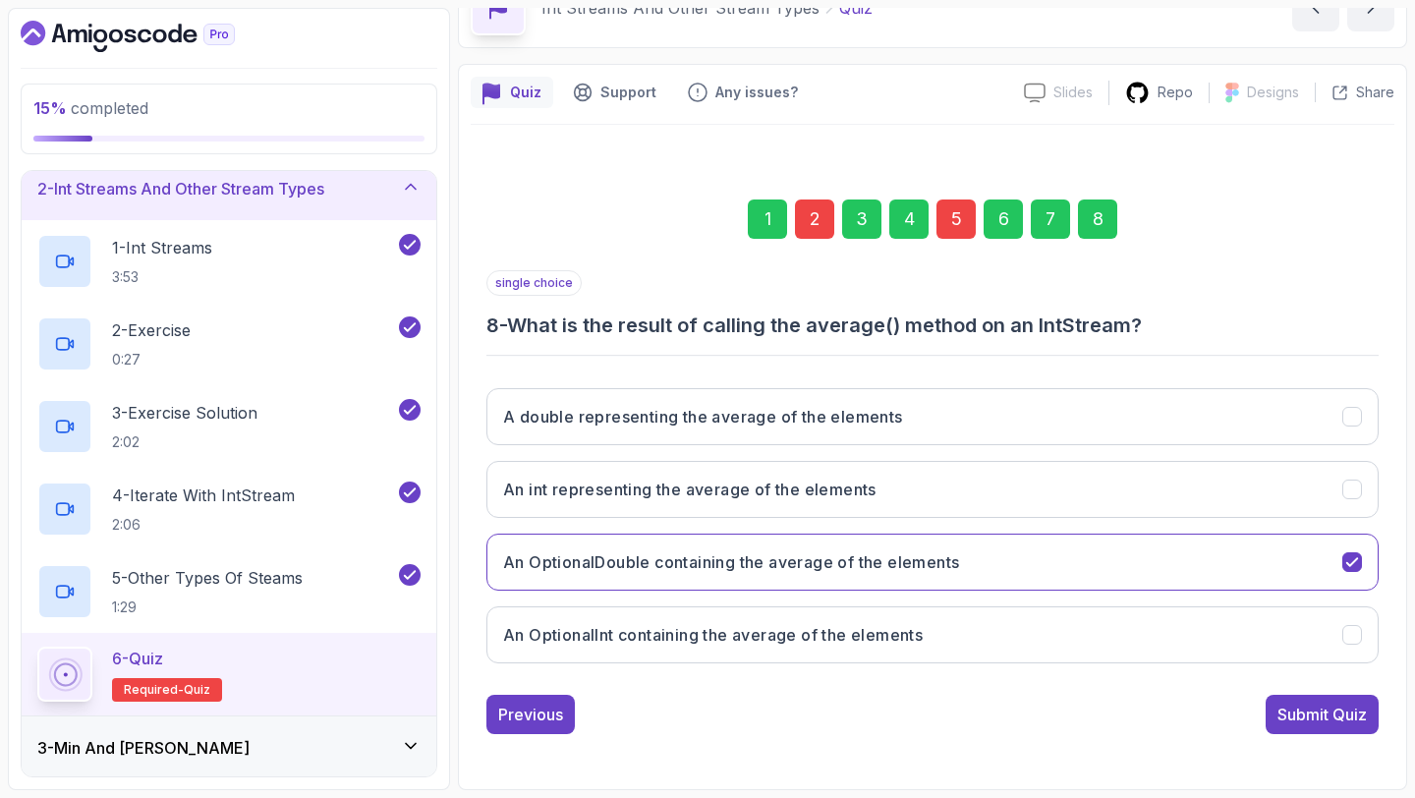
click at [1367, 719] on button "Submit Quiz" at bounding box center [1321, 714] width 113 height 39
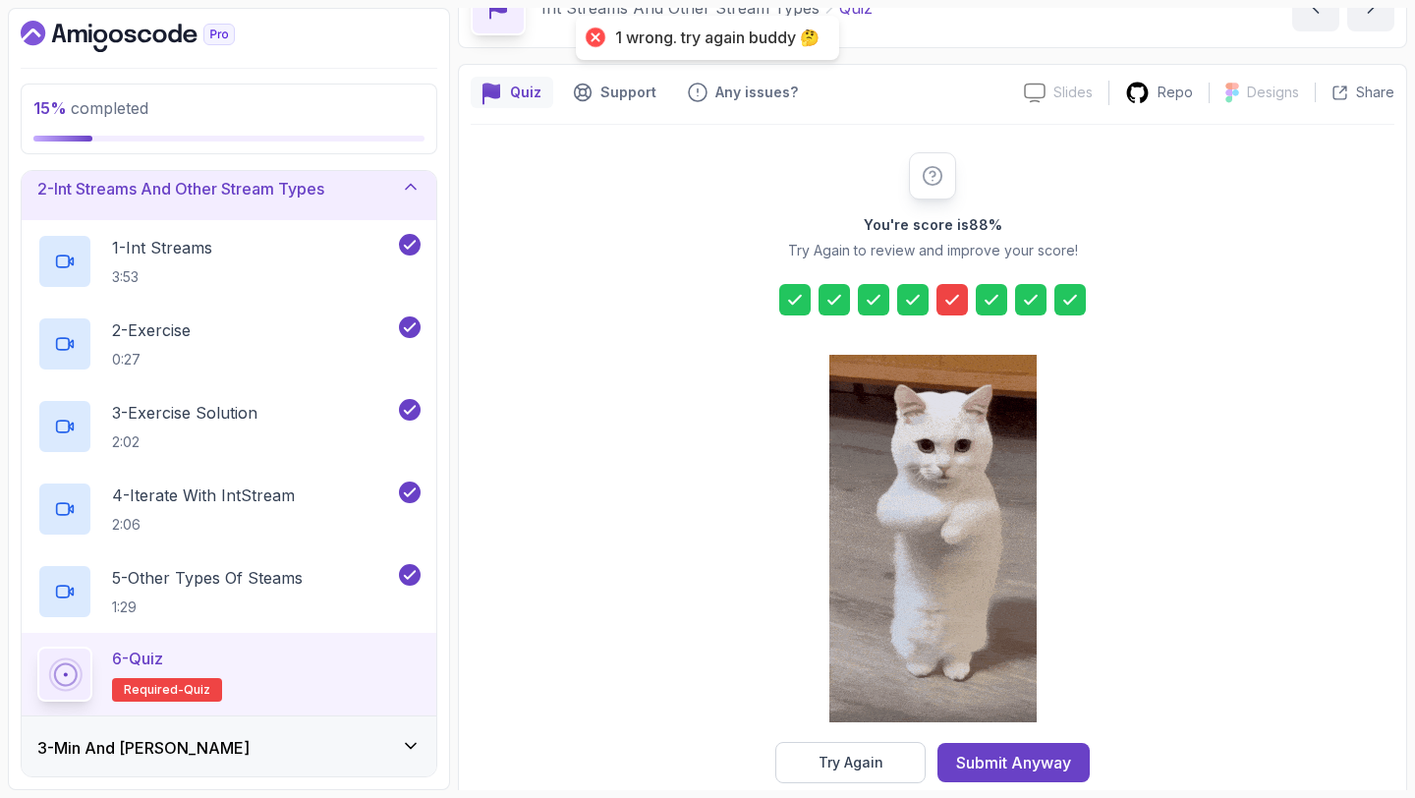
click at [860, 768] on div "Try Again" at bounding box center [850, 763] width 65 height 20
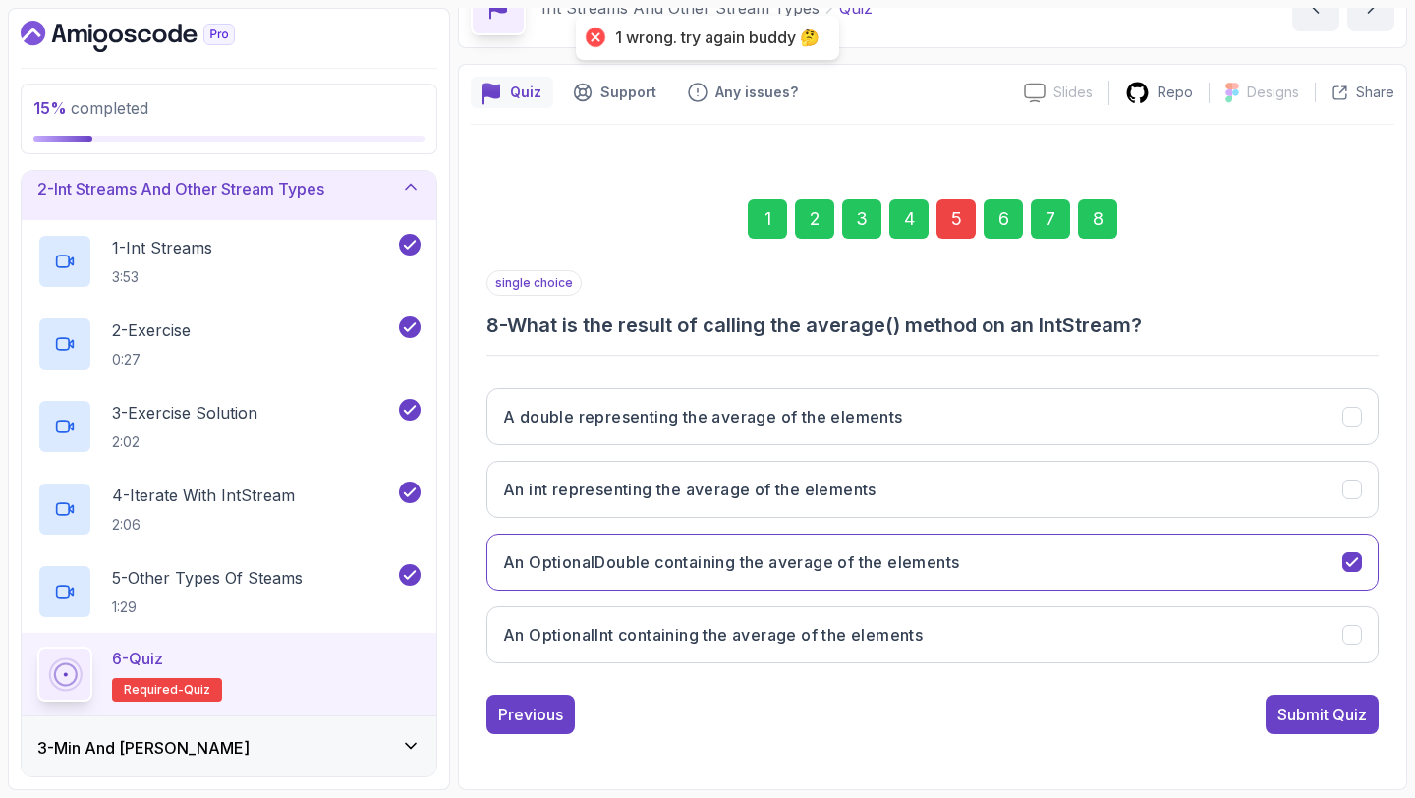
click at [956, 214] on div "5" at bounding box center [955, 218] width 39 height 39
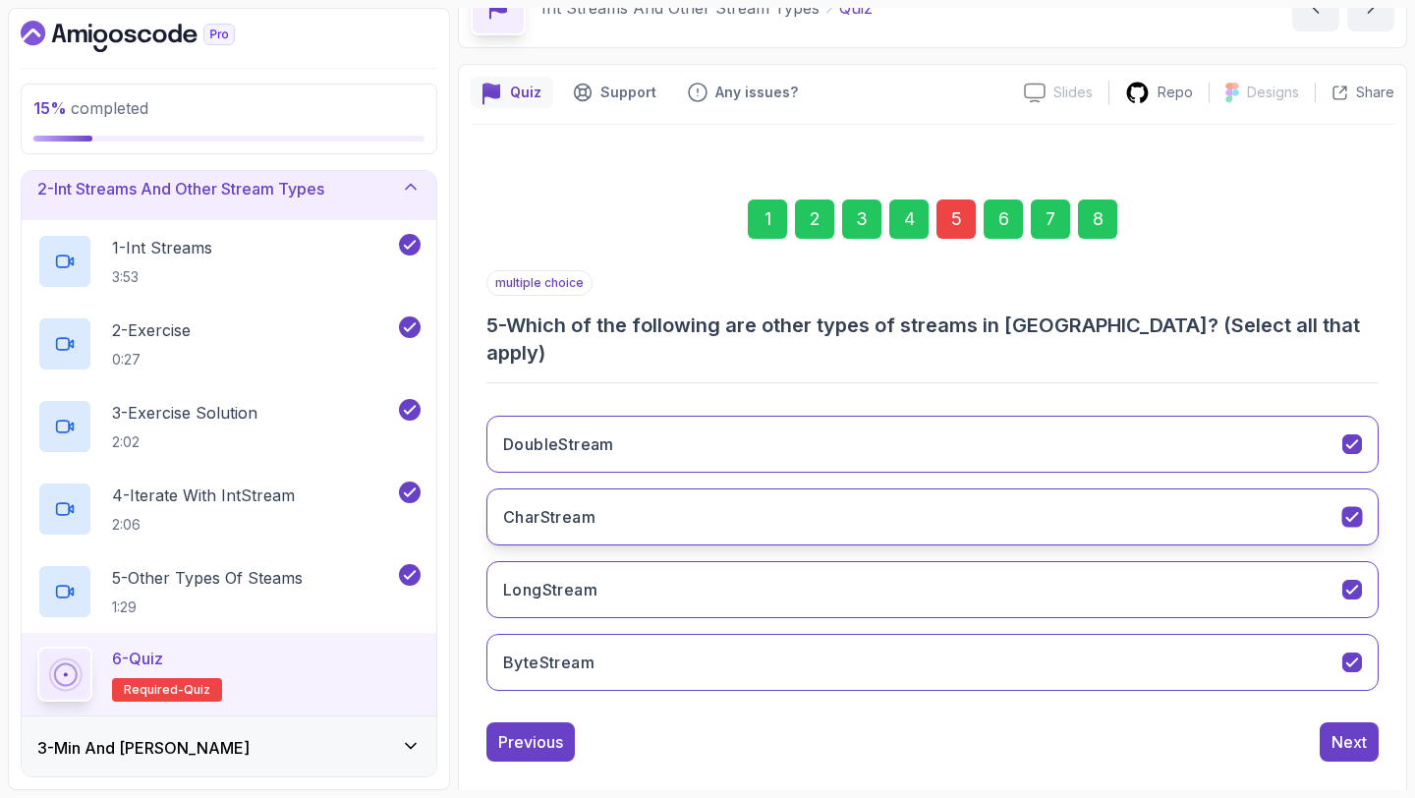
click at [718, 488] on button "CharStream" at bounding box center [932, 516] width 892 height 57
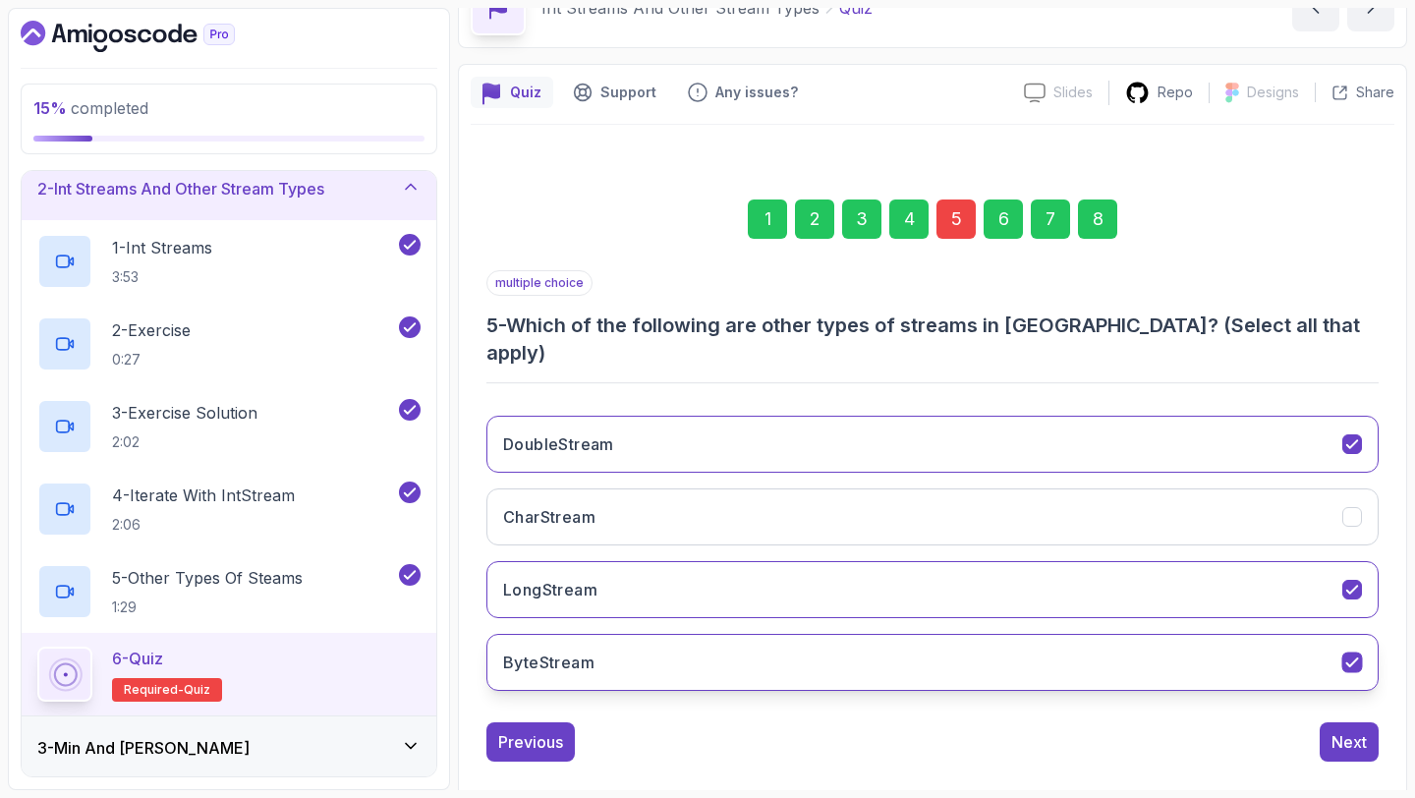
click at [637, 634] on button "ByteStream" at bounding box center [932, 662] width 892 height 57
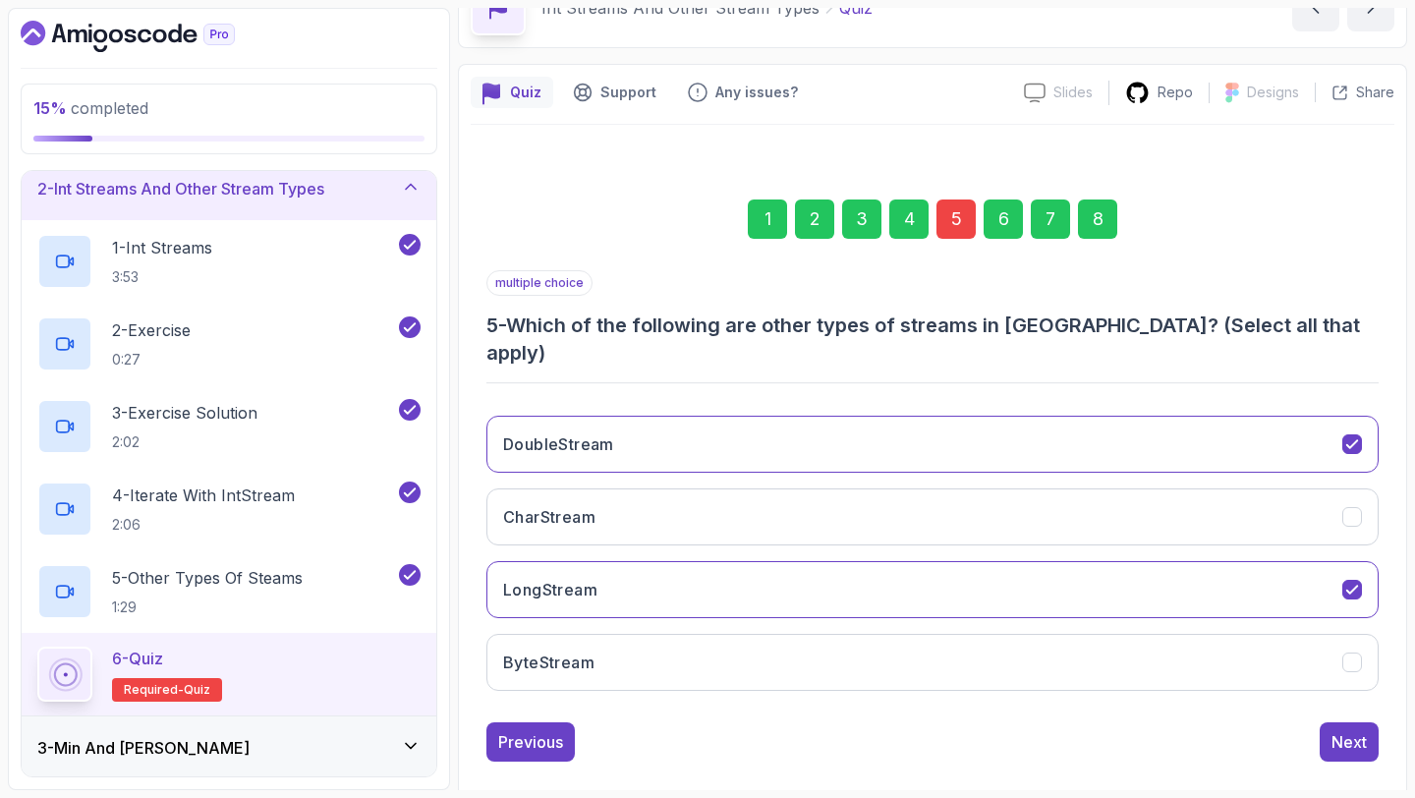
click at [1101, 239] on div "1 2 3 4 5 6 7 8" at bounding box center [932, 219] width 892 height 102
click at [1100, 210] on div "8" at bounding box center [1097, 218] width 39 height 39
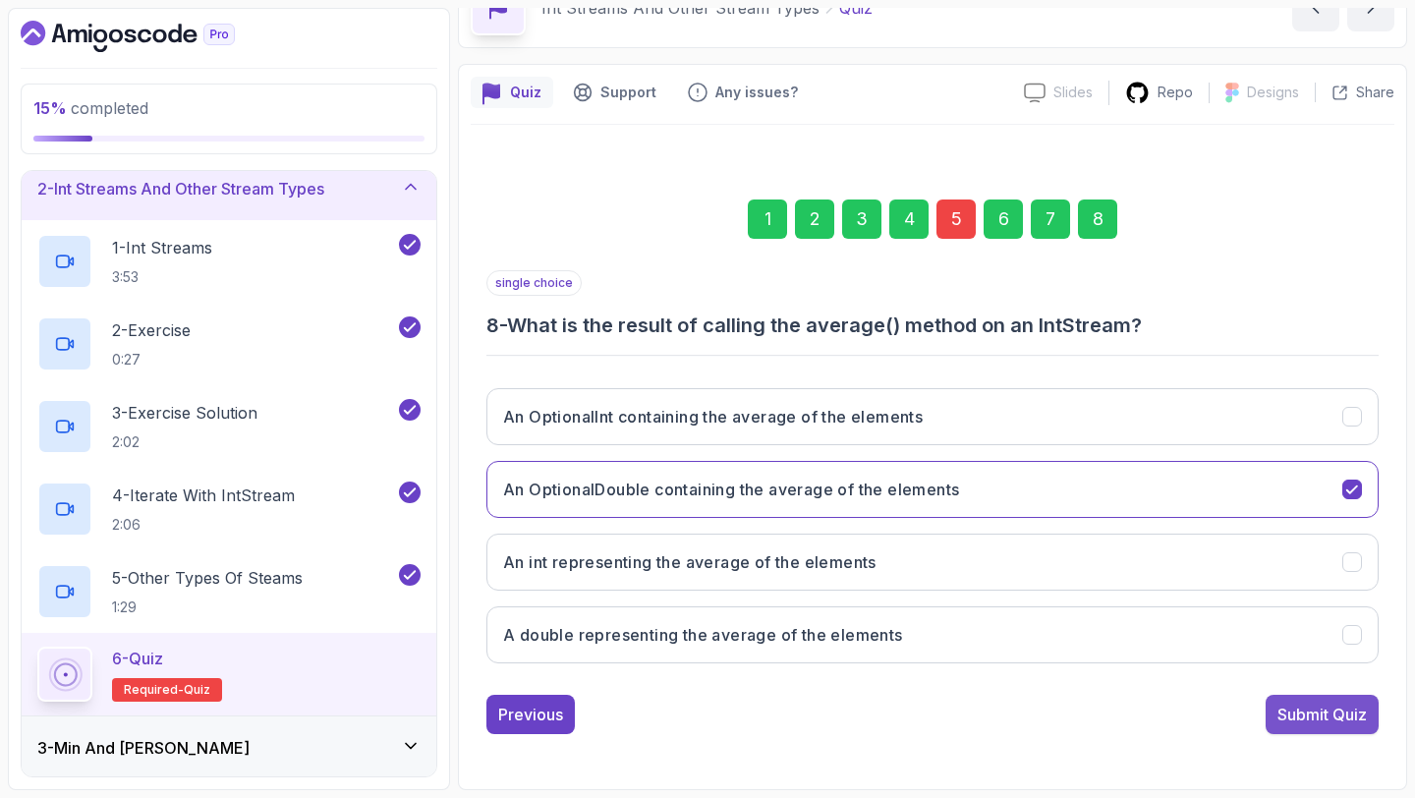
click at [1334, 713] on div "Submit Quiz" at bounding box center [1321, 714] width 89 height 24
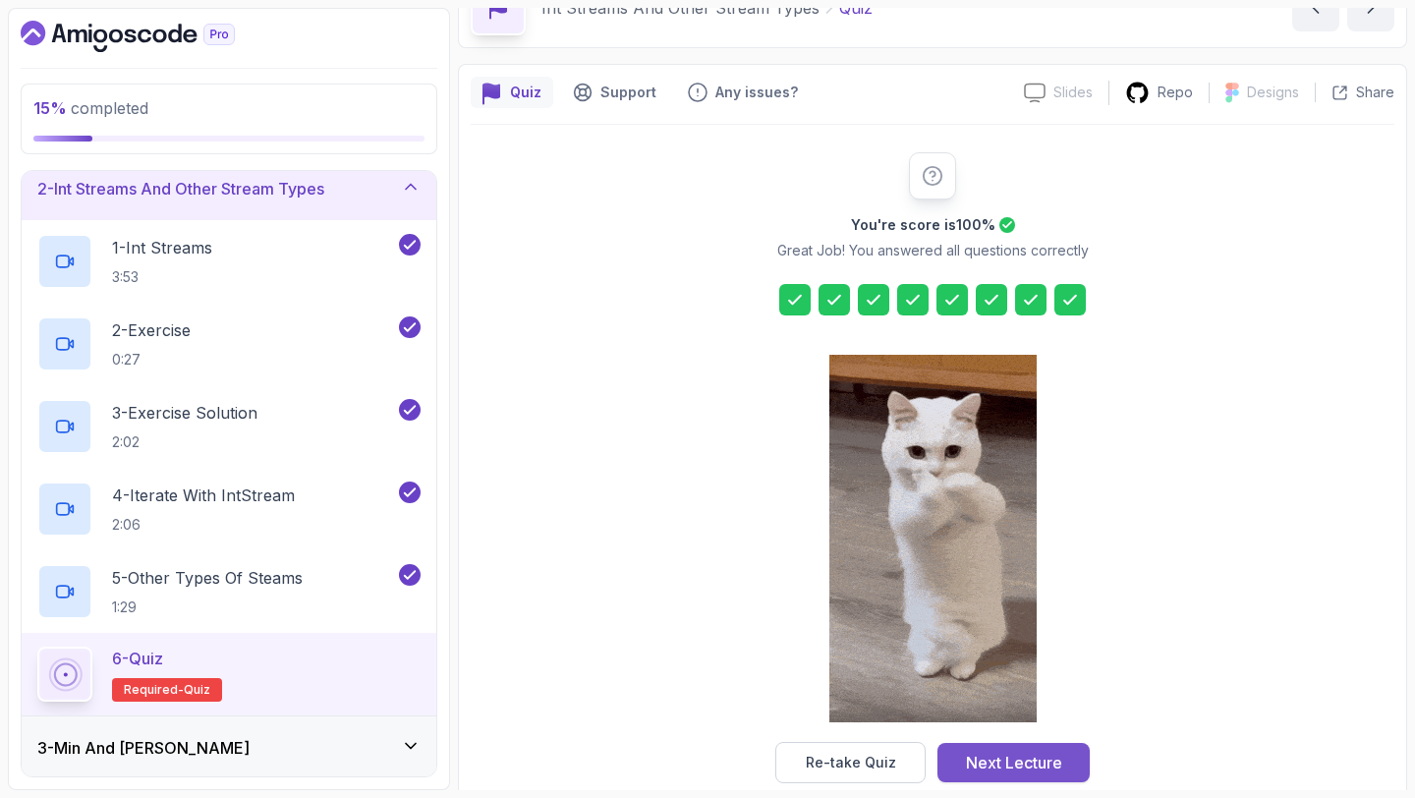
click at [1003, 766] on div "Next Lecture" at bounding box center [1014, 763] width 96 height 24
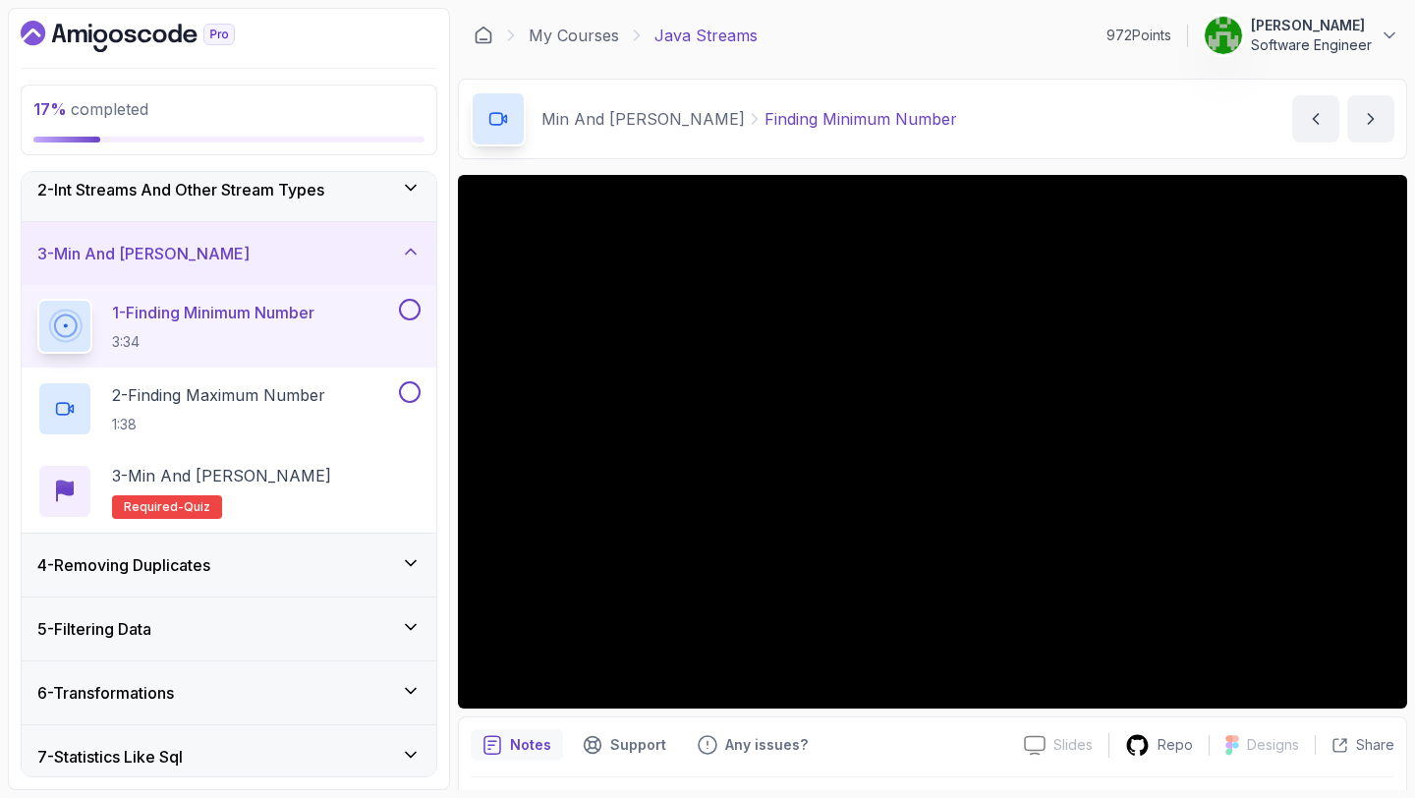
click at [402, 311] on button at bounding box center [410, 310] width 22 height 22
click at [407, 385] on button at bounding box center [410, 392] width 22 height 22
click at [356, 484] on div "3 - Min and Max Quiz Required- quiz" at bounding box center [228, 491] width 383 height 55
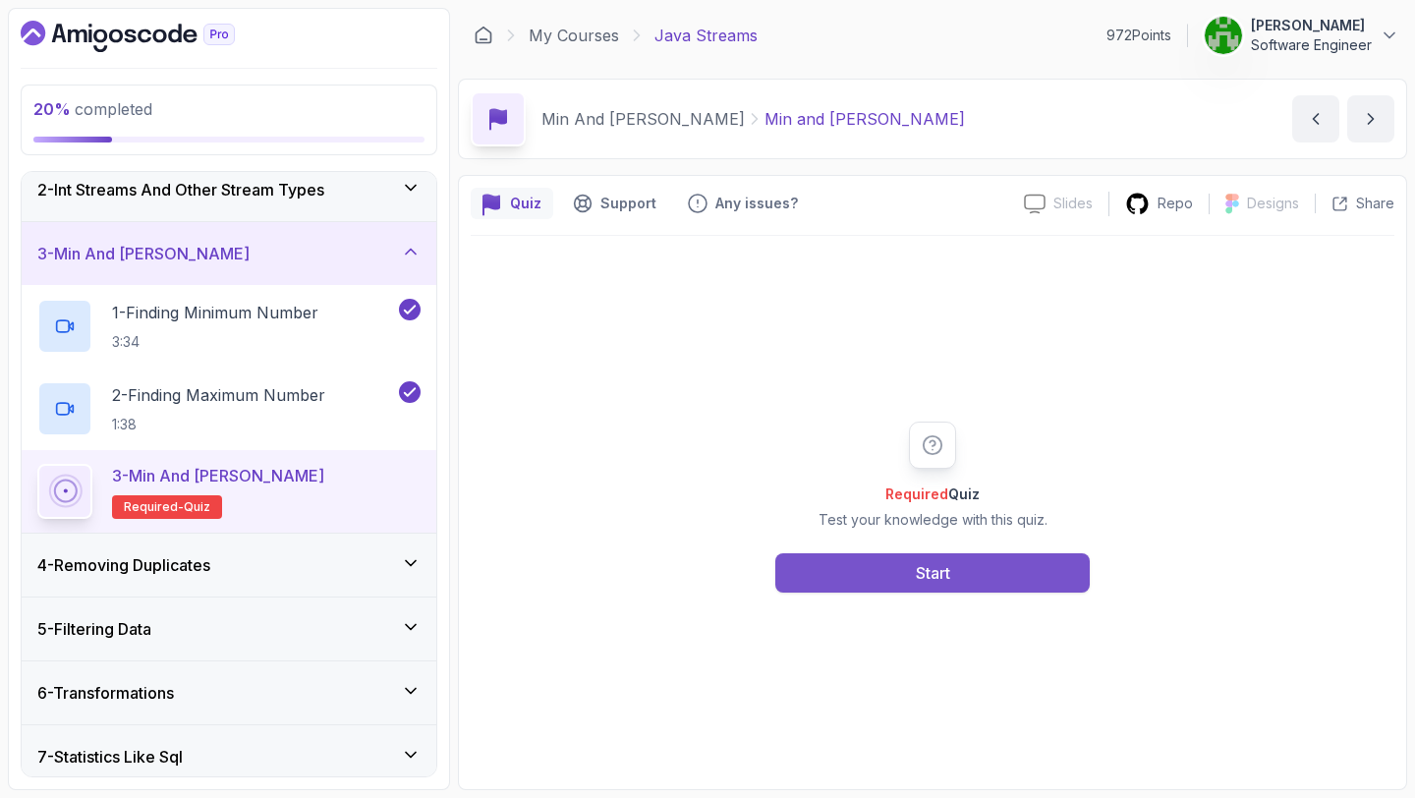
click at [886, 589] on button "Start" at bounding box center [932, 572] width 314 height 39
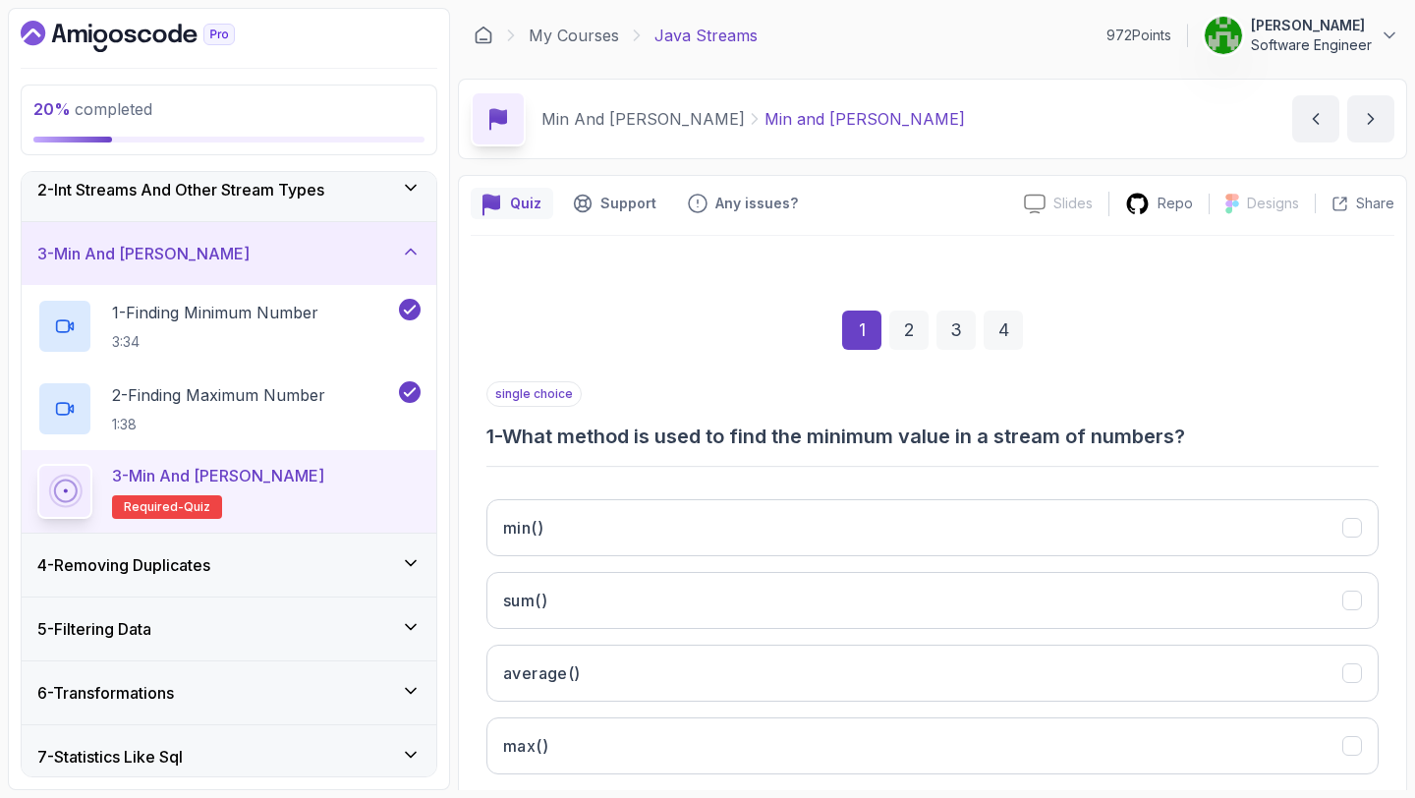
click at [257, 565] on div "4 - Removing Duplicates" at bounding box center [228, 565] width 383 height 24
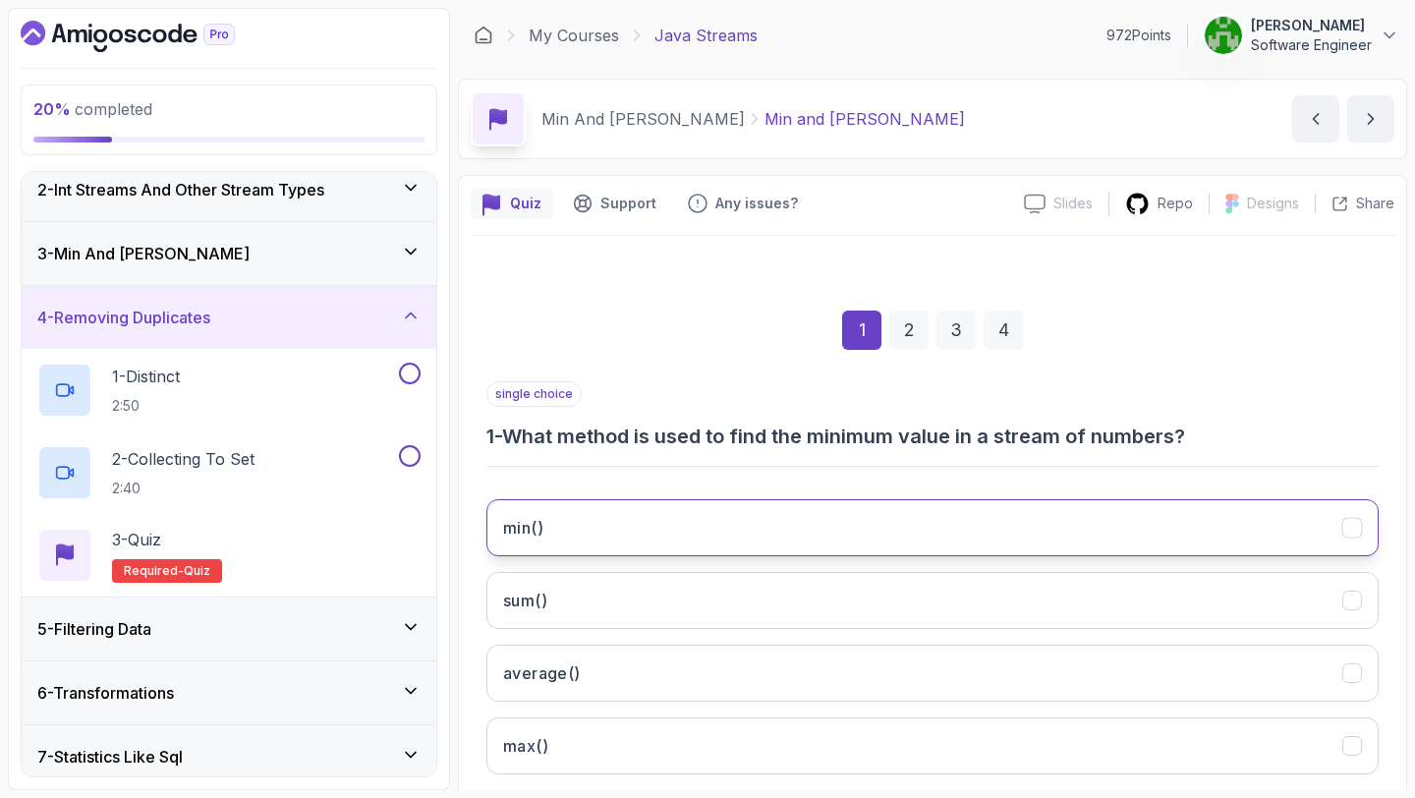
click at [528, 536] on h3 "min()" at bounding box center [523, 528] width 40 height 24
click at [913, 327] on div "2" at bounding box center [908, 329] width 39 height 39
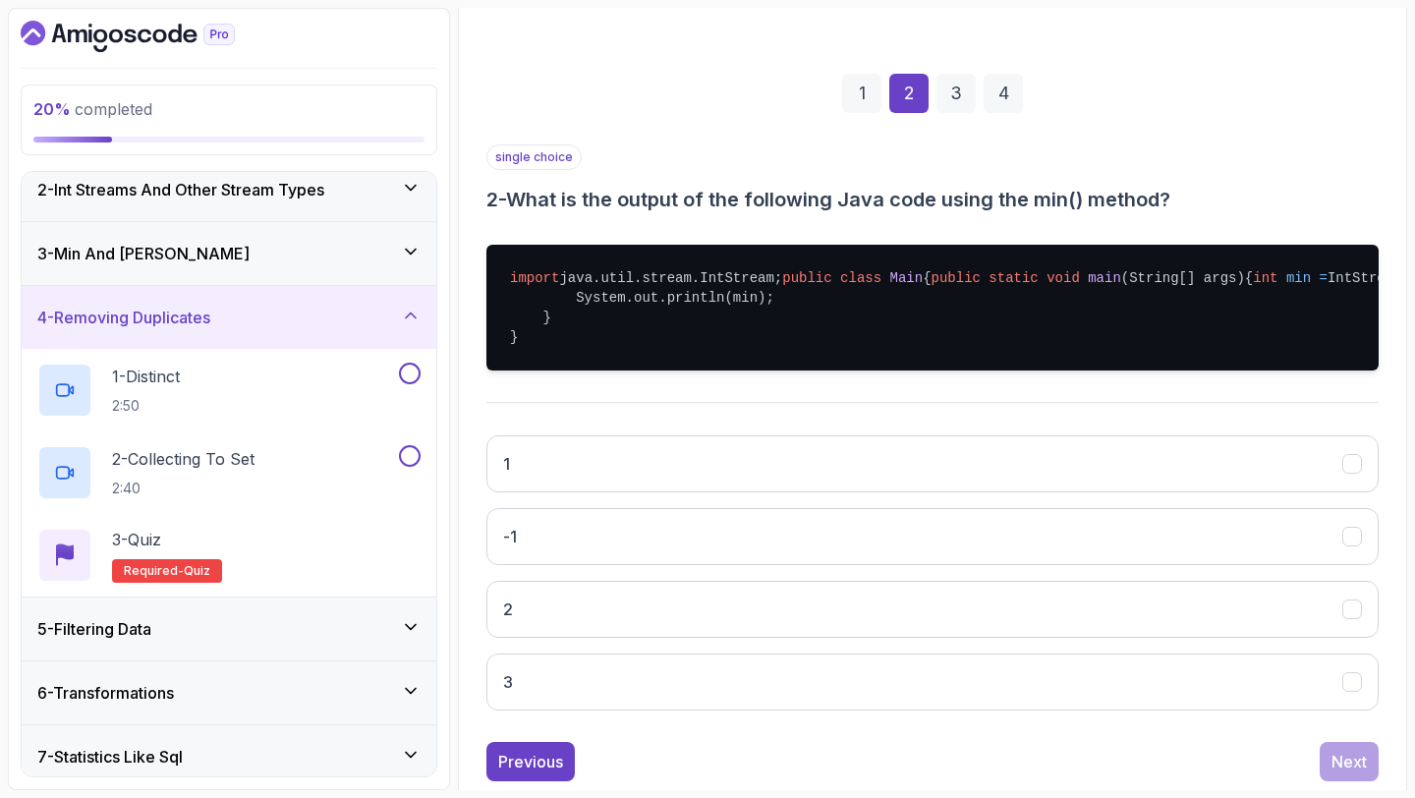
scroll to position [236, 0]
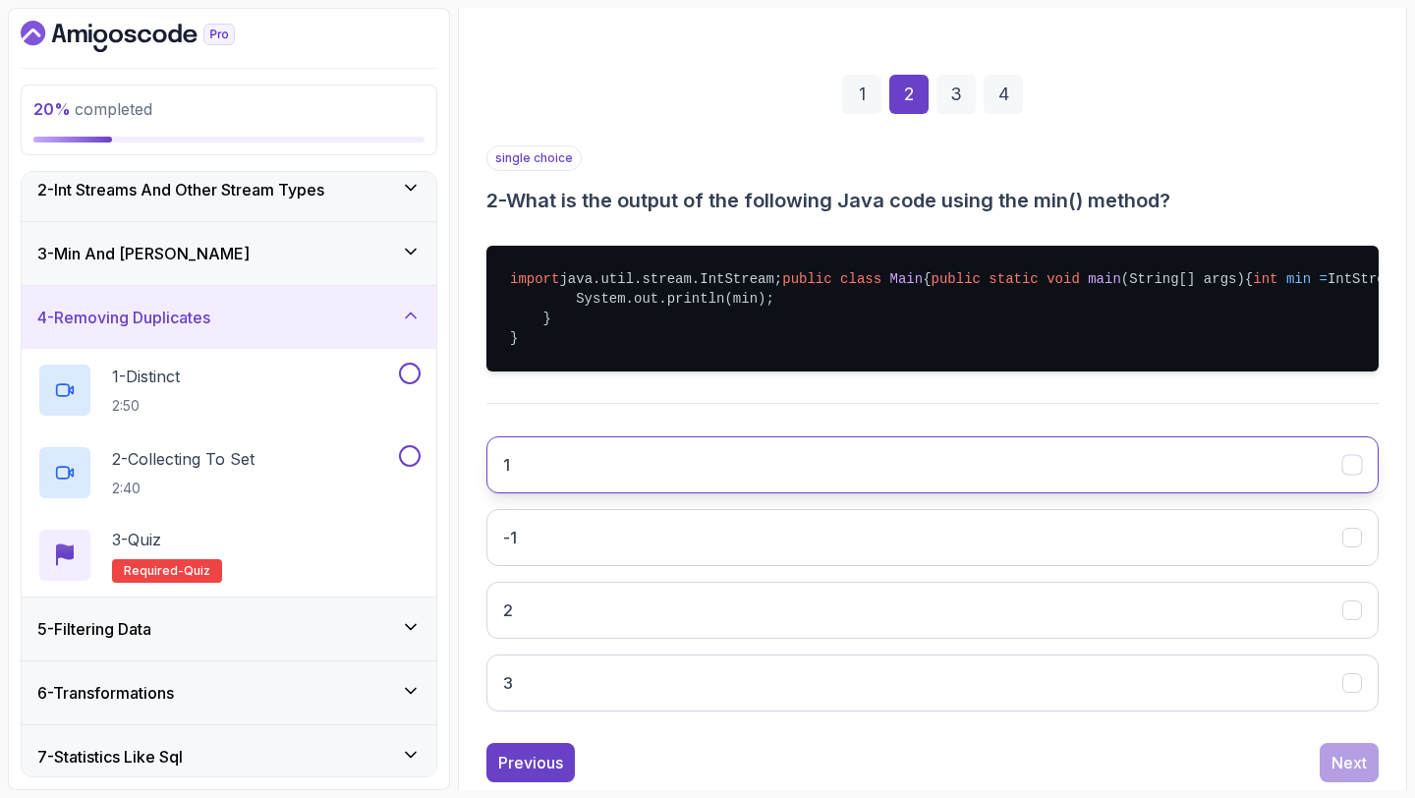
click at [718, 493] on button "1" at bounding box center [932, 464] width 892 height 57
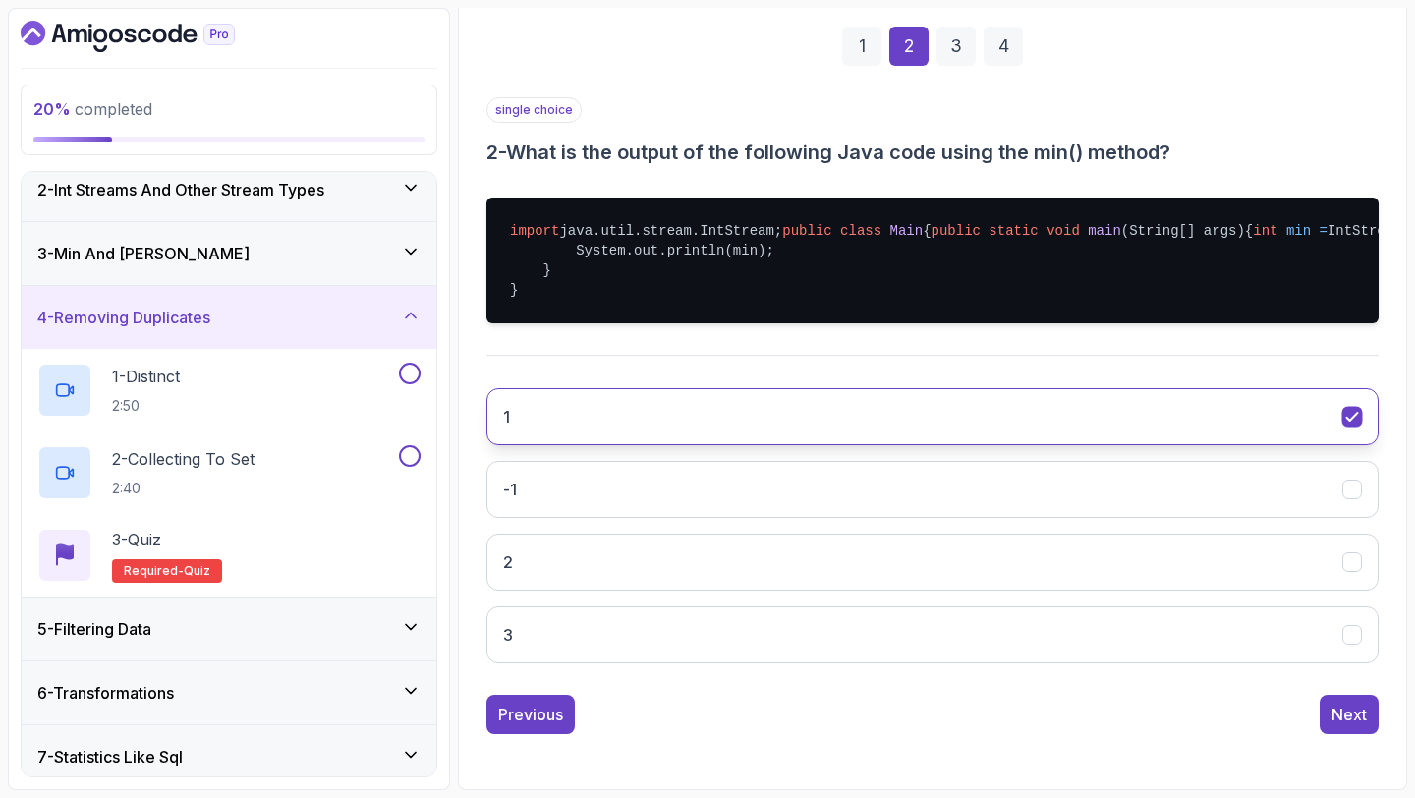
scroll to position [320, 0]
click at [1322, 734] on button "Next" at bounding box center [1348, 714] width 59 height 39
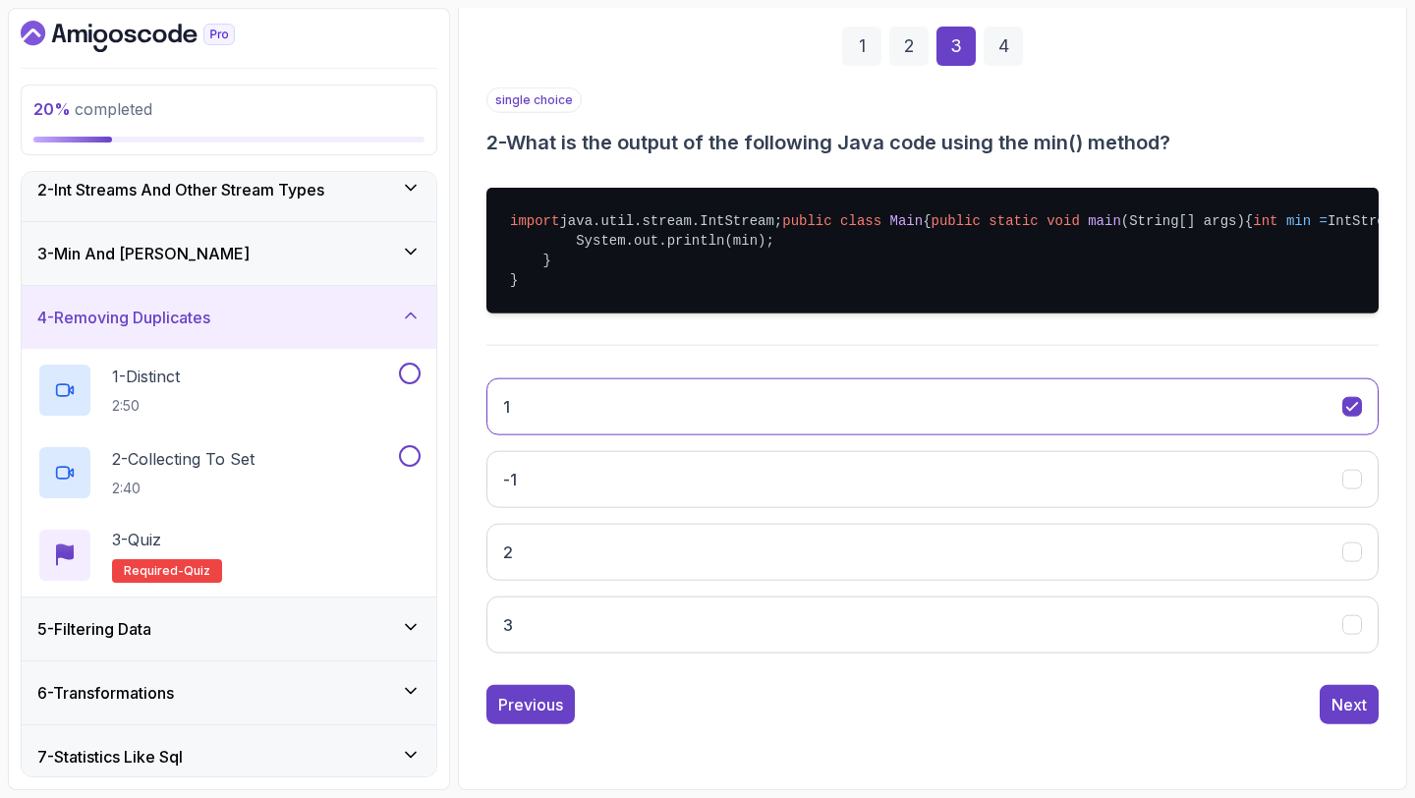
scroll to position [111, 0]
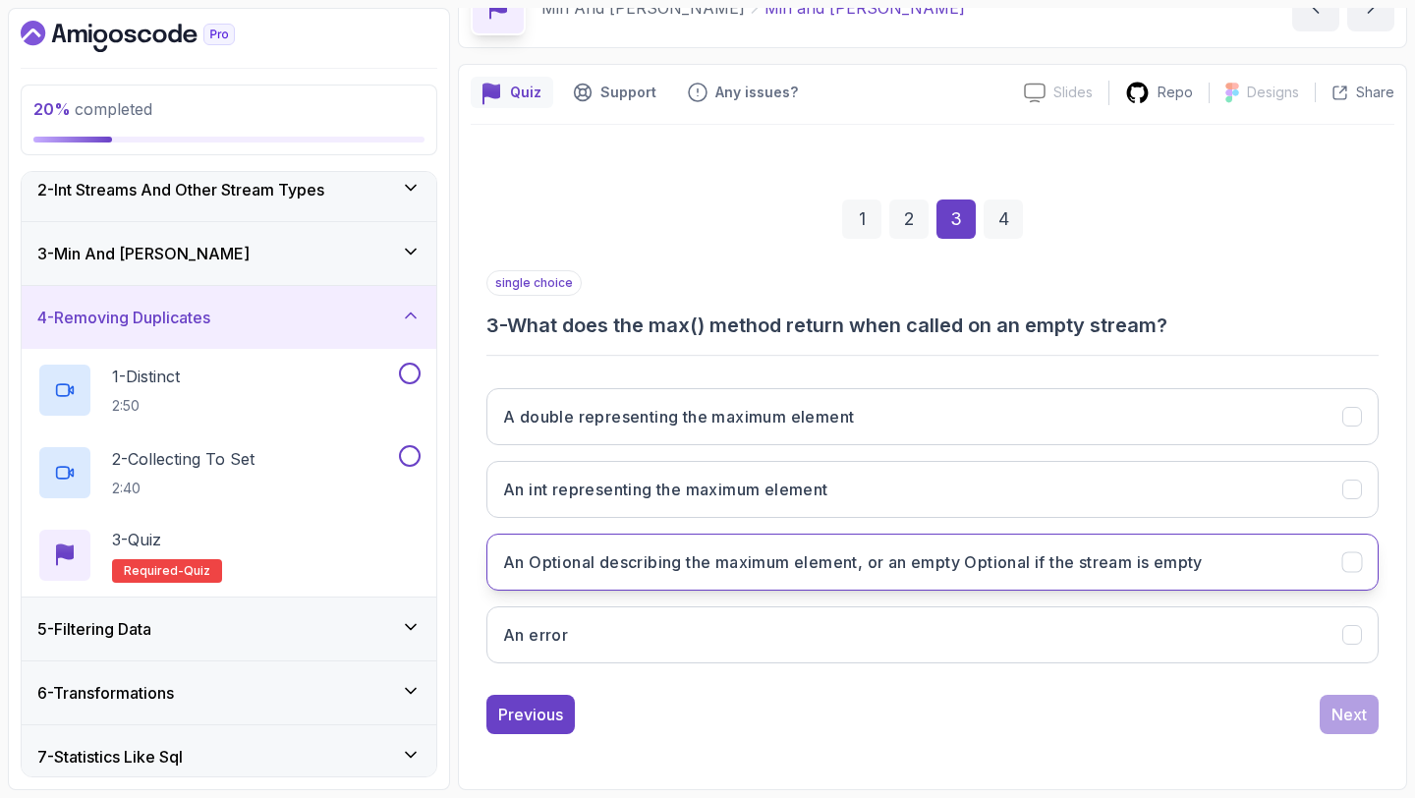
click at [874, 564] on h3 "An Optional describing the maximum element, or an empty Optional if the stream …" at bounding box center [852, 562] width 699 height 24
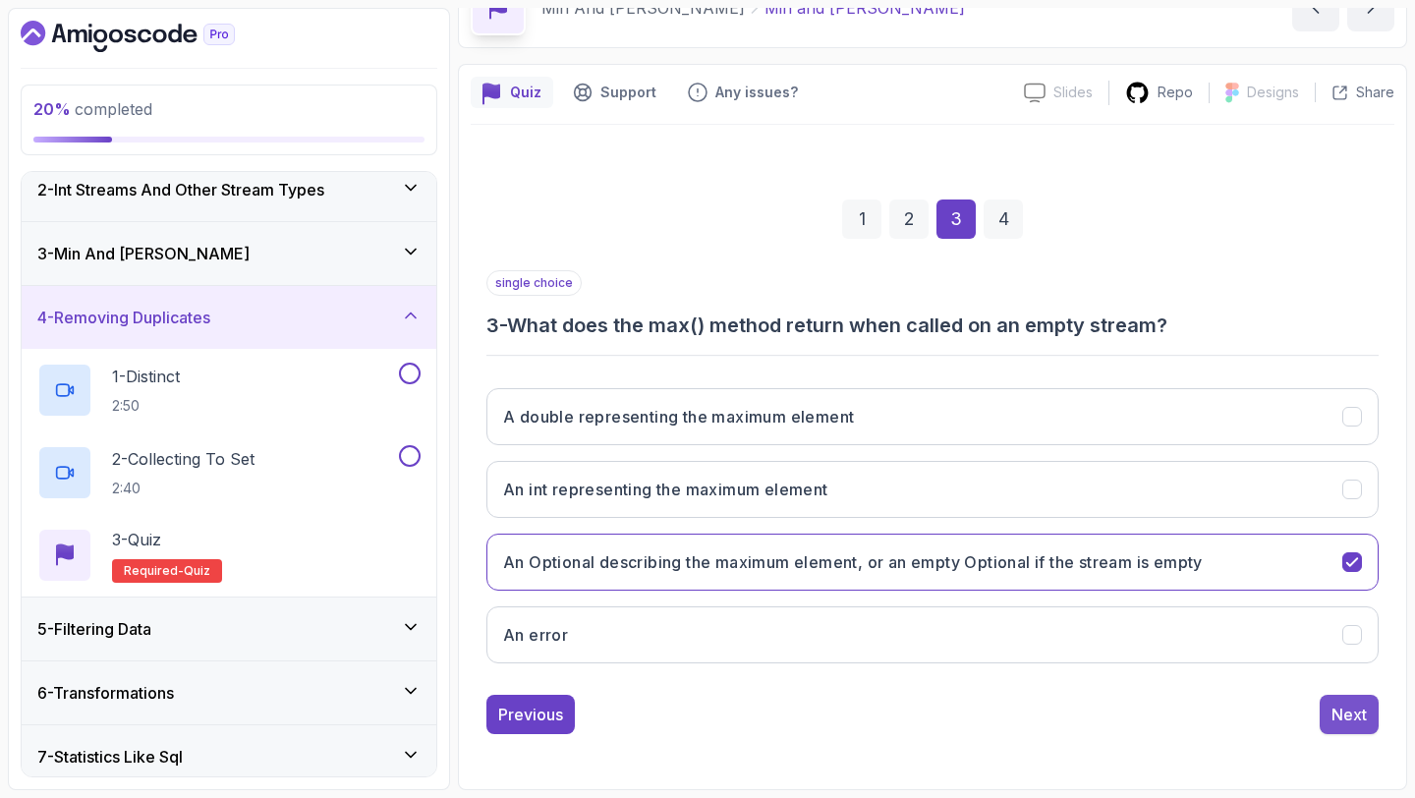
click at [1336, 699] on button "Next" at bounding box center [1348, 714] width 59 height 39
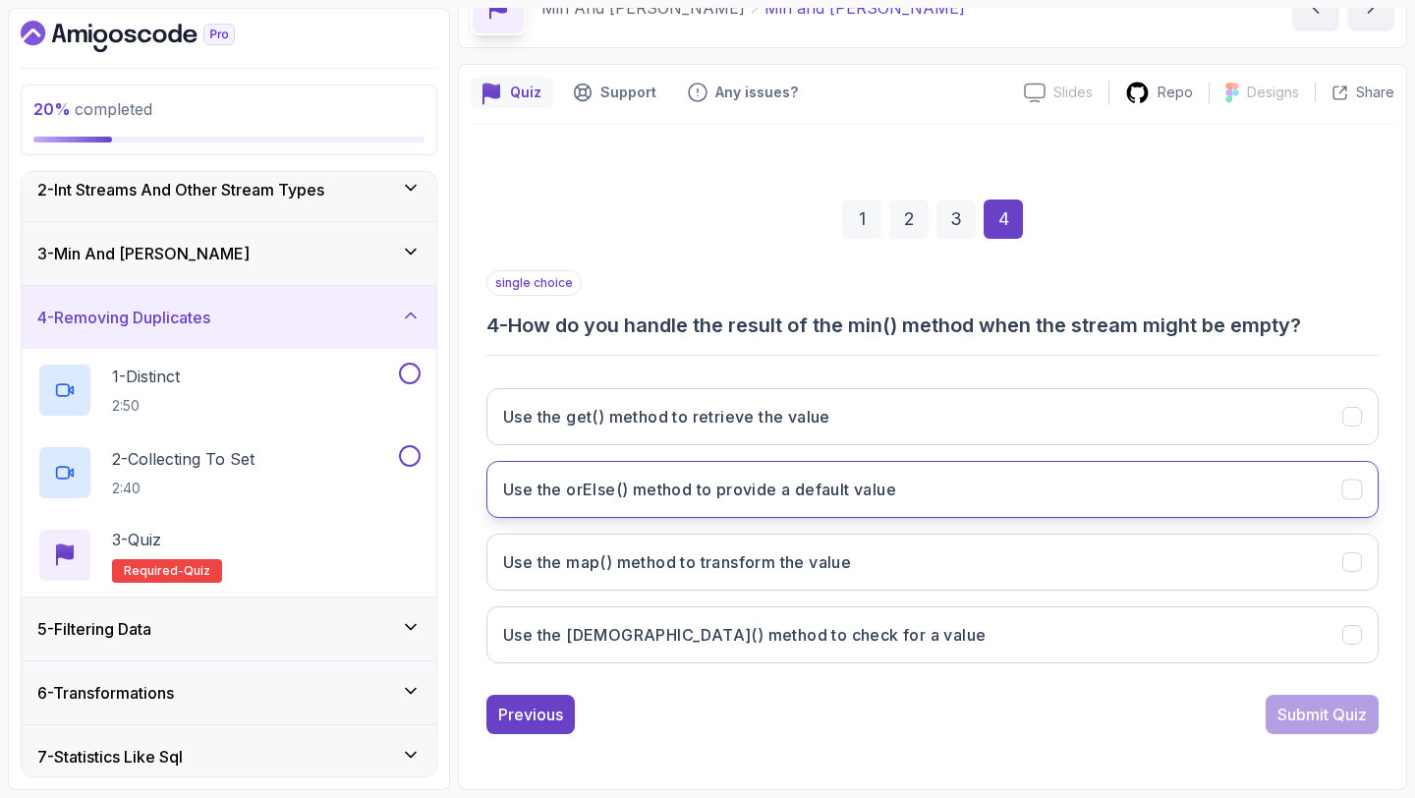
click at [726, 493] on h3 "Use the orElse() method to provide a default value" at bounding box center [699, 489] width 393 height 24
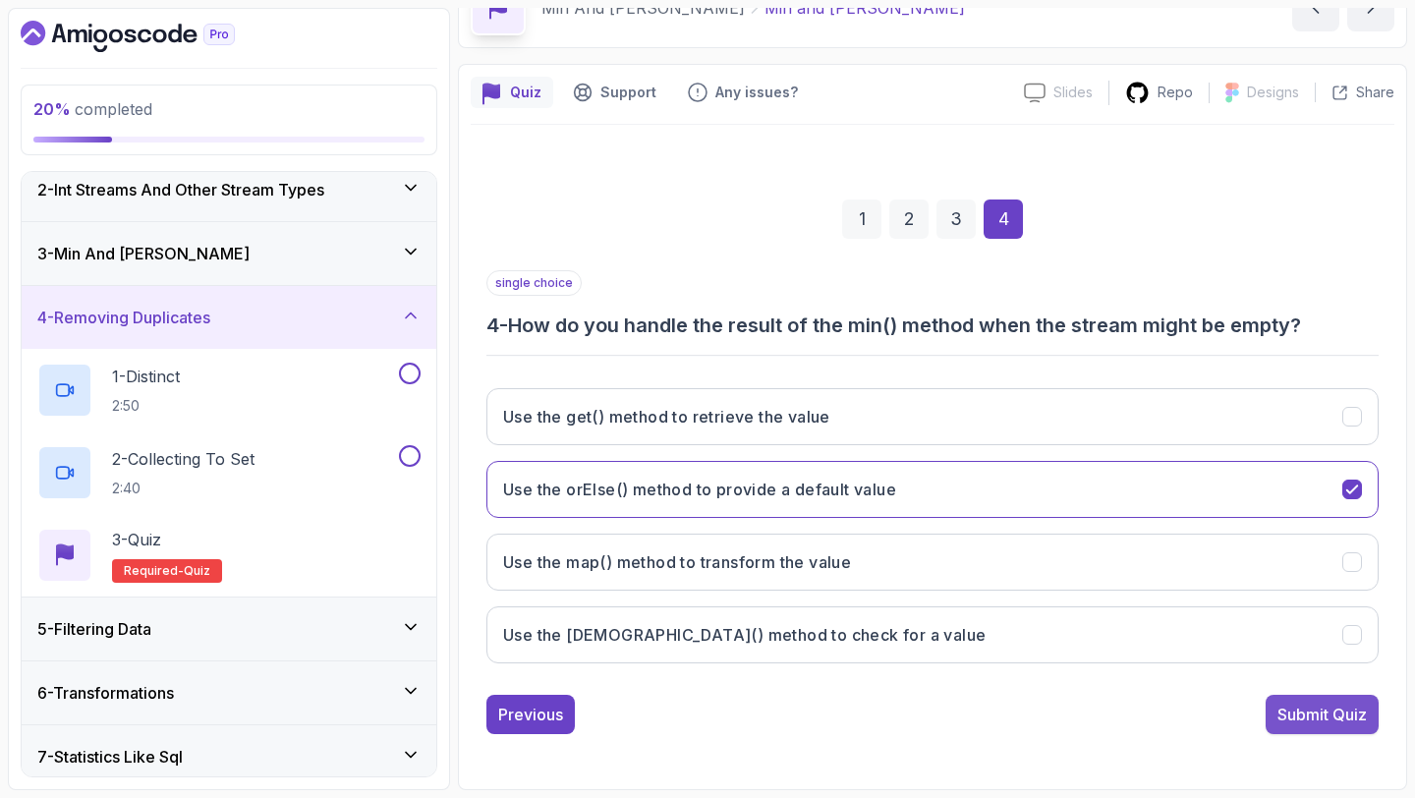
click at [1268, 714] on button "Submit Quiz" at bounding box center [1321, 714] width 113 height 39
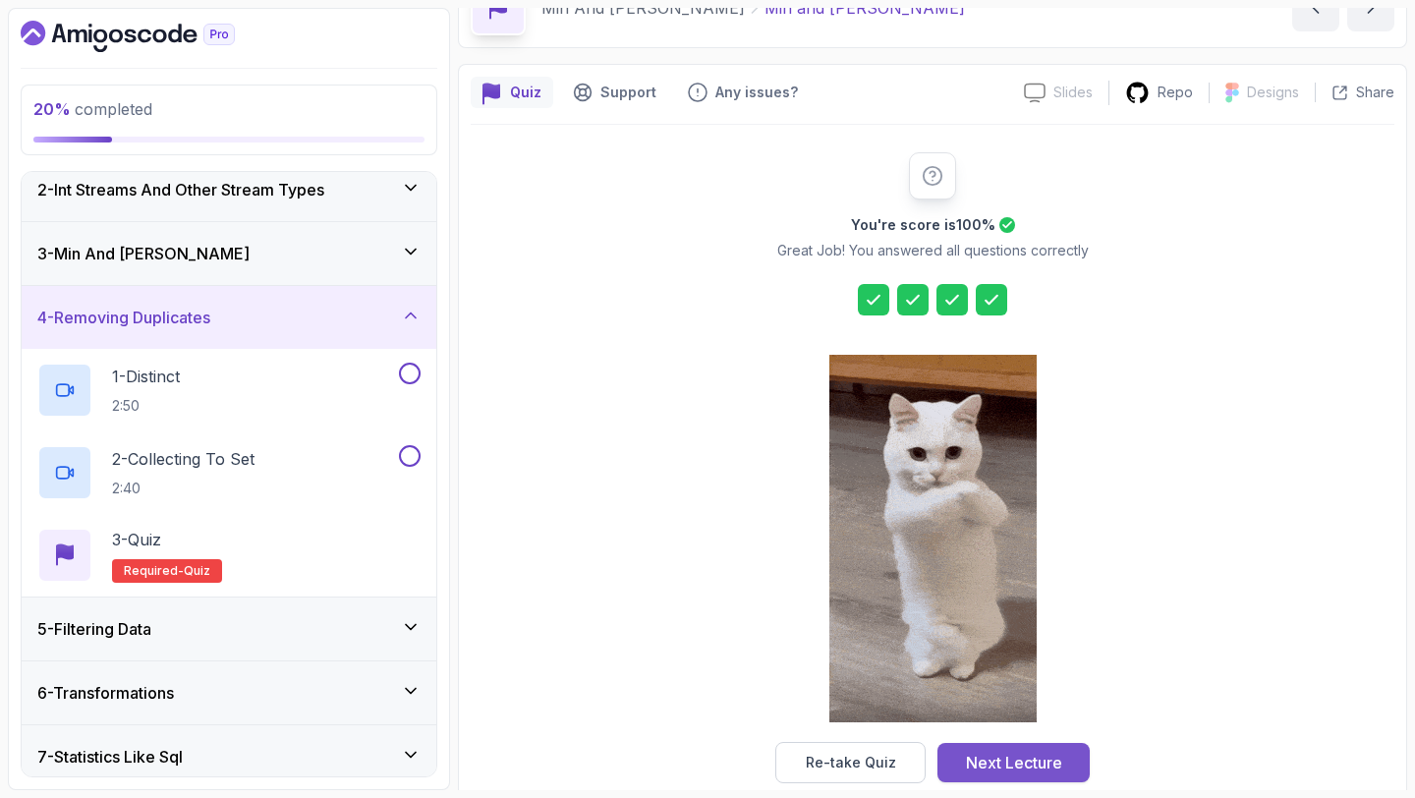
click at [1015, 764] on div "Next Lecture" at bounding box center [1014, 763] width 96 height 24
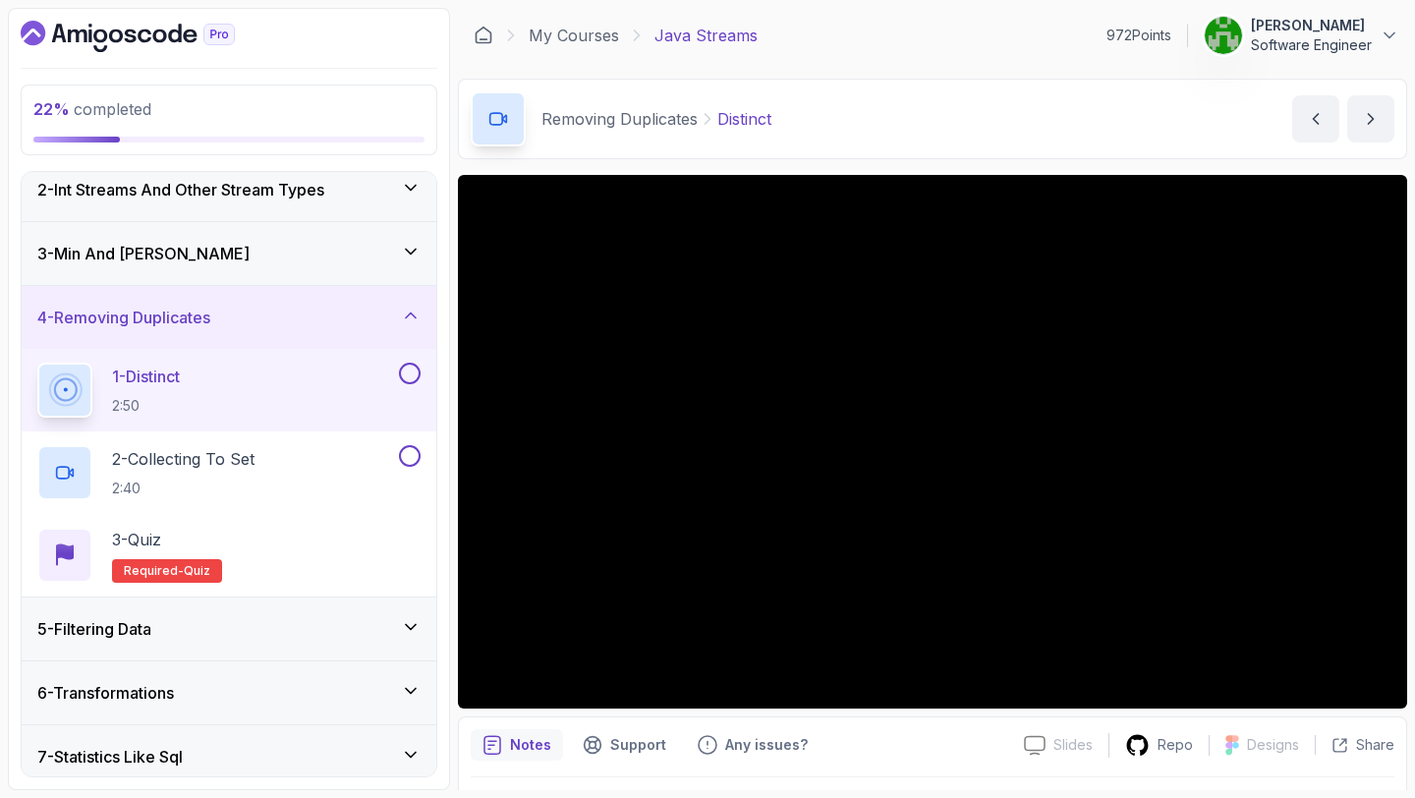
click at [429, 382] on div "1 - Distinct 2:50" at bounding box center [229, 390] width 415 height 83
click at [408, 372] on button at bounding box center [410, 373] width 22 height 22
click at [318, 470] on div "2 - Collecting To Set 2:40" at bounding box center [216, 472] width 358 height 55
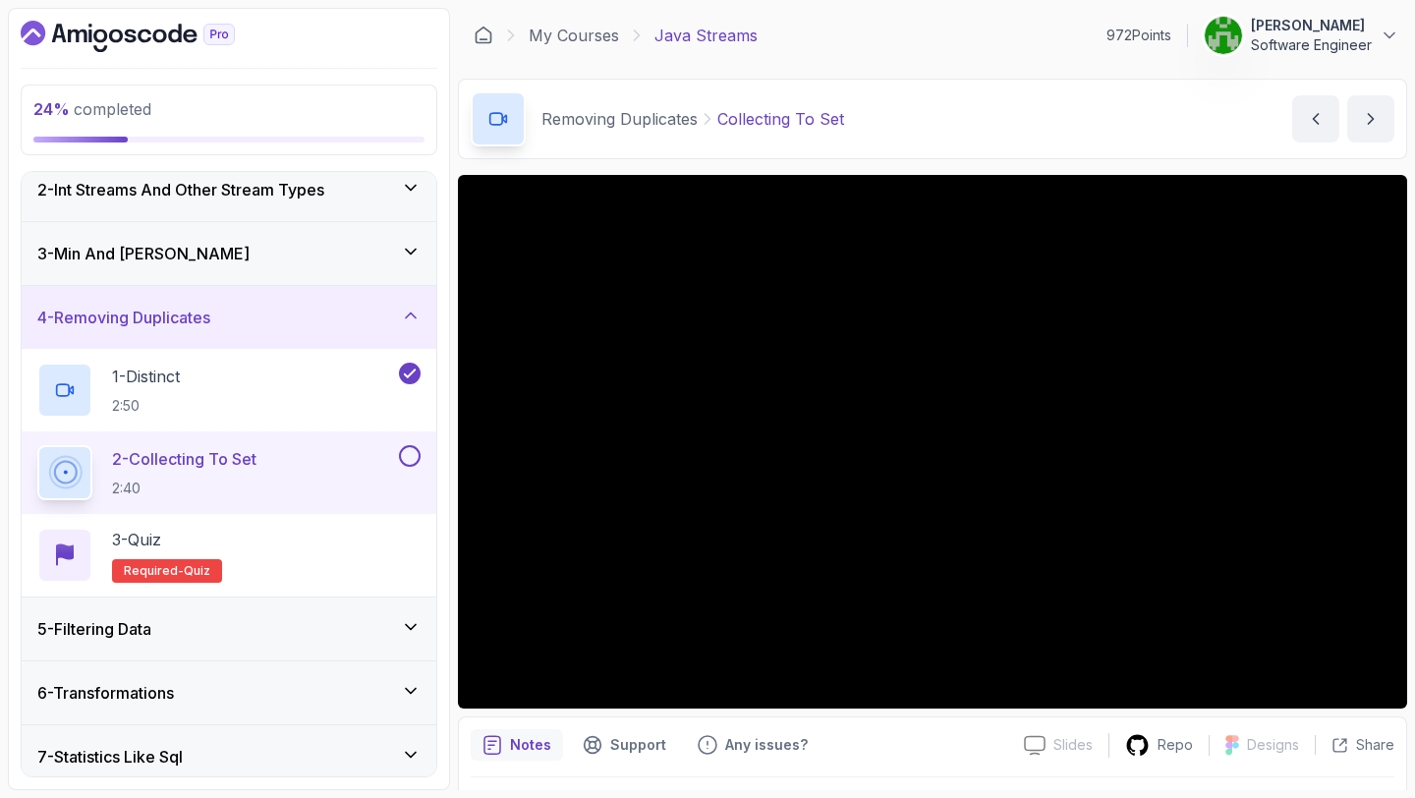
click at [416, 460] on button at bounding box center [410, 456] width 22 height 22
click at [350, 566] on div "3 - Quiz Required- quiz" at bounding box center [228, 555] width 383 height 55
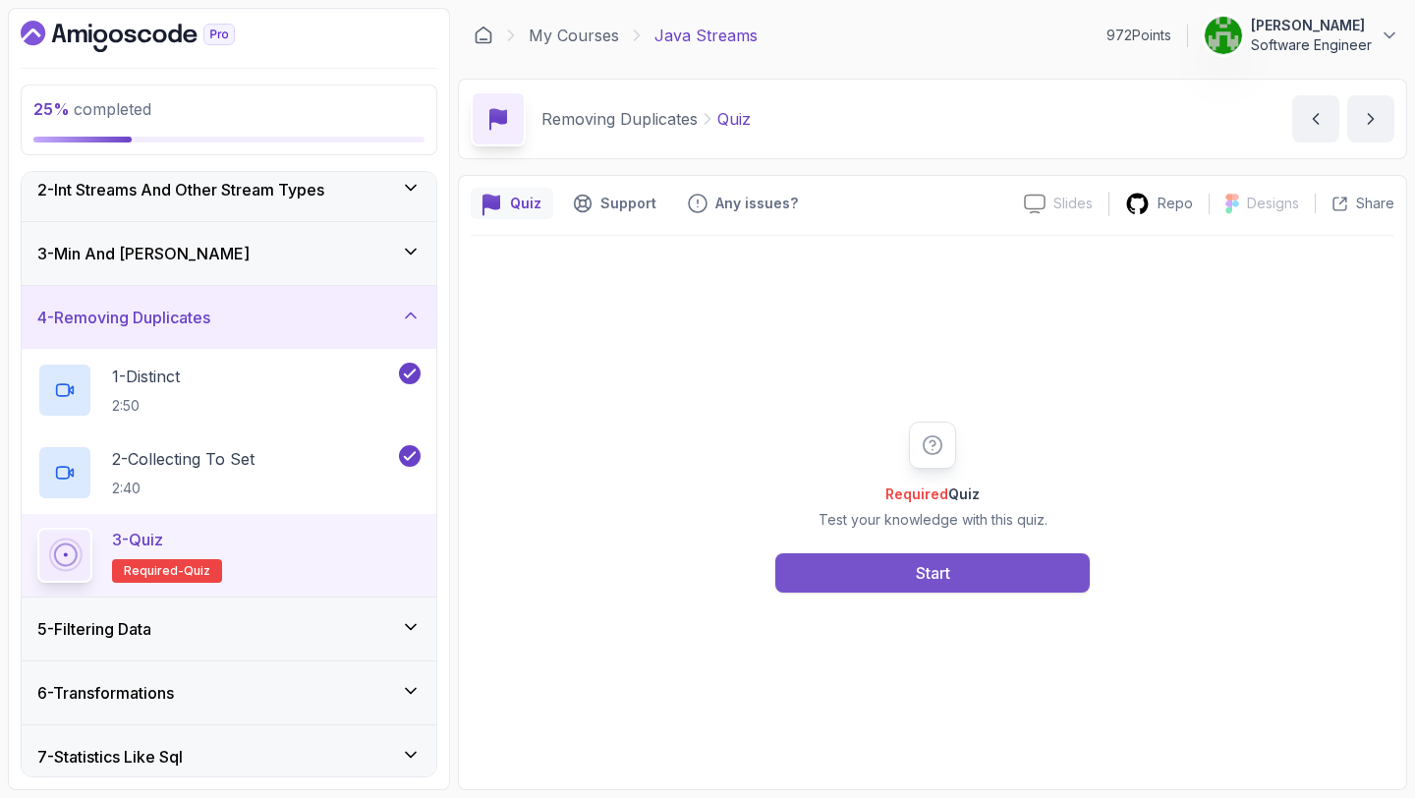
click at [949, 573] on div "Start" at bounding box center [933, 573] width 34 height 24
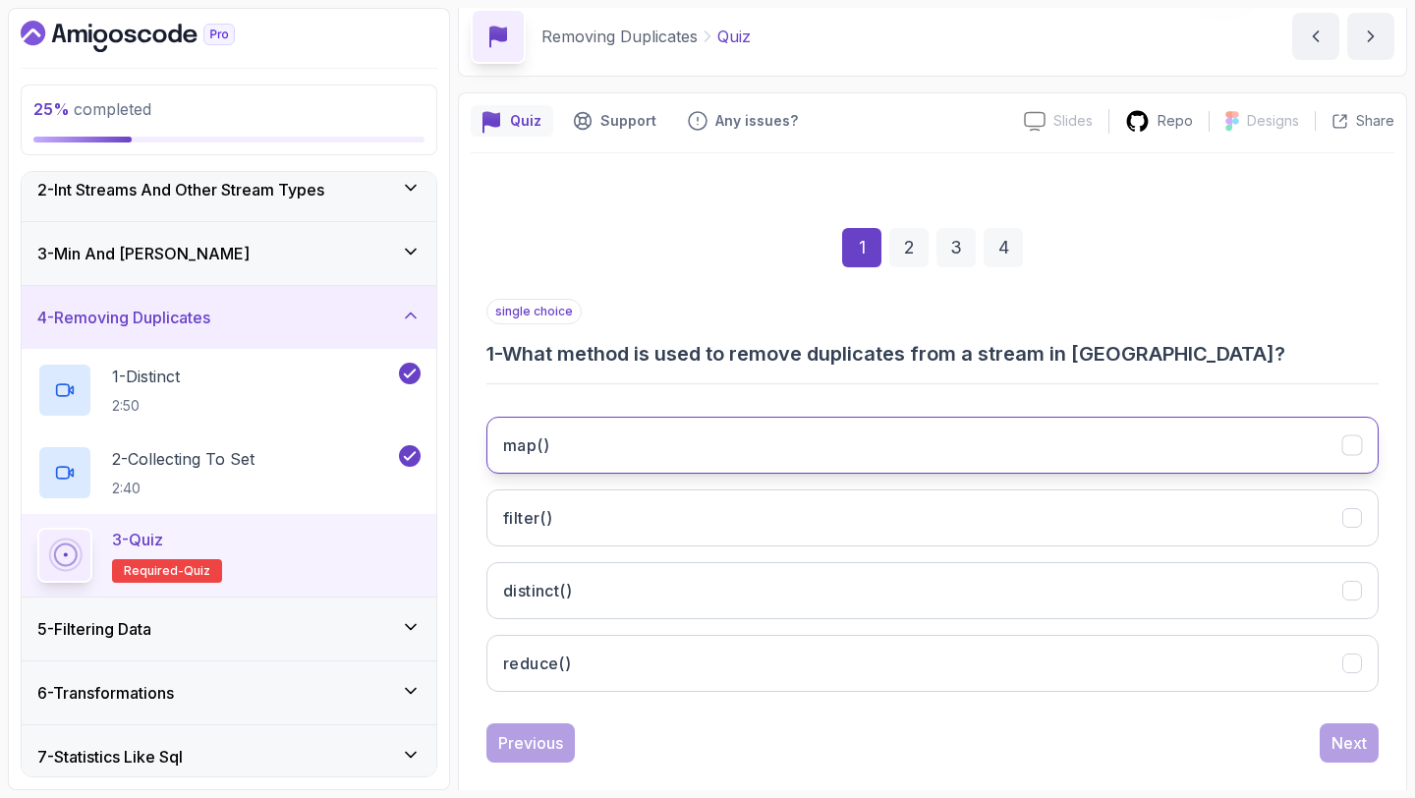
scroll to position [111, 0]
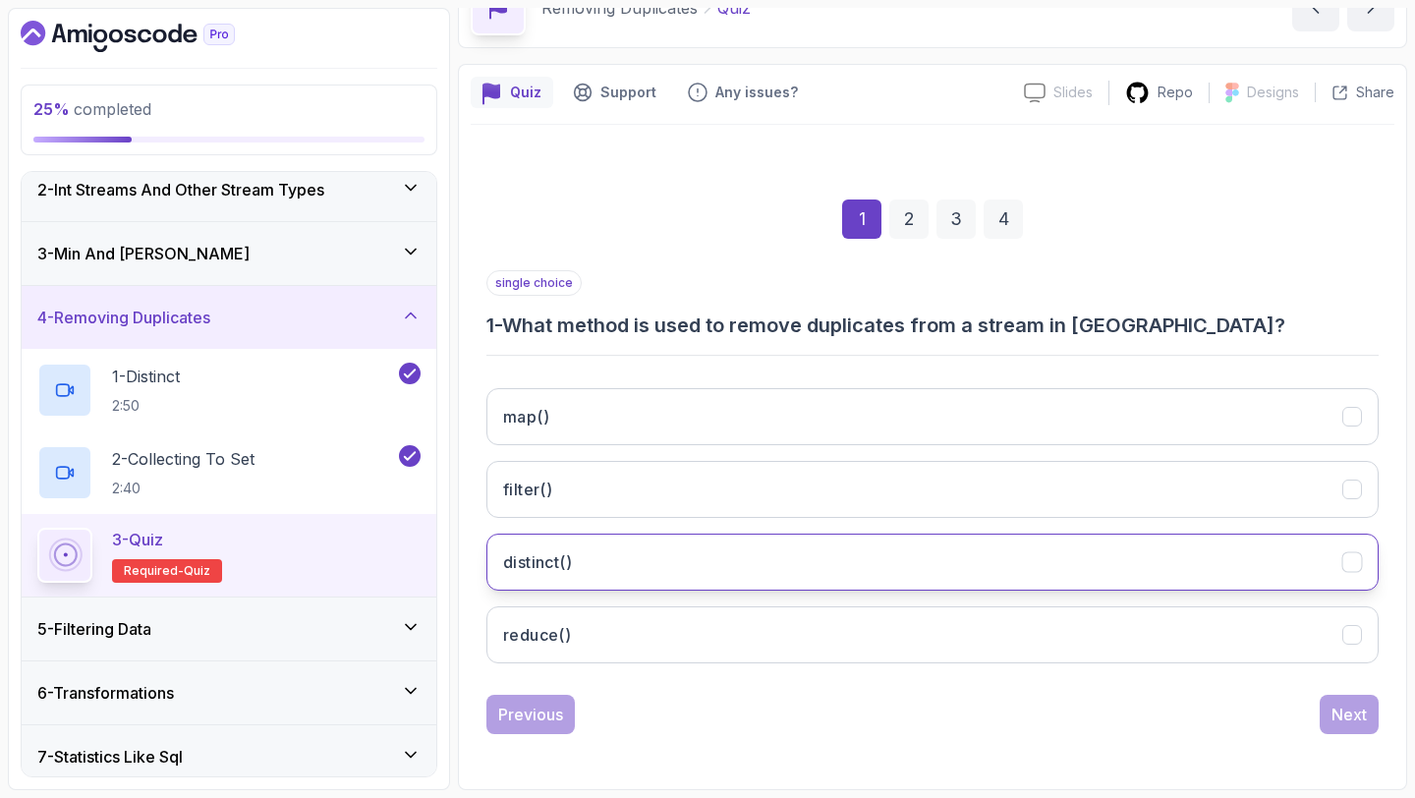
click at [660, 562] on button "distinct()" at bounding box center [932, 561] width 892 height 57
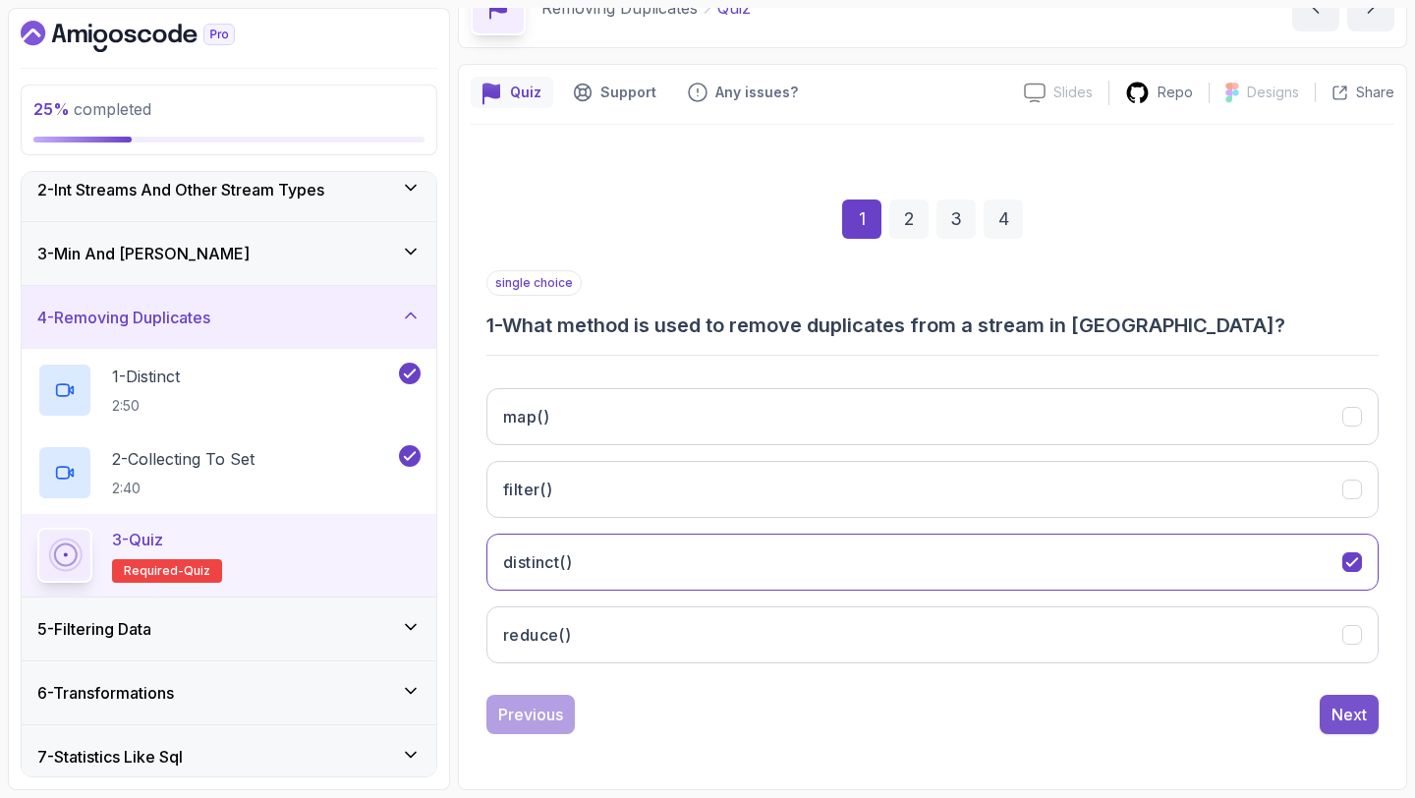
click at [1347, 713] on div "Next" at bounding box center [1348, 714] width 35 height 24
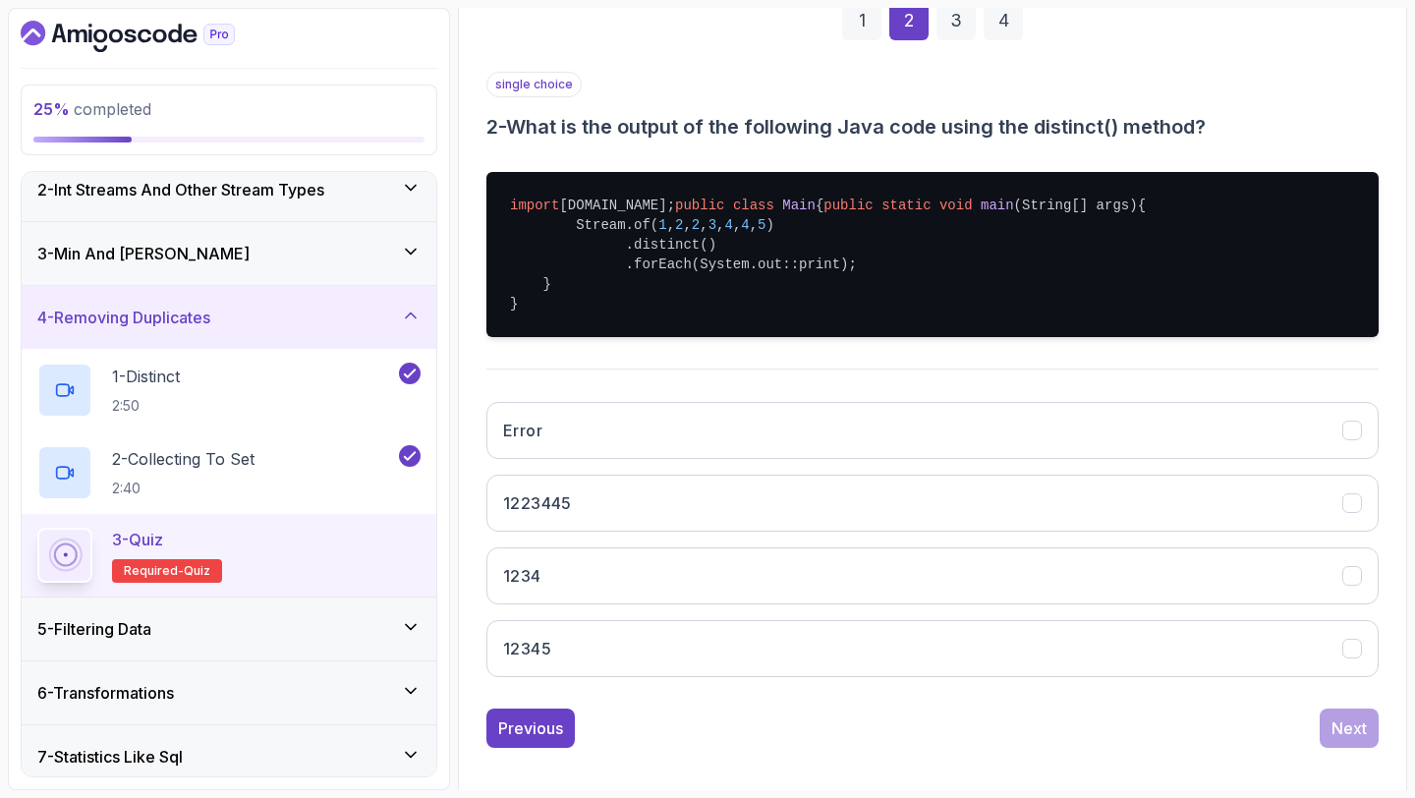
scroll to position [308, 0]
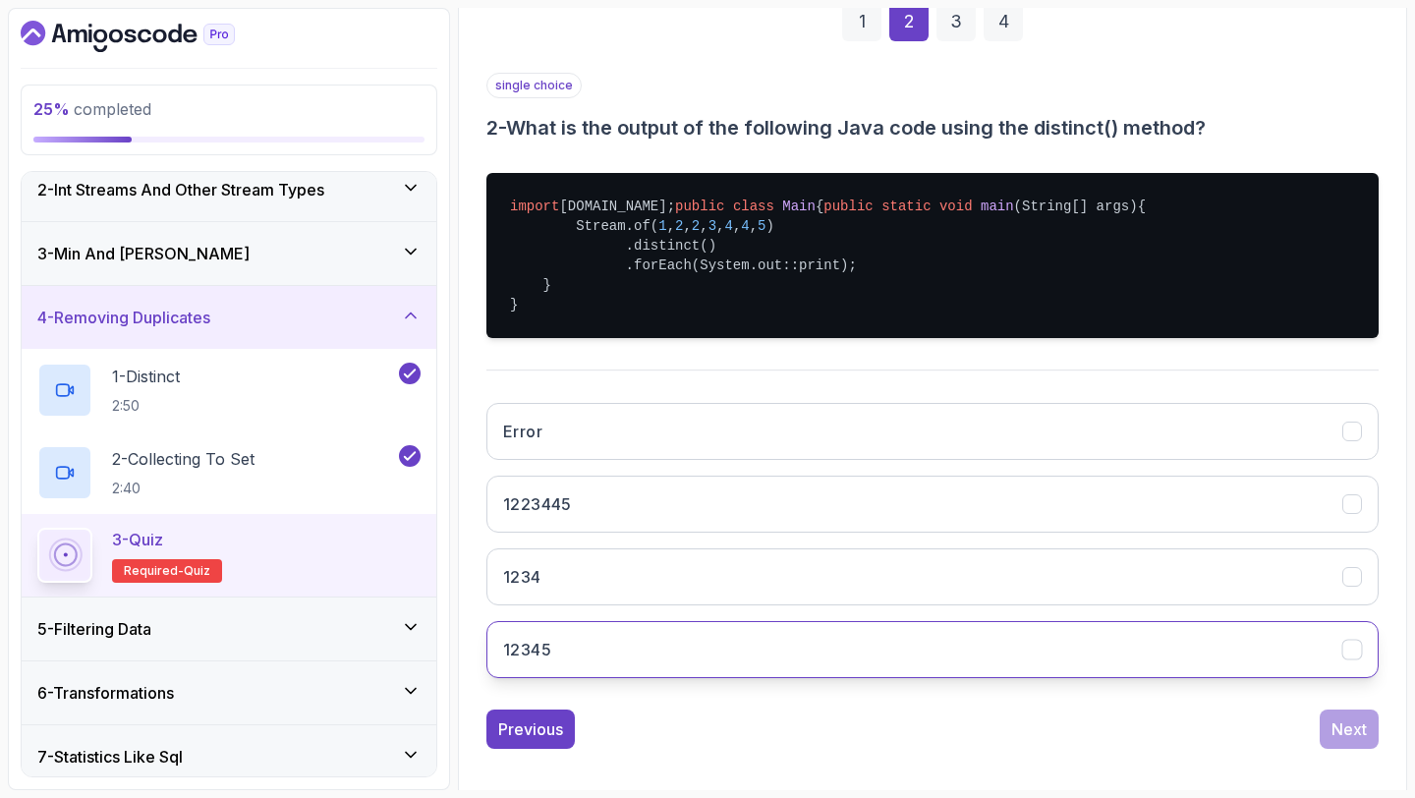
click at [579, 678] on button "12345" at bounding box center [932, 649] width 892 height 57
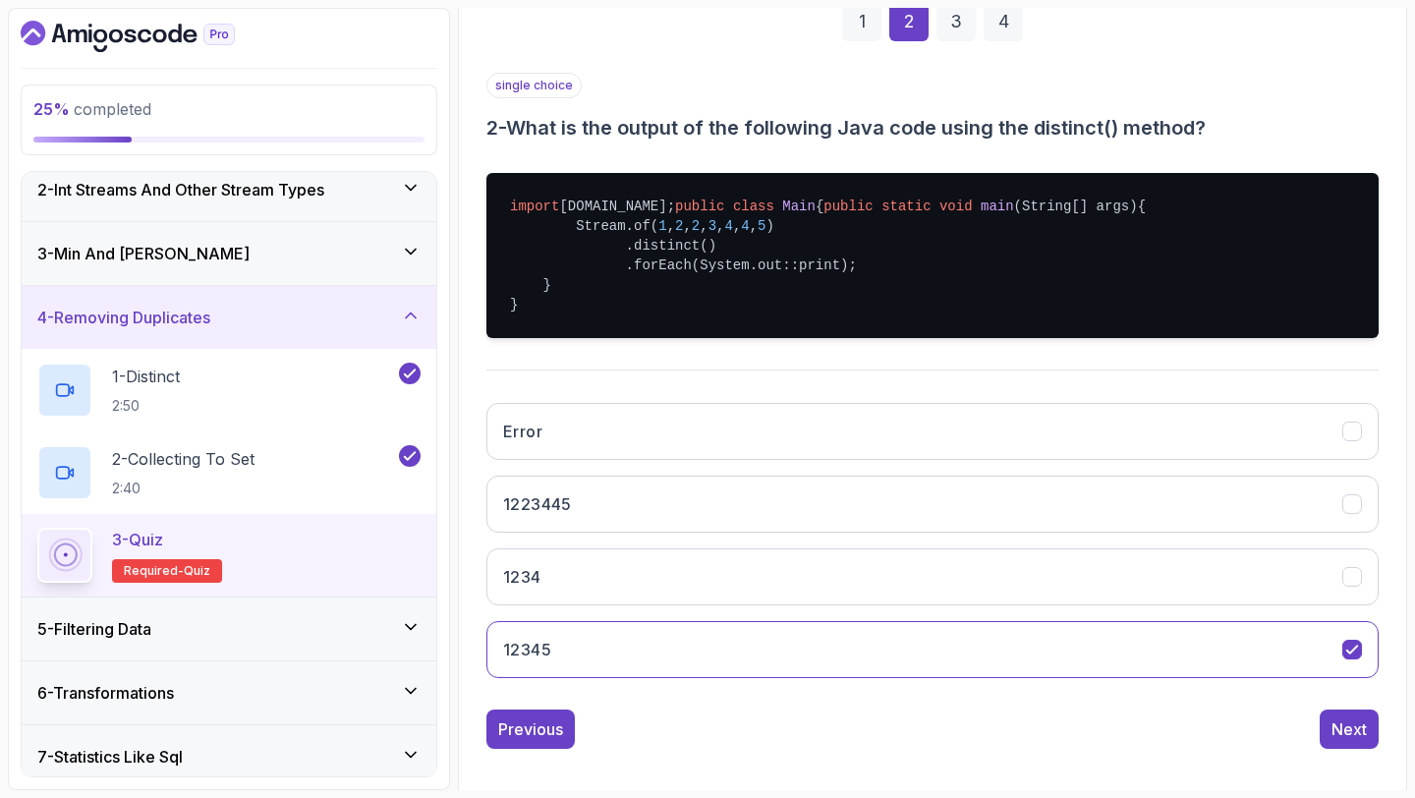
scroll to position [382, 0]
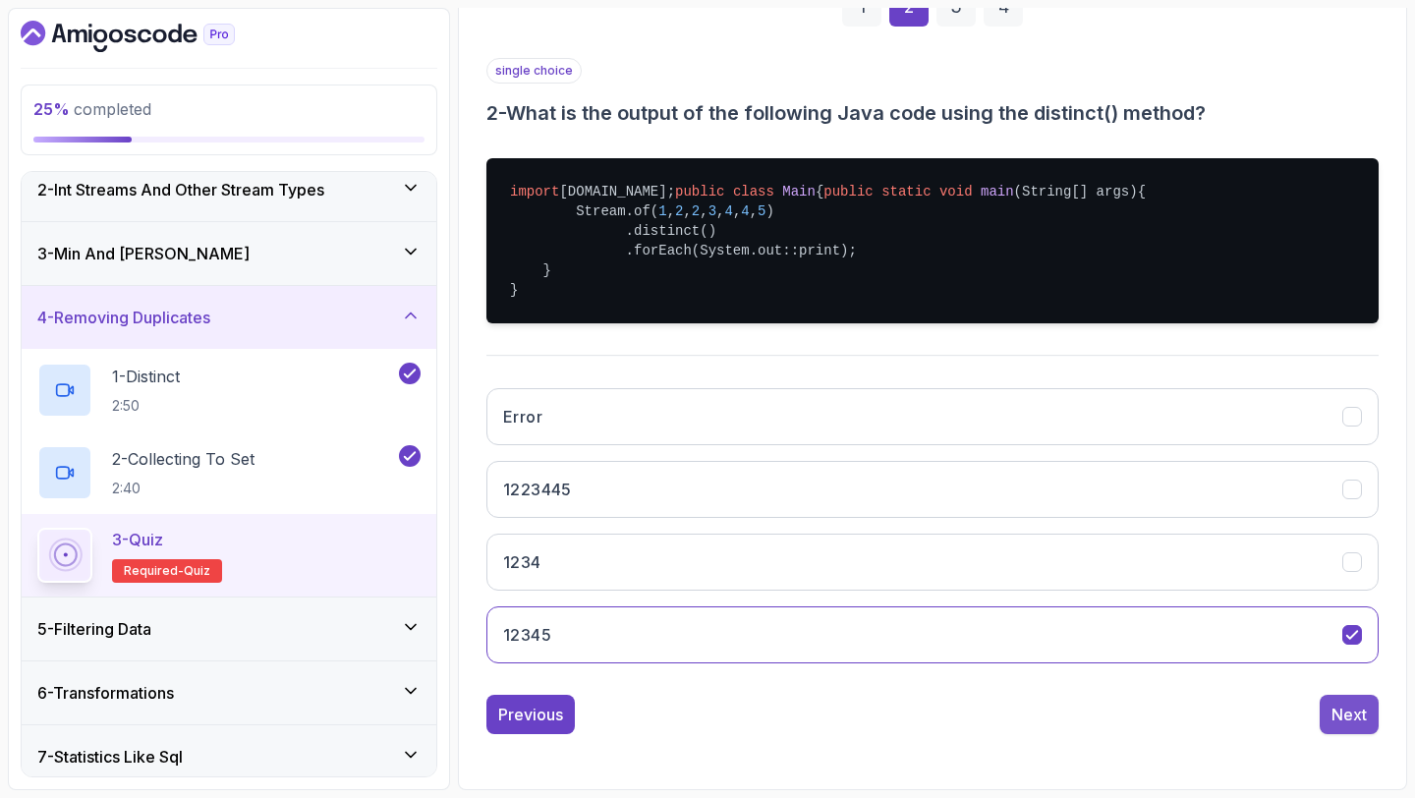
click at [1345, 710] on div "Next" at bounding box center [1348, 714] width 35 height 24
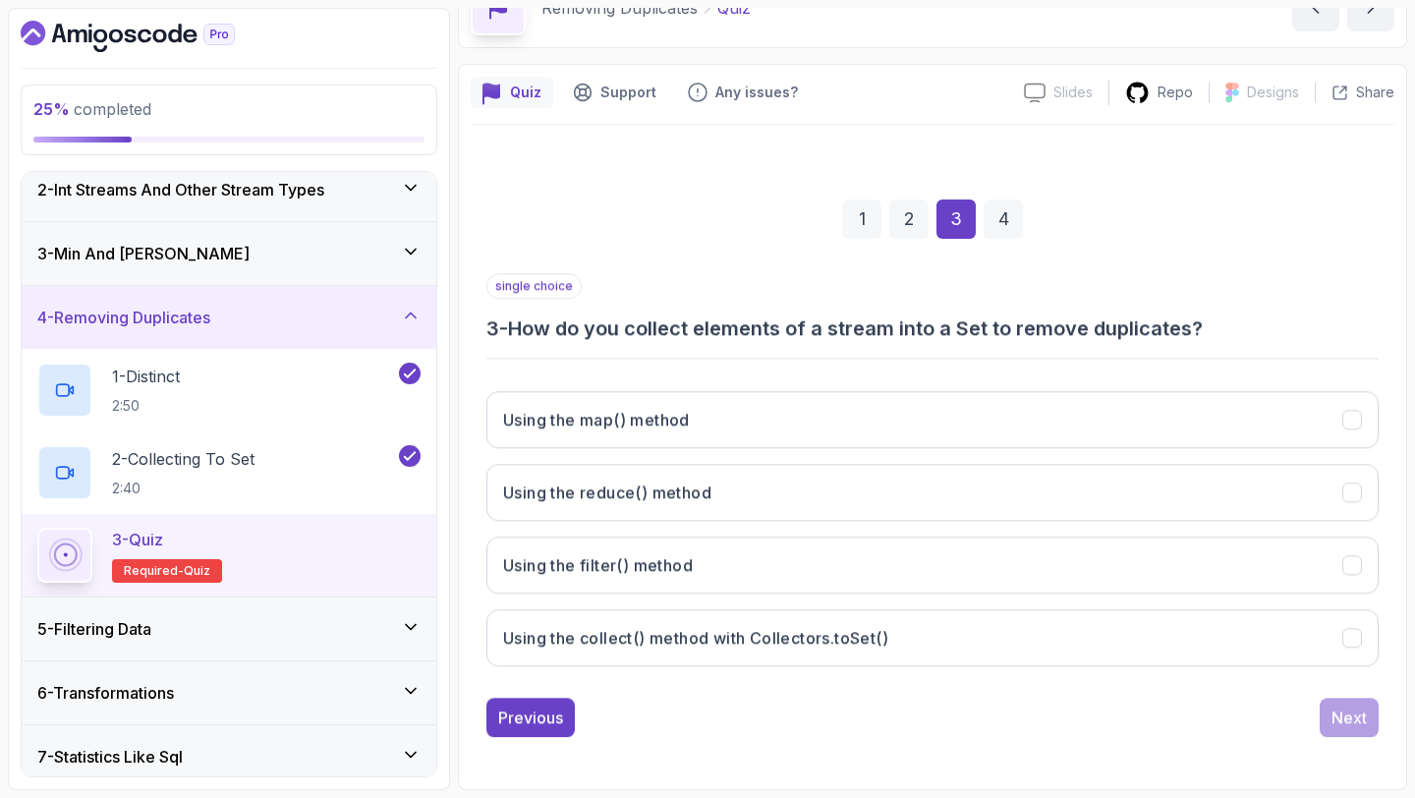
scroll to position [111, 0]
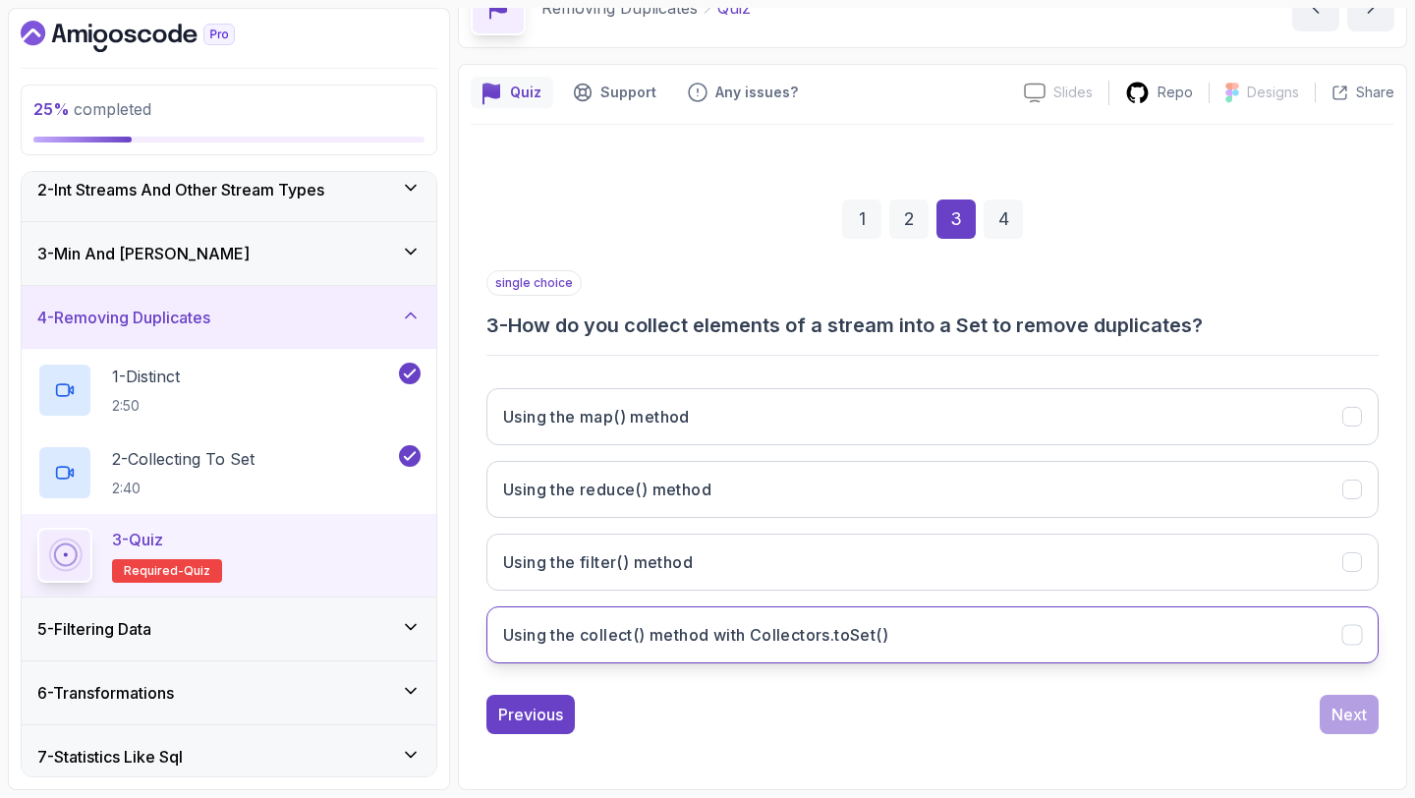
click at [759, 626] on h3 "Using the collect() method with Collectors.toSet()" at bounding box center [695, 635] width 385 height 24
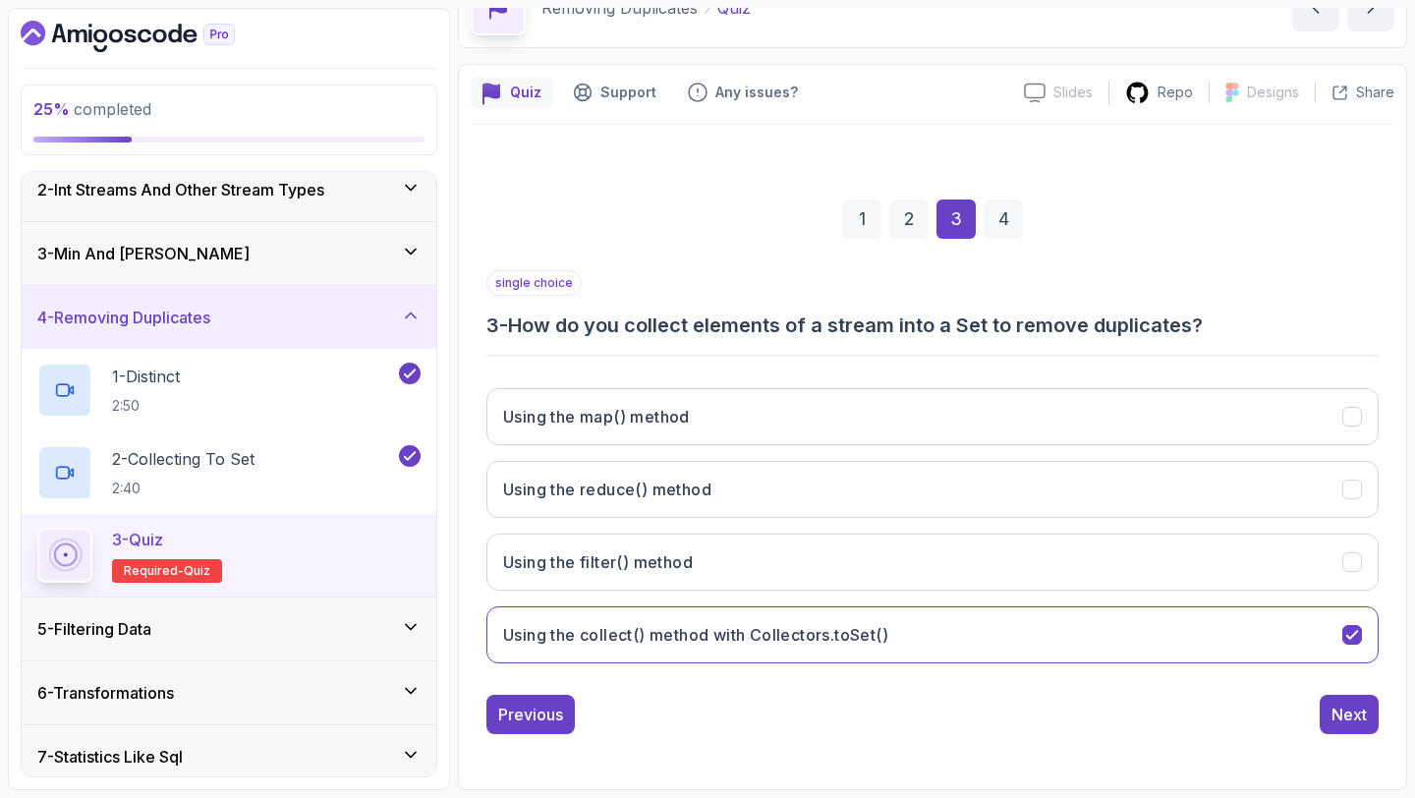
click at [1317, 712] on div "Previous Next" at bounding box center [932, 714] width 892 height 39
click at [1341, 719] on div "Next" at bounding box center [1348, 714] width 35 height 24
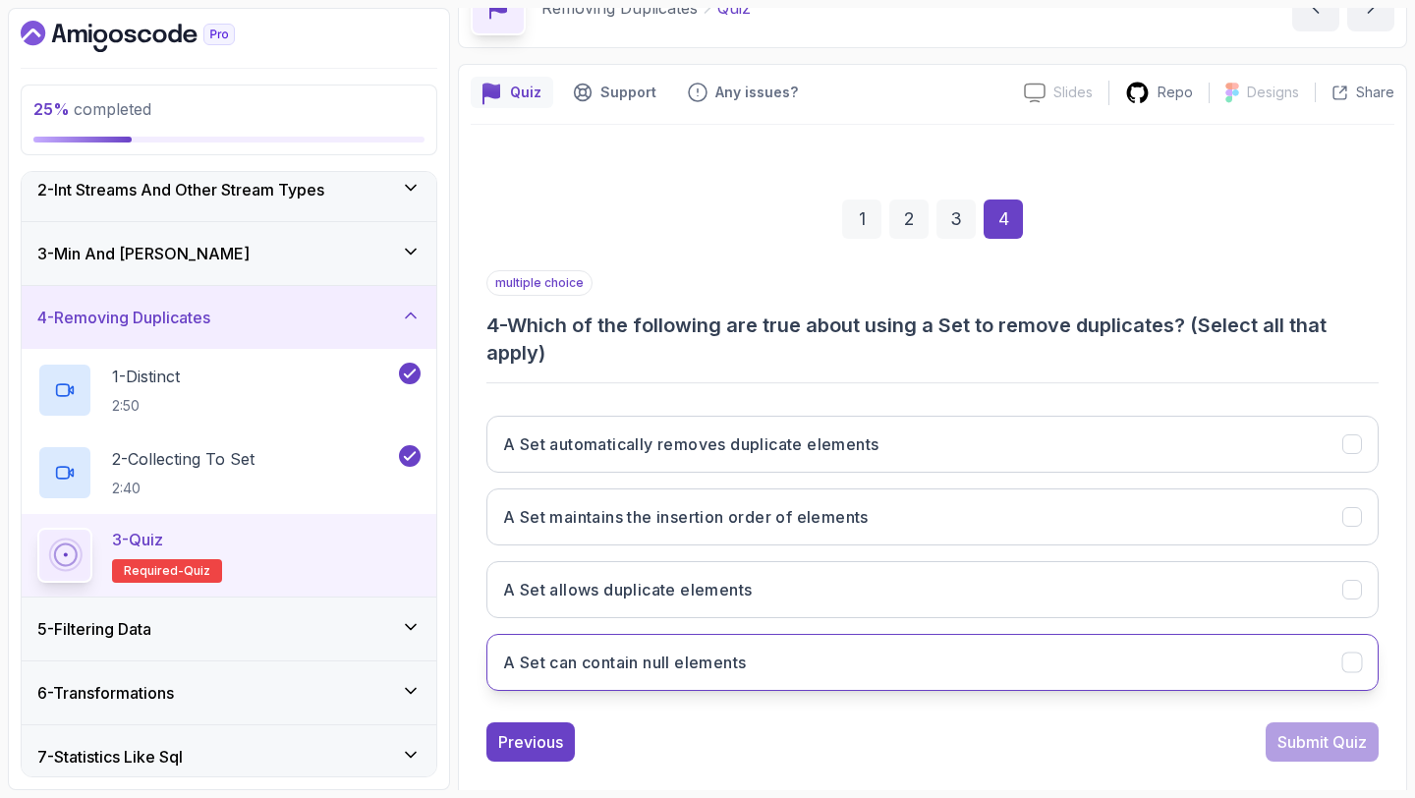
click at [1140, 634] on button "A Set can contain null elements" at bounding box center [932, 662] width 892 height 57
click at [1143, 634] on button "A Set can contain null elements" at bounding box center [932, 662] width 892 height 57
click at [1019, 652] on button "A Set can contain null elements" at bounding box center [932, 662] width 892 height 57
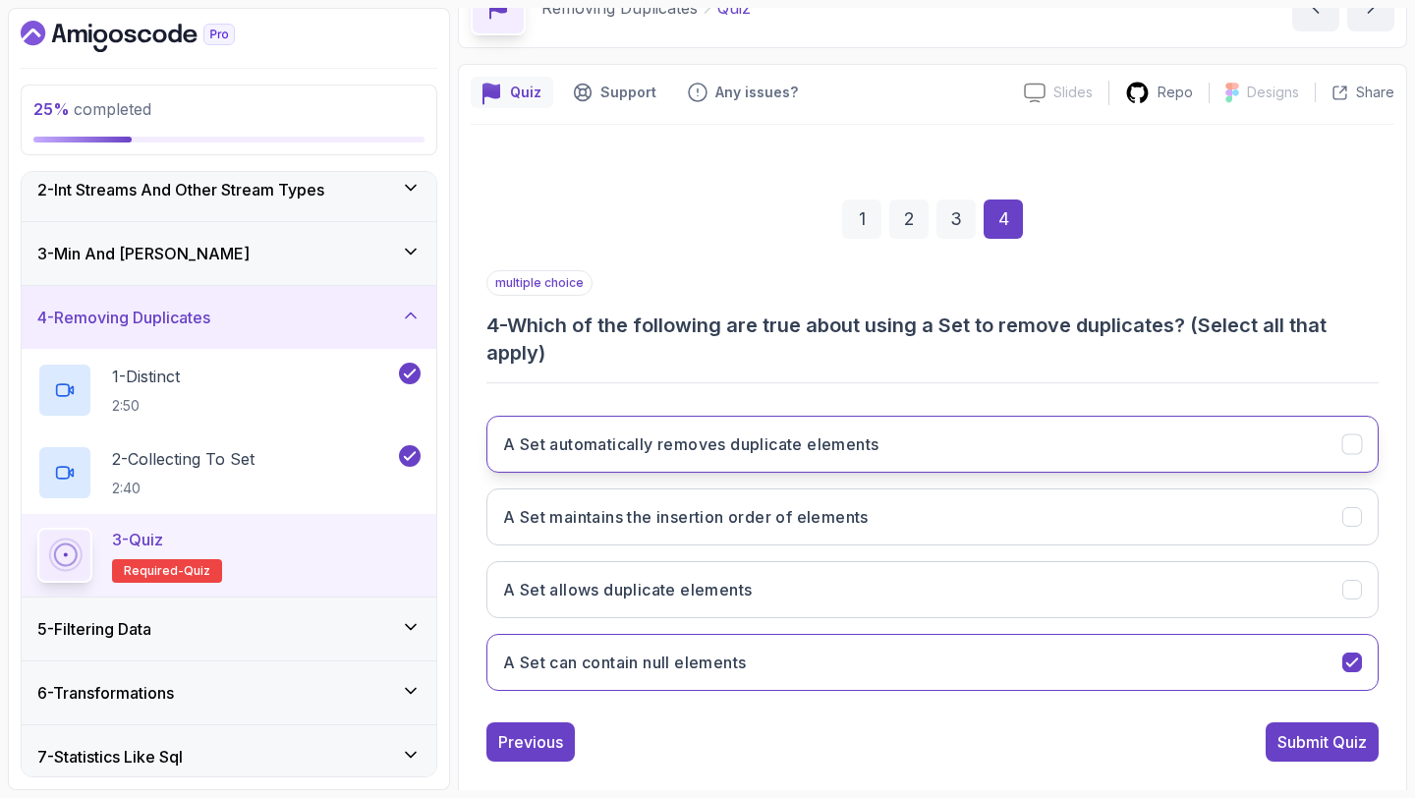
click at [969, 459] on button "A Set automatically removes duplicate elements" at bounding box center [932, 444] width 892 height 57
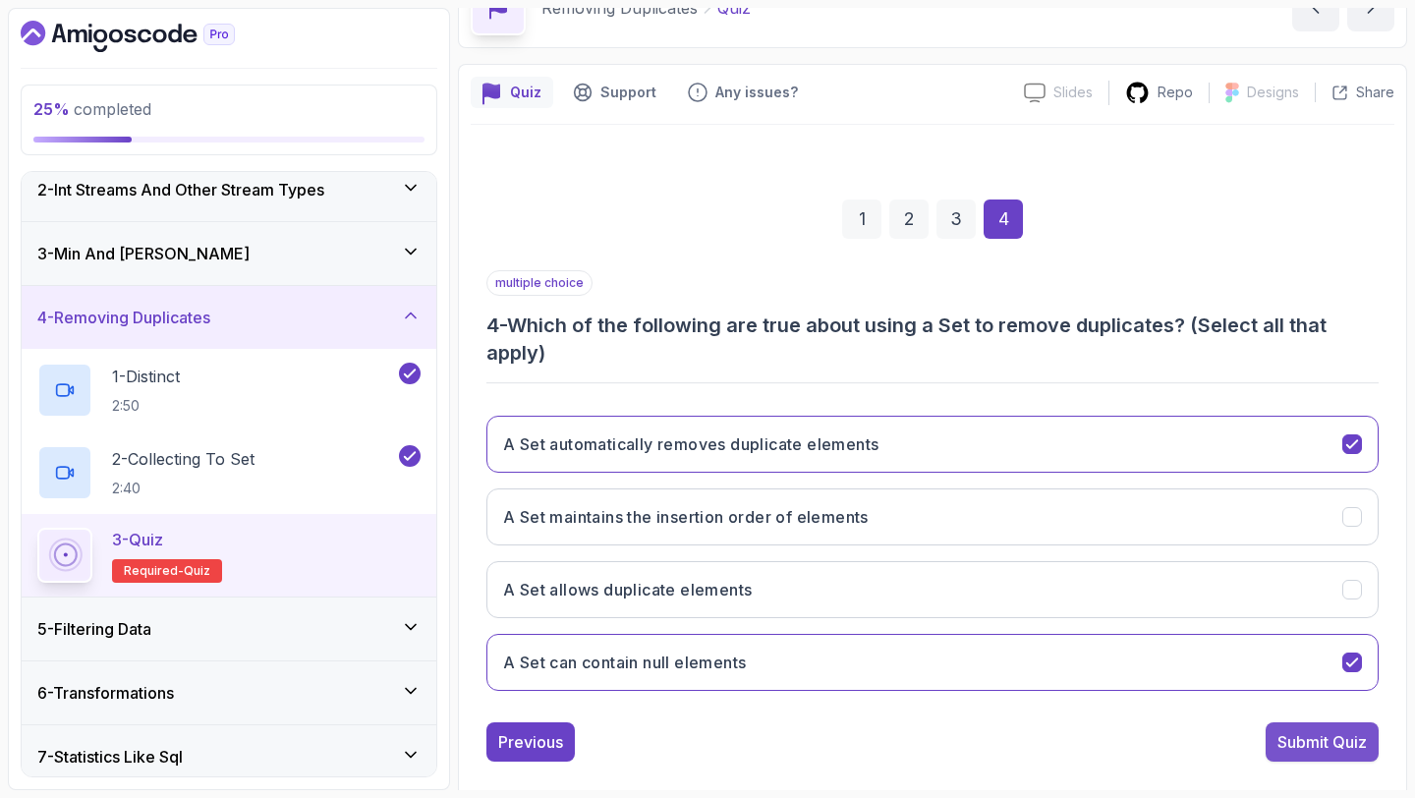
click at [1271, 723] on button "Submit Quiz" at bounding box center [1321, 741] width 113 height 39
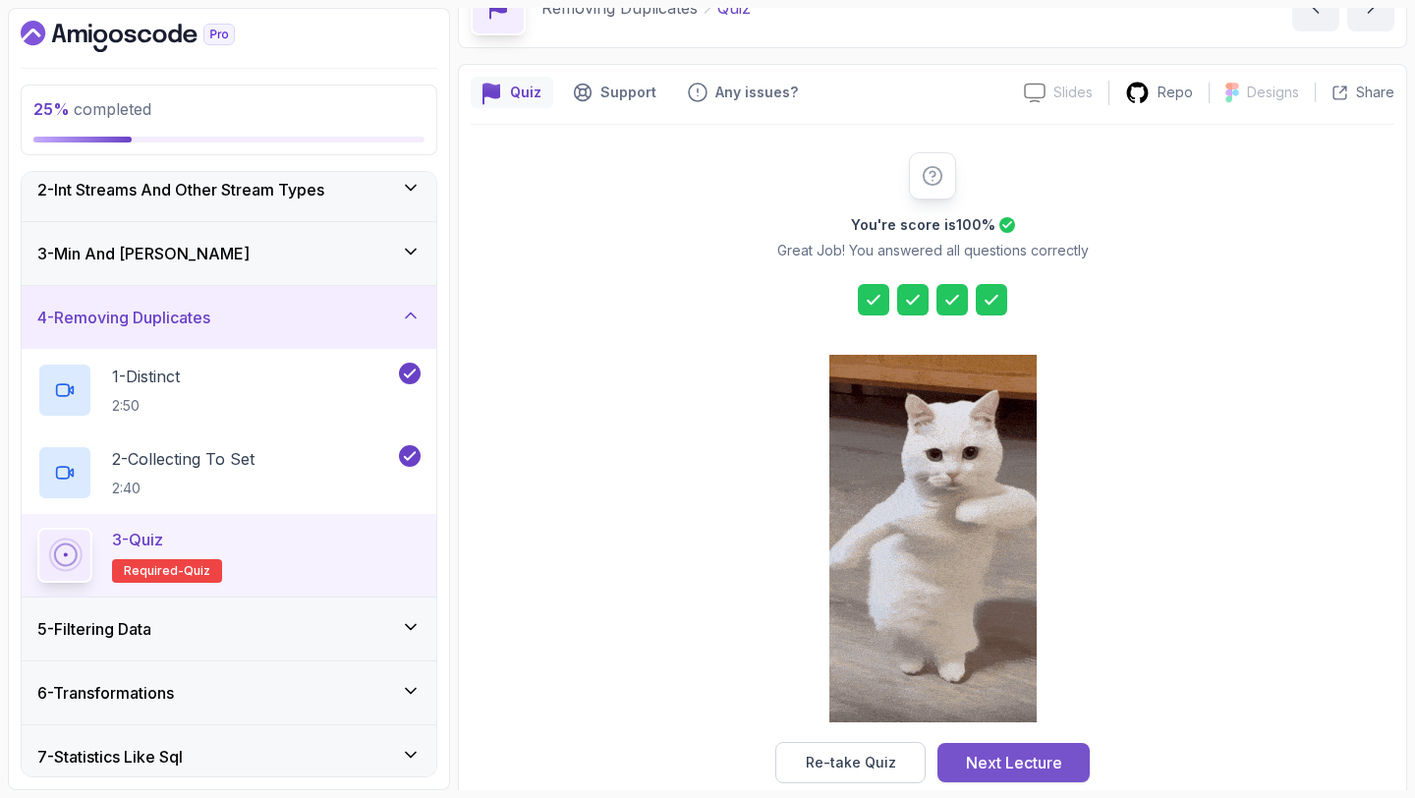
click at [1048, 759] on div "Next Lecture" at bounding box center [1014, 763] width 96 height 24
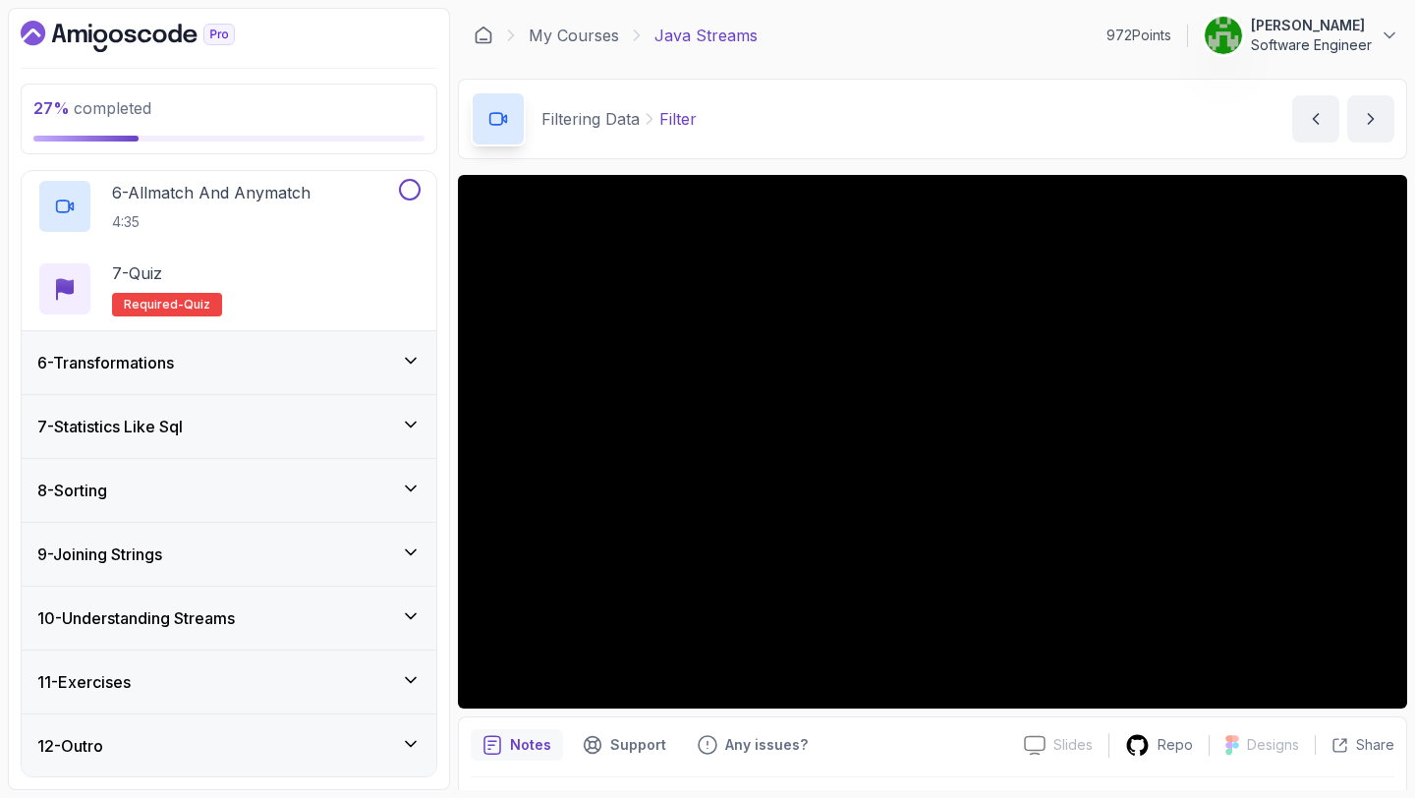
scroll to position [738, 0]
